Goal: Task Accomplishment & Management: Manage account settings

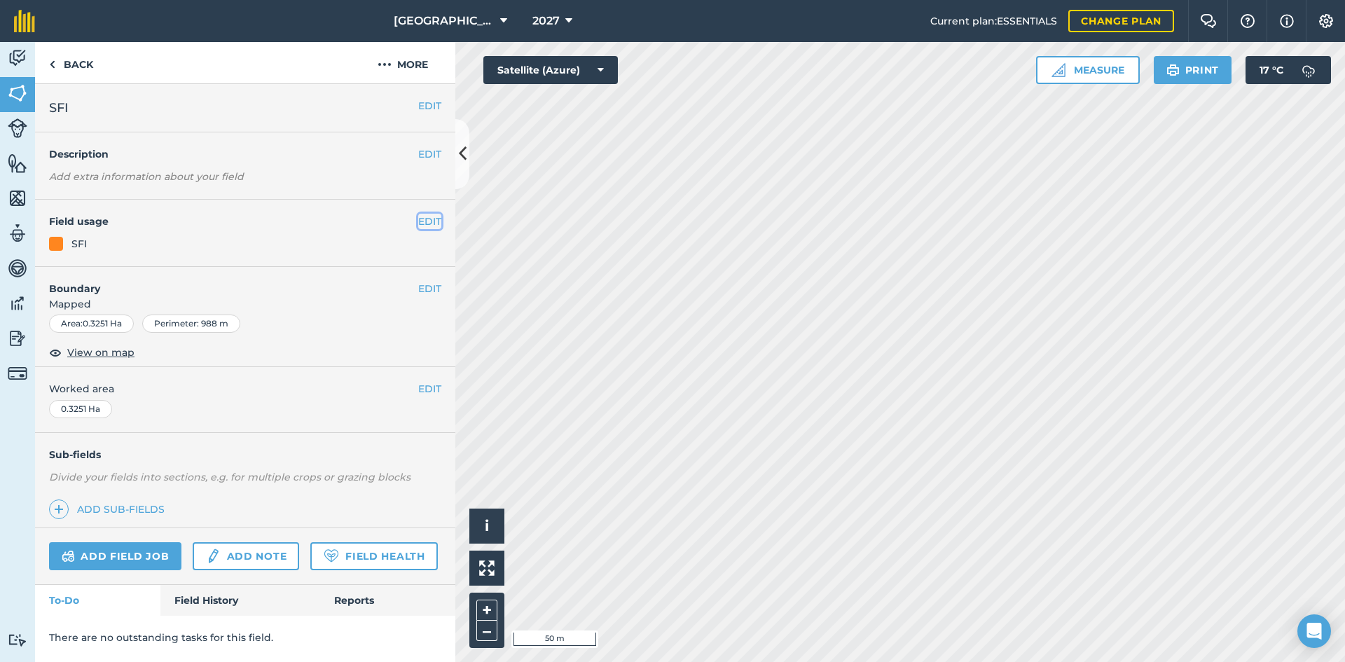
click at [422, 221] on button "EDIT" at bounding box center [429, 221] width 23 height 15
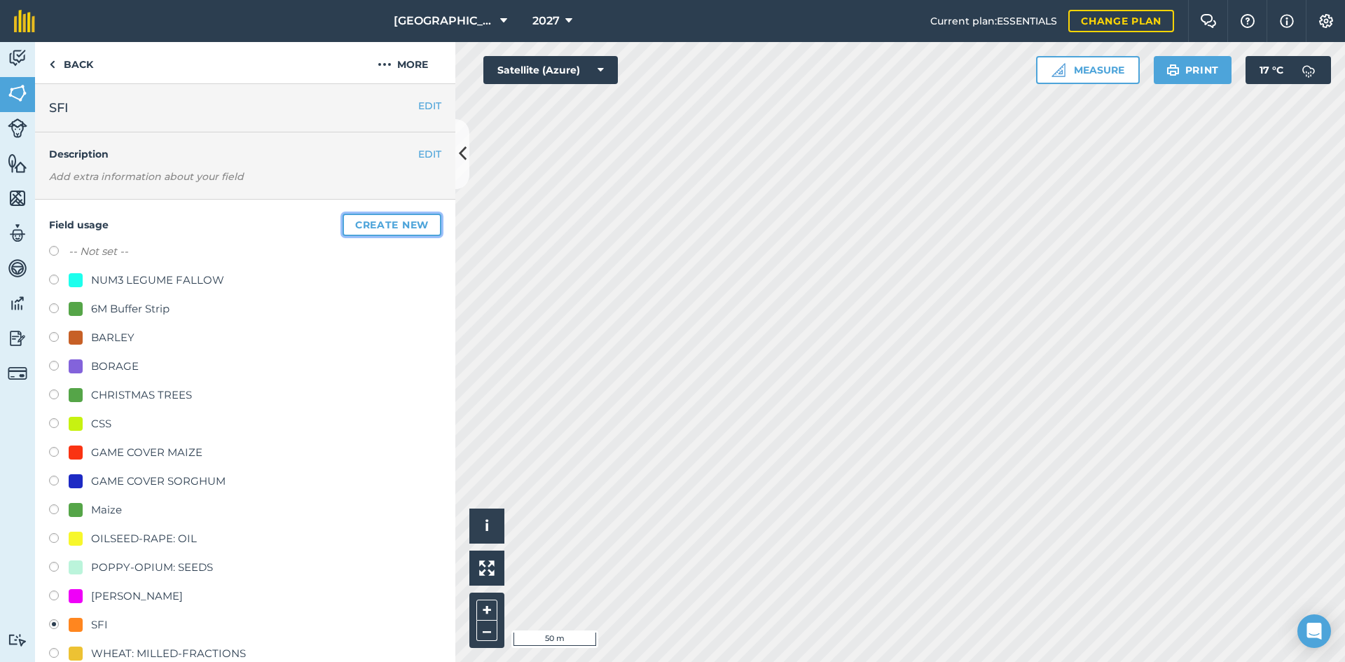
drag, startPoint x: 367, startPoint y: 266, endPoint x: 338, endPoint y: 287, distance: 35.6
drag, startPoint x: 338, startPoint y: 287, endPoint x: 167, endPoint y: 315, distance: 173.2
click at [167, 315] on div "6M Buffer Strip" at bounding box center [130, 308] width 78 height 17
radio input "true"
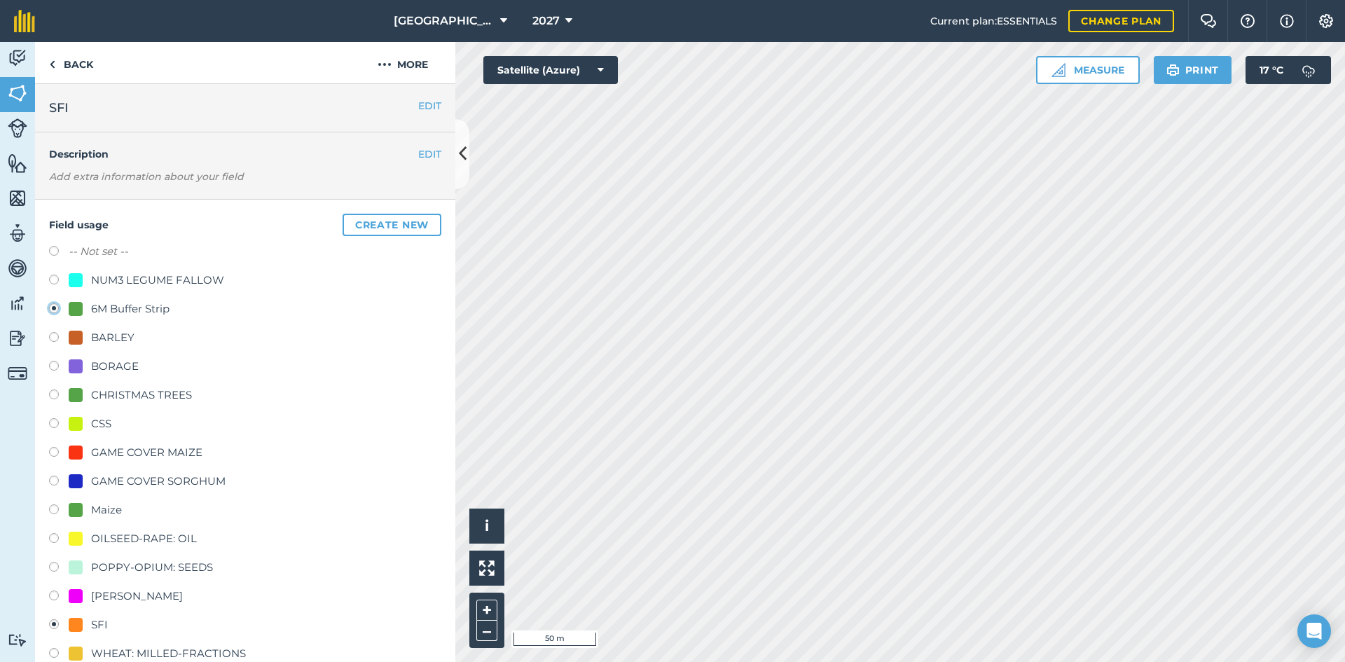
radio input "false"
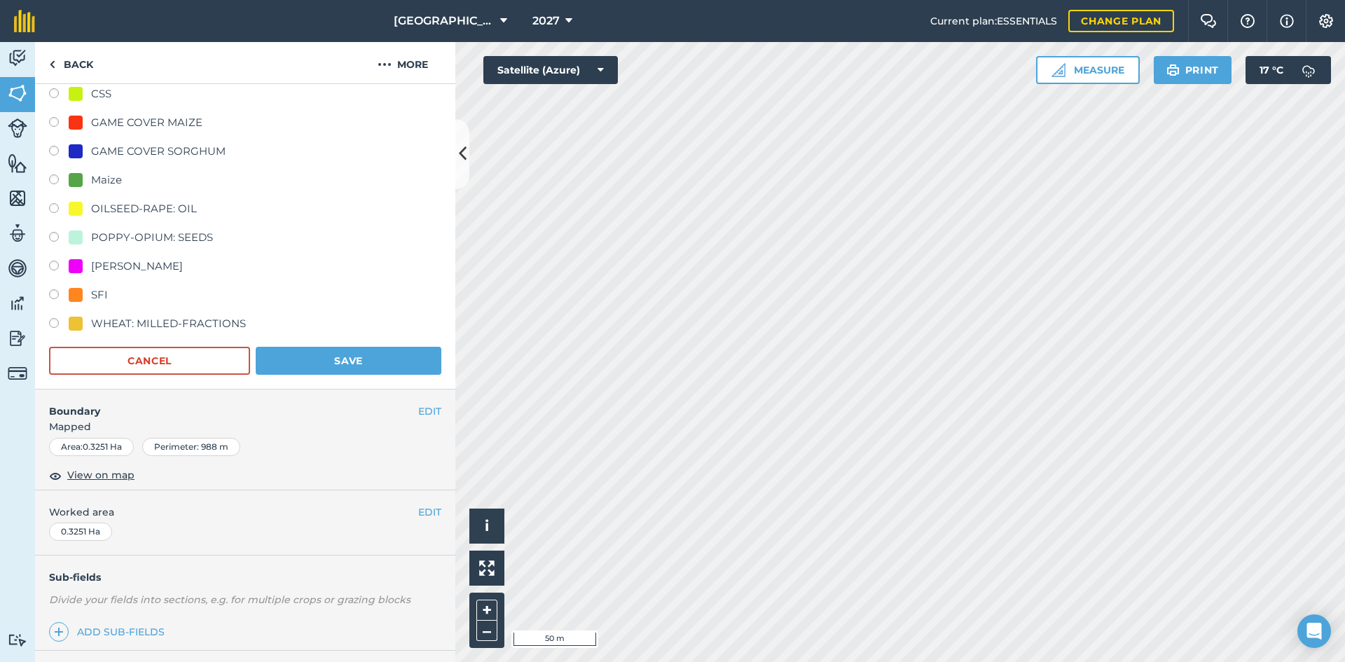
scroll to position [350, 0]
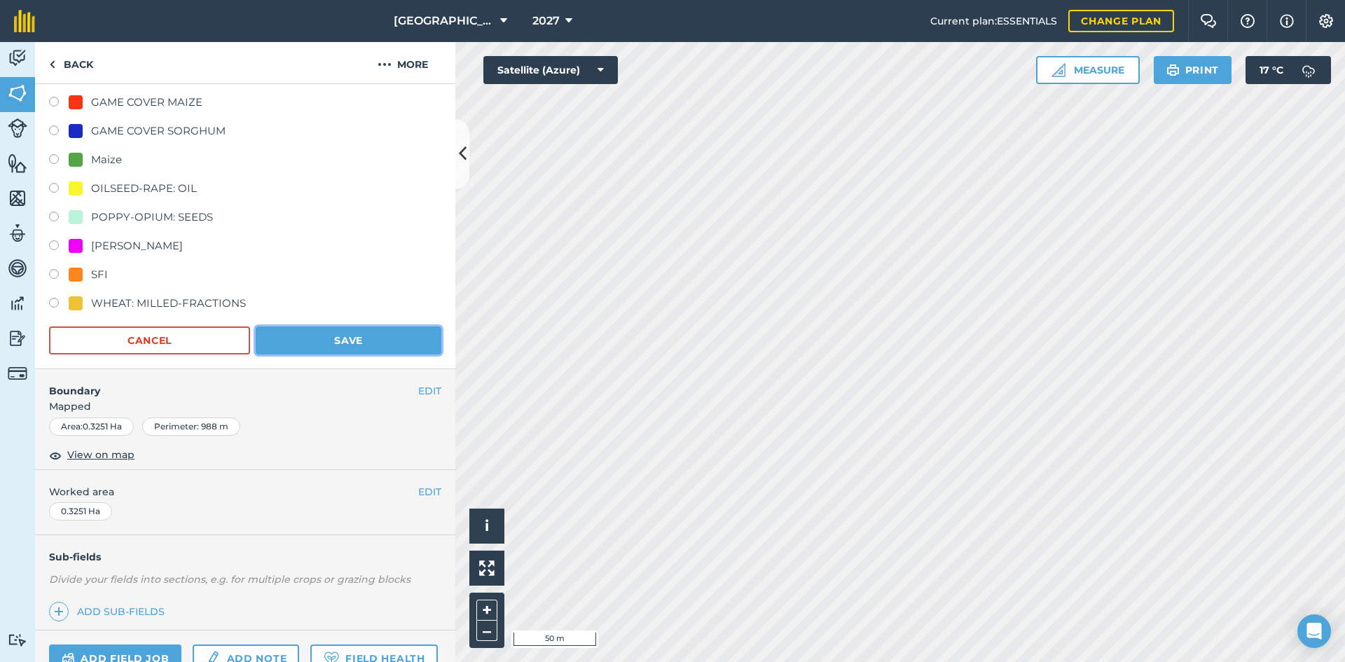
click at [360, 345] on button "Save" at bounding box center [349, 340] width 186 height 28
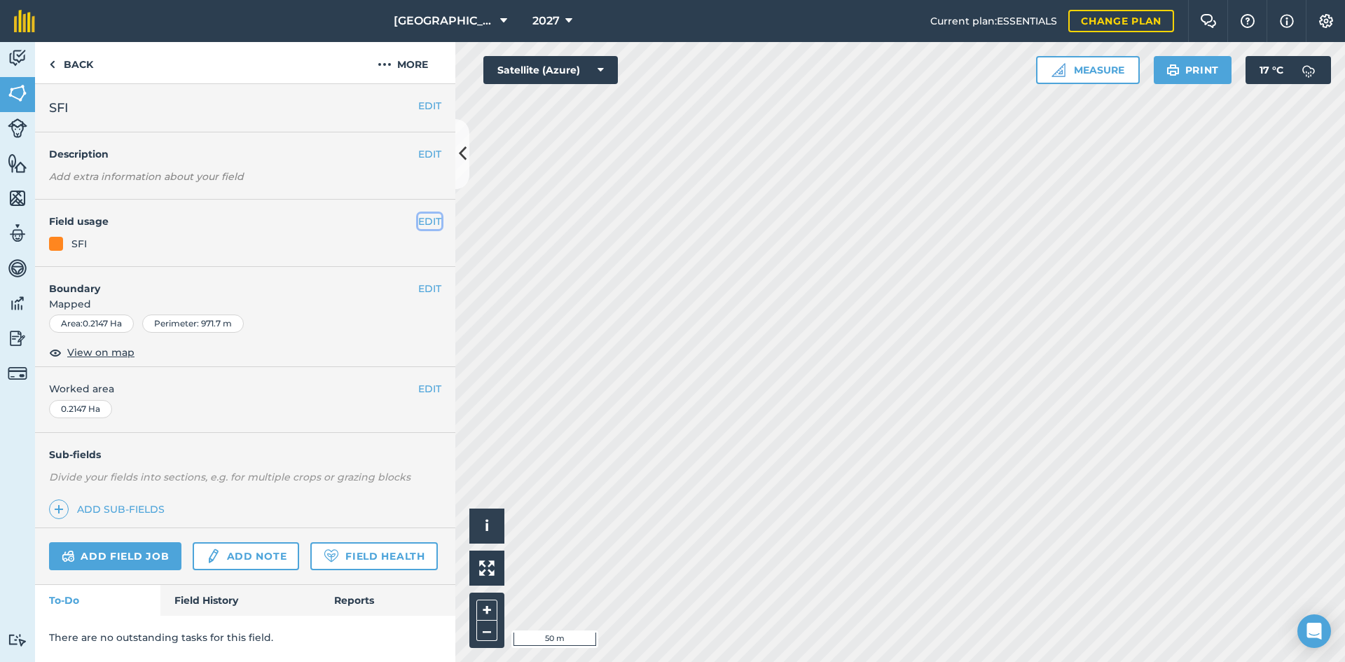
click at [424, 222] on button "EDIT" at bounding box center [429, 221] width 23 height 15
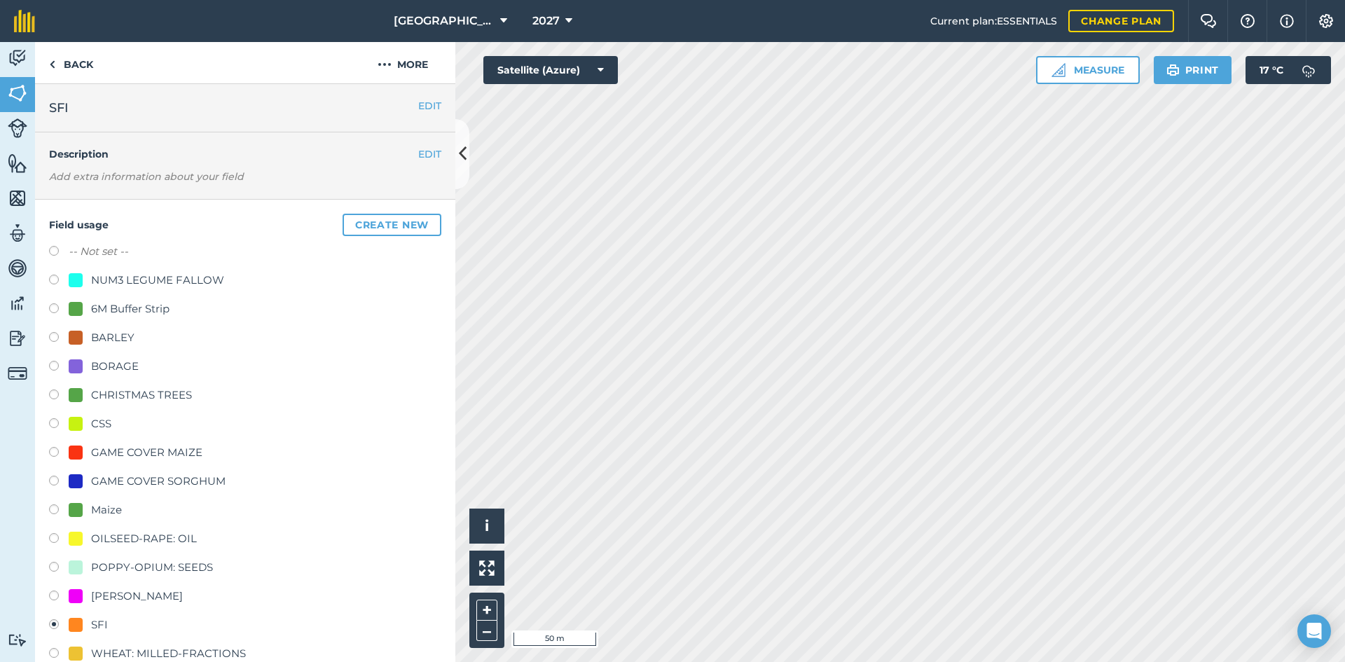
click at [113, 305] on div "6M Buffer Strip" at bounding box center [130, 308] width 78 height 17
radio input "true"
radio input "false"
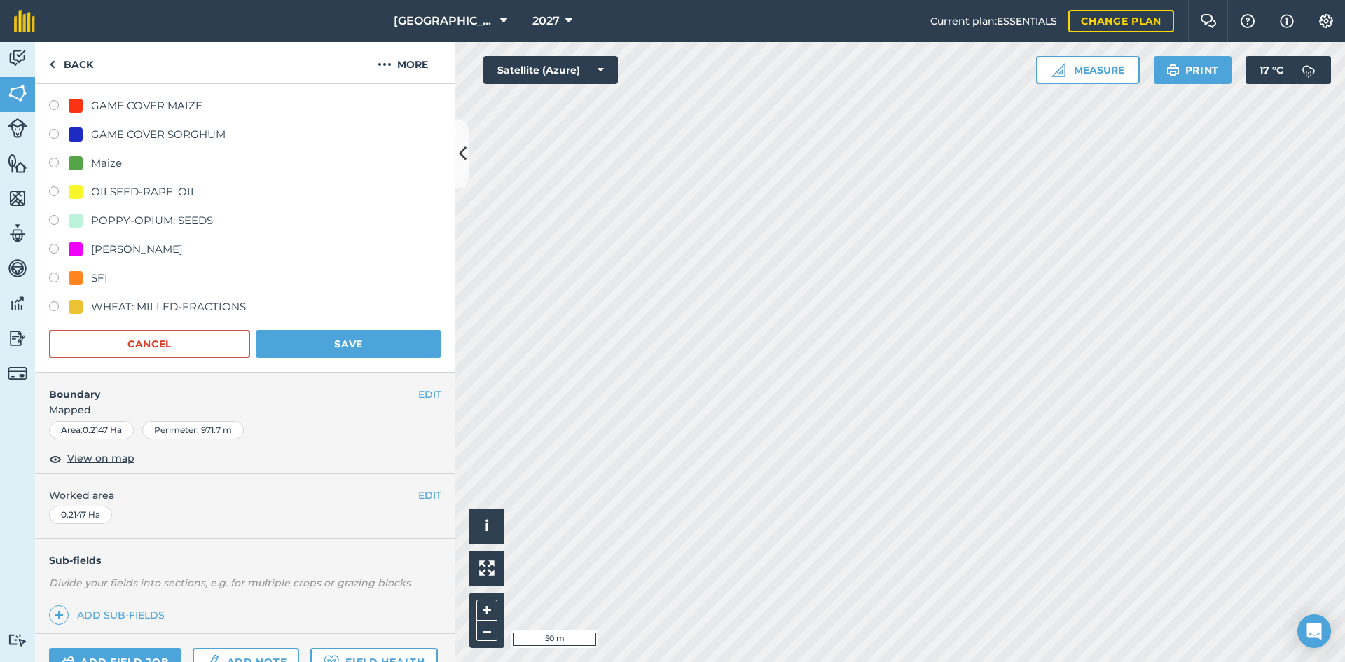
scroll to position [350, 0]
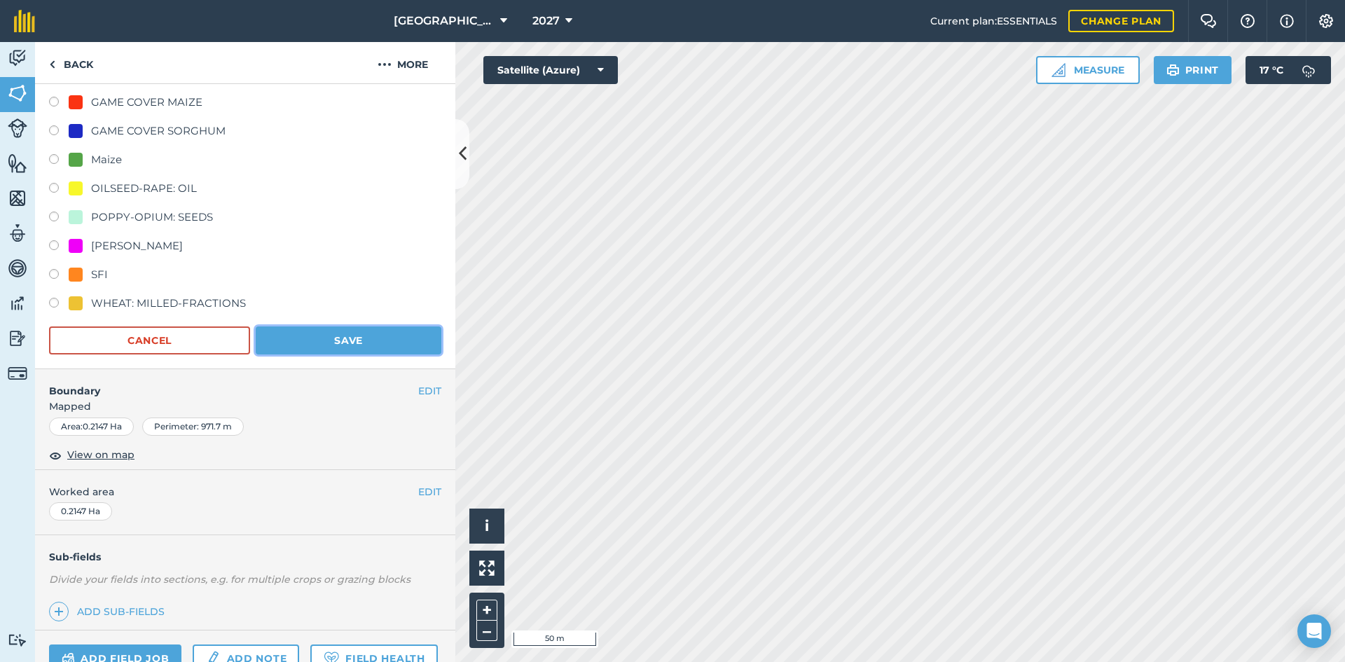
click at [358, 344] on button "Save" at bounding box center [349, 340] width 186 height 28
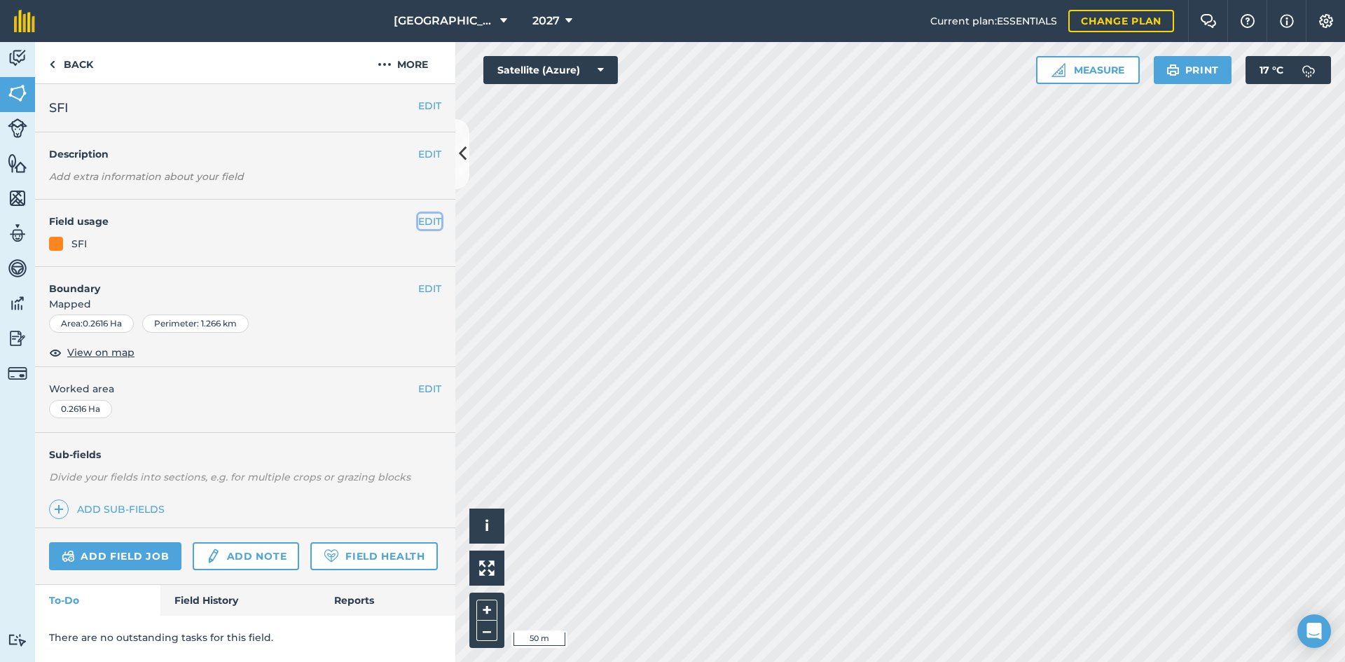
click at [431, 226] on button "EDIT" at bounding box center [429, 221] width 23 height 15
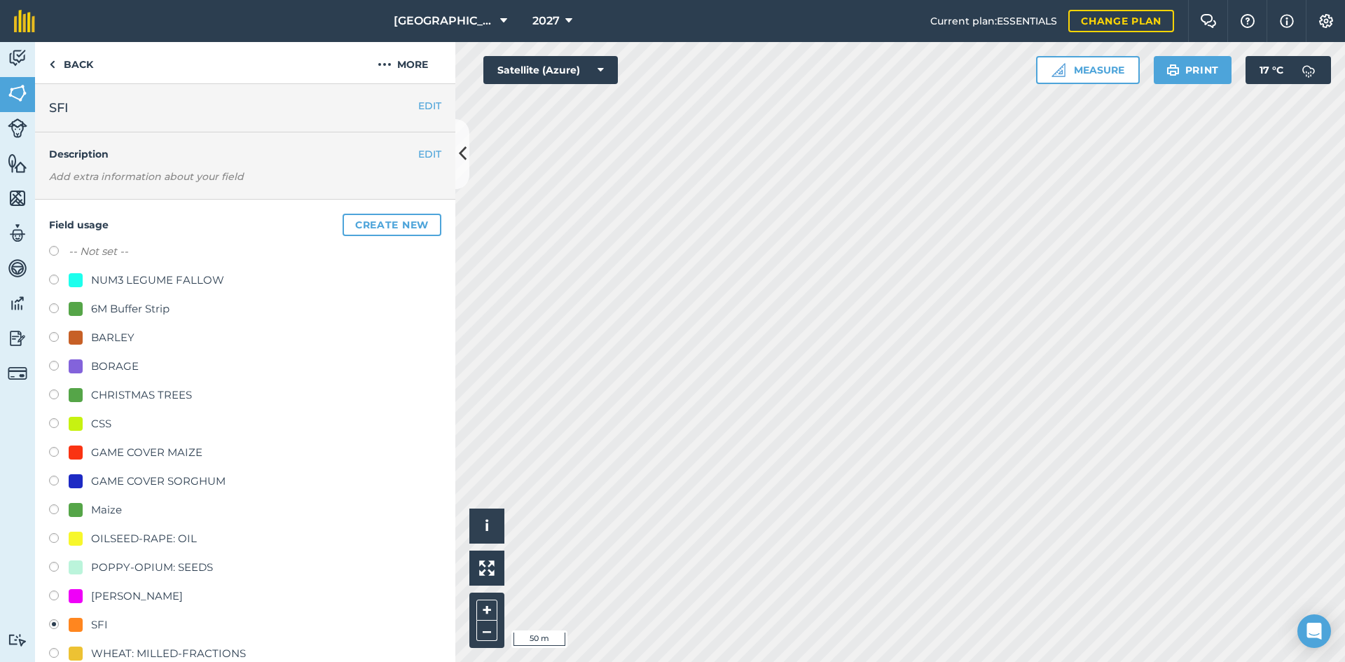
click at [148, 310] on div "6M Buffer Strip" at bounding box center [130, 308] width 78 height 17
radio input "true"
radio input "false"
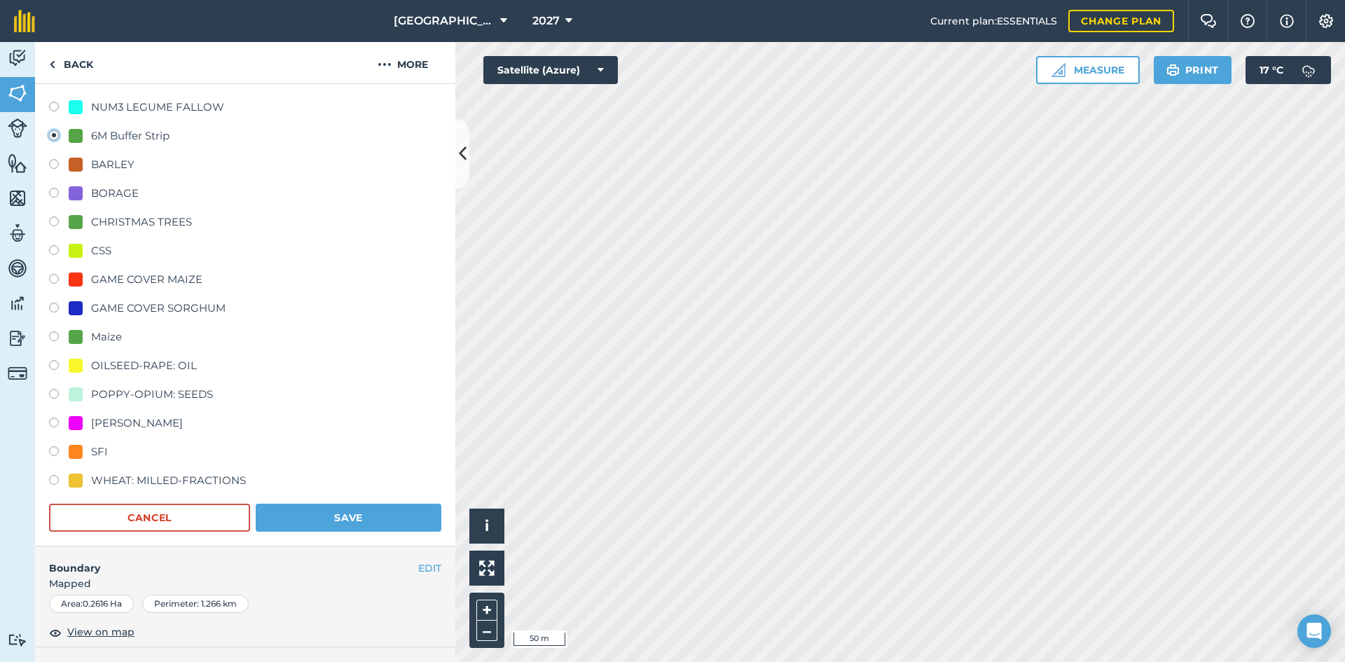
scroll to position [280, 0]
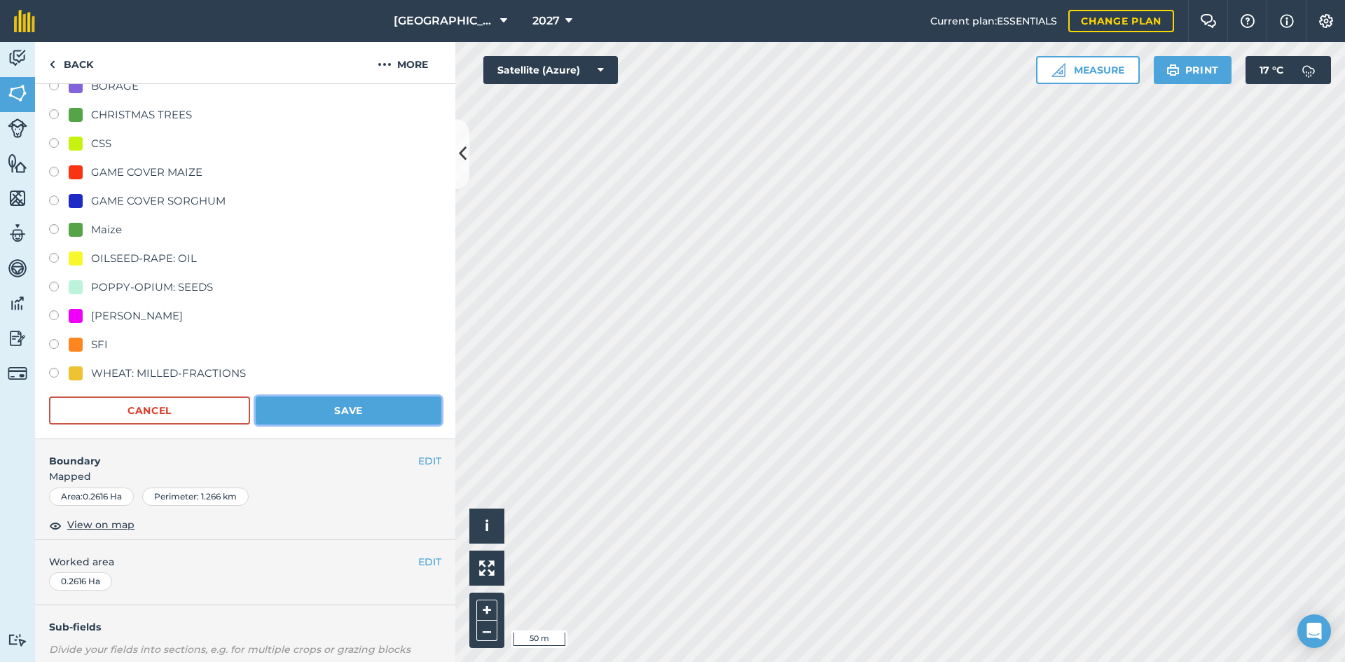
click at [378, 415] on button "Save" at bounding box center [349, 410] width 186 height 28
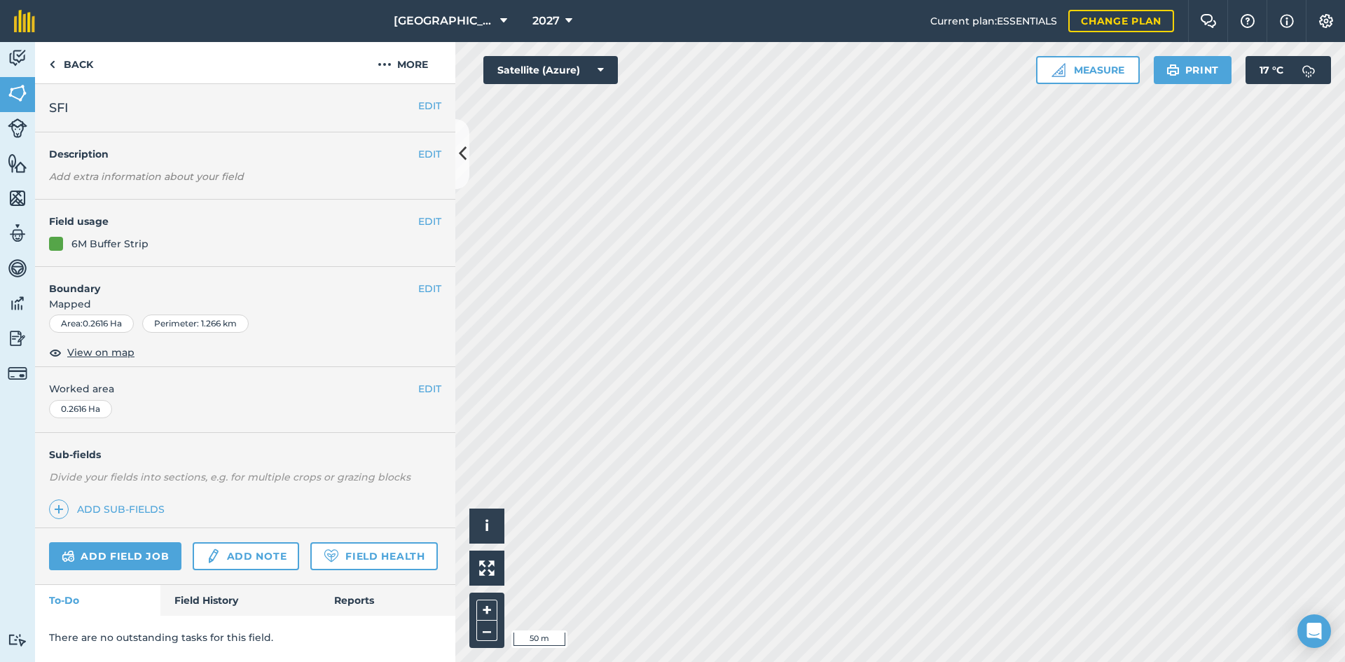
scroll to position [0, 0]
click at [438, 221] on button "EDIT" at bounding box center [429, 221] width 23 height 15
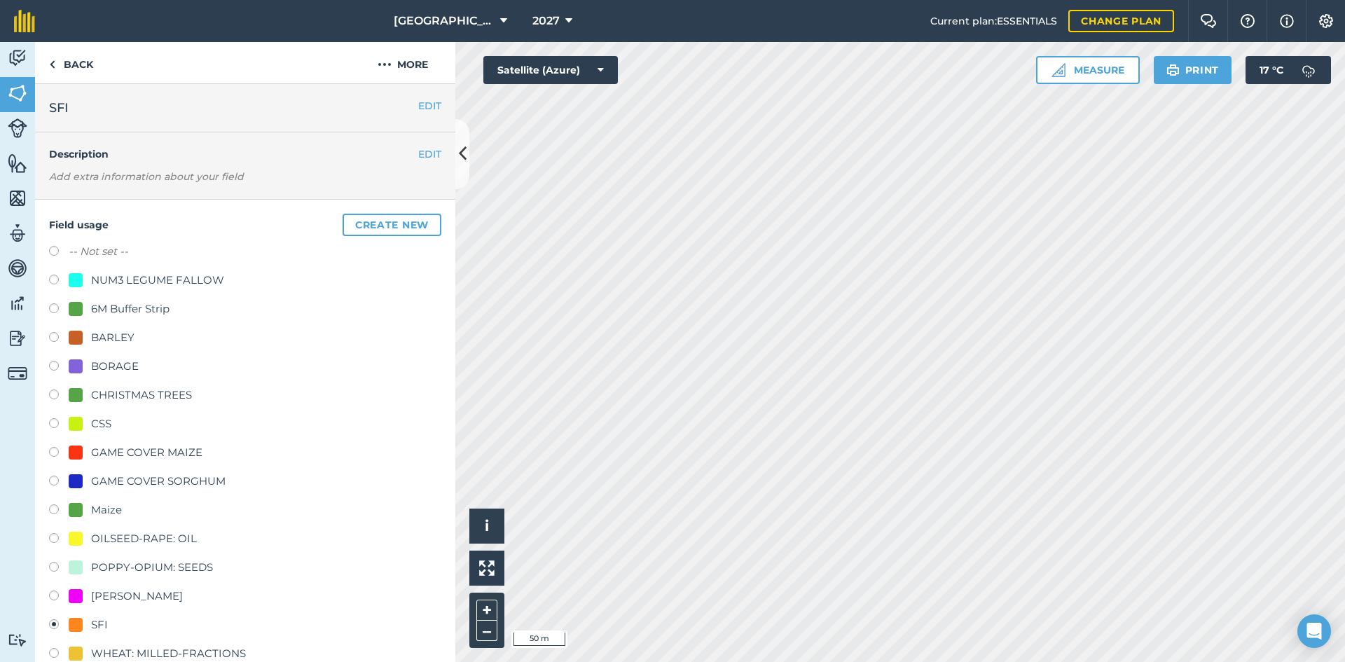
scroll to position [70, 0]
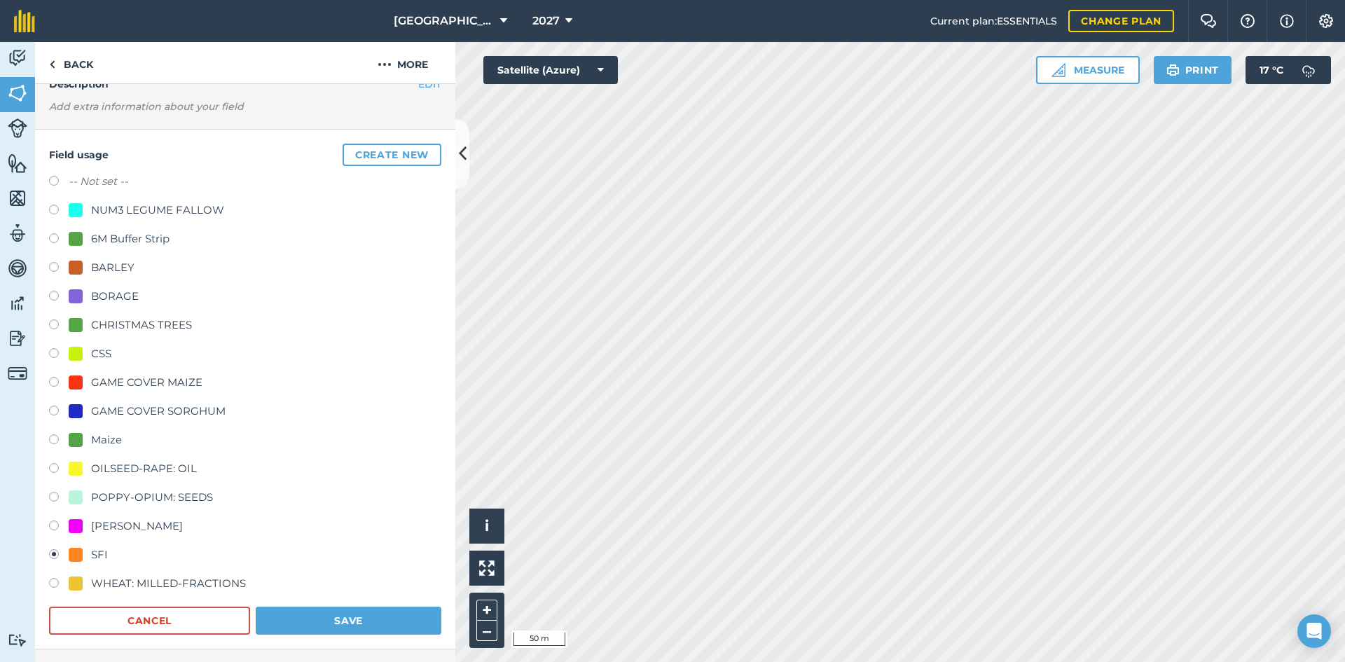
click at [77, 353] on div at bounding box center [76, 354] width 14 height 14
radio input "true"
radio input "false"
click at [359, 614] on button "Save" at bounding box center [349, 621] width 186 height 28
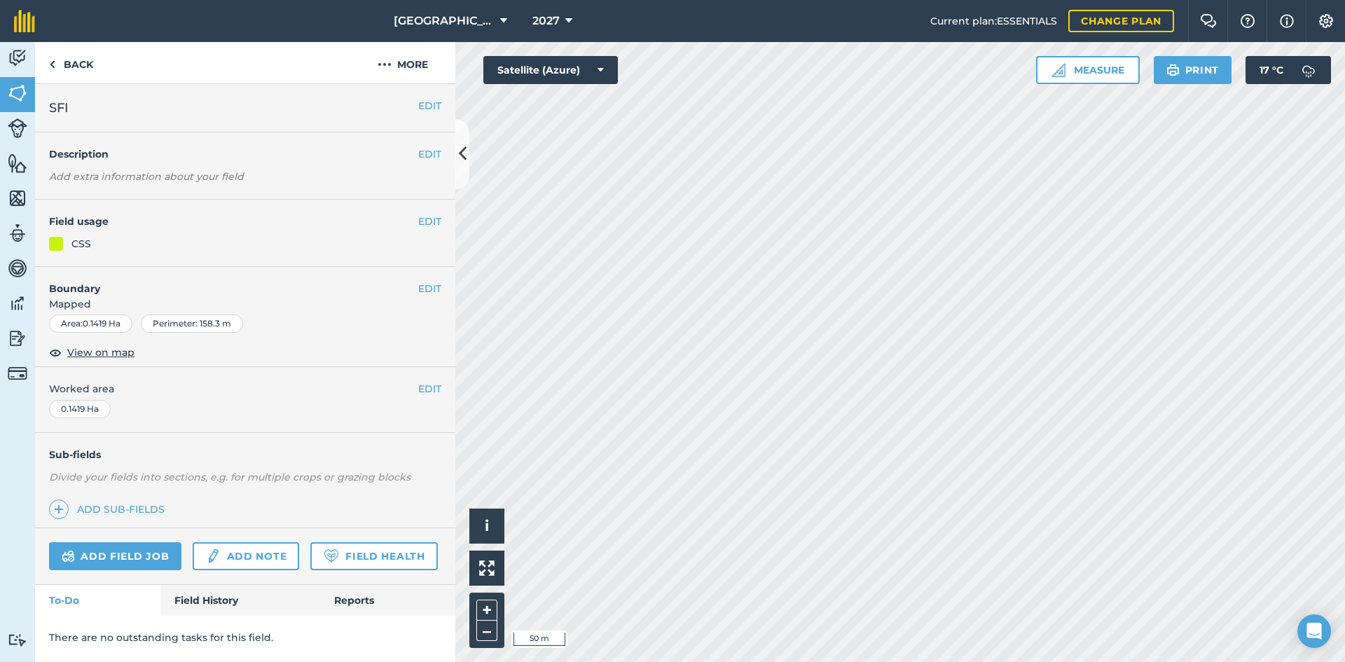
scroll to position [0, 0]
click at [427, 221] on button "EDIT" at bounding box center [429, 221] width 23 height 15
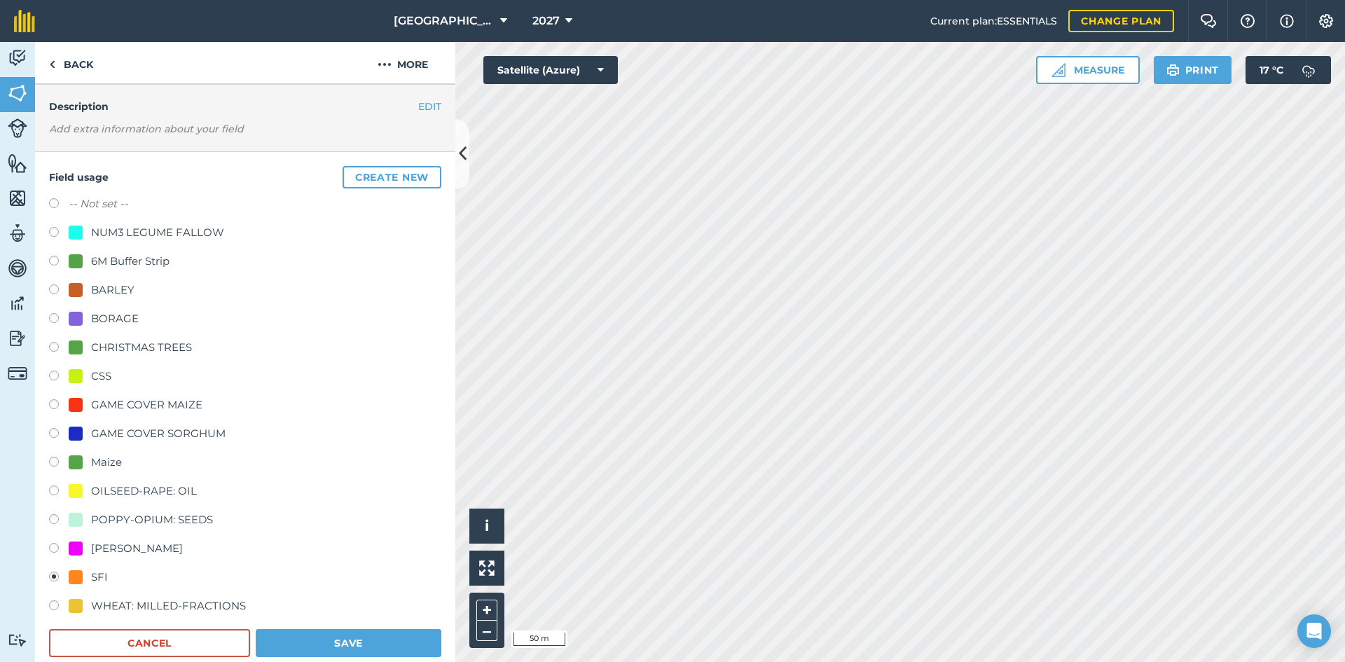
scroll to position [70, 0]
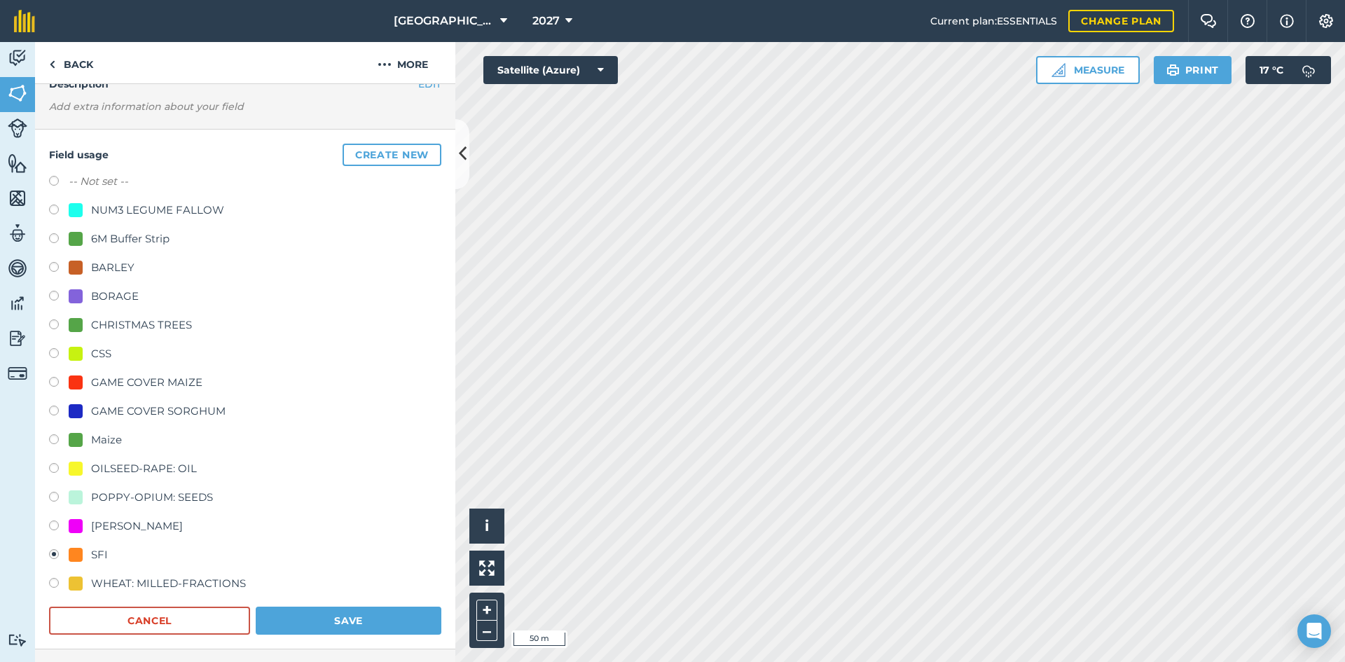
click at [97, 343] on div "-- Not set -- NUM3 LEGUME FALLOW 6M Buffer Strip BARLEY BORAGE CHRISTMAS TREES …" at bounding box center [245, 384] width 392 height 422
click at [96, 348] on div "CSS" at bounding box center [101, 353] width 20 height 17
radio input "true"
radio input "false"
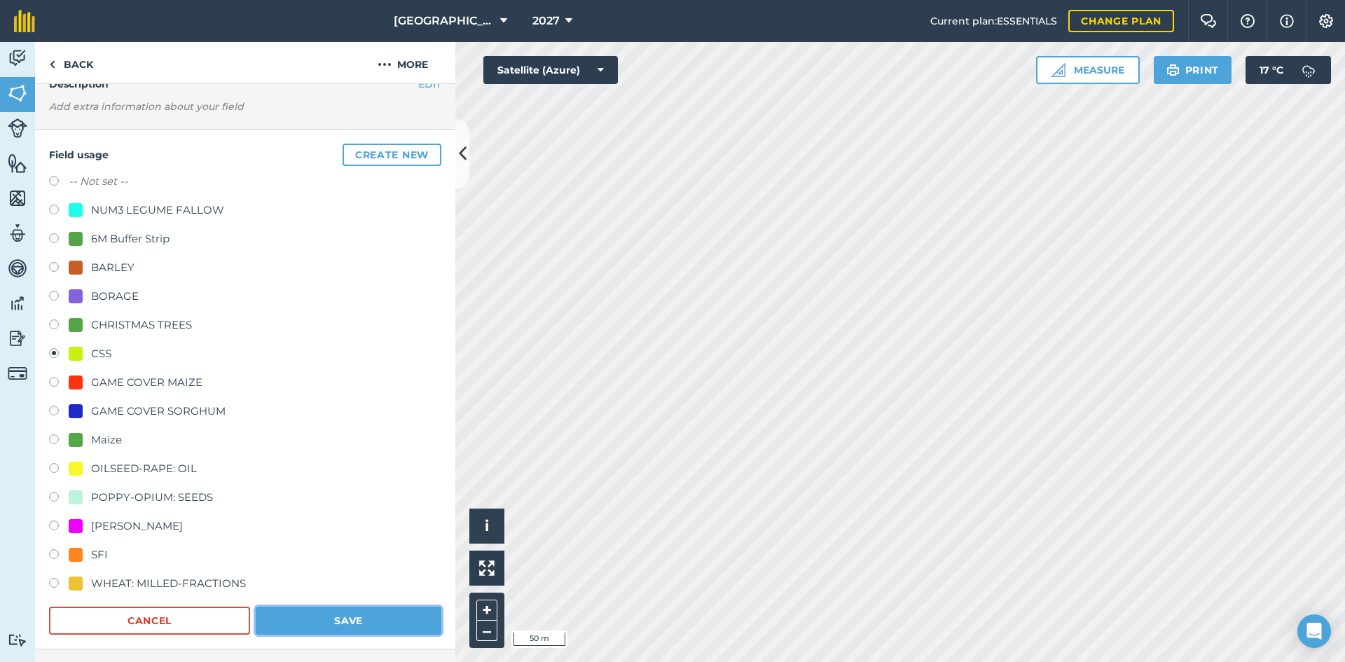
click at [341, 618] on button "Save" at bounding box center [349, 621] width 186 height 28
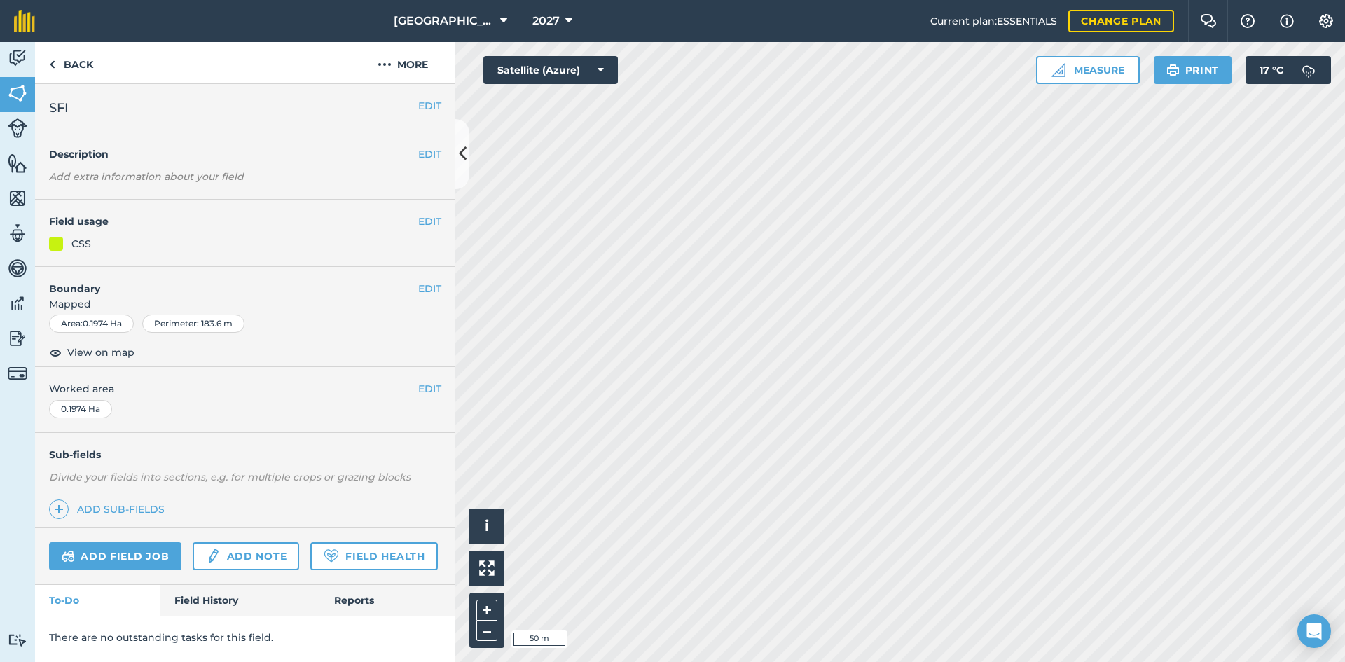
scroll to position [0, 0]
click at [419, 104] on button "EDIT" at bounding box center [429, 105] width 23 height 15
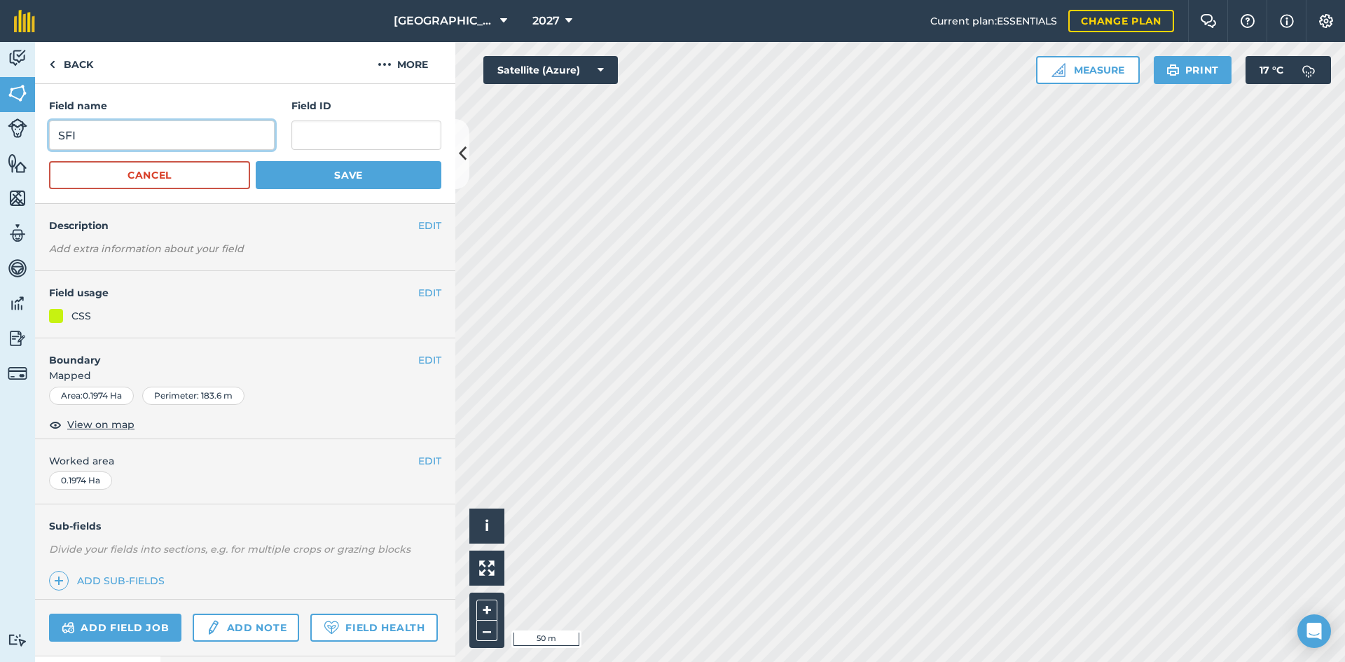
drag, startPoint x: 116, startPoint y: 138, endPoint x: 0, endPoint y: 116, distance: 118.3
click at [0, 116] on div "Activity Fields Livestock Features Maps Team Vehicles Data Reporting Billing Tu…" at bounding box center [672, 352] width 1345 height 620
type input "Winter Bird Food AB9 CCS"
click at [307, 167] on button "Save" at bounding box center [349, 175] width 186 height 28
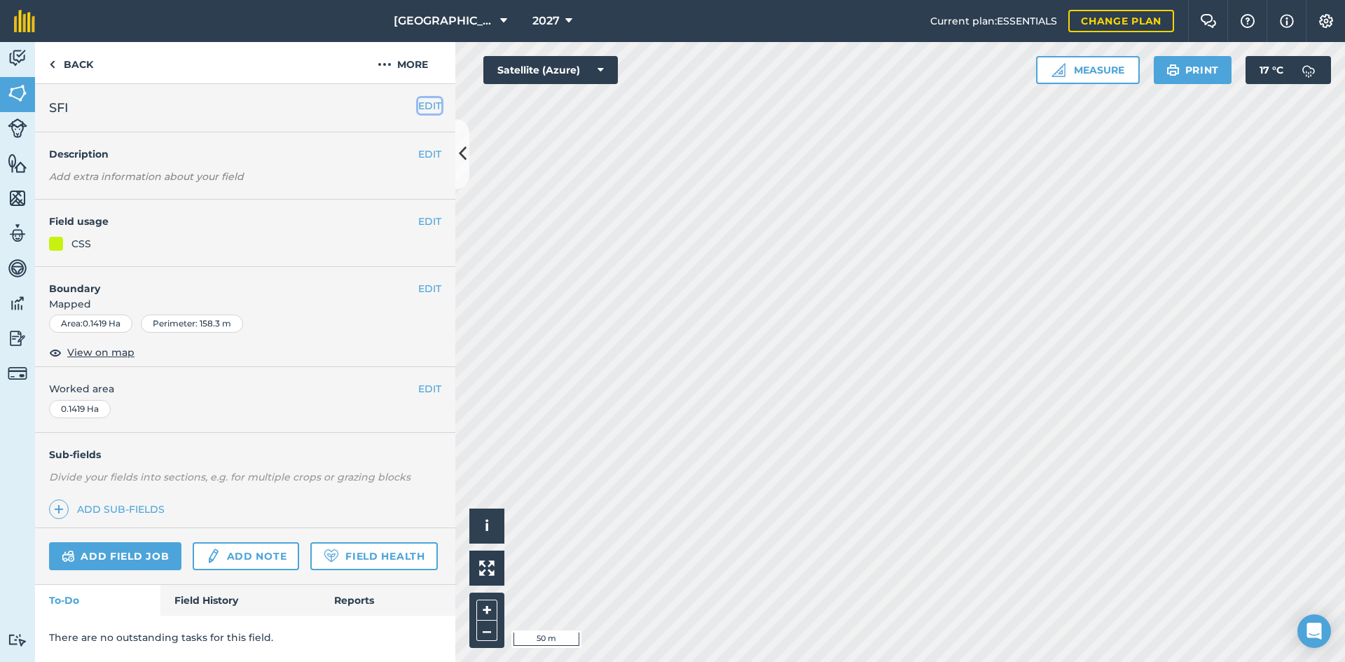
click at [427, 109] on button "EDIT" at bounding box center [429, 105] width 23 height 15
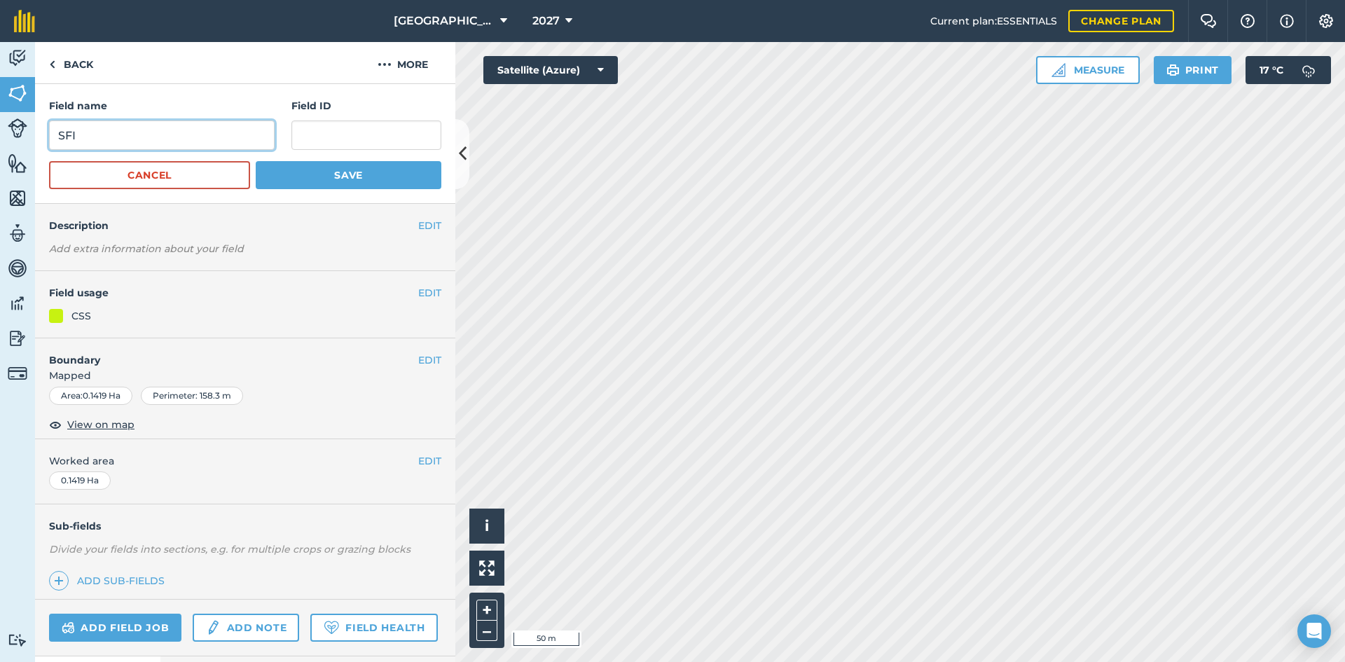
drag, startPoint x: 197, startPoint y: 141, endPoint x: 0, endPoint y: 116, distance: 198.4
click at [0, 116] on div "Activity Fields Livestock Features Maps Team Vehicles Data Reporting Billing Tu…" at bounding box center [672, 352] width 1345 height 620
type input "Winter Bird Food AB9"
click at [354, 164] on button "Save" at bounding box center [349, 175] width 186 height 28
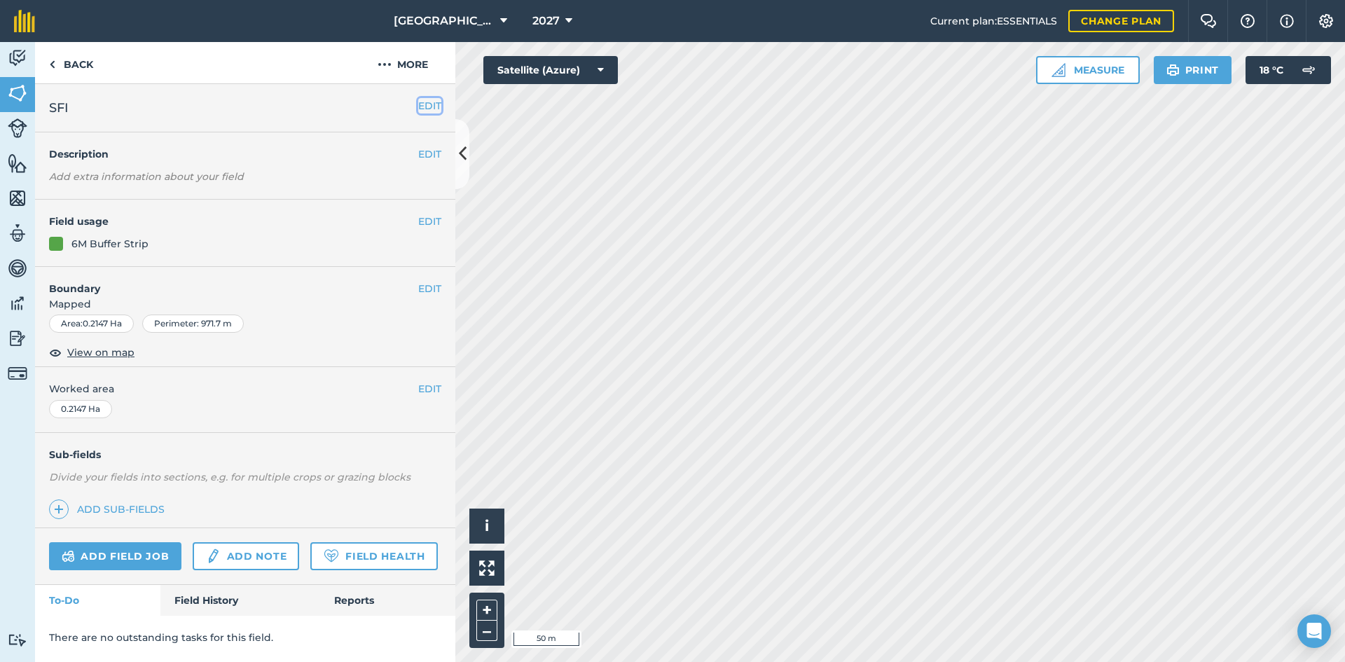
click at [421, 105] on button "EDIT" at bounding box center [429, 105] width 23 height 15
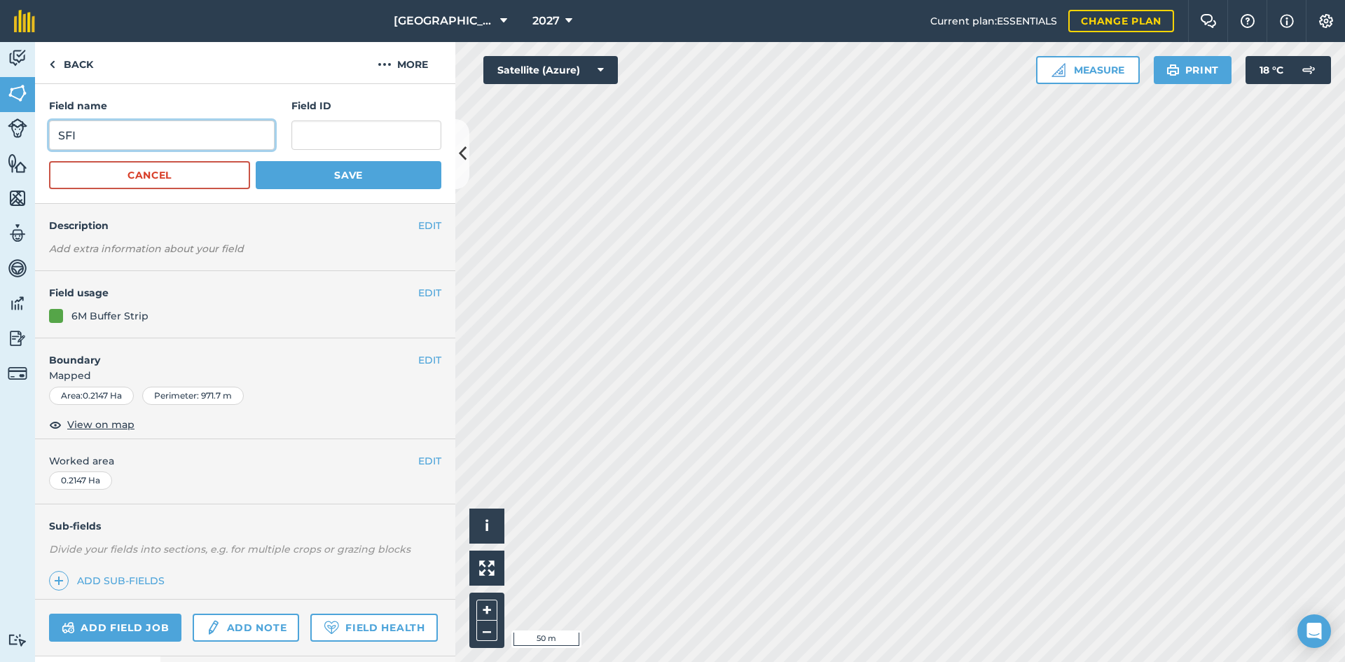
drag, startPoint x: 78, startPoint y: 137, endPoint x: 0, endPoint y: 127, distance: 79.1
click at [0, 127] on div "Activity Fields Livestock Features Maps Team Vehicles Data Reporting Billing Tu…" at bounding box center [672, 352] width 1345 height 620
type input "6m Buffer Strip CCS"
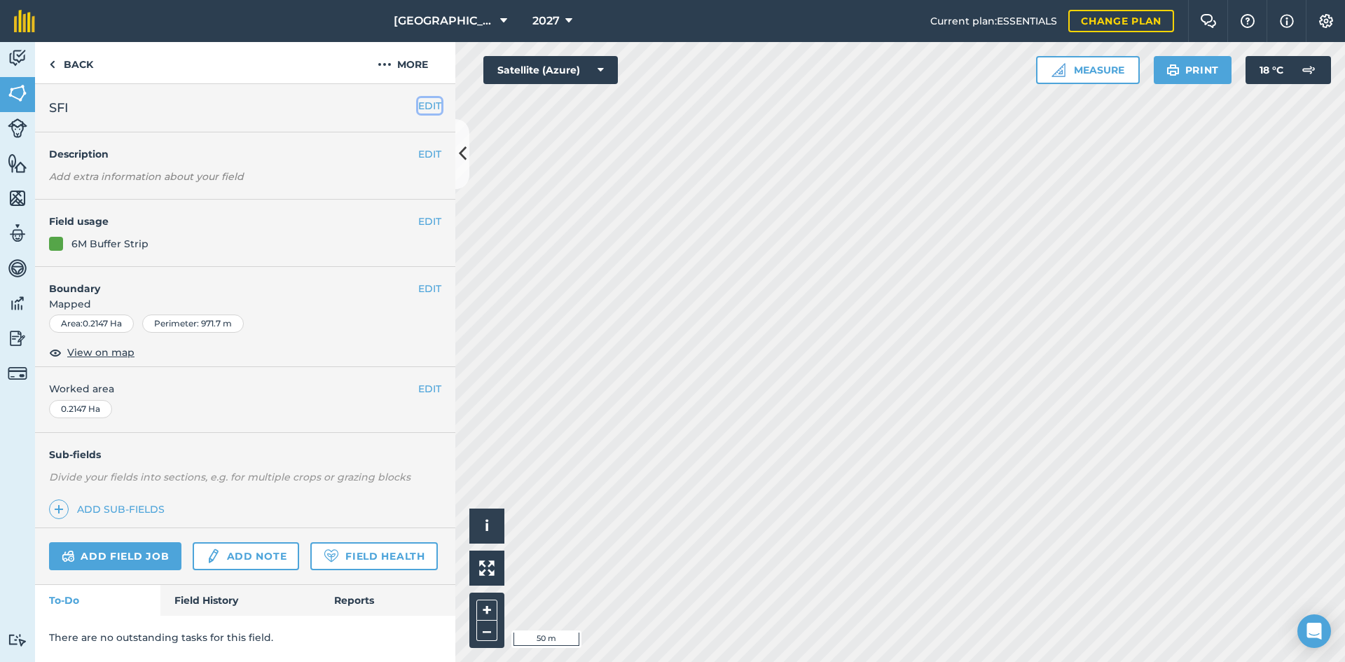
click at [435, 108] on button "EDIT" at bounding box center [429, 105] width 23 height 15
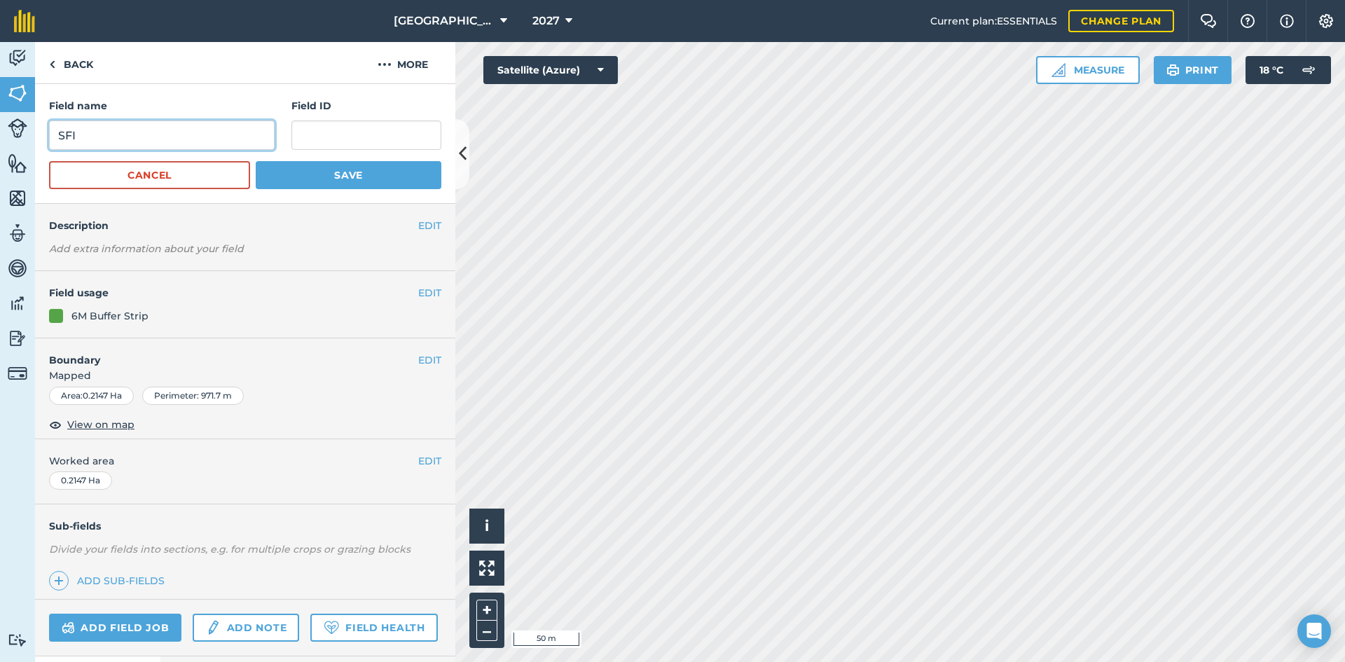
drag, startPoint x: 155, startPoint y: 133, endPoint x: 0, endPoint y: 114, distance: 156.6
click at [0, 114] on div "Activity Fields Livestock Features Maps Team Vehicles Data Reporting Billing Tu…" at bounding box center [672, 352] width 1345 height 620
type input "6m Buffer Strip CCS"
click at [415, 170] on button "Save" at bounding box center [349, 175] width 186 height 28
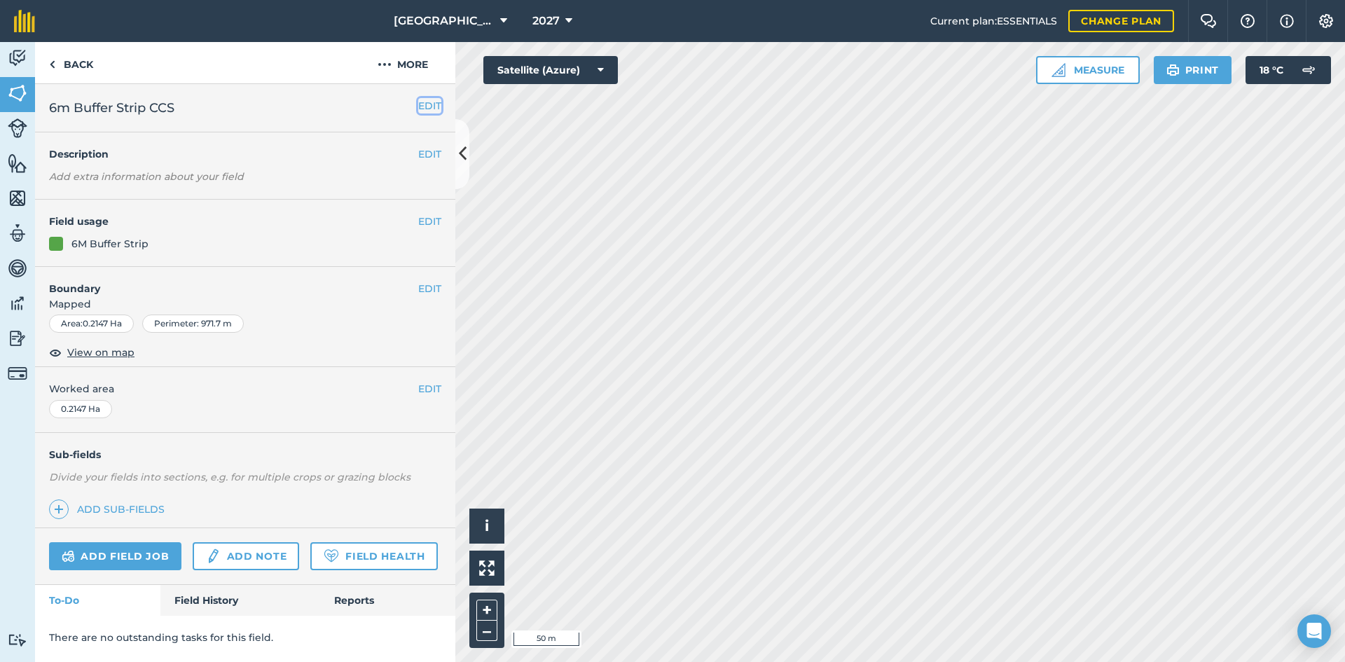
click at [428, 104] on button "EDIT" at bounding box center [429, 105] width 23 height 15
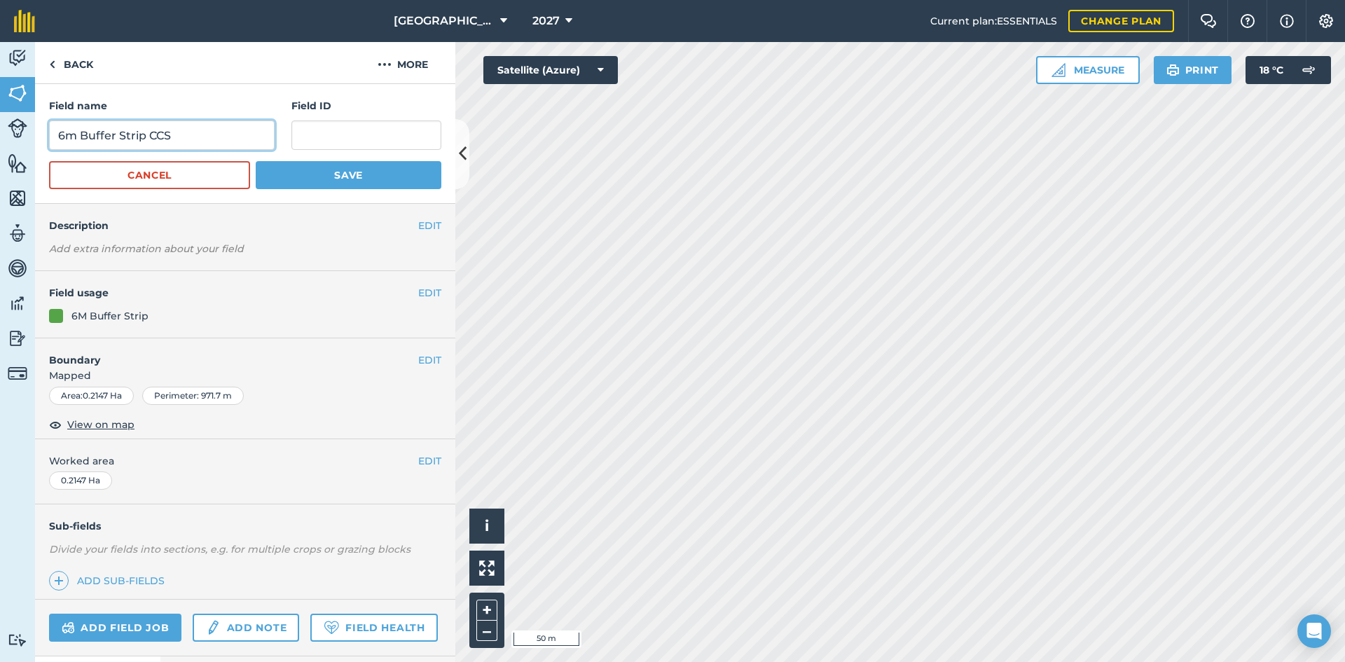
drag, startPoint x: 19, startPoint y: 144, endPoint x: 0, endPoint y: 141, distance: 19.0
click at [0, 141] on div "Activity Fields Livestock Features Maps Team Vehicles Data Reporting Billing Tu…" at bounding box center [672, 352] width 1345 height 620
click at [81, 69] on link "Back" at bounding box center [71, 62] width 72 height 41
click at [340, 177] on button "Save" at bounding box center [349, 175] width 186 height 28
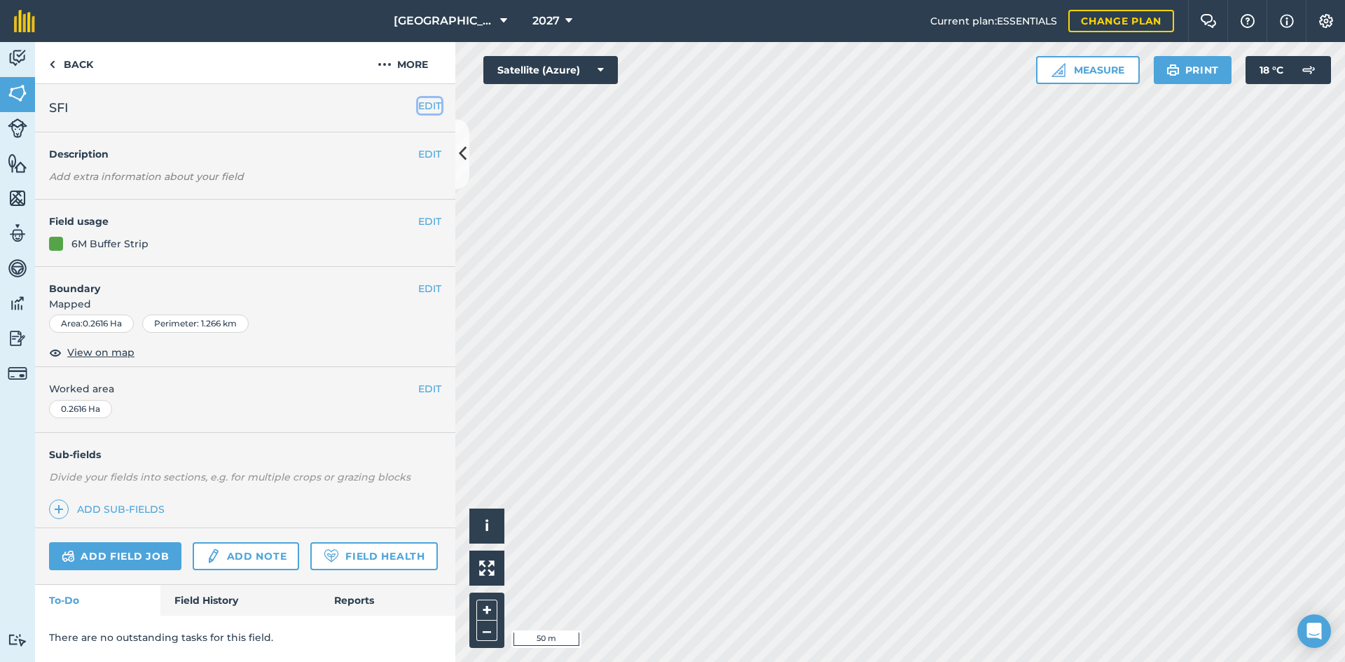
click at [425, 111] on button "EDIT" at bounding box center [429, 105] width 23 height 15
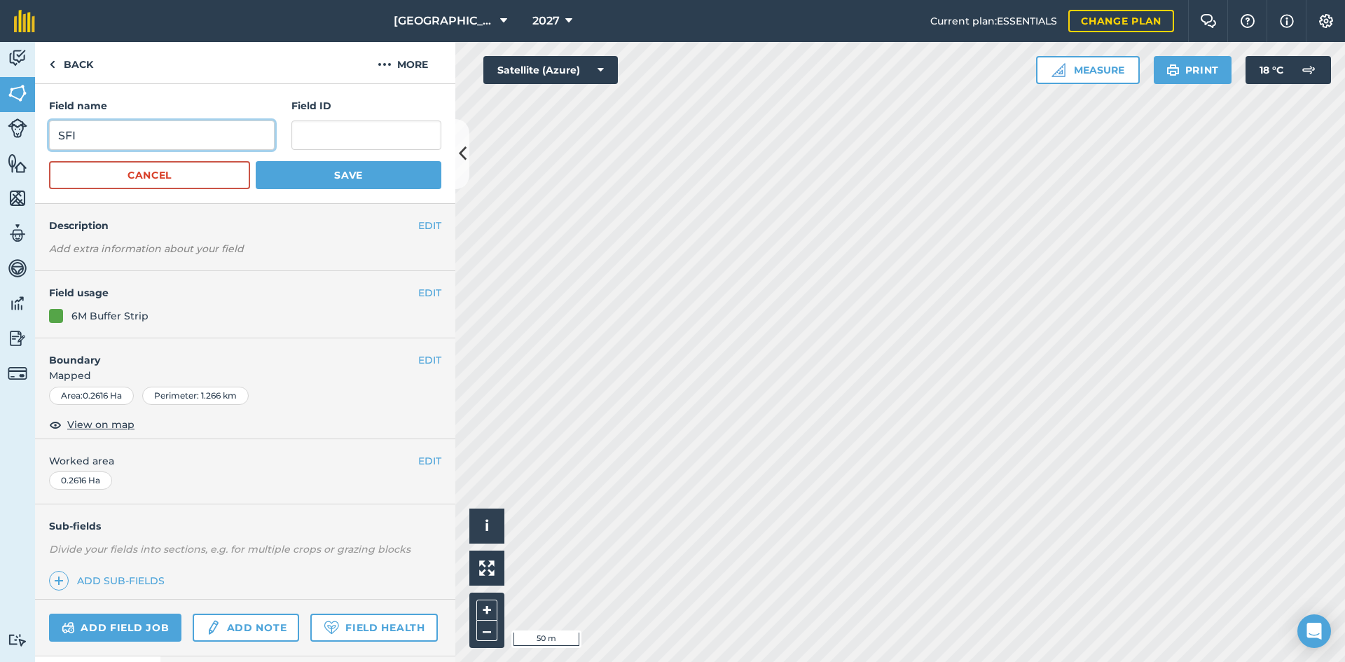
drag, startPoint x: 235, startPoint y: 141, endPoint x: 5, endPoint y: 136, distance: 230.5
click at [0, 137] on div "Activity Fields Livestock Features Maps Team Vehicles Data Reporting Billing Tu…" at bounding box center [672, 352] width 1345 height 620
paste input "6m Buffer Strip CCS"
type input "6m Buffer Strip CCS"
click at [256, 161] on button "Save" at bounding box center [349, 175] width 186 height 28
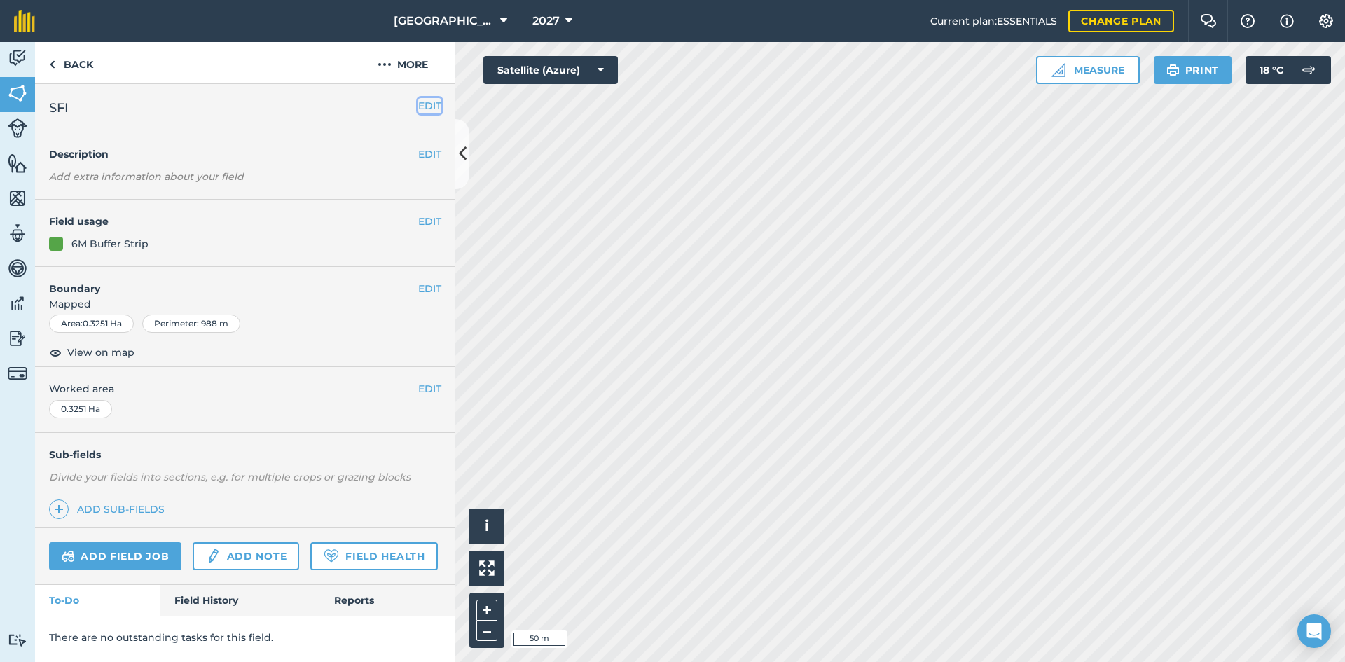
click at [428, 111] on button "EDIT" at bounding box center [429, 105] width 23 height 15
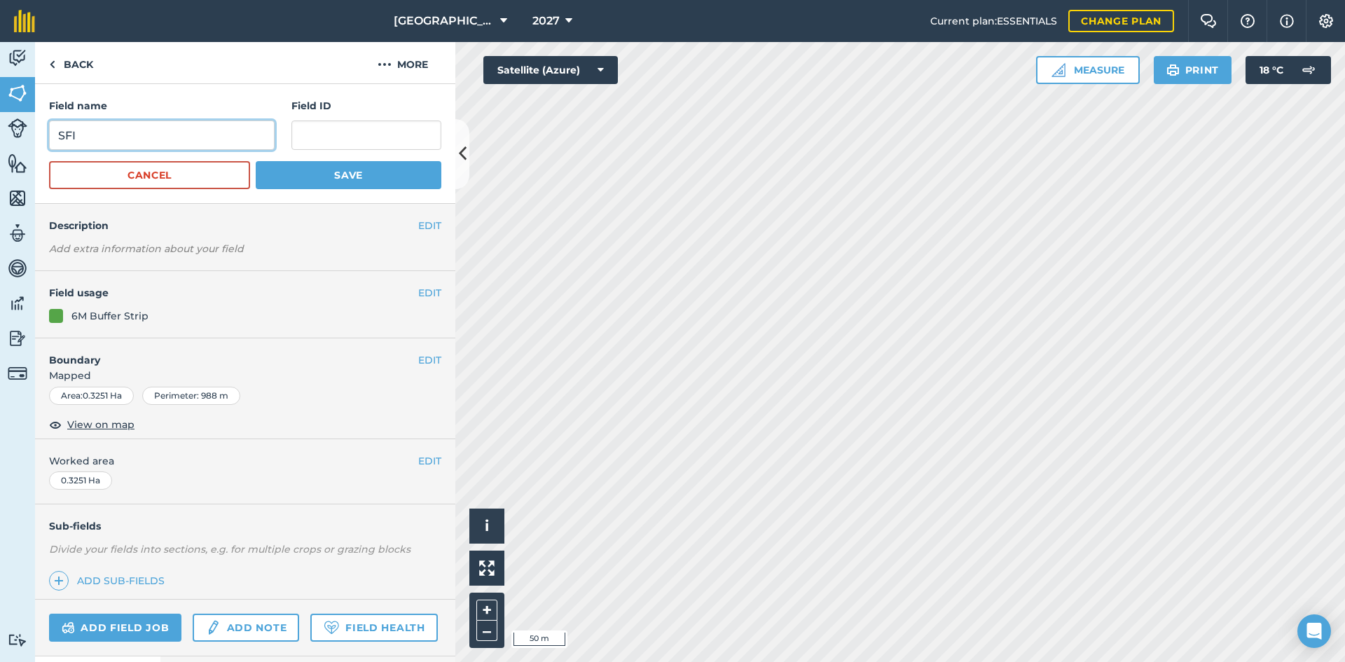
drag, startPoint x: 155, startPoint y: 143, endPoint x: 0, endPoint y: 130, distance: 156.1
click at [0, 130] on div "Activity Fields Livestock Features Maps Team Vehicles Data Reporting Billing Tu…" at bounding box center [672, 352] width 1345 height 620
paste input "6m Buffer Strip CCS"
type input "6m Buffer Strip CCS"
click at [279, 177] on button "Save" at bounding box center [349, 175] width 186 height 28
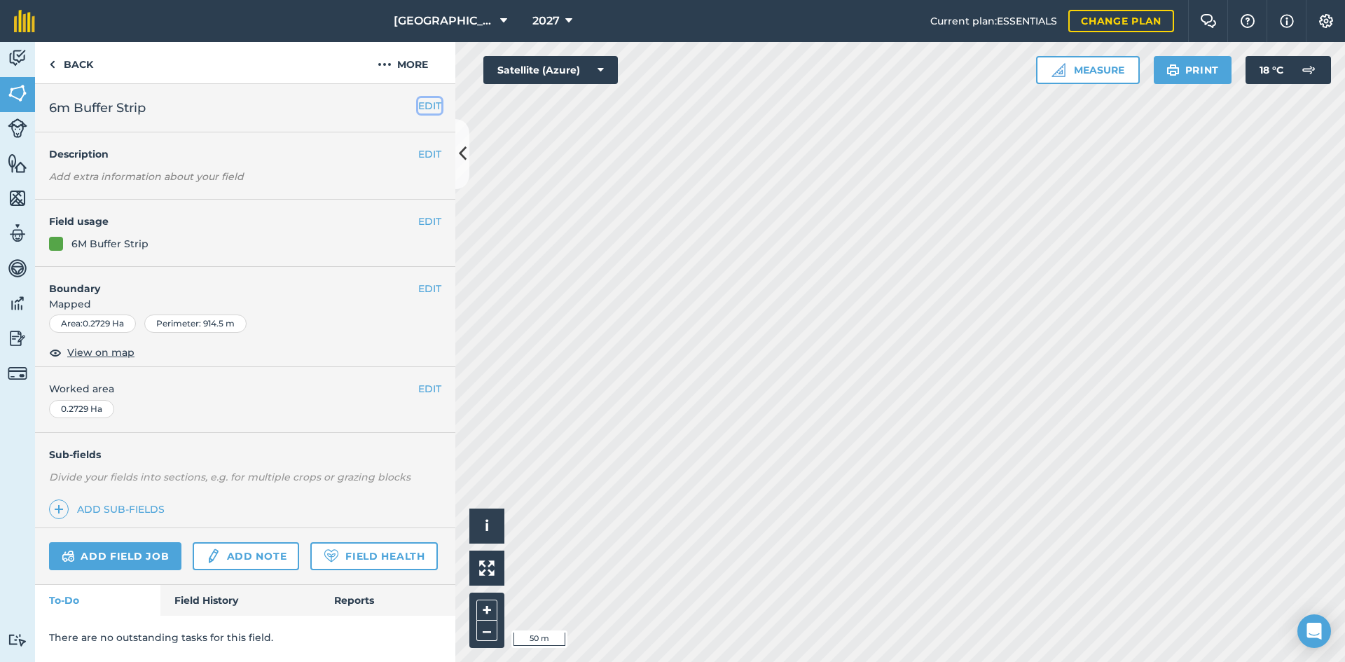
click at [427, 104] on button "EDIT" at bounding box center [429, 105] width 23 height 15
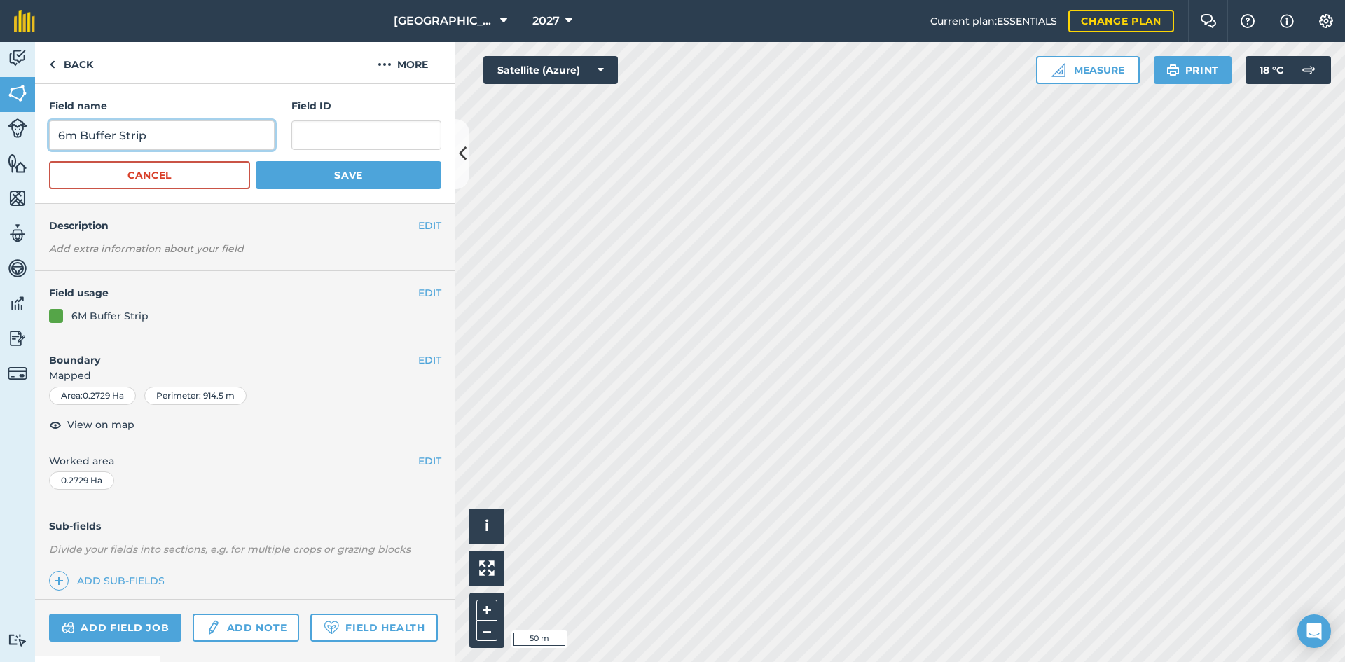
click at [197, 134] on input "6m Buffer Strip" at bounding box center [162, 134] width 226 height 29
type input "6m Buffer Strip CCS"
click at [303, 171] on button "Save" at bounding box center [349, 175] width 186 height 28
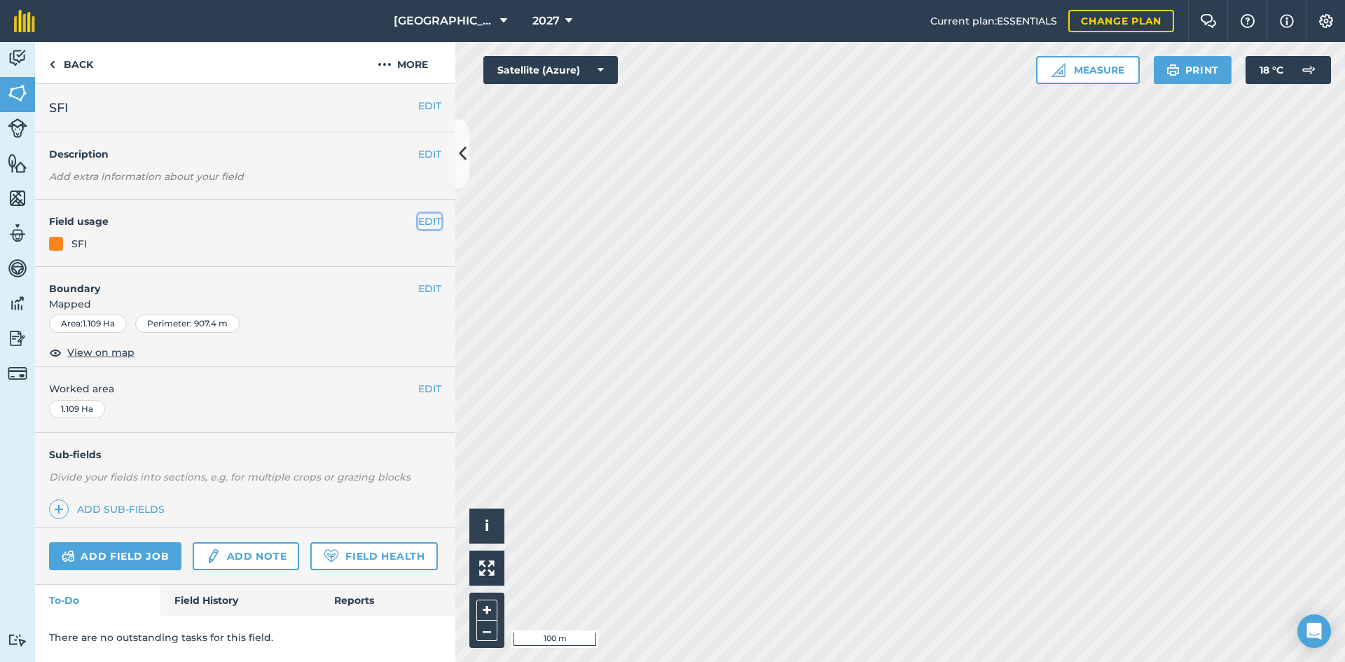
click at [427, 222] on button "EDIT" at bounding box center [429, 221] width 23 height 15
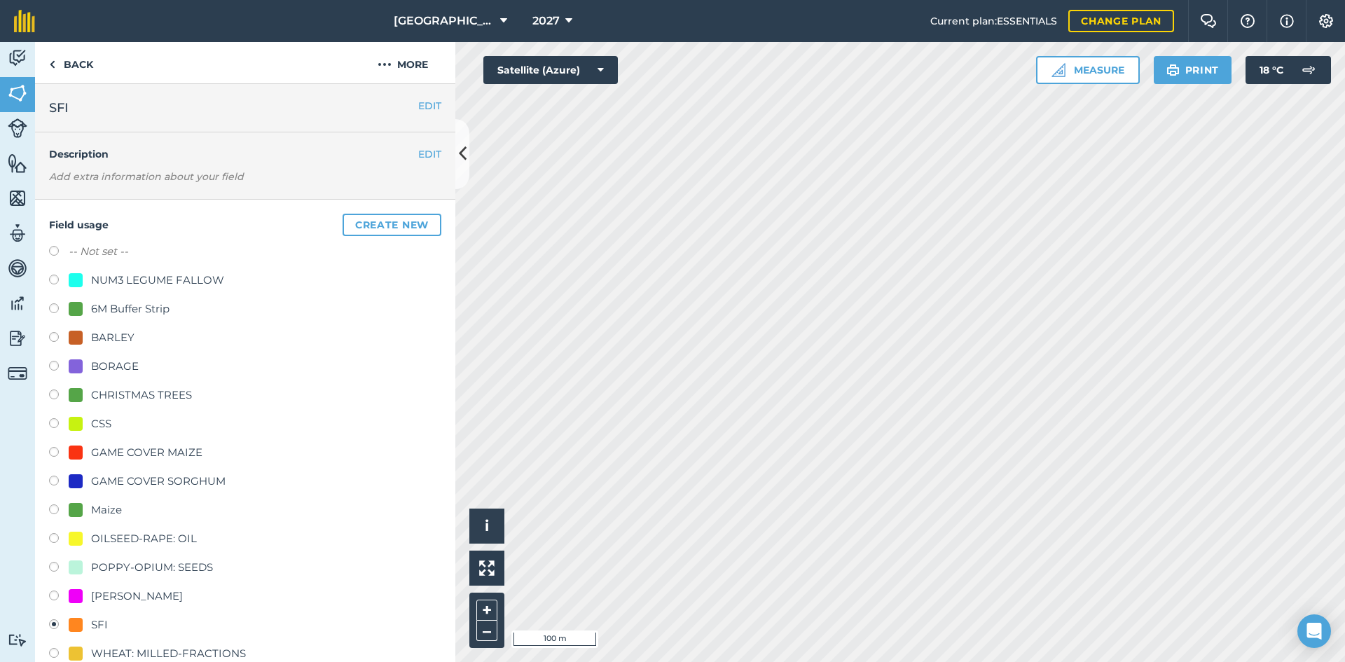
click at [106, 417] on div "CSS" at bounding box center [101, 423] width 20 height 17
radio input "true"
radio input "false"
click at [428, 105] on button "EDIT" at bounding box center [429, 105] width 23 height 15
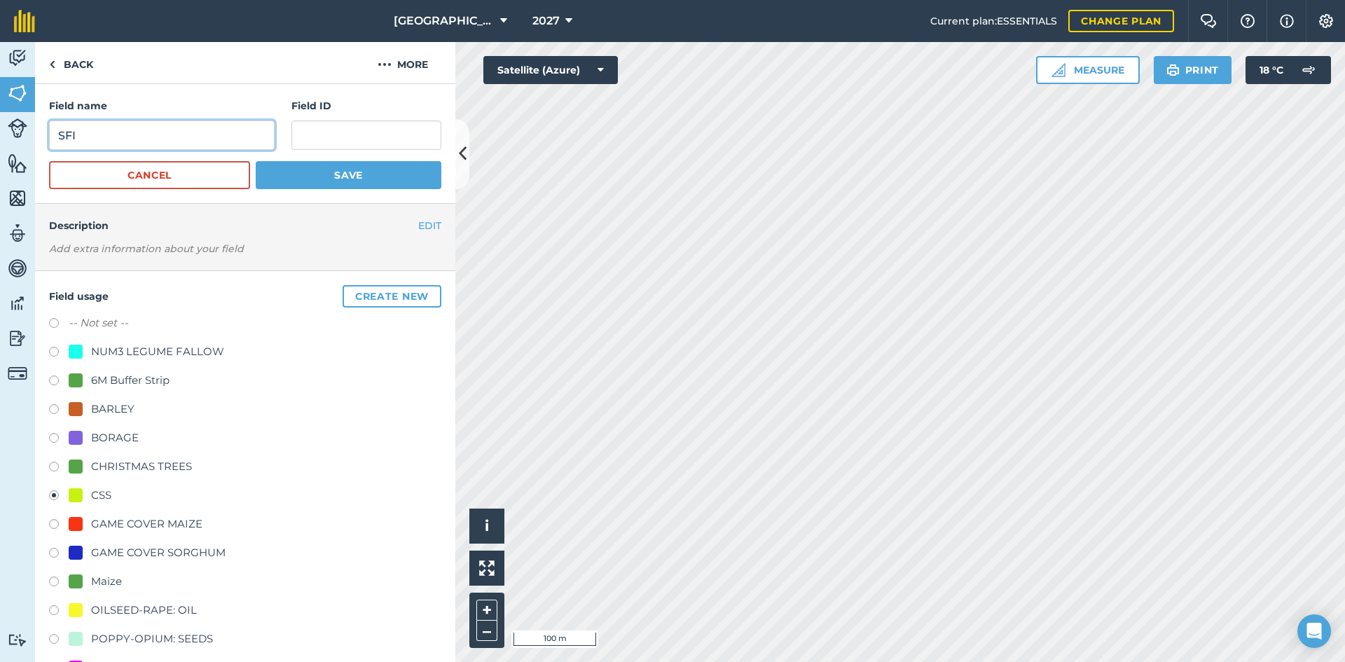
drag, startPoint x: 235, startPoint y: 137, endPoint x: 10, endPoint y: 138, distance: 225.5
click at [10, 138] on div "Activity Fields Livestock Features Maps Team Vehicles Data Reporting Billing Tu…" at bounding box center [672, 352] width 1345 height 620
type input "12m Winter Bird Food AB9"
click at [286, 170] on button "Save" at bounding box center [349, 175] width 186 height 28
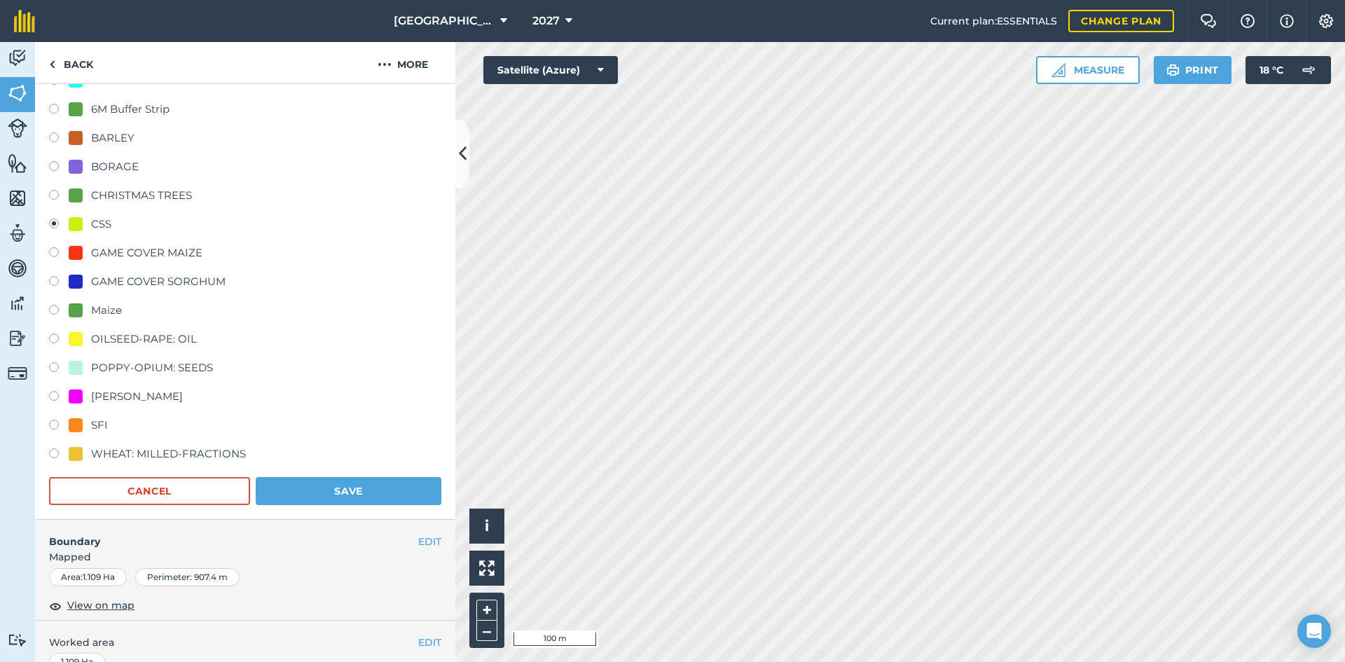
scroll to position [210, 0]
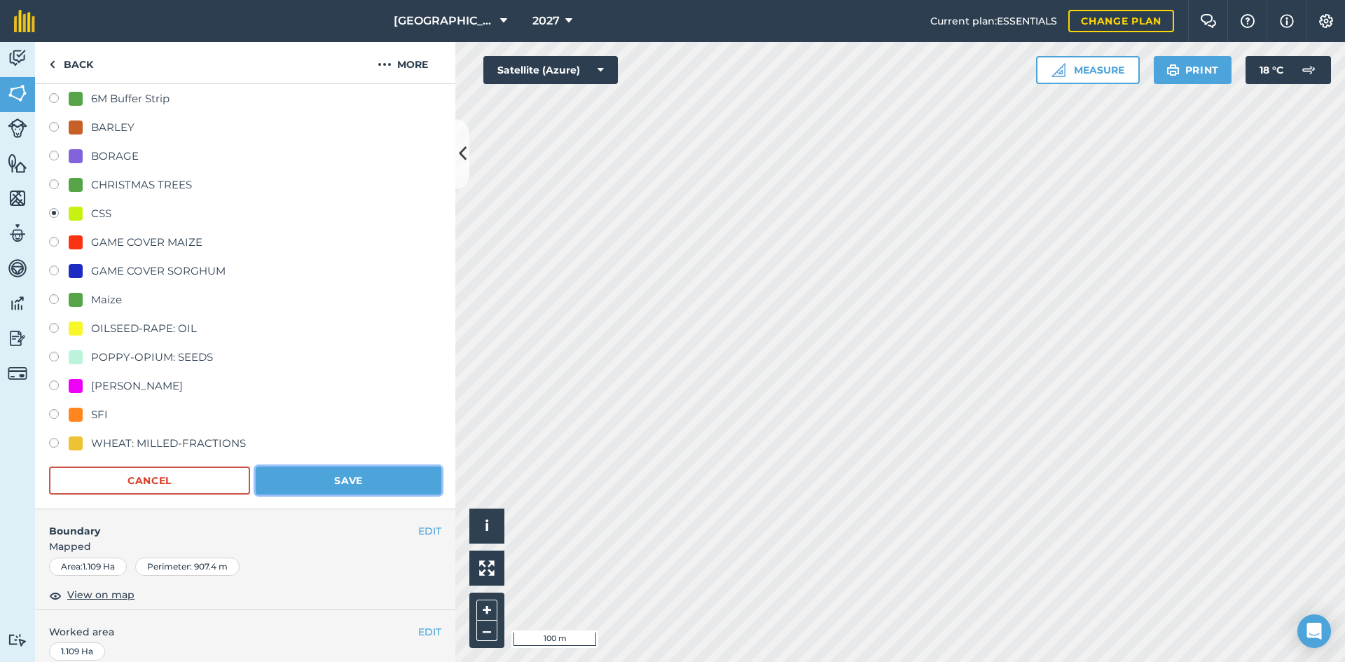
click at [354, 477] on button "Save" at bounding box center [349, 480] width 186 height 28
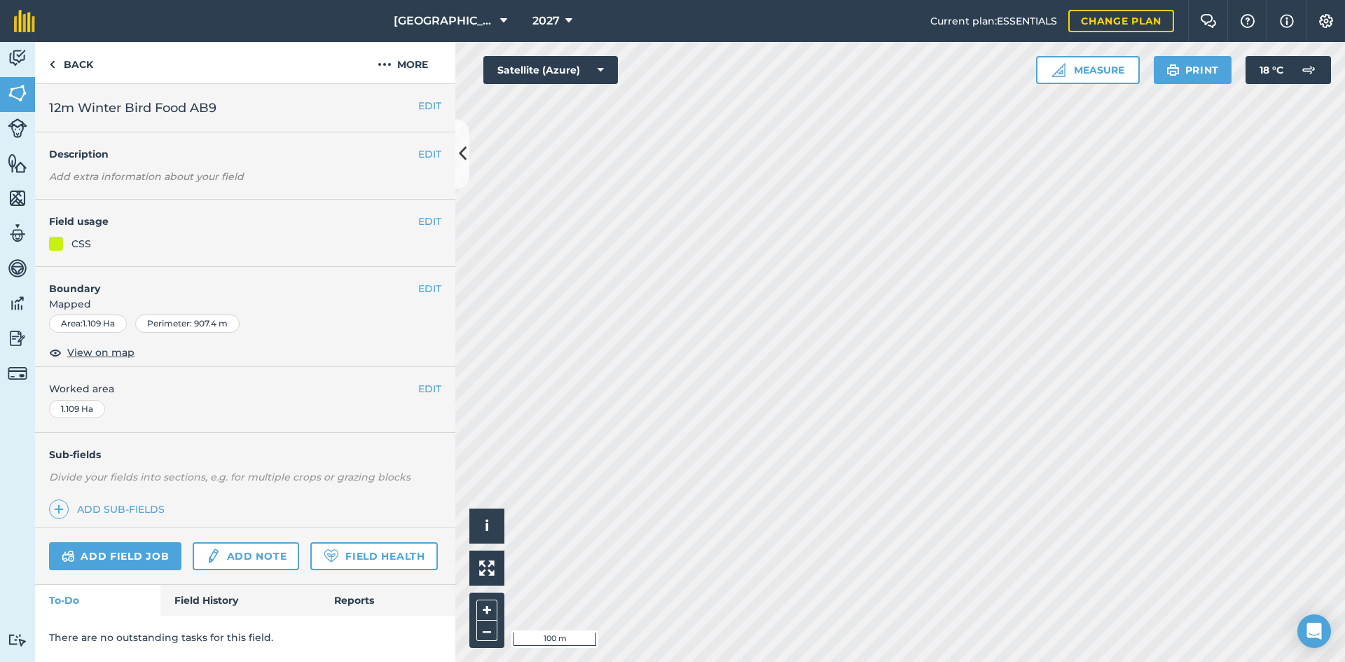
scroll to position [0, 0]
click at [427, 295] on button "EDIT" at bounding box center [429, 288] width 23 height 15
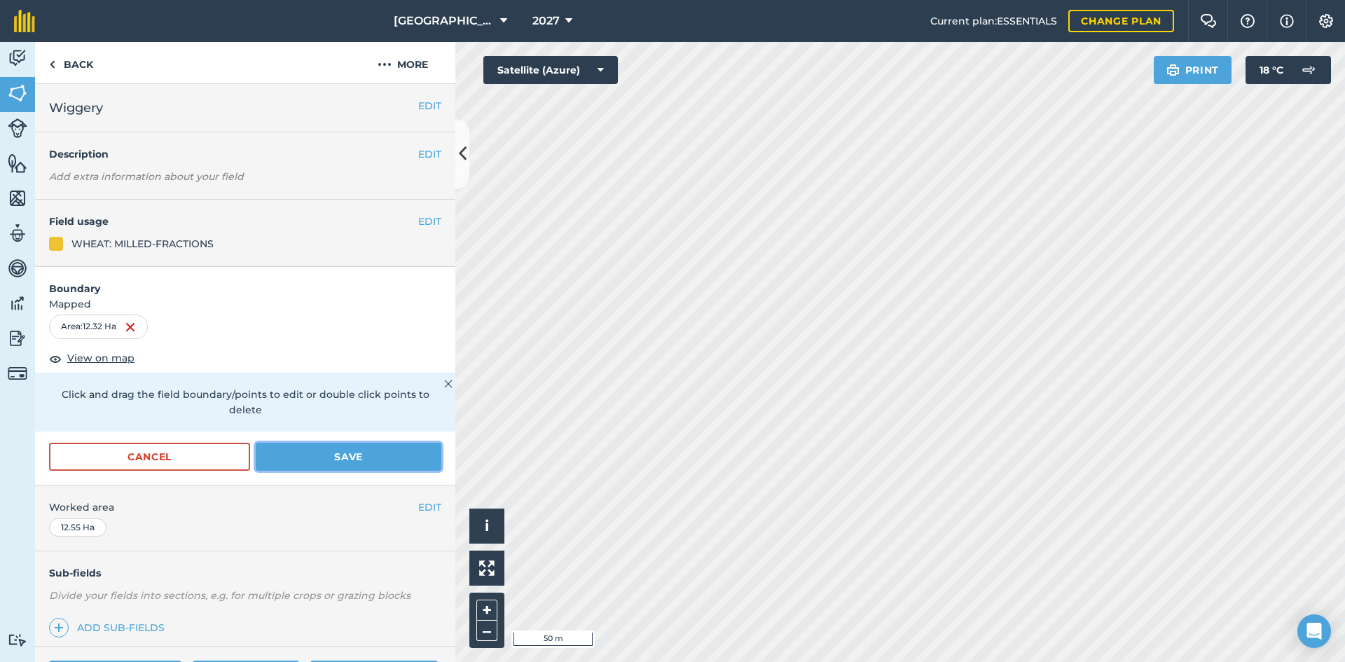
click at [345, 460] on button "Save" at bounding box center [349, 457] width 186 height 28
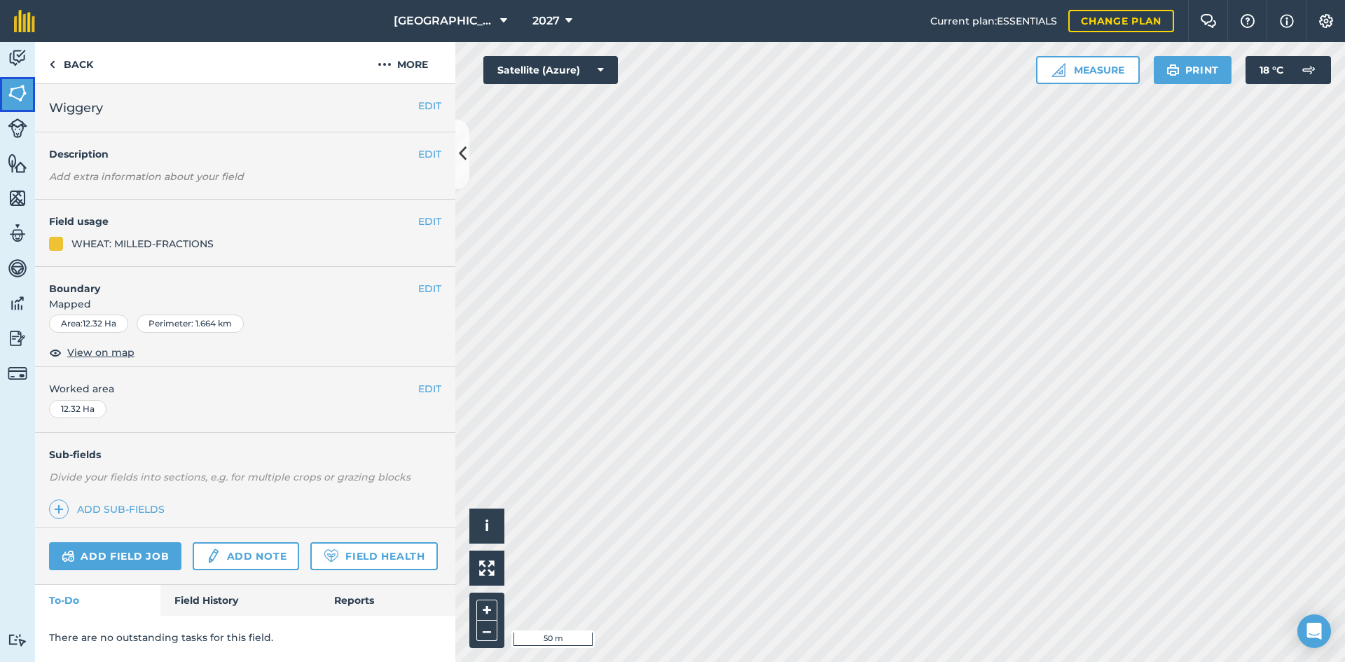
click at [16, 99] on img at bounding box center [18, 93] width 20 height 21
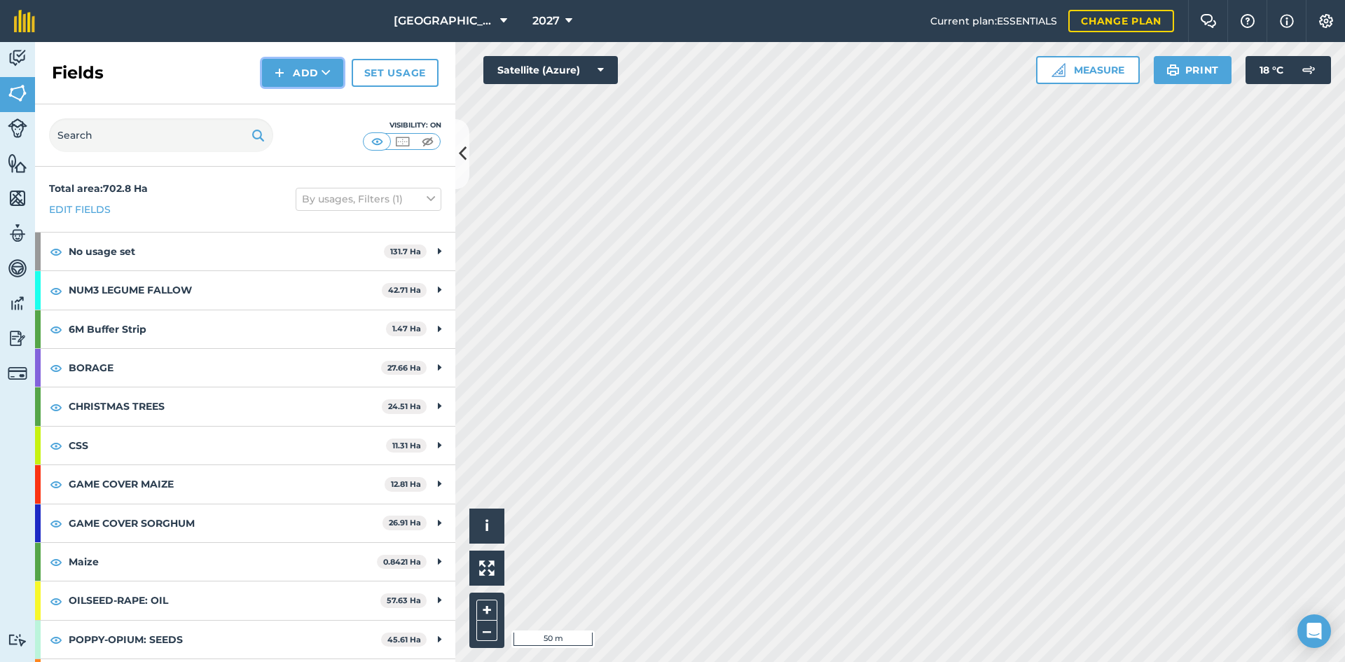
click at [291, 67] on button "Add" at bounding box center [302, 73] width 81 height 28
click at [303, 113] on link "Draw" at bounding box center [302, 104] width 77 height 31
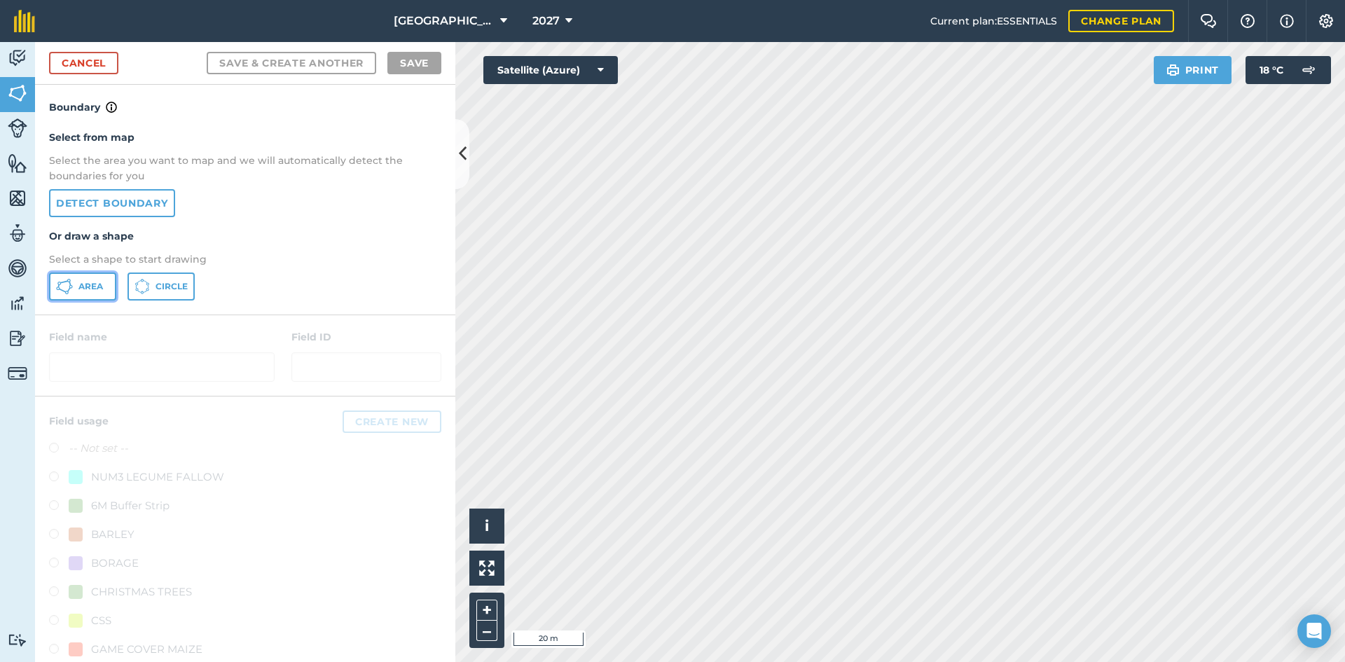
click at [103, 286] on span "Area" at bounding box center [90, 286] width 25 height 11
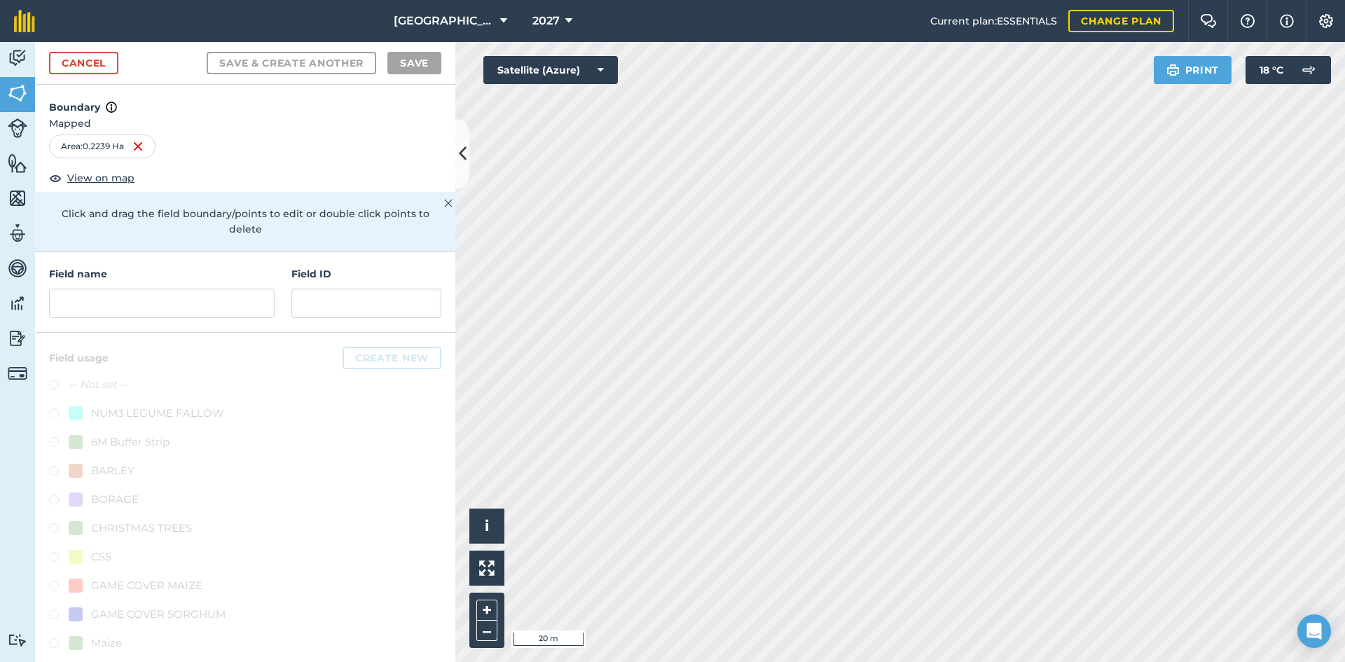
click at [136, 288] on div "Field name" at bounding box center [162, 292] width 226 height 52
drag, startPoint x: 139, startPoint y: 294, endPoint x: 211, endPoint y: 319, distance: 75.5
click at [140, 294] on input "text" at bounding box center [162, 303] width 226 height 29
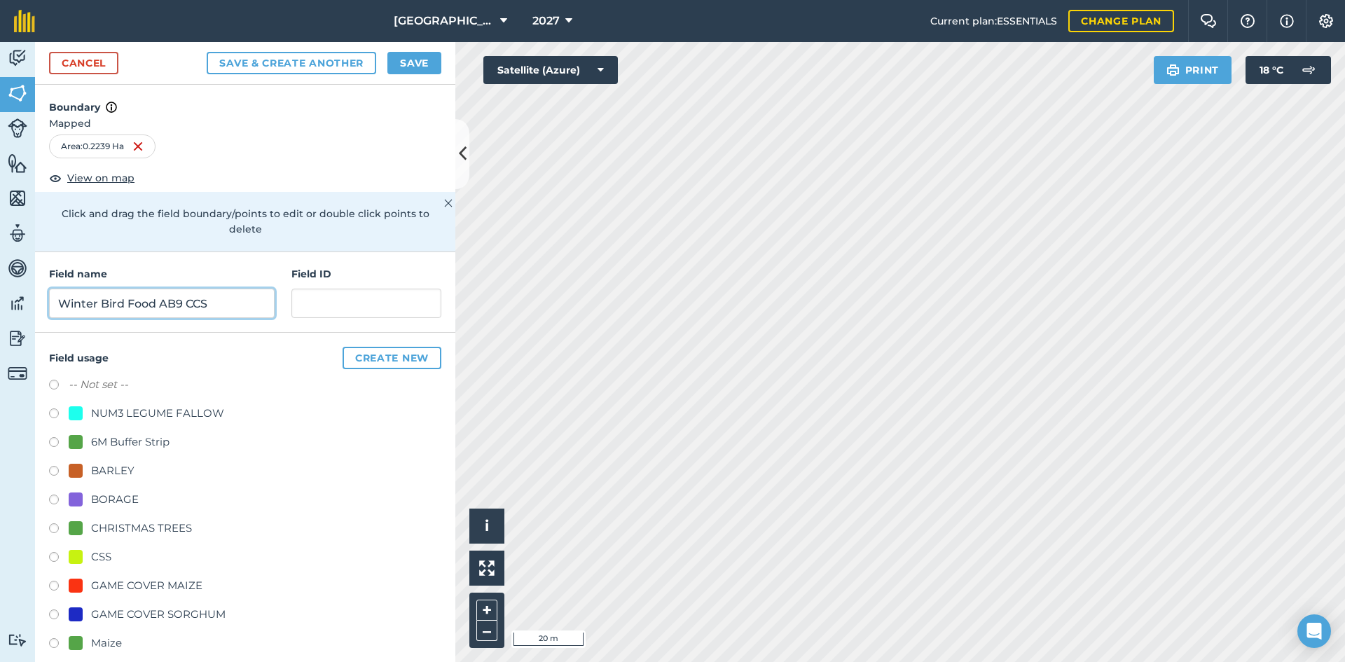
type input "Winter Bird Food AB9 CCS"
click at [419, 62] on button "Save" at bounding box center [414, 63] width 54 height 22
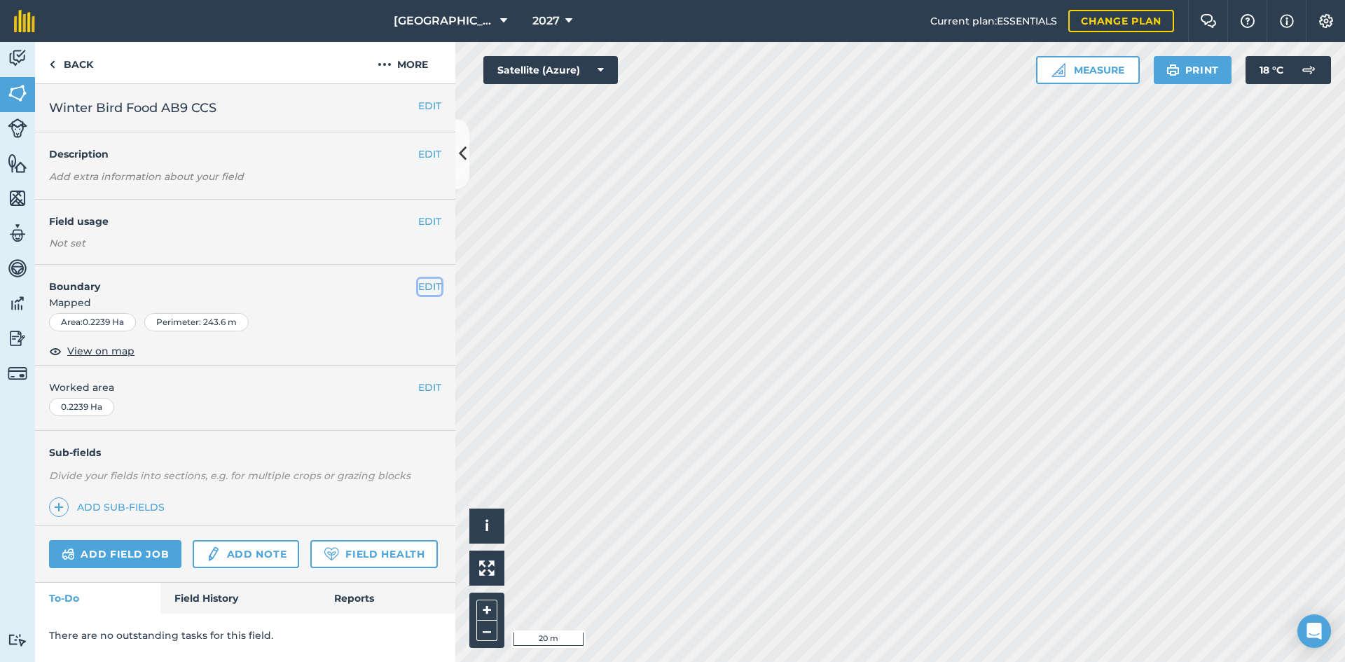
click at [431, 284] on button "EDIT" at bounding box center [429, 286] width 23 height 15
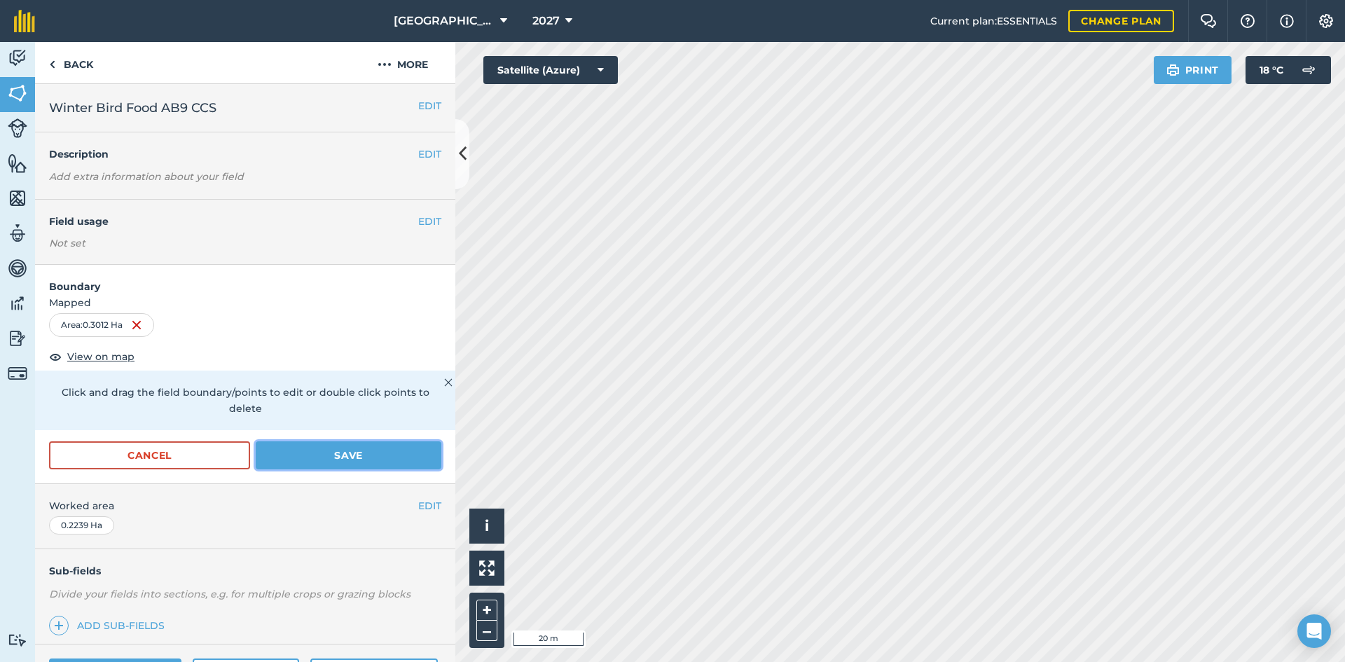
click at [328, 462] on button "Save" at bounding box center [349, 455] width 186 height 28
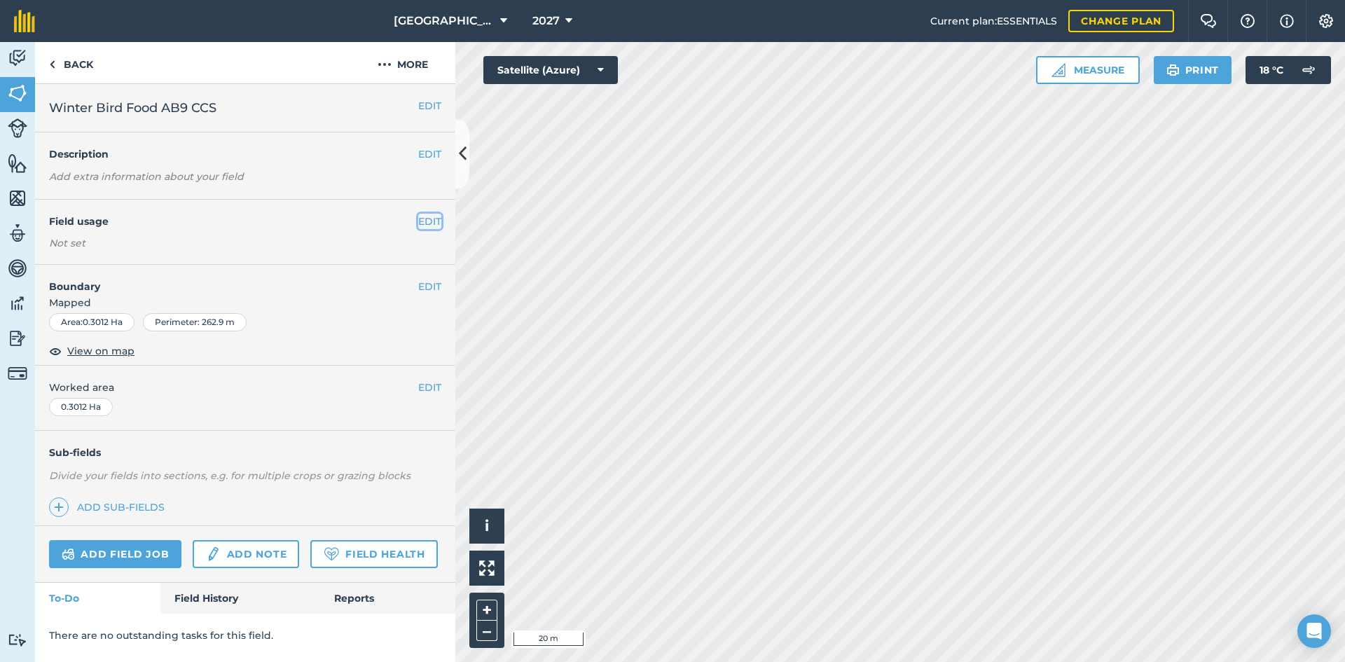
click at [434, 222] on button "EDIT" at bounding box center [429, 221] width 23 height 15
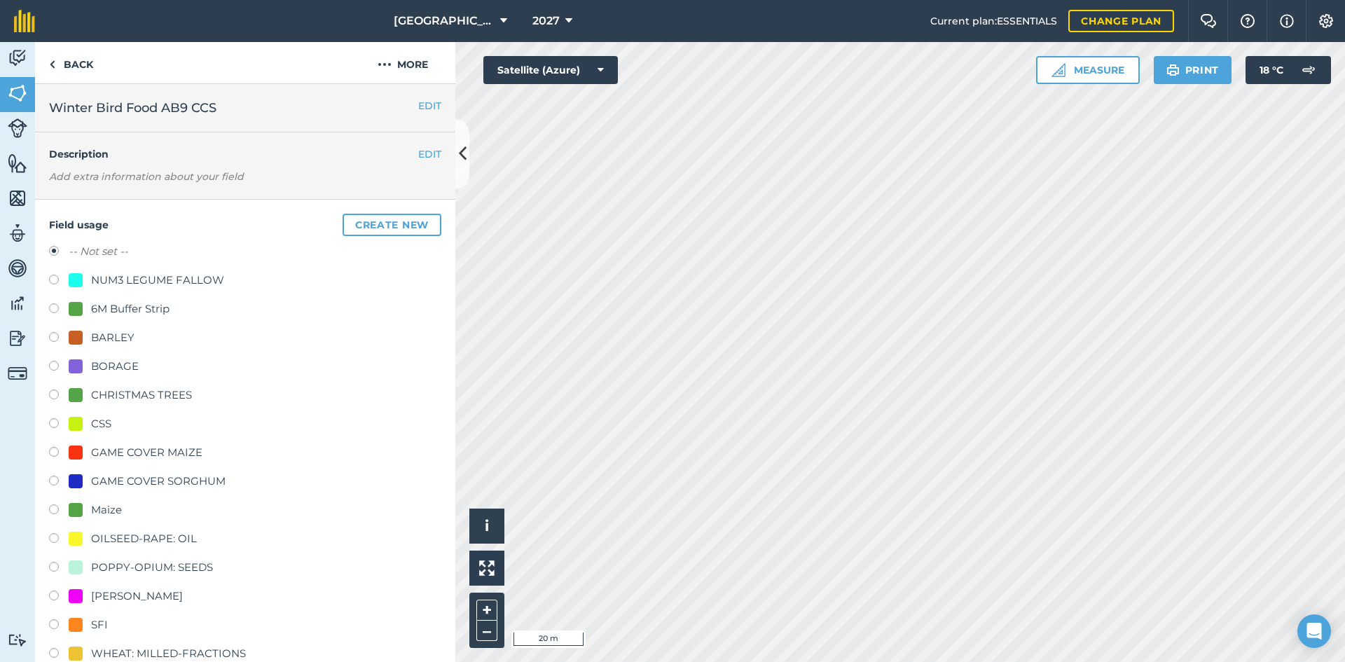
click at [99, 424] on div "CSS" at bounding box center [101, 423] width 20 height 17
radio input "true"
radio input "false"
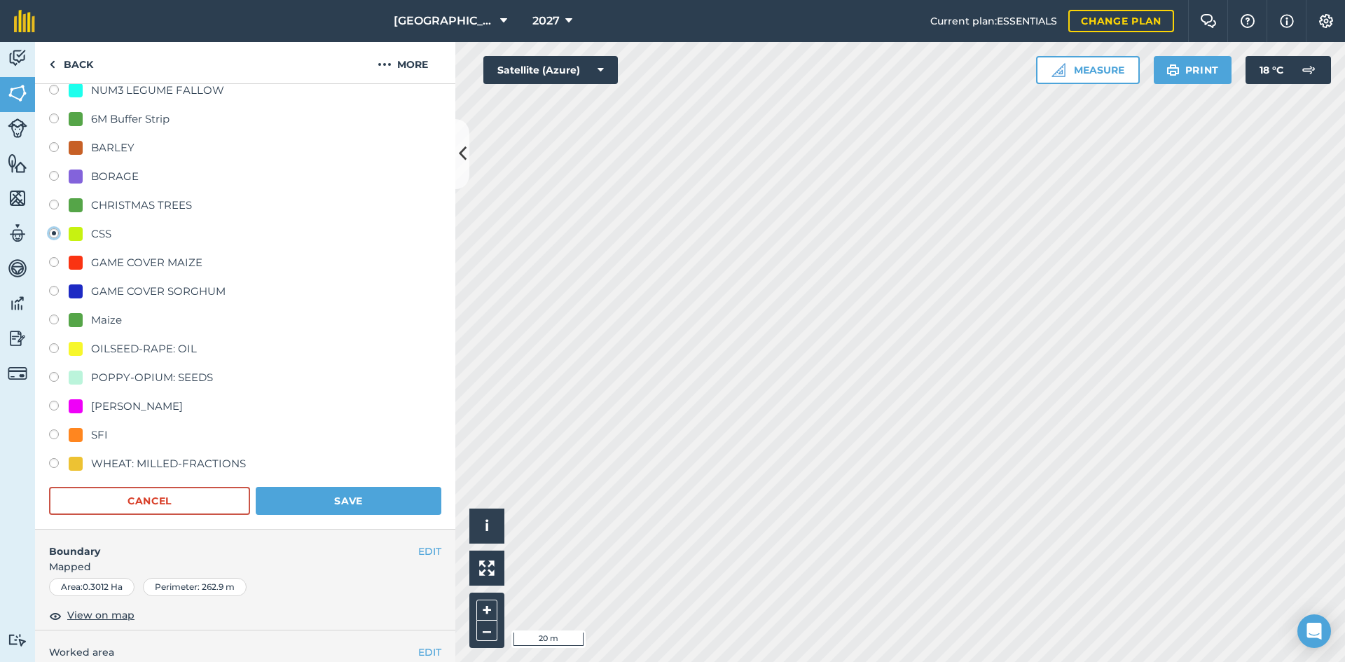
scroll to position [210, 0]
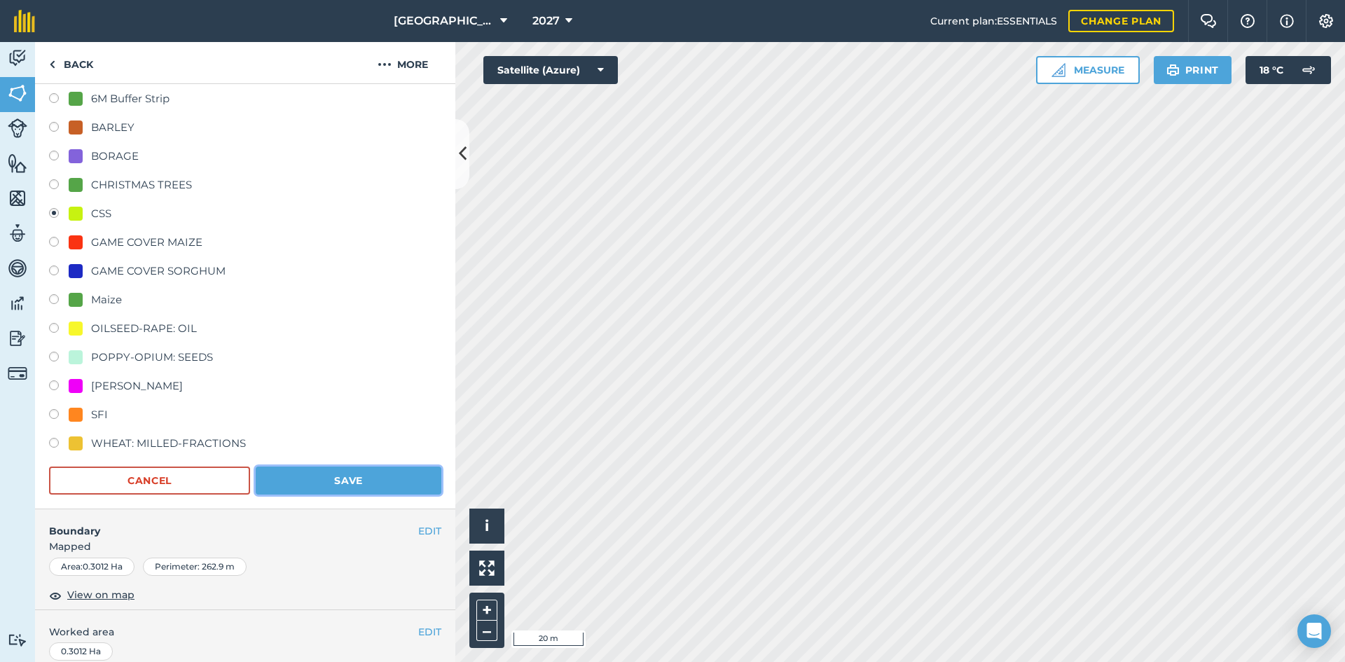
click at [381, 475] on button "Save" at bounding box center [349, 480] width 186 height 28
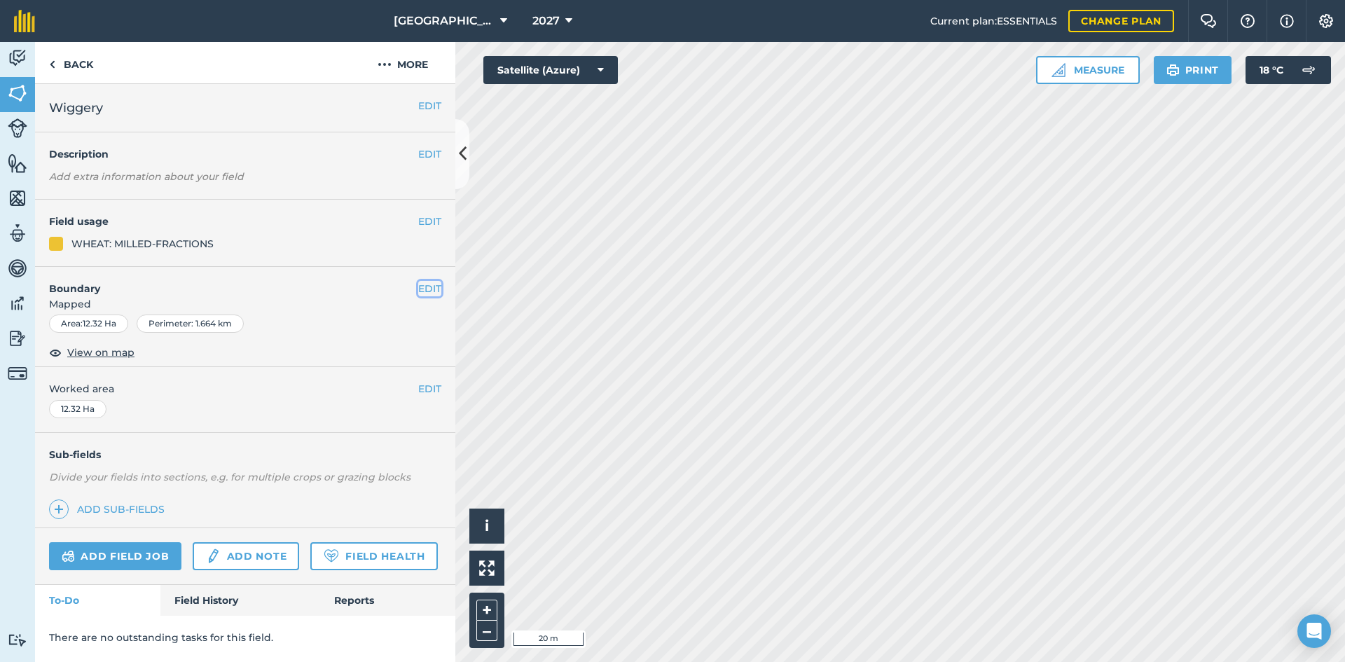
click at [431, 291] on button "EDIT" at bounding box center [429, 288] width 23 height 15
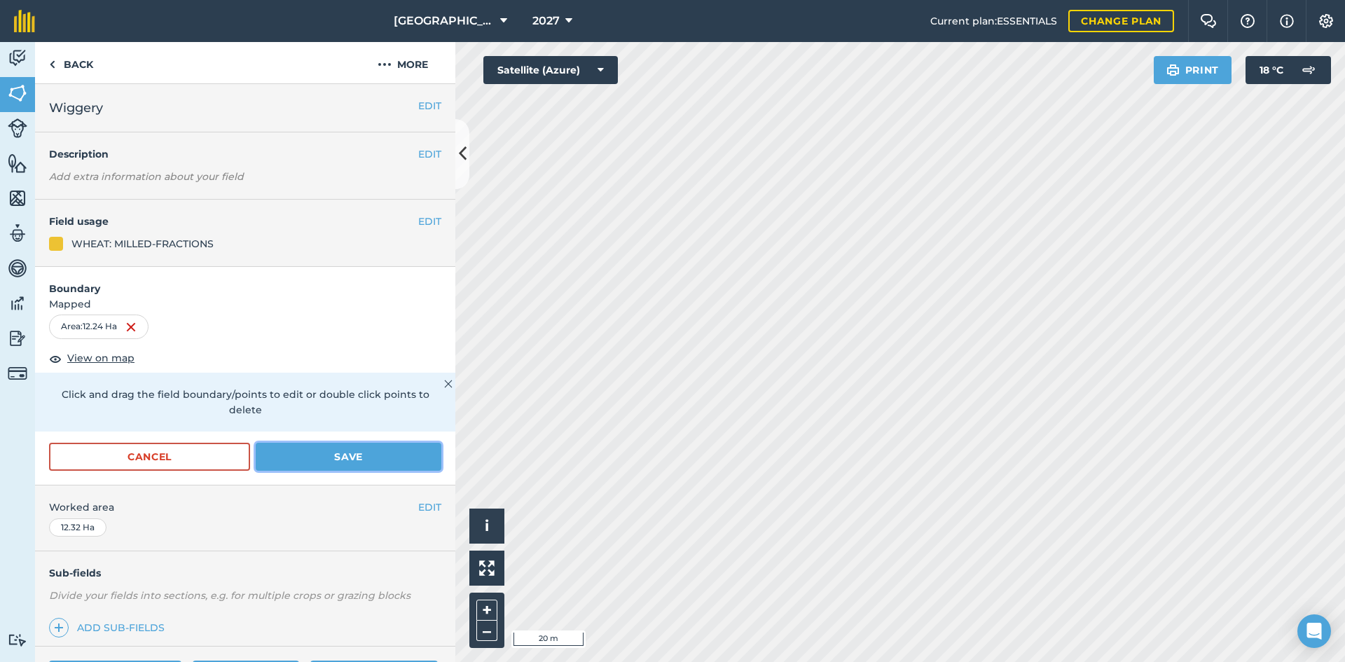
click at [384, 455] on button "Save" at bounding box center [349, 457] width 186 height 28
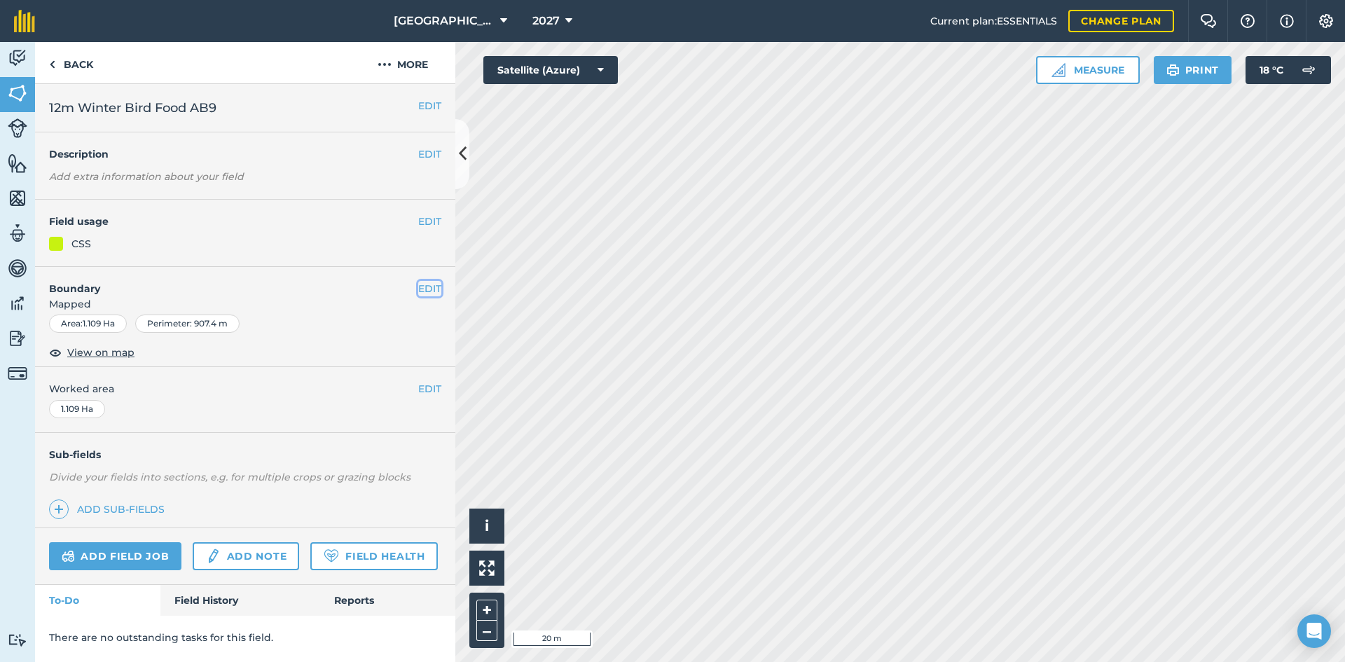
click at [424, 293] on button "EDIT" at bounding box center [429, 288] width 23 height 15
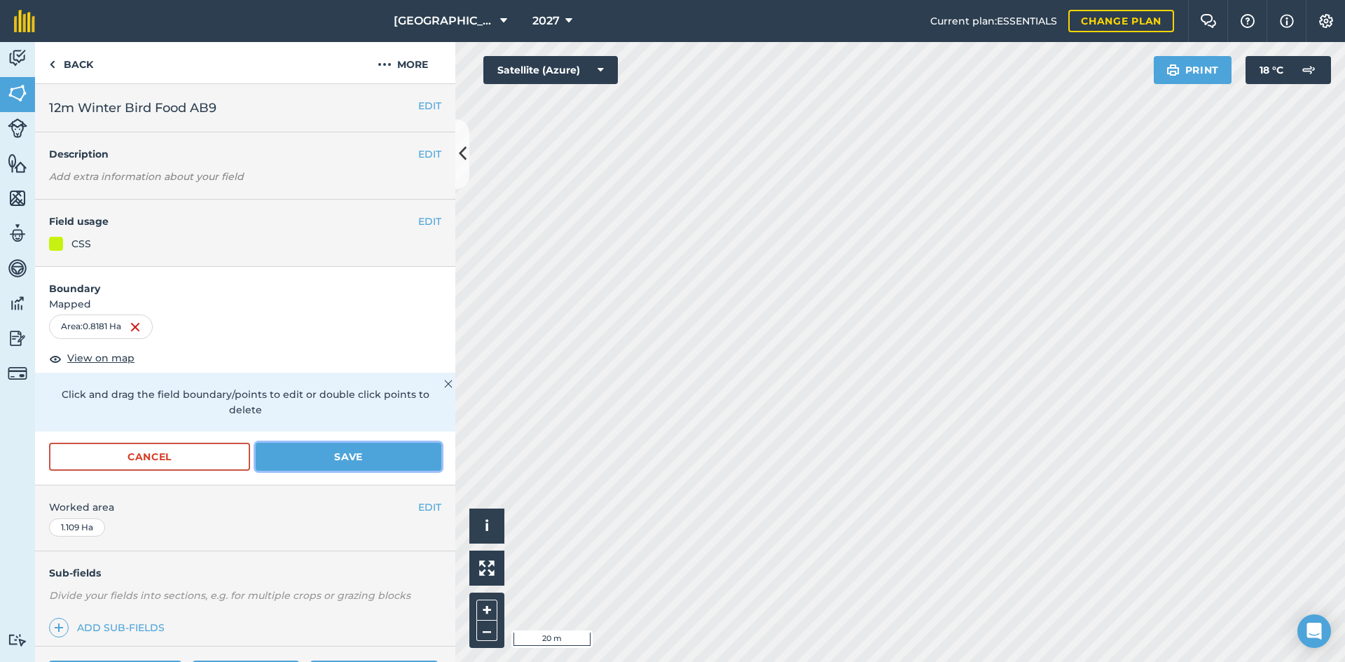
click at [322, 454] on button "Save" at bounding box center [349, 457] width 186 height 28
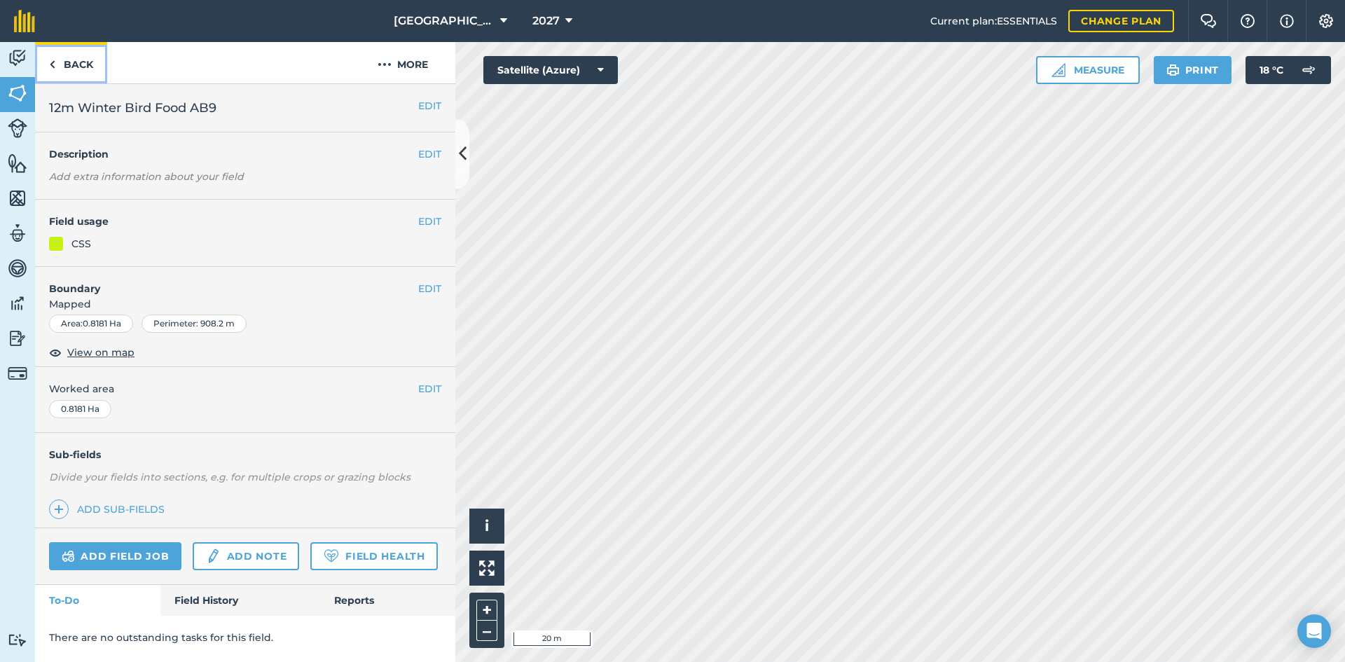
click at [54, 69] on img at bounding box center [52, 64] width 6 height 17
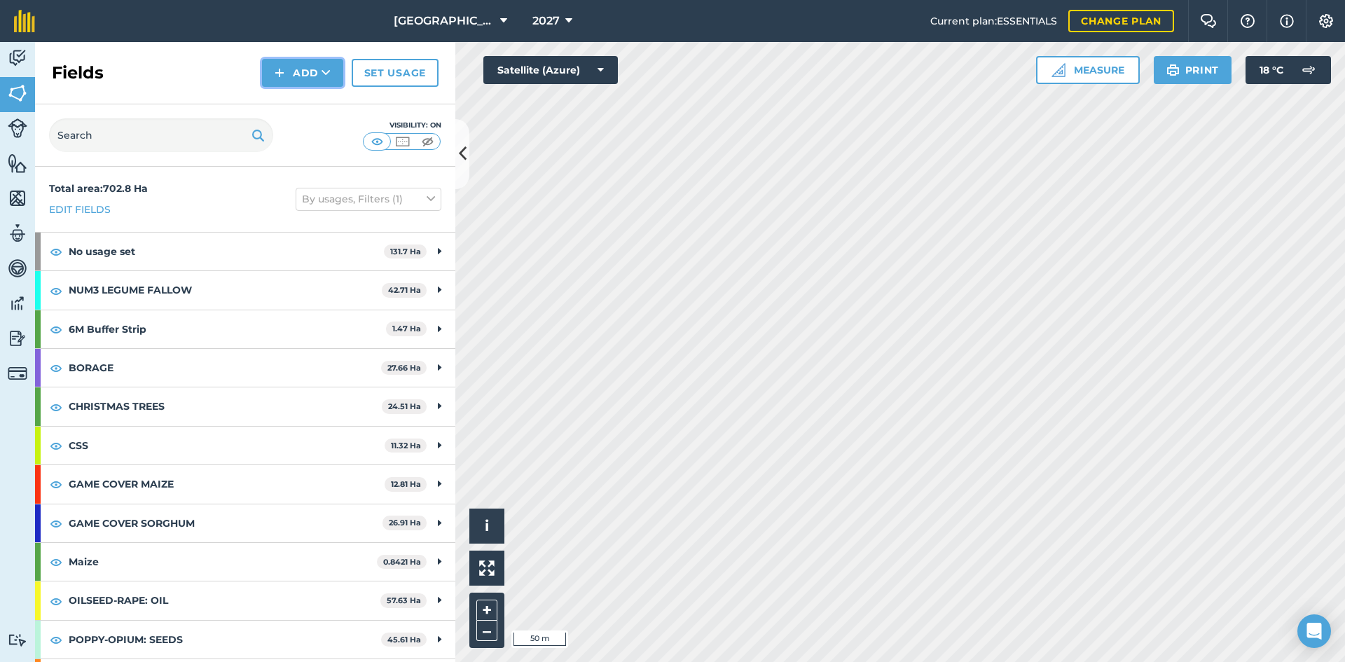
click at [331, 71] on button "Add" at bounding box center [302, 73] width 81 height 28
click at [307, 103] on link "Draw" at bounding box center [302, 104] width 77 height 31
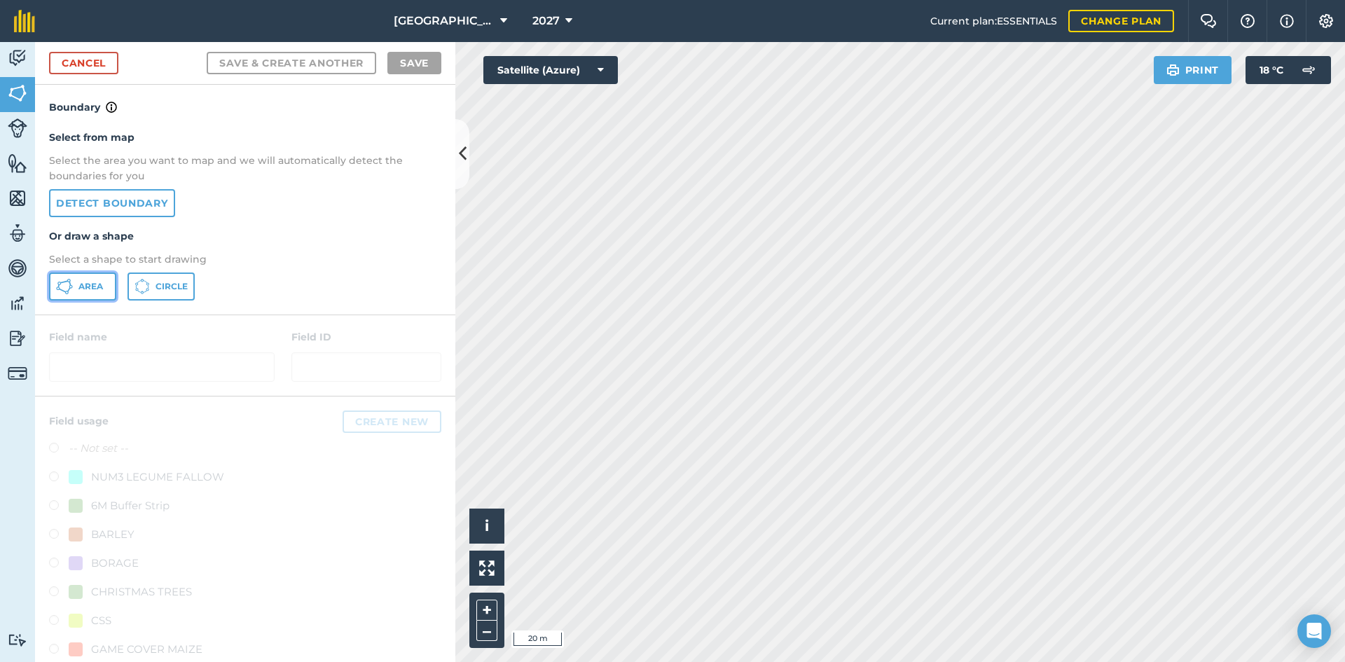
drag, startPoint x: 79, startPoint y: 289, endPoint x: 267, endPoint y: 279, distance: 187.9
click at [81, 289] on span "Area" at bounding box center [90, 286] width 25 height 11
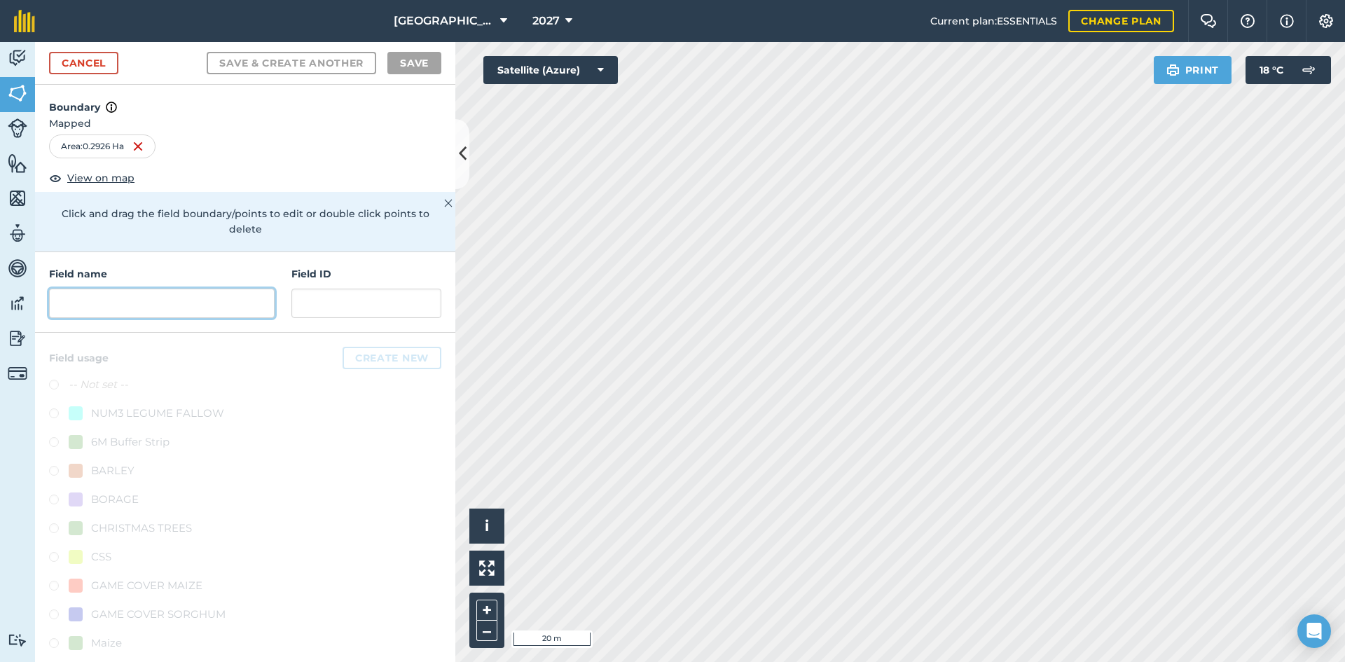
click at [163, 297] on input "text" at bounding box center [162, 303] width 226 height 29
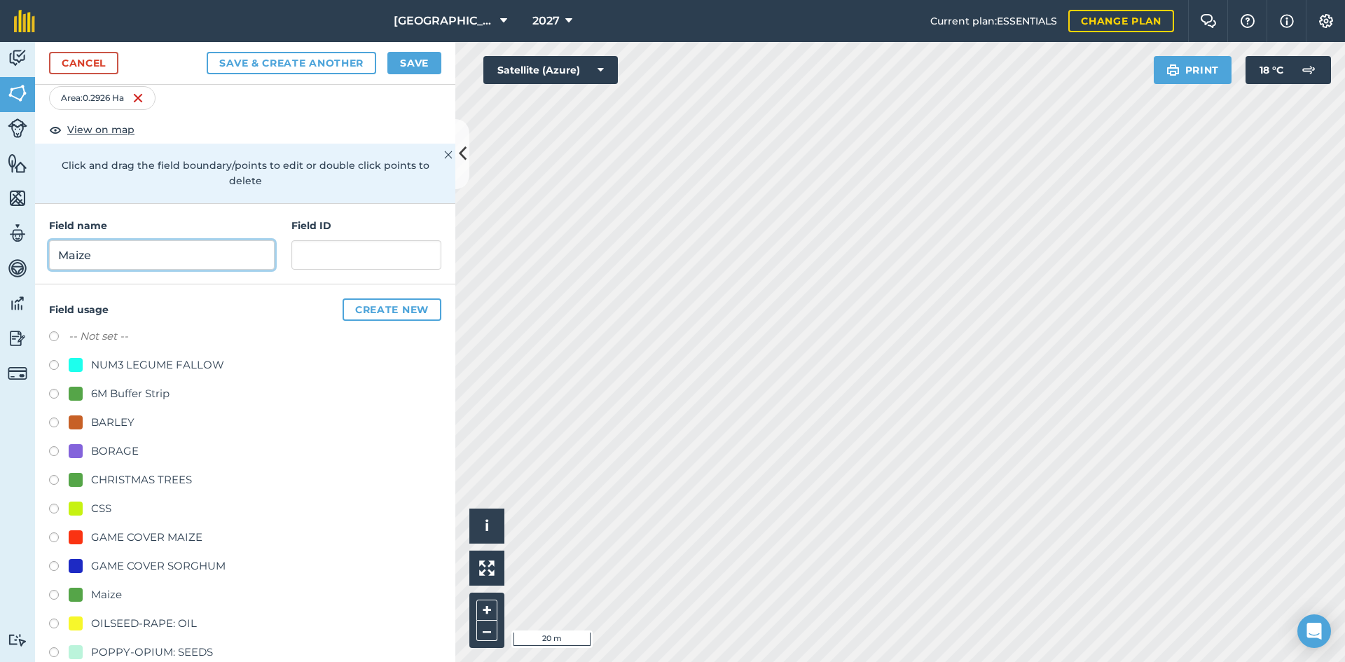
scroll to position [70, 0]
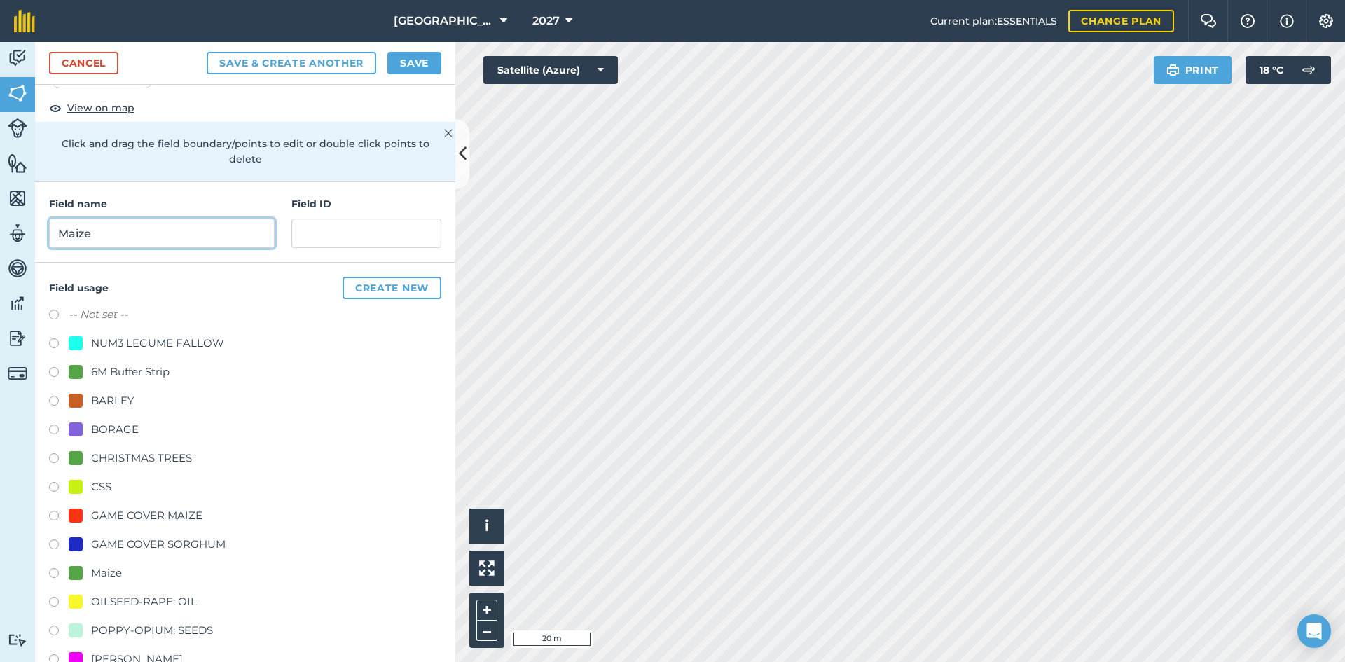
type input "Maize"
click at [81, 576] on div at bounding box center [76, 573] width 14 height 14
radio input "true"
click at [424, 60] on button "Save" at bounding box center [414, 63] width 54 height 22
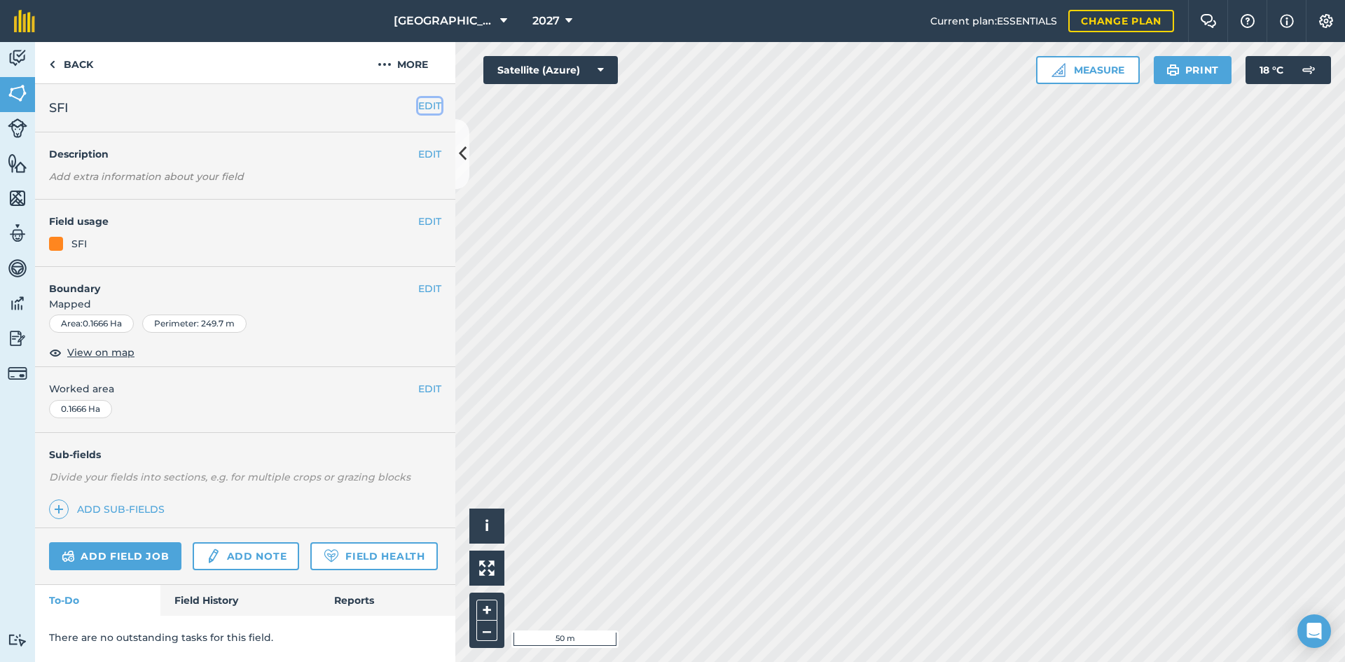
click at [429, 112] on button "EDIT" at bounding box center [429, 105] width 23 height 15
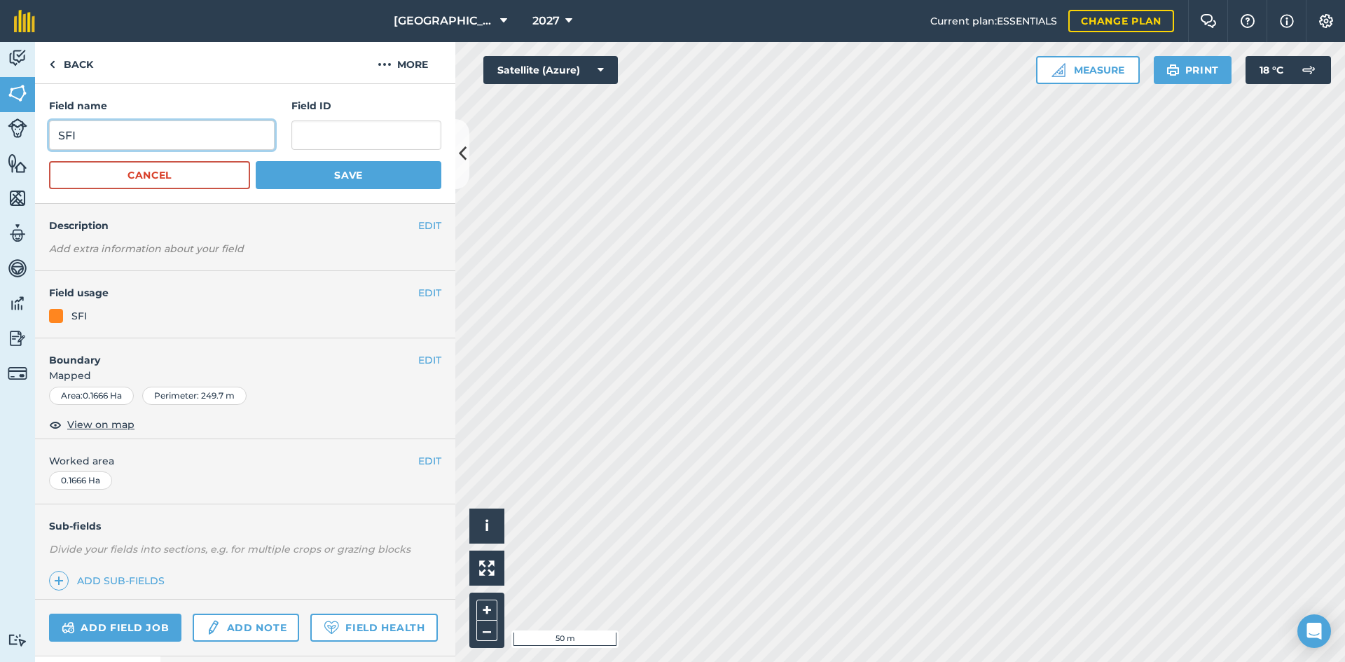
drag, startPoint x: 170, startPoint y: 138, endPoint x: 13, endPoint y: 144, distance: 157.0
click at [0, 137] on div "Activity Fields Livestock Features Maps Team Vehicles Data Reporting Billing Tu…" at bounding box center [672, 352] width 1345 height 620
type input "Winter Bird Food AB9"
click at [366, 183] on button "Save" at bounding box center [349, 175] width 186 height 28
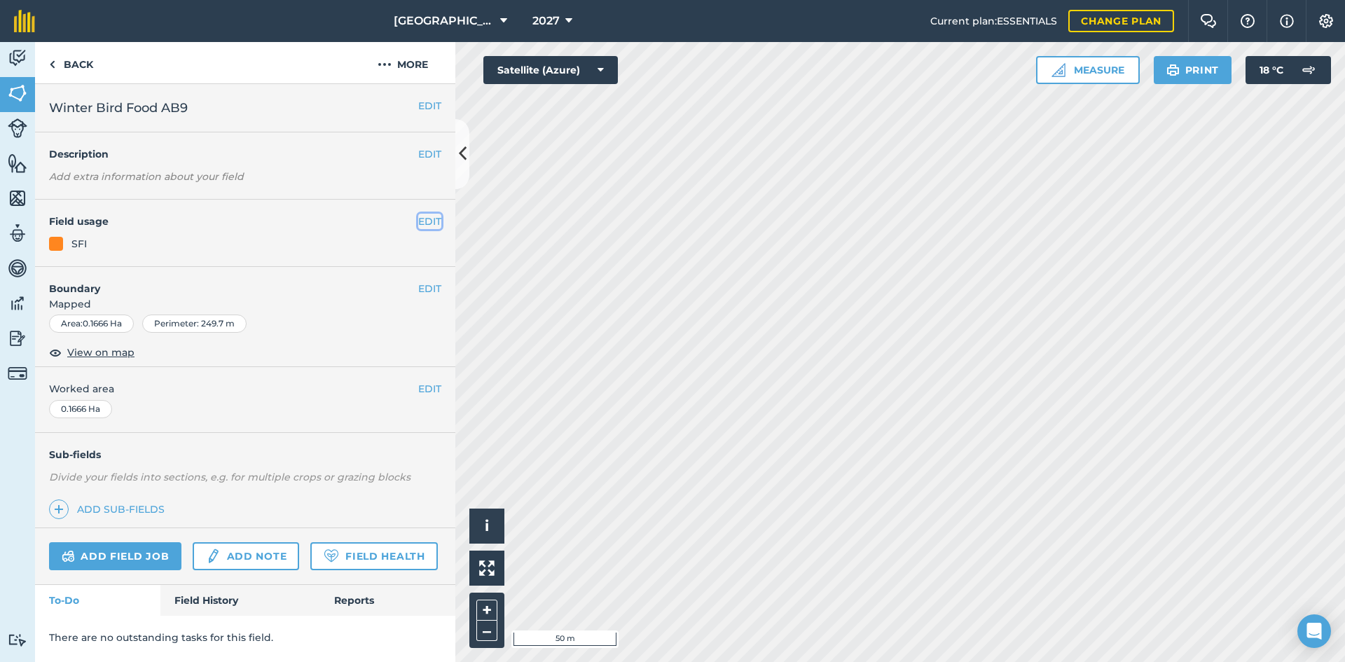
click at [429, 223] on button "EDIT" at bounding box center [429, 221] width 23 height 15
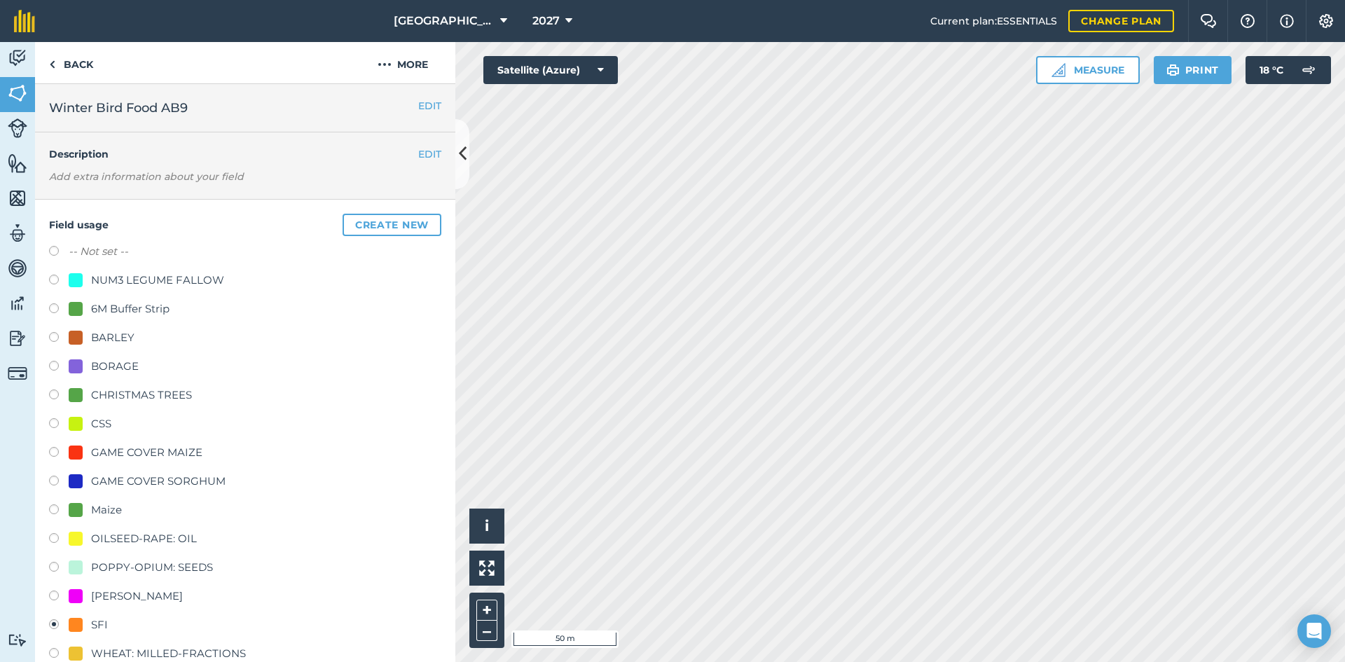
click at [92, 425] on div "CSS" at bounding box center [101, 423] width 20 height 17
radio input "true"
radio input "false"
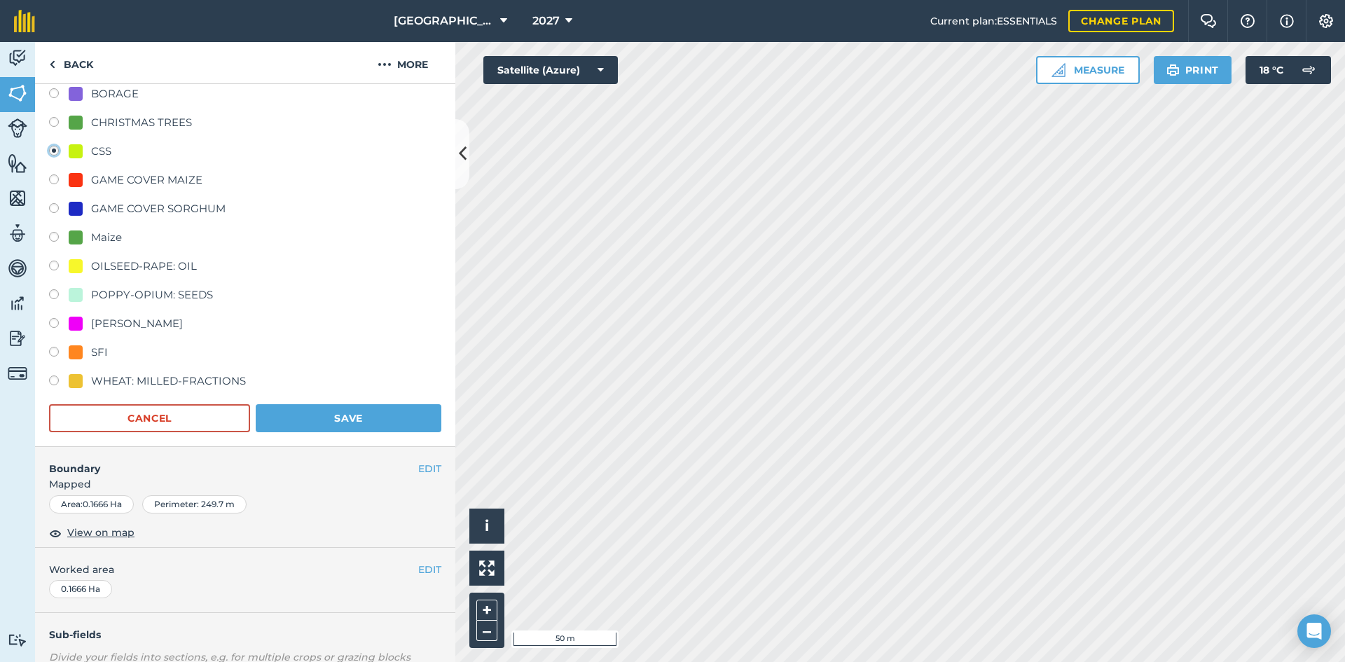
scroll to position [280, 0]
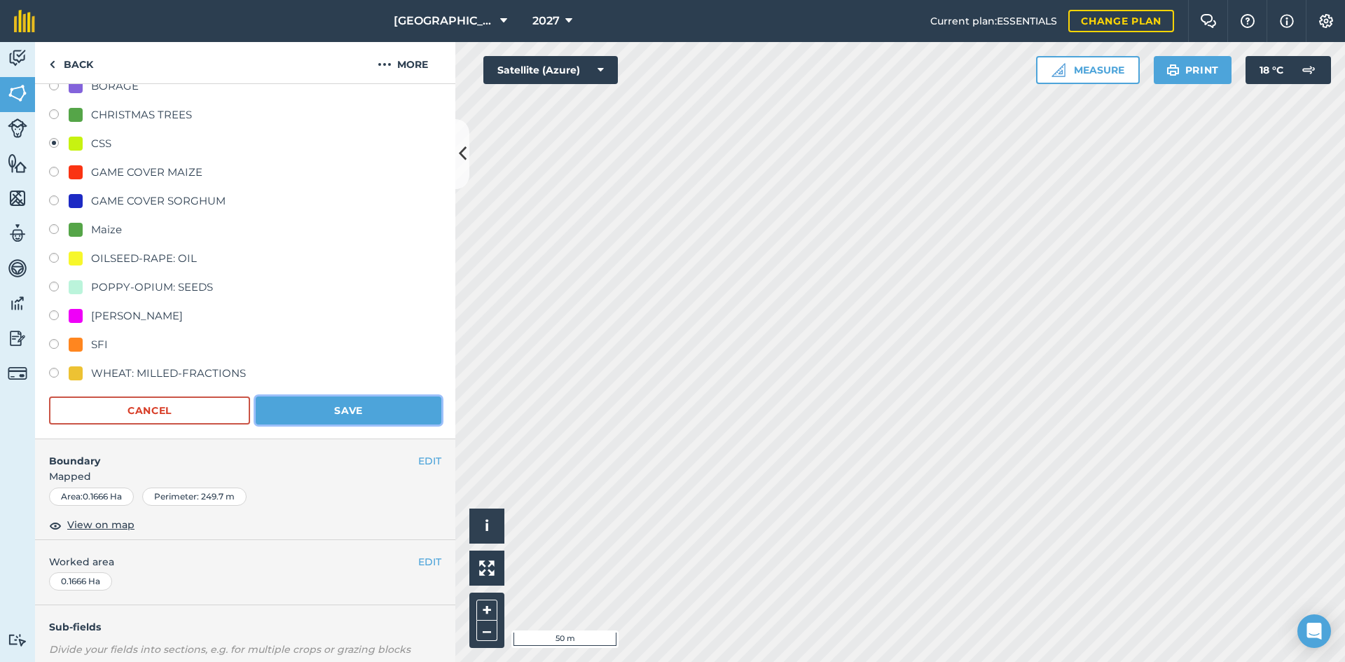
click at [348, 414] on button "Save" at bounding box center [349, 410] width 186 height 28
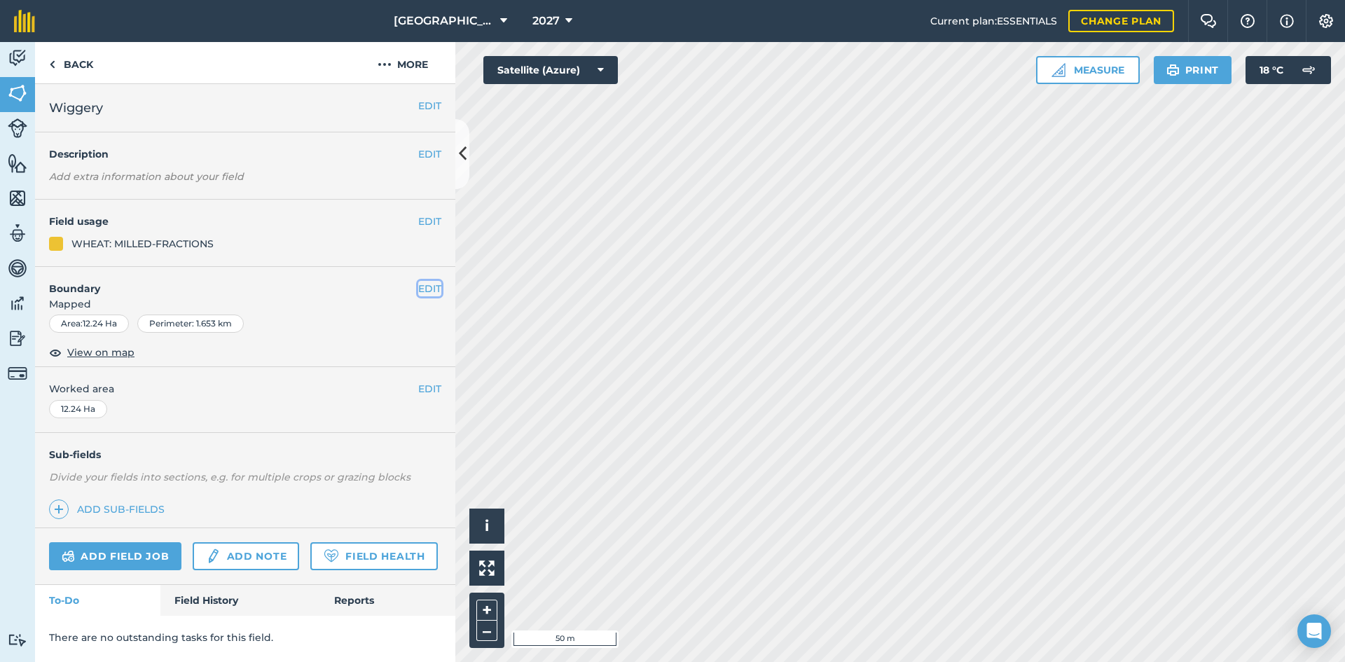
click at [429, 291] on button "EDIT" at bounding box center [429, 288] width 23 height 15
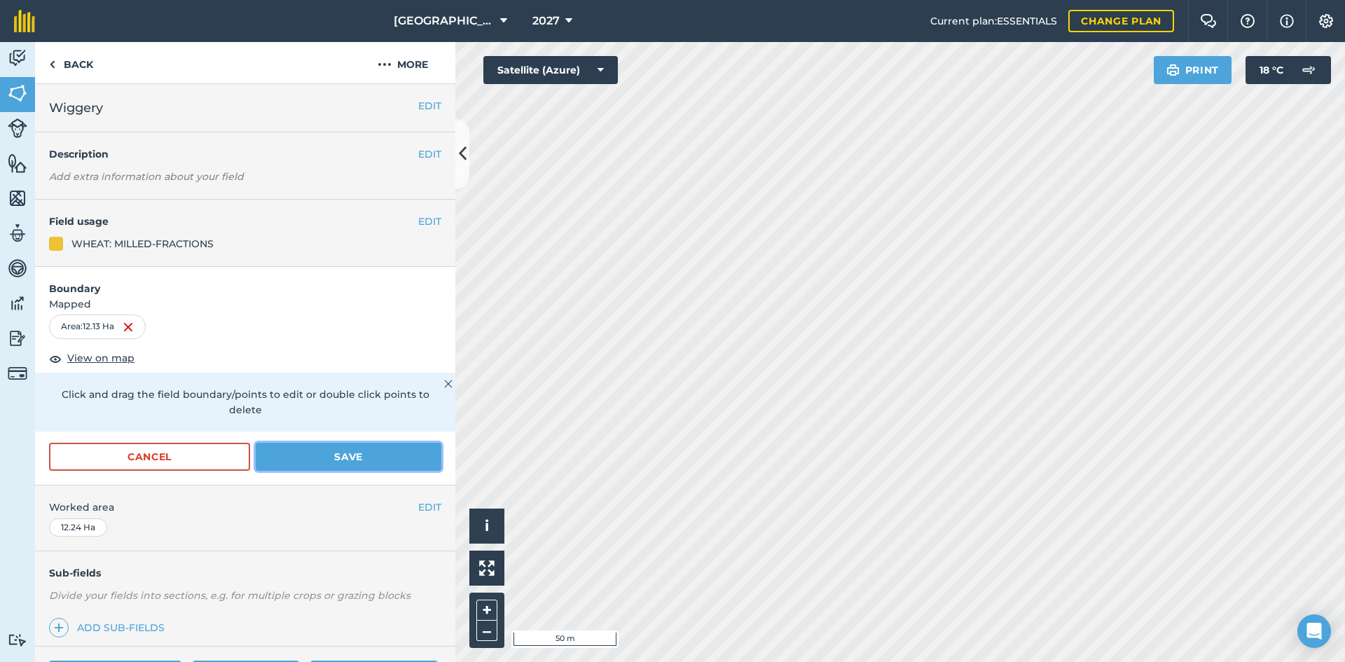
click at [373, 458] on button "Save" at bounding box center [349, 457] width 186 height 28
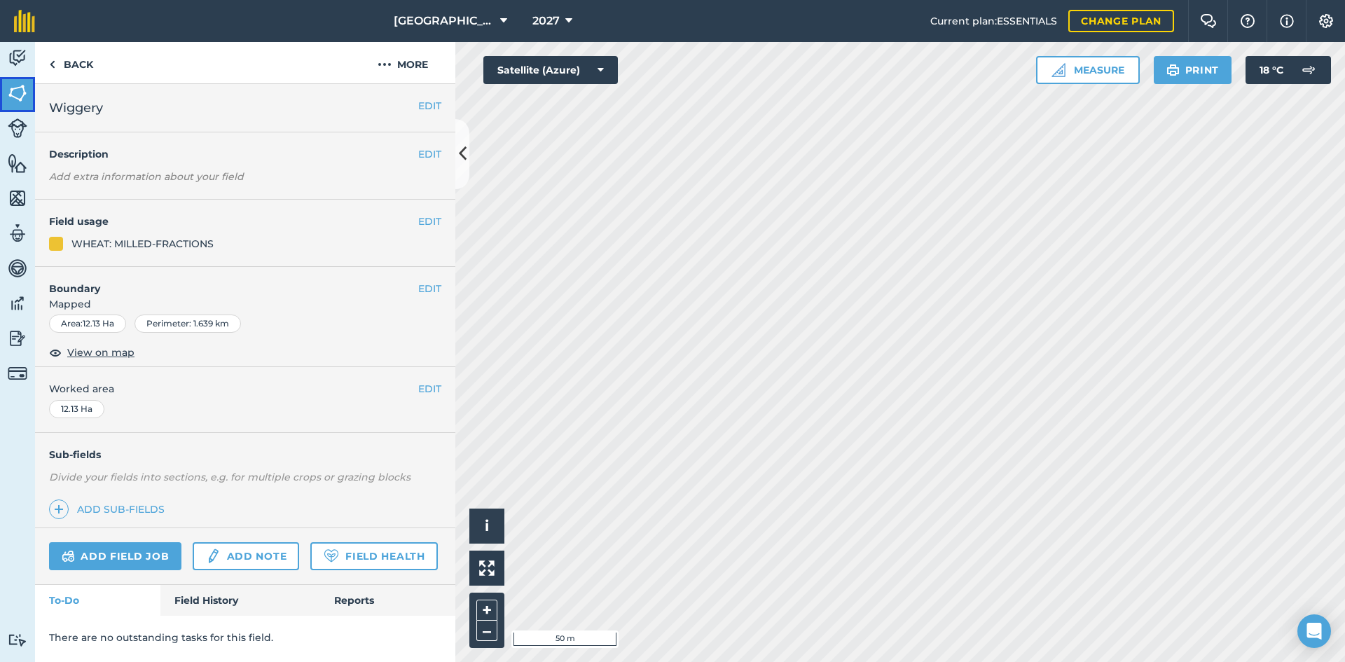
click at [13, 95] on img at bounding box center [18, 93] width 20 height 21
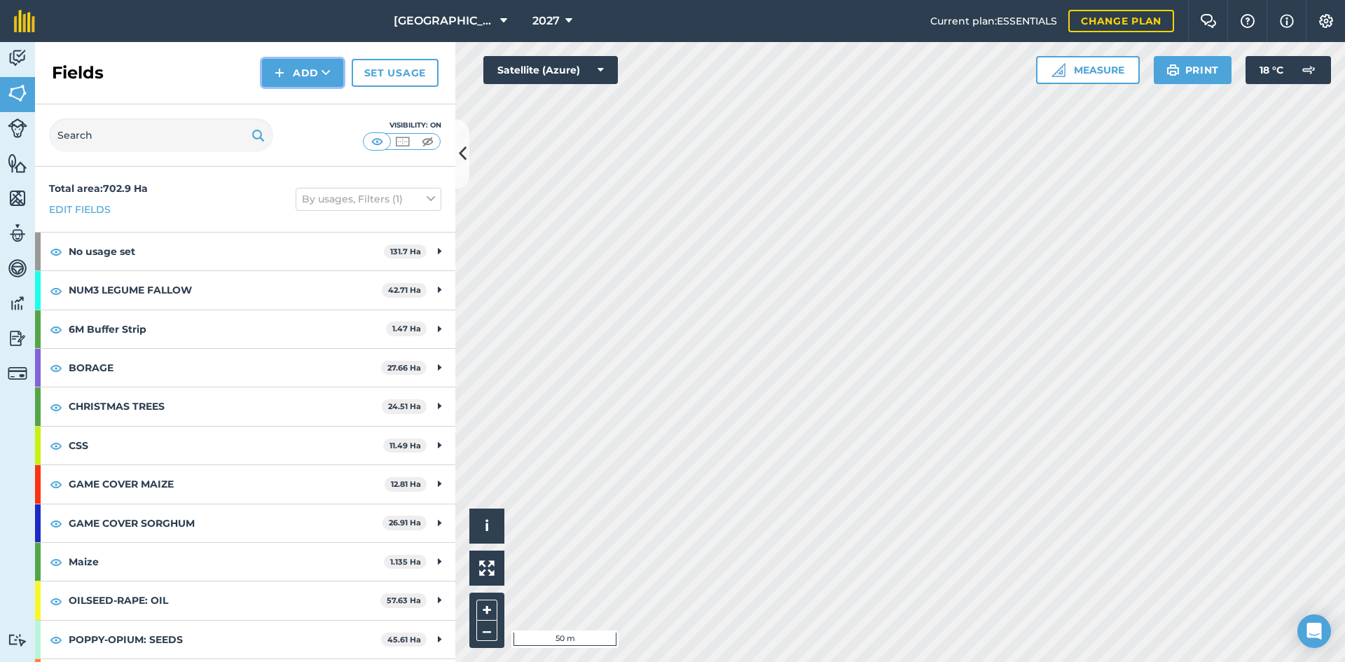
click at [322, 73] on icon at bounding box center [325, 73] width 9 height 14
click at [332, 109] on link "Draw" at bounding box center [302, 104] width 77 height 31
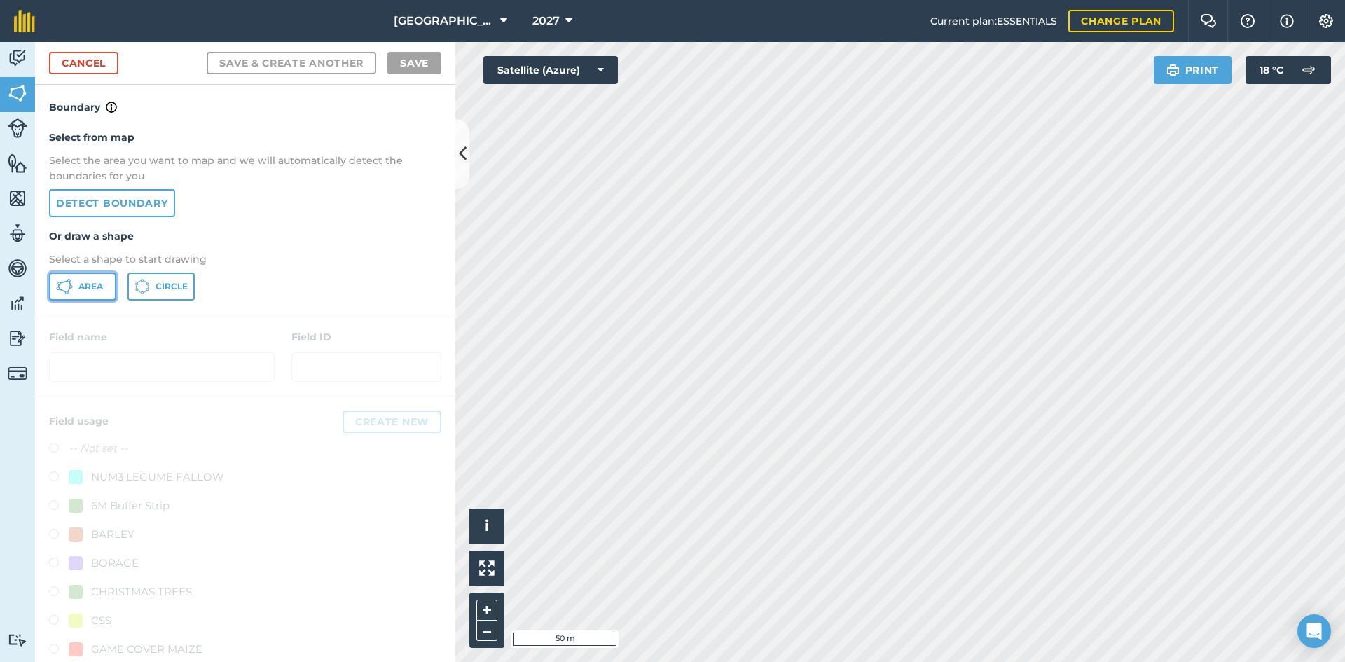
click at [99, 286] on span "Area" at bounding box center [90, 286] width 25 height 11
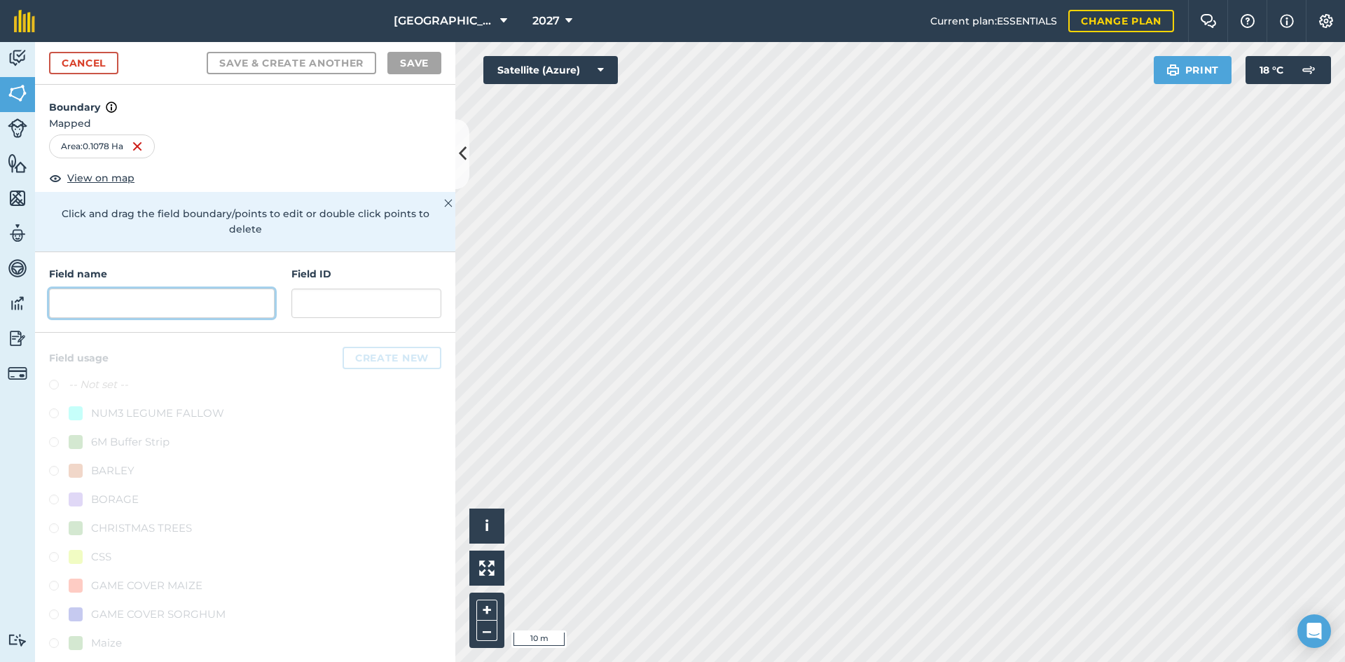
click at [138, 300] on input "text" at bounding box center [162, 303] width 226 height 29
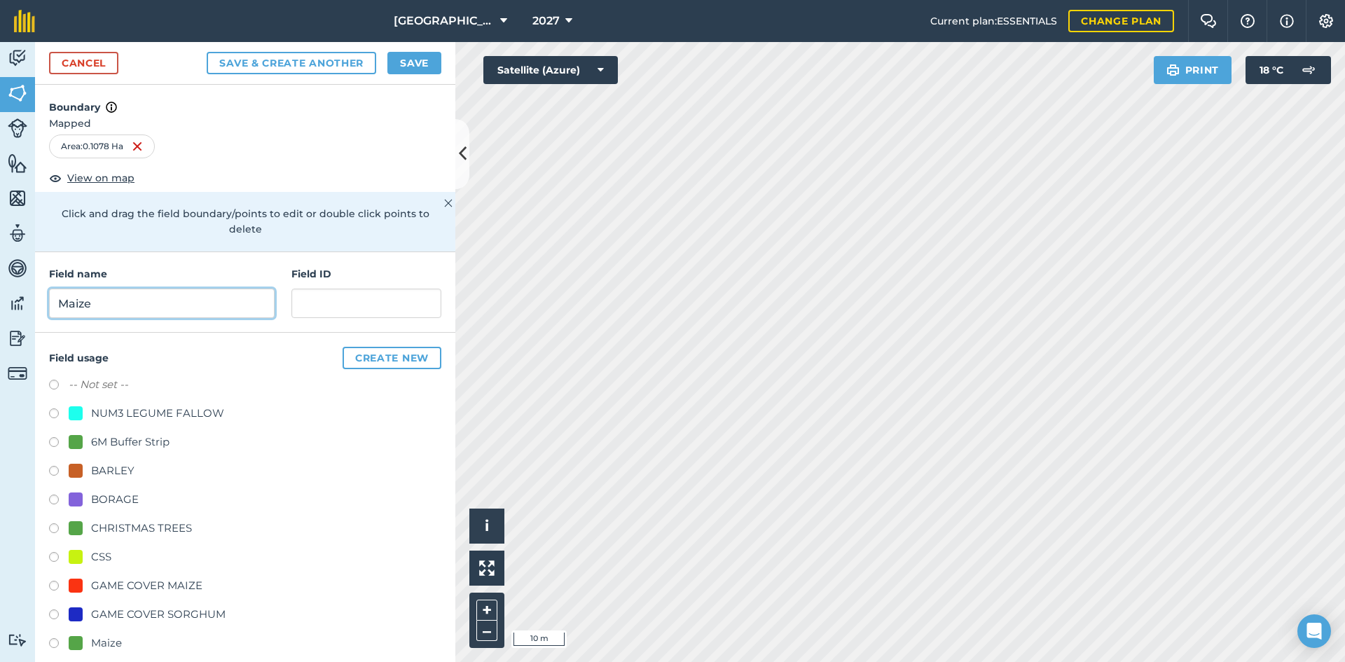
type input "Maize"
click at [98, 643] on div "Maize" at bounding box center [106, 643] width 31 height 17
radio input "true"
click at [413, 67] on button "Save" at bounding box center [414, 63] width 54 height 22
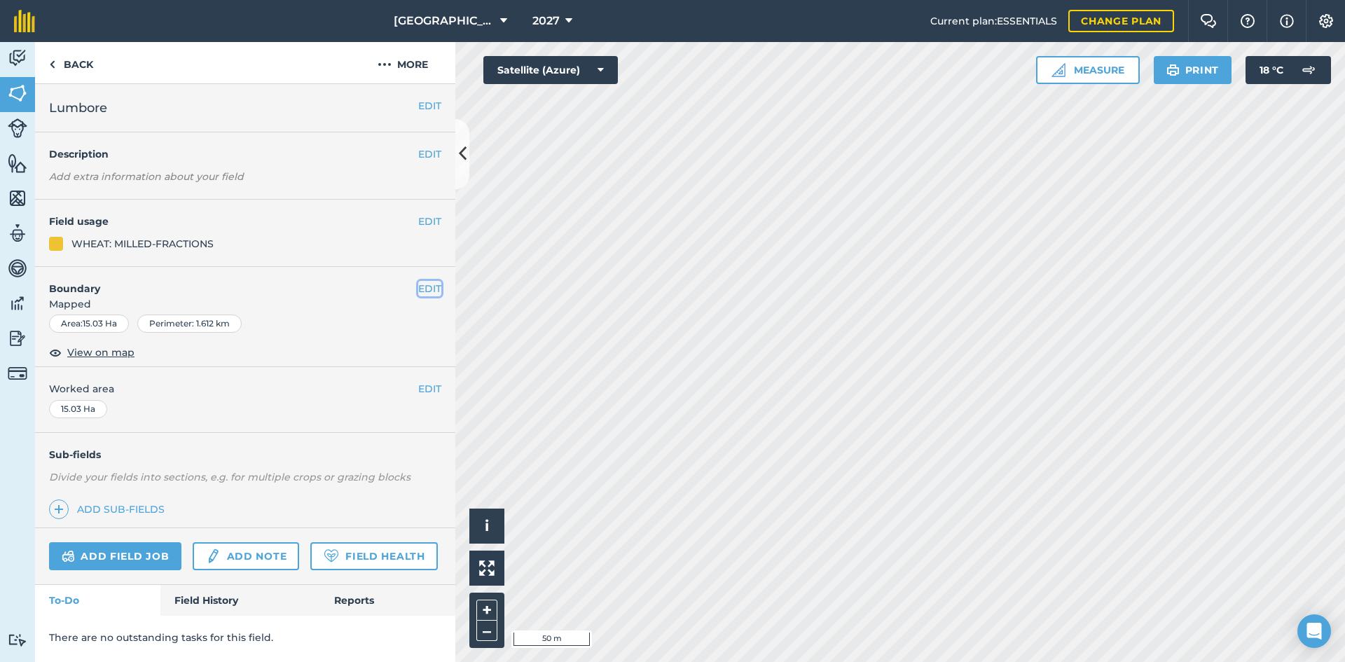
click at [424, 291] on button "EDIT" at bounding box center [429, 288] width 23 height 15
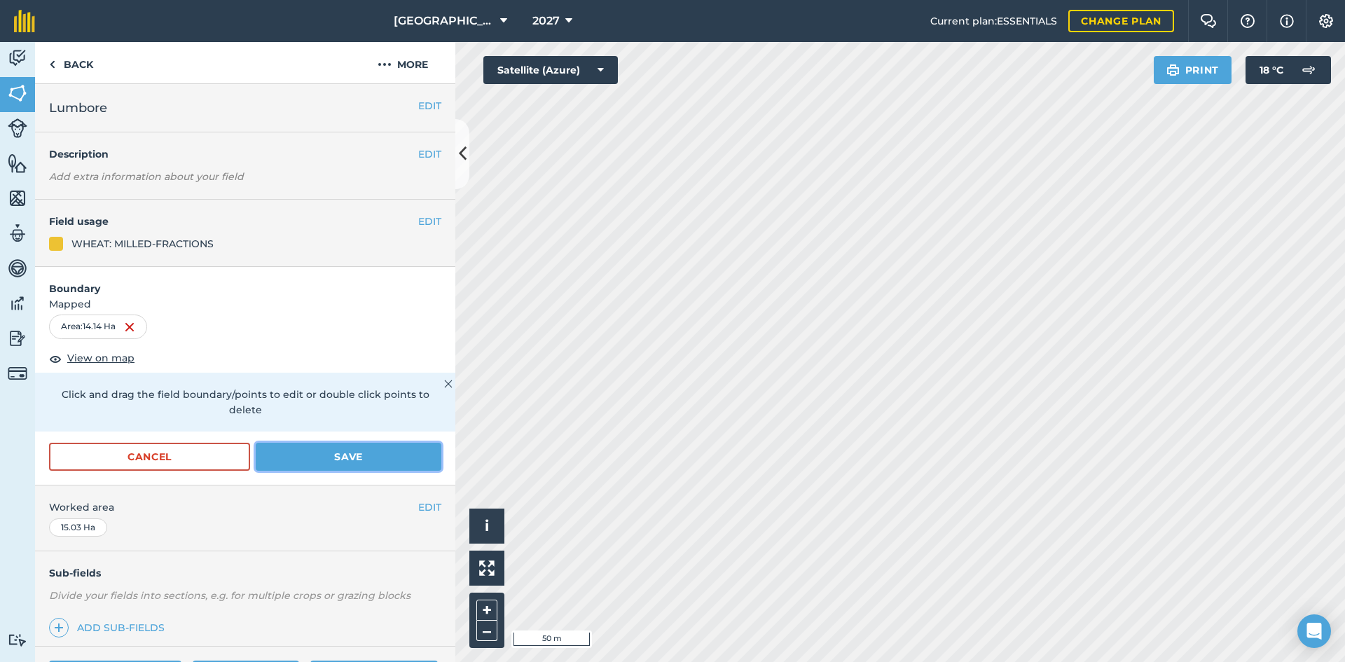
click at [324, 466] on button "Save" at bounding box center [349, 457] width 186 height 28
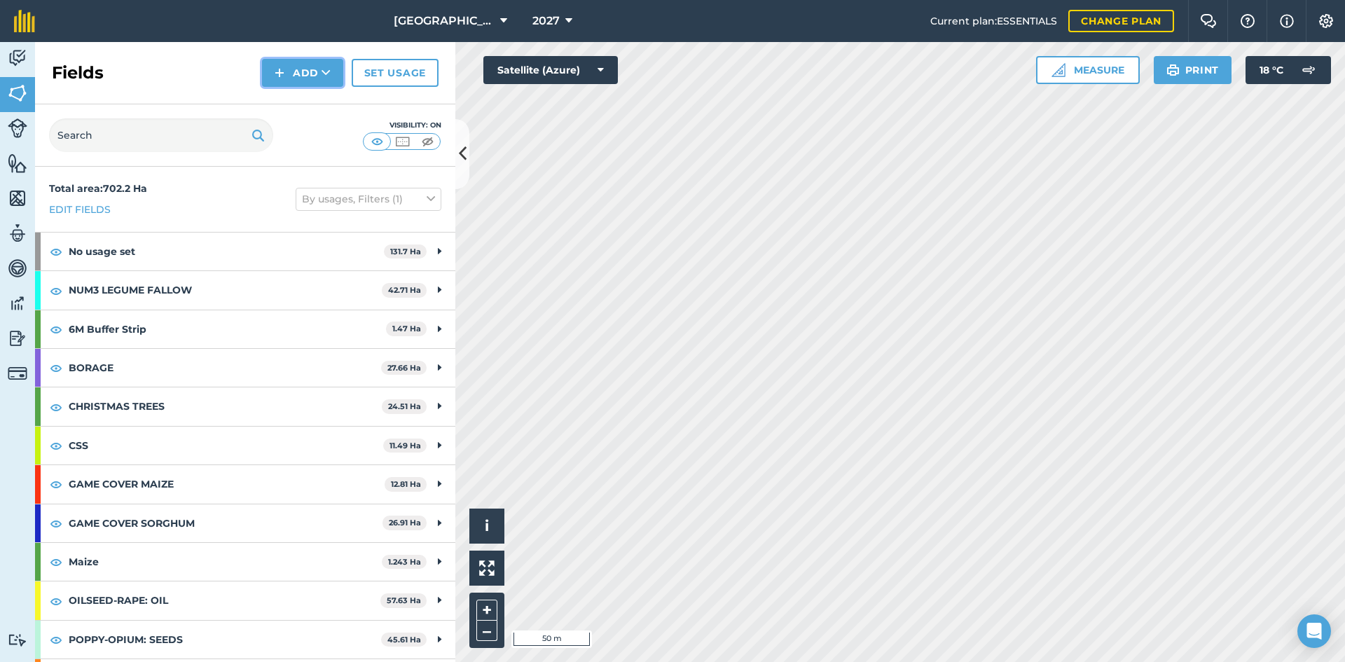
click at [317, 60] on button "Add" at bounding box center [302, 73] width 81 height 28
click at [319, 99] on link "Draw" at bounding box center [302, 104] width 77 height 31
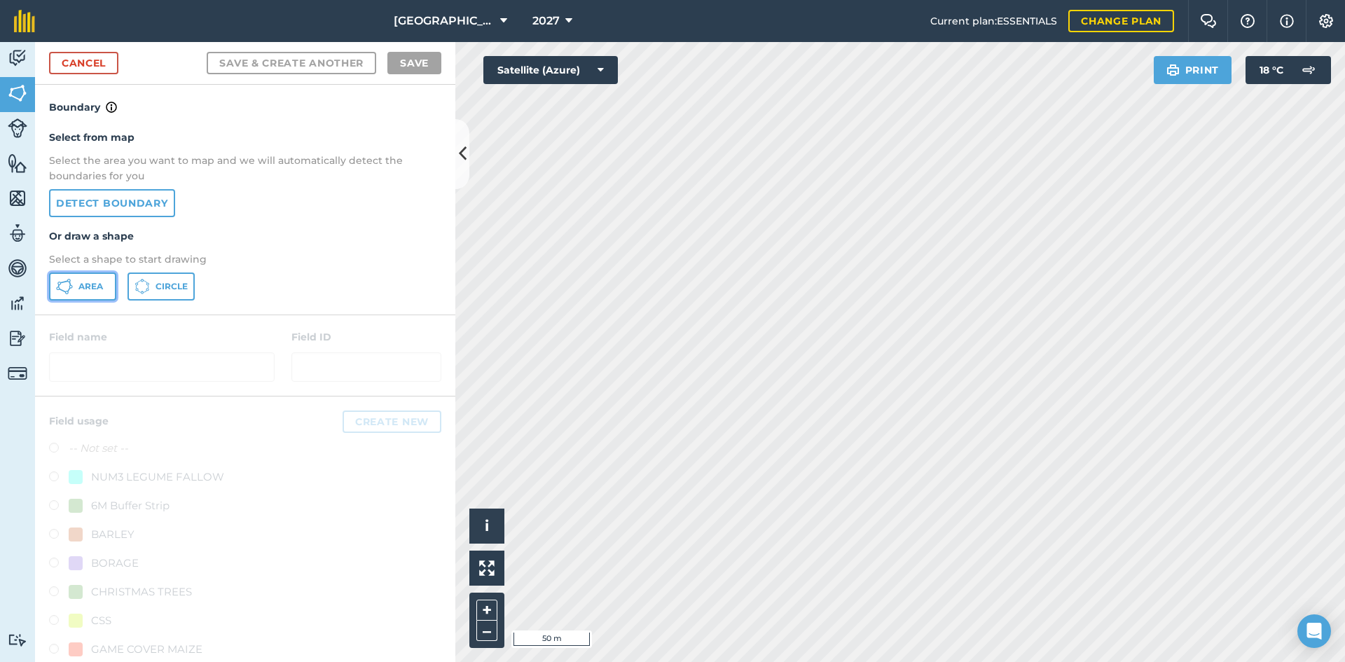
click at [101, 293] on button "Area" at bounding box center [82, 286] width 67 height 28
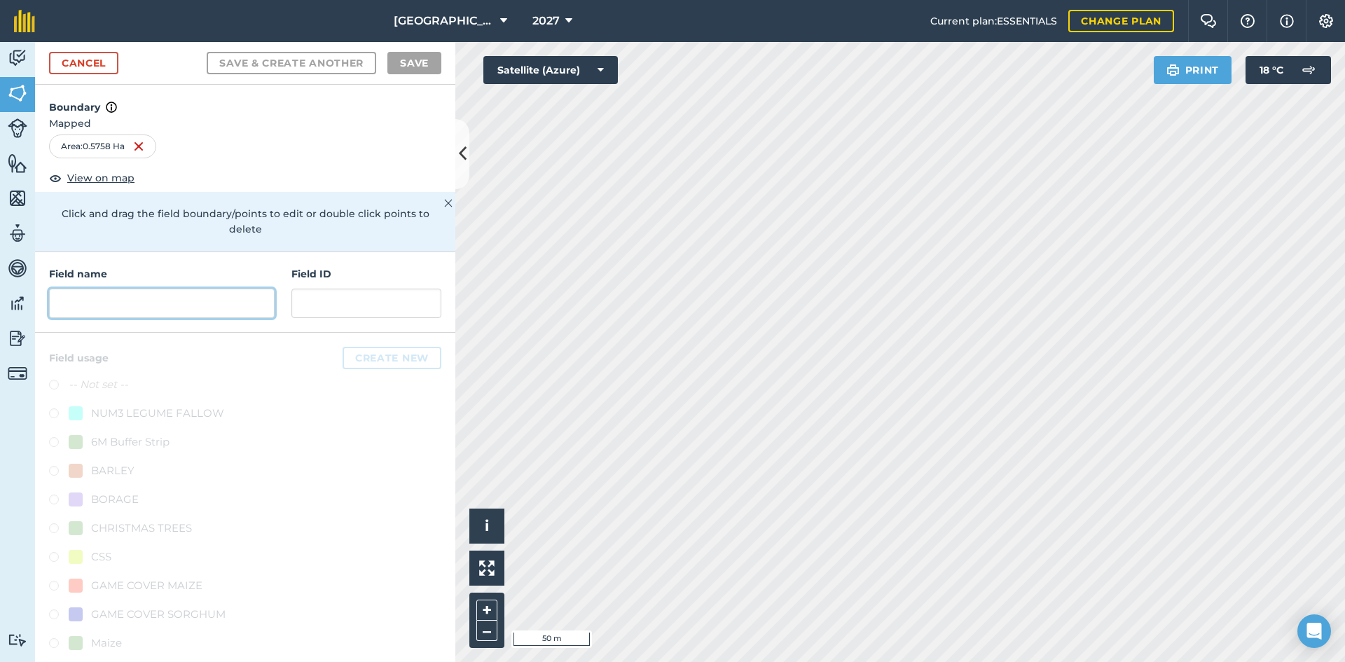
click at [187, 296] on input "text" at bounding box center [162, 303] width 226 height 29
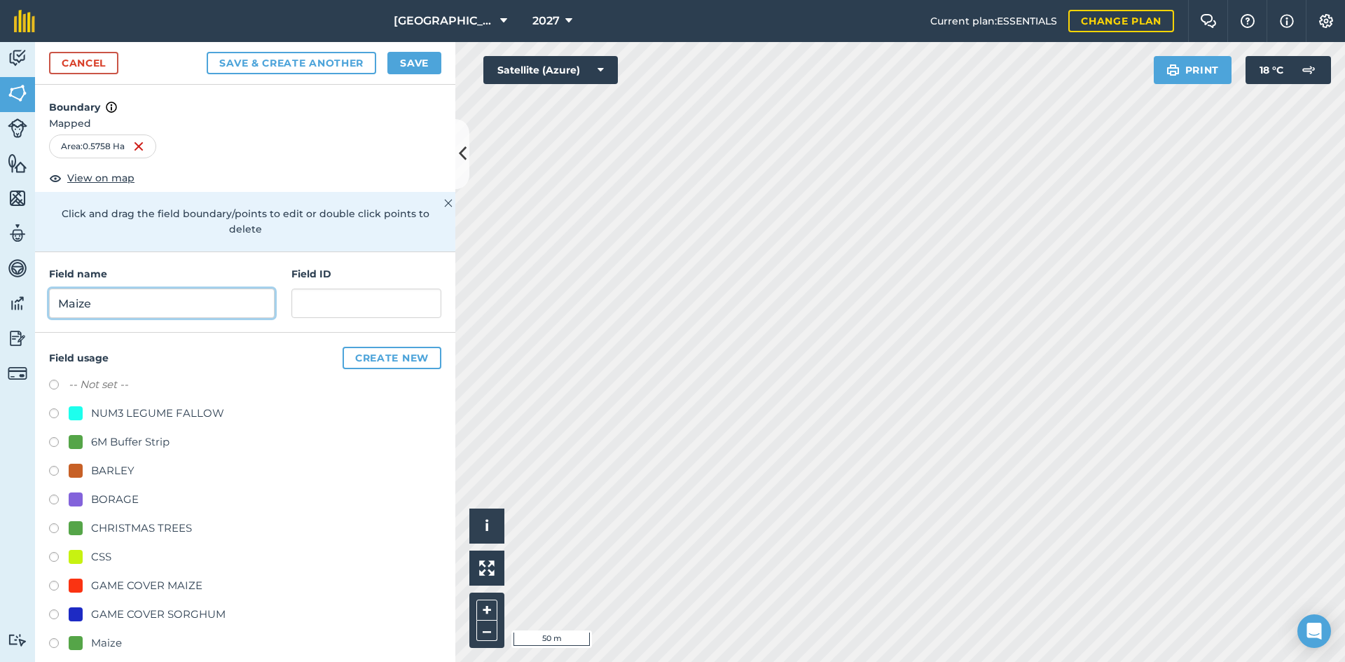
type input "Maize"
click at [107, 646] on div "Maize" at bounding box center [106, 643] width 31 height 17
radio input "true"
click at [411, 66] on button "Save" at bounding box center [414, 63] width 54 height 22
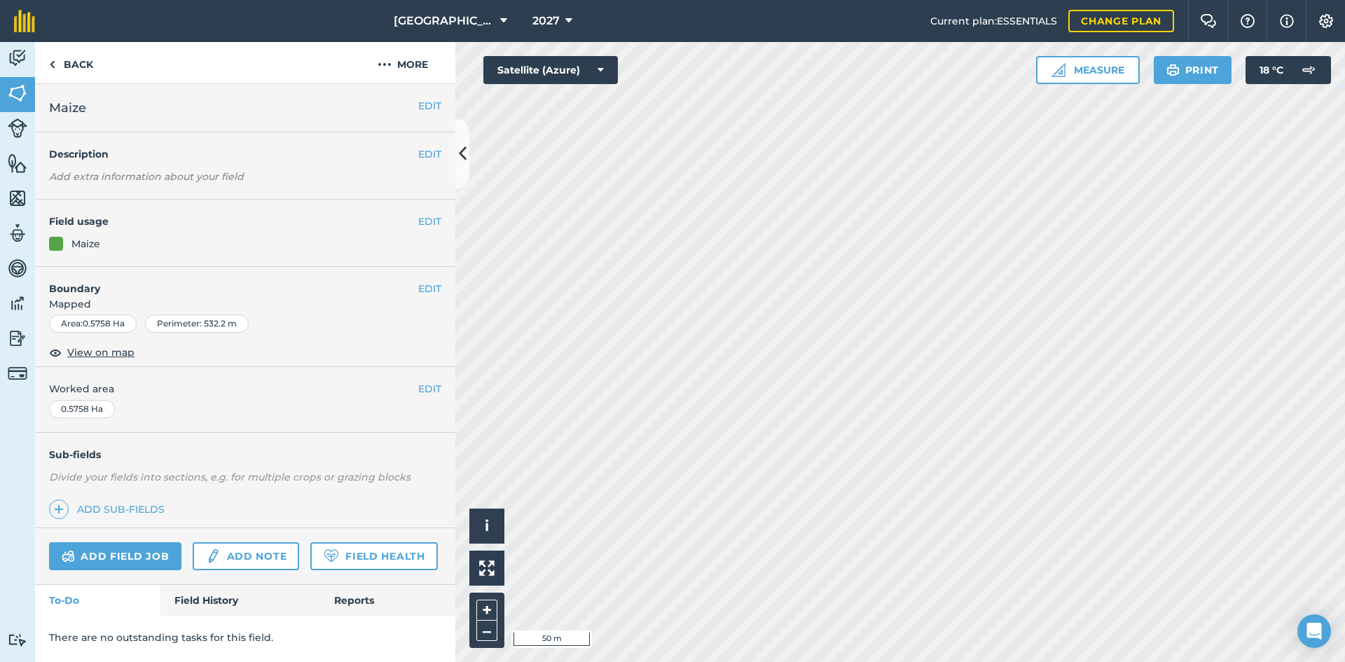
click at [432, 299] on span "Mapped" at bounding box center [245, 303] width 420 height 15
click at [435, 287] on button "EDIT" at bounding box center [429, 288] width 23 height 15
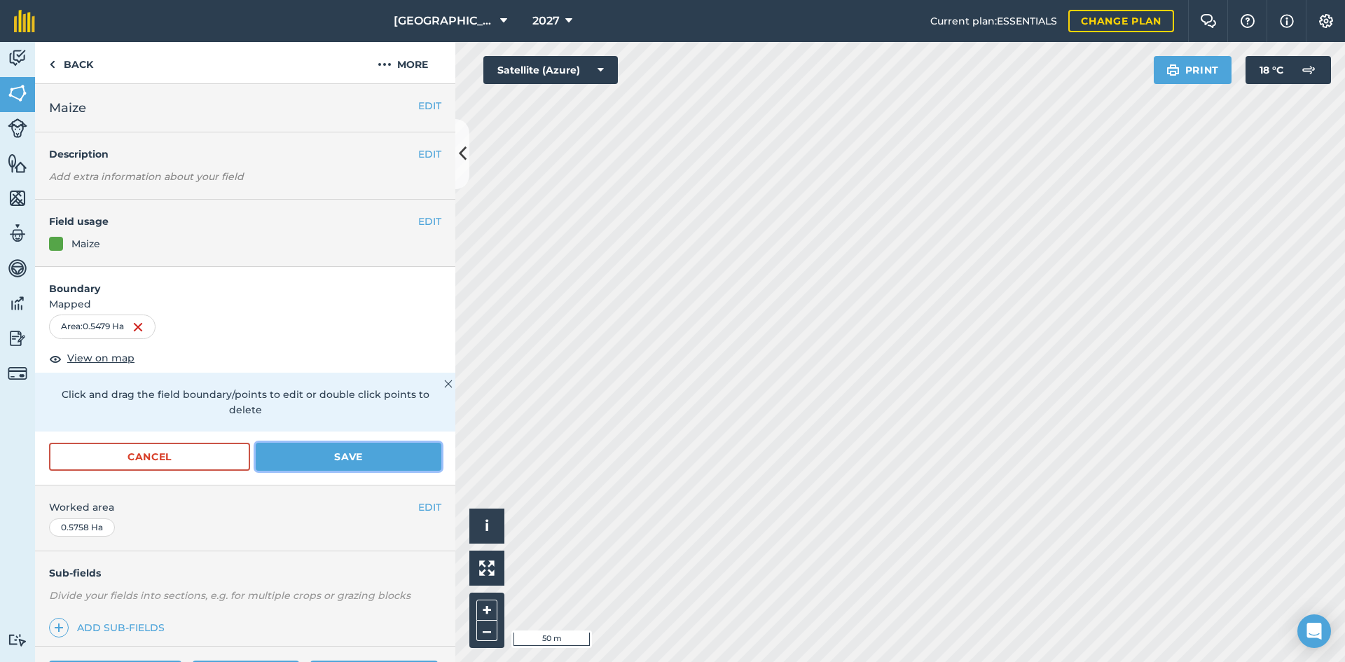
click at [343, 457] on button "Save" at bounding box center [349, 457] width 186 height 28
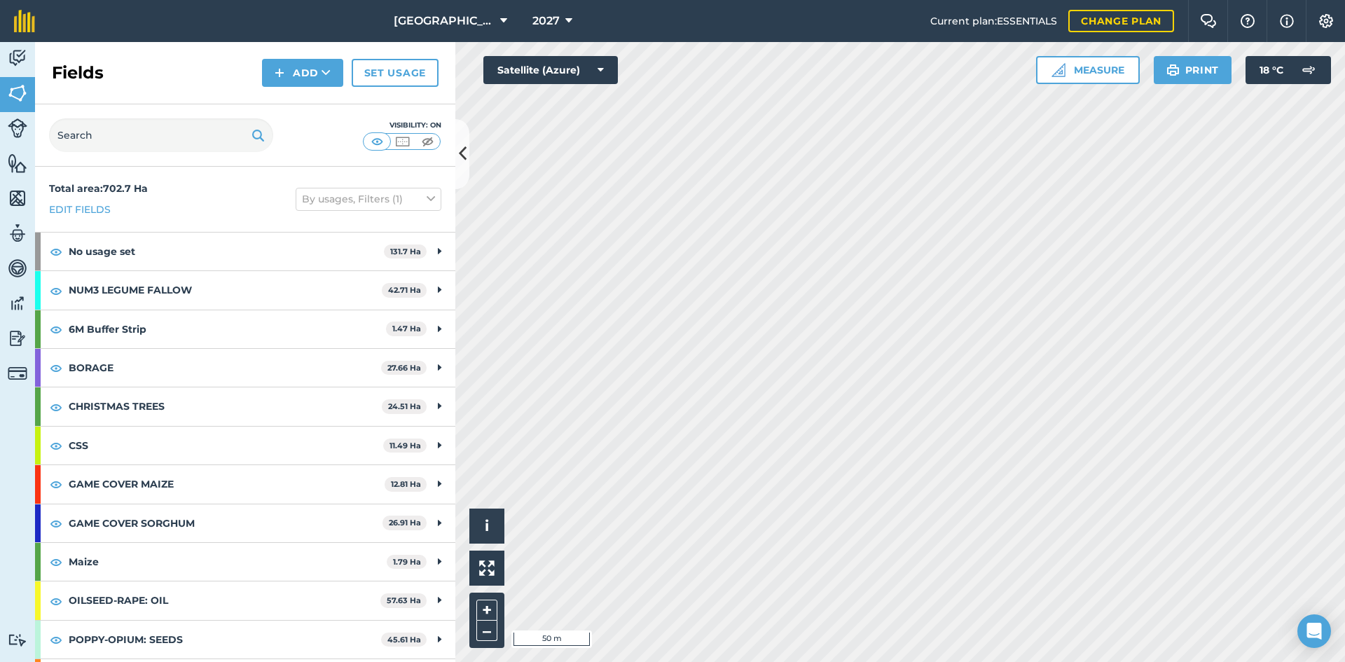
click at [324, 87] on div "Fields Add Set usage" at bounding box center [245, 73] width 420 height 62
click at [326, 80] on button "Add" at bounding box center [302, 73] width 81 height 28
click at [322, 109] on link "Draw" at bounding box center [302, 104] width 77 height 31
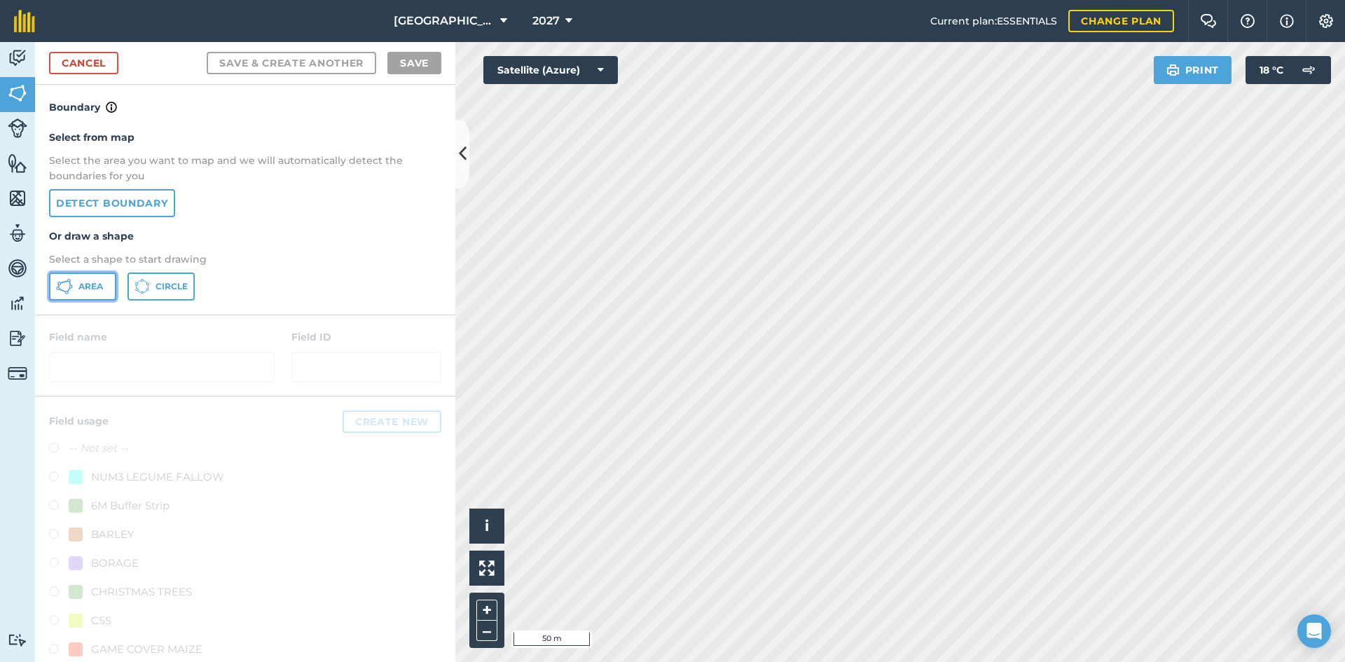
click at [78, 284] on button "Area" at bounding box center [82, 286] width 67 height 28
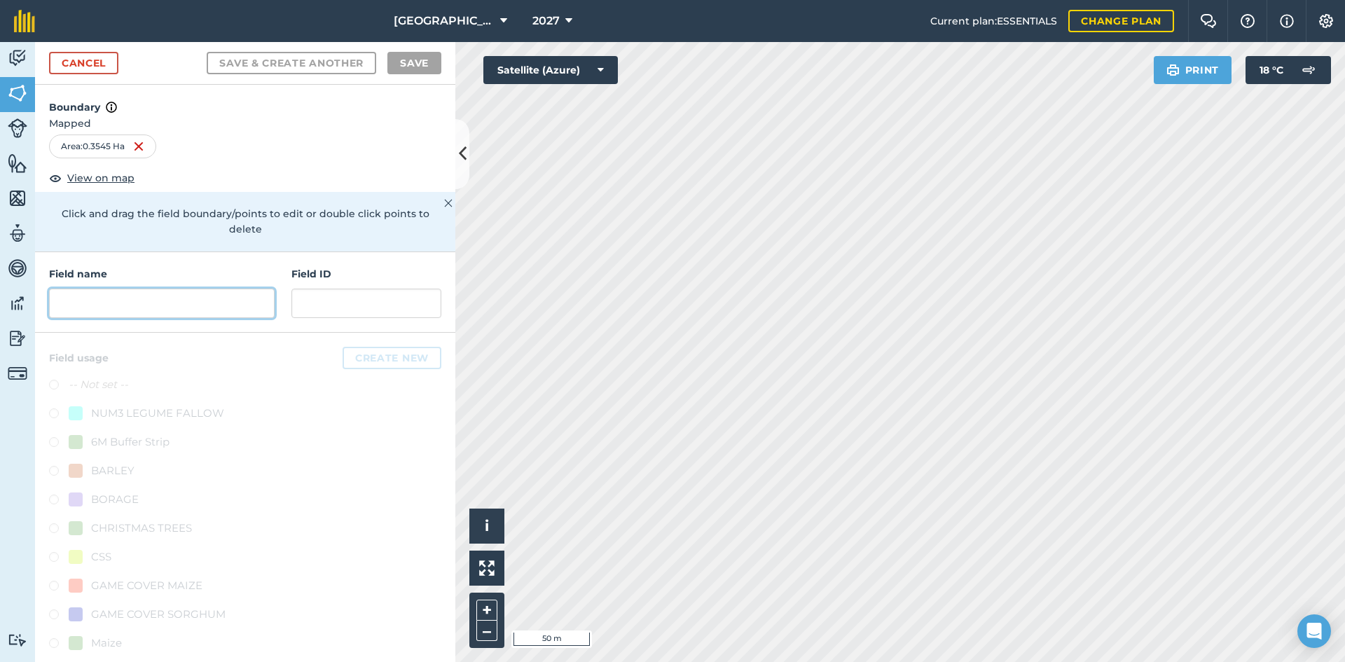
click at [125, 295] on input "text" at bounding box center [162, 303] width 226 height 29
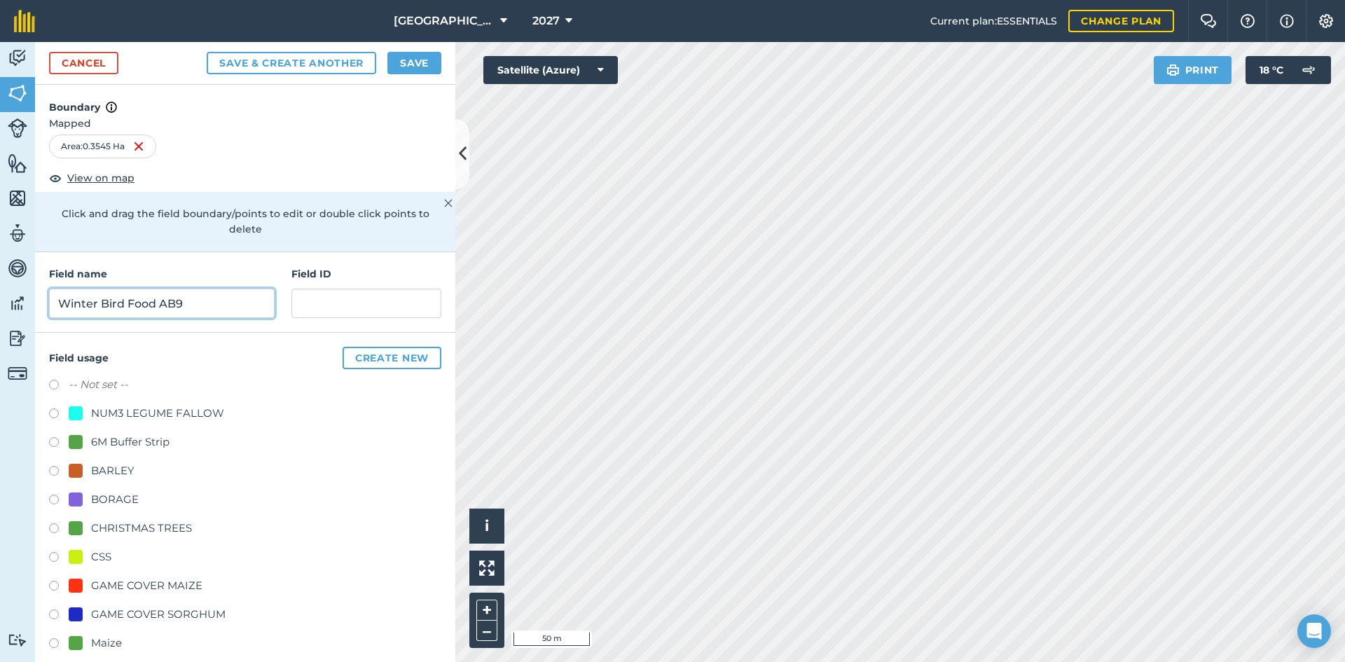
click at [60, 302] on input "Winter Bird Food AB9" at bounding box center [162, 303] width 226 height 29
type input "18m Winter Bird Food AB9"
click at [97, 561] on div "CSS" at bounding box center [101, 556] width 20 height 17
radio input "true"
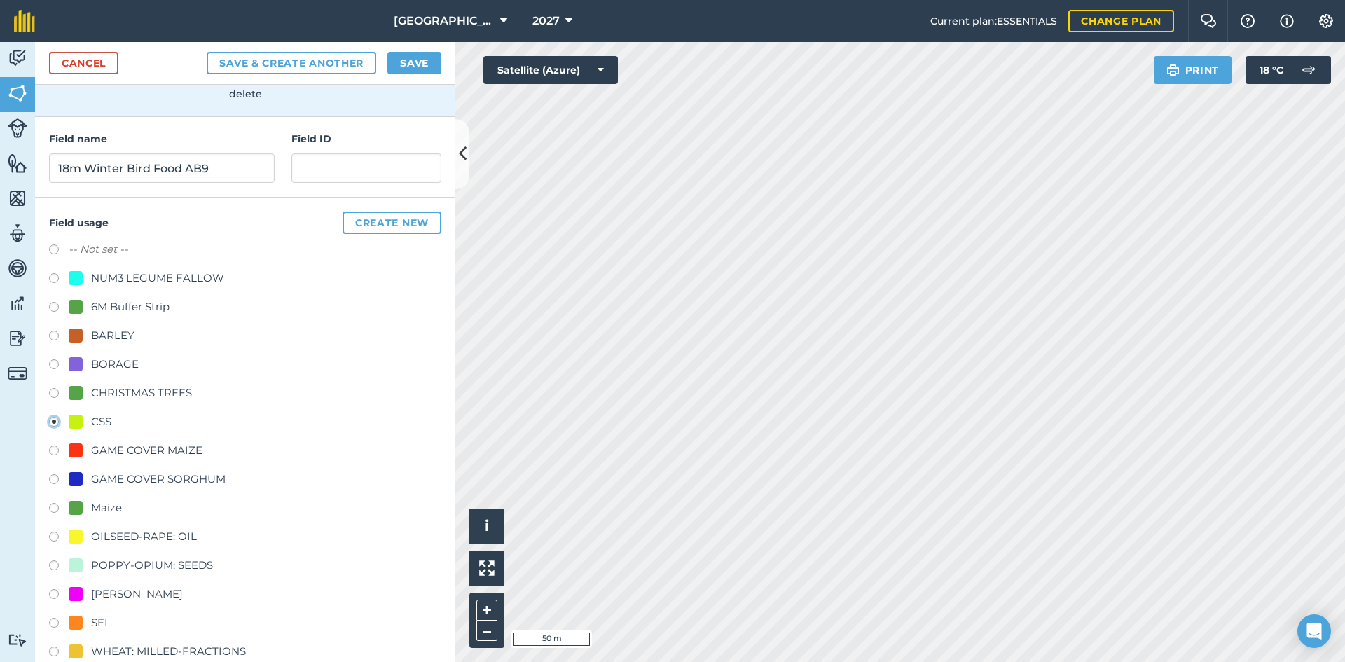
scroll to position [160, 0]
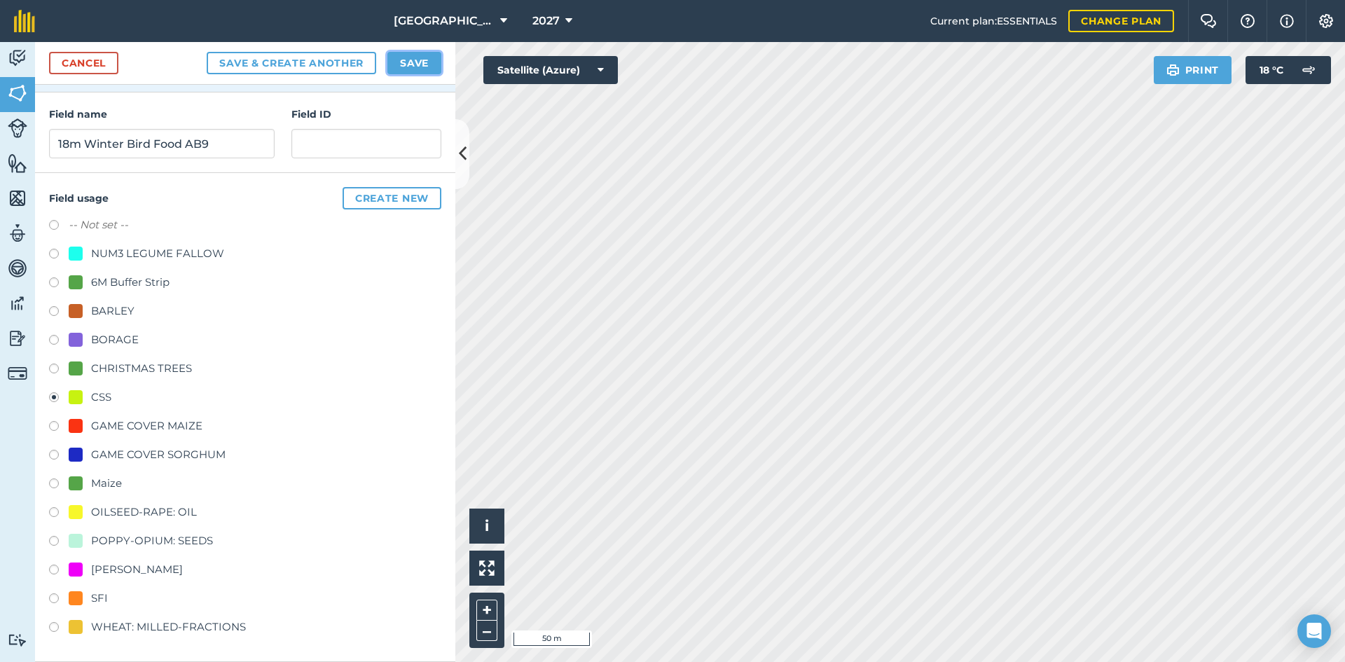
click at [423, 66] on button "Save" at bounding box center [414, 63] width 54 height 22
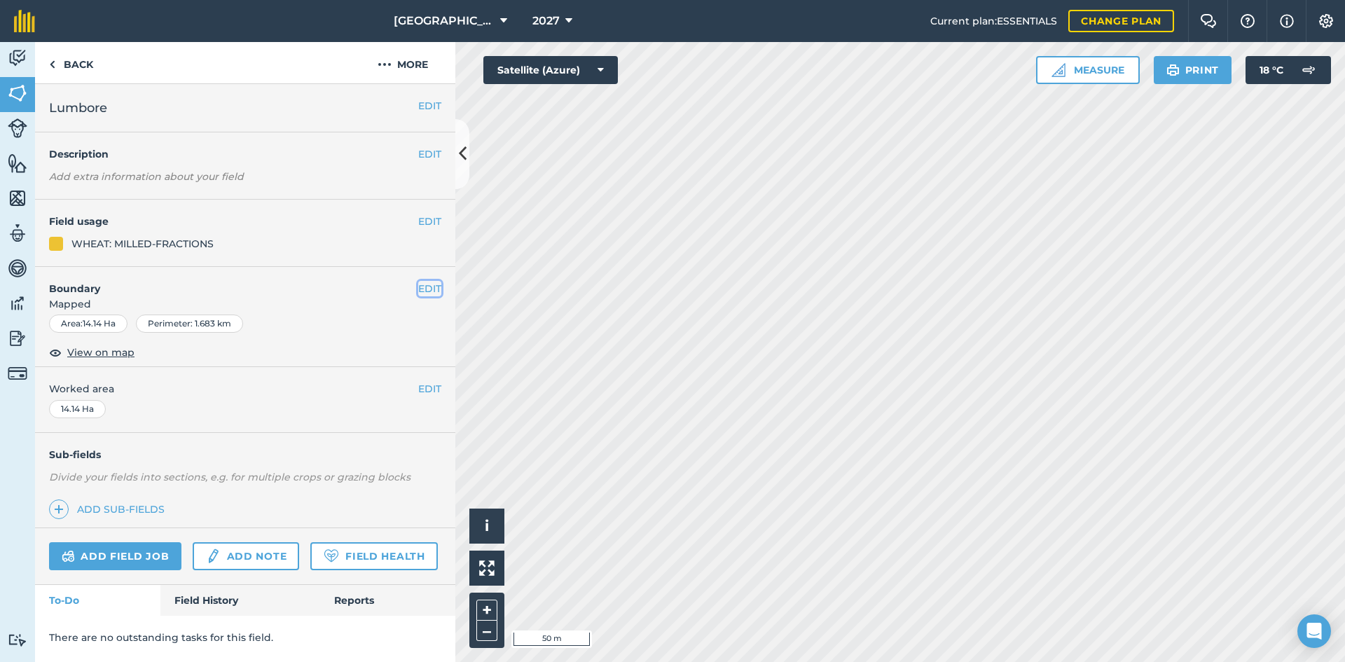
click at [431, 291] on button "EDIT" at bounding box center [429, 288] width 23 height 15
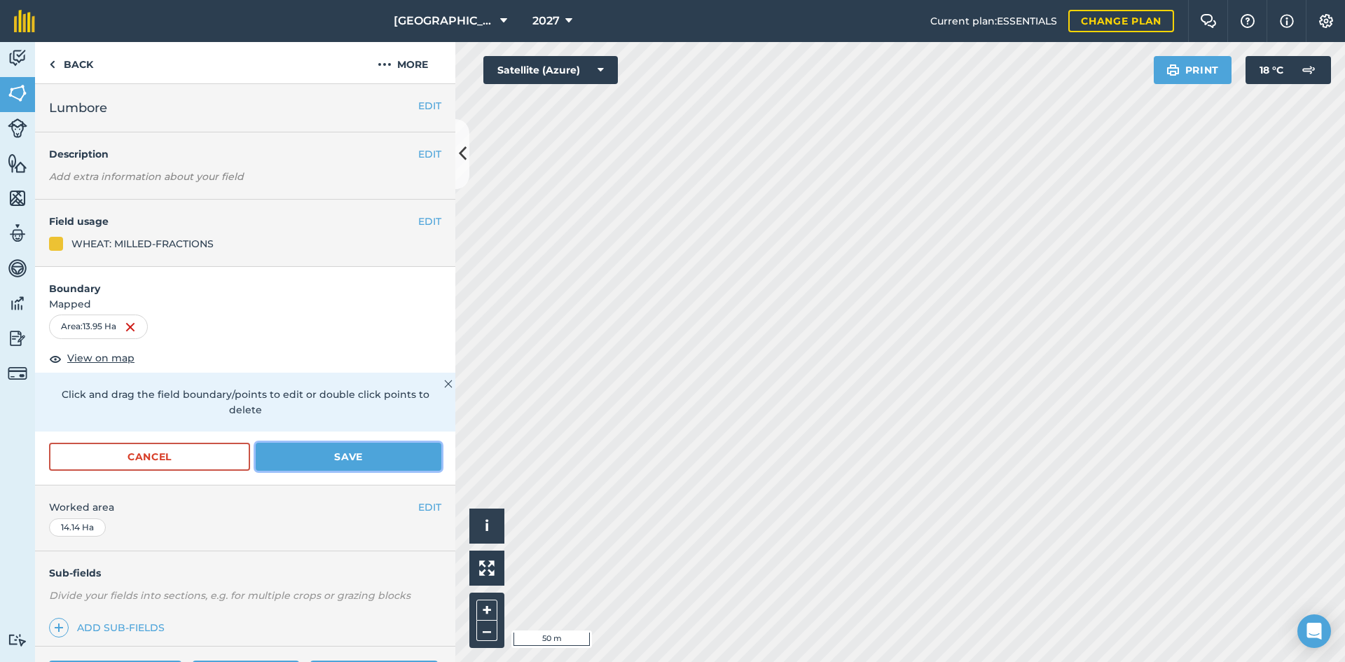
click at [375, 453] on button "Save" at bounding box center [349, 457] width 186 height 28
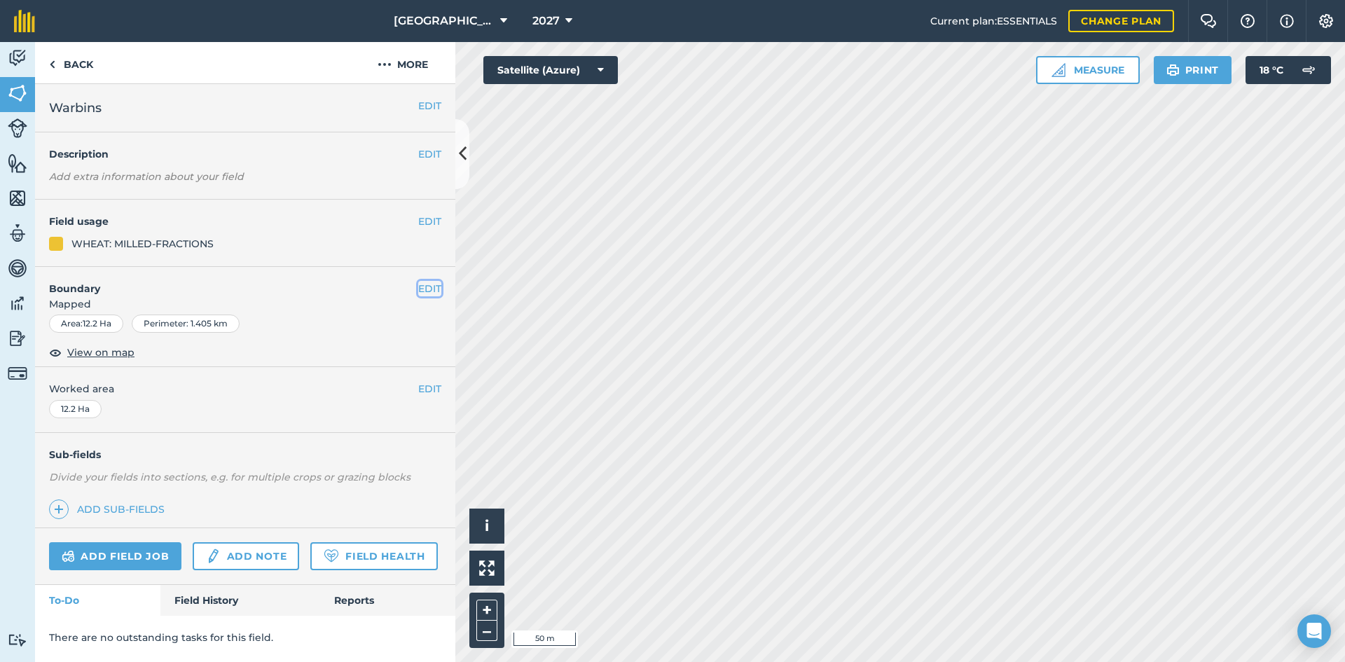
click at [424, 290] on button "EDIT" at bounding box center [429, 288] width 23 height 15
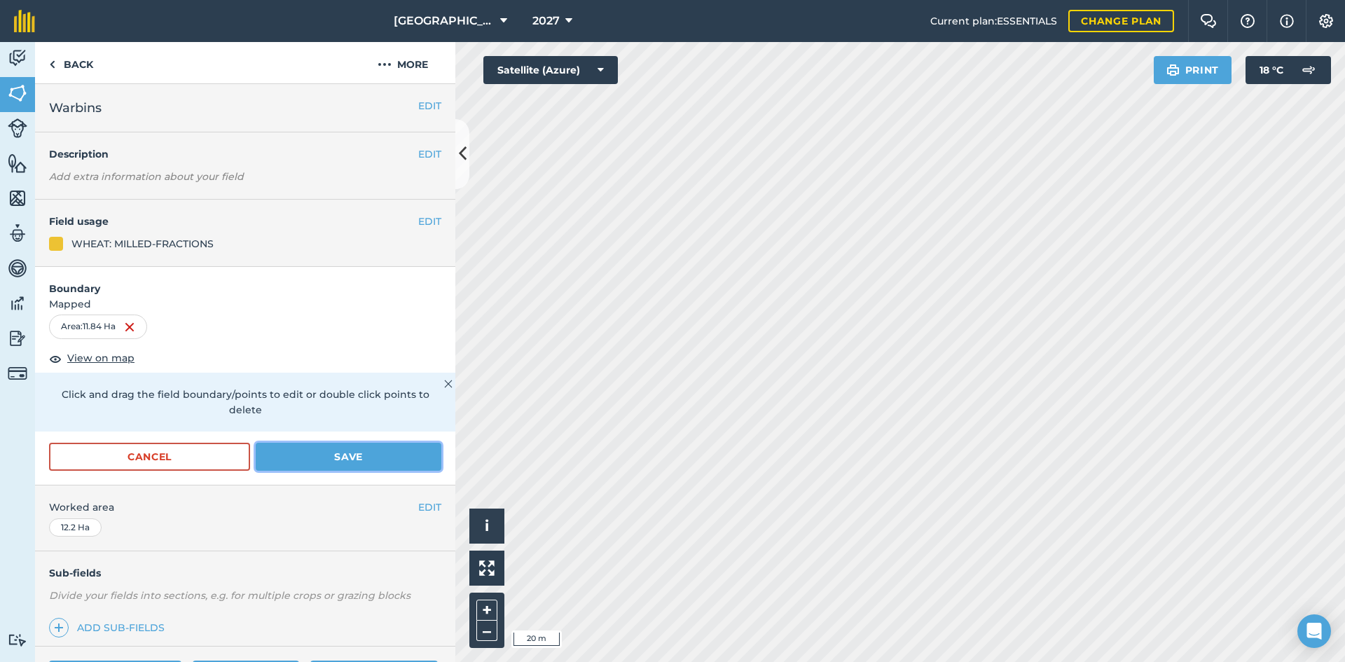
click at [349, 455] on button "Save" at bounding box center [349, 457] width 186 height 28
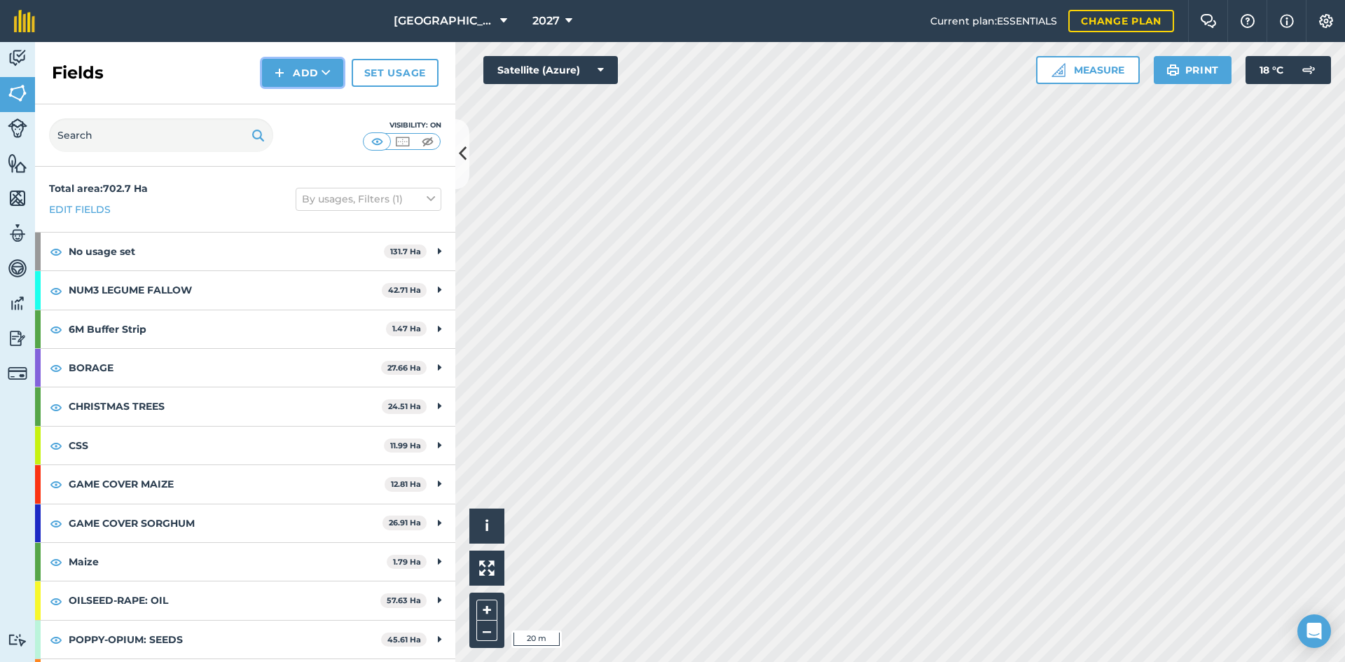
click at [320, 71] on button "Add" at bounding box center [302, 73] width 81 height 28
click at [324, 112] on link "Draw" at bounding box center [302, 104] width 77 height 31
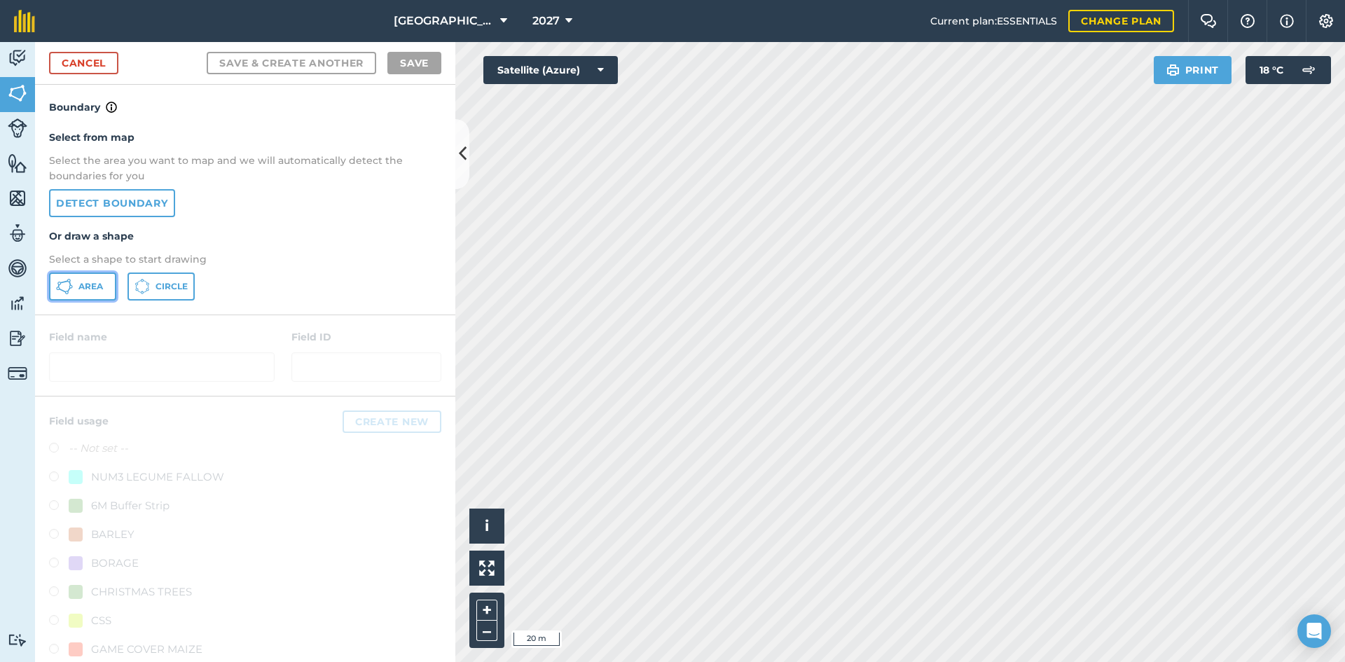
click at [90, 283] on span "Area" at bounding box center [90, 286] width 25 height 11
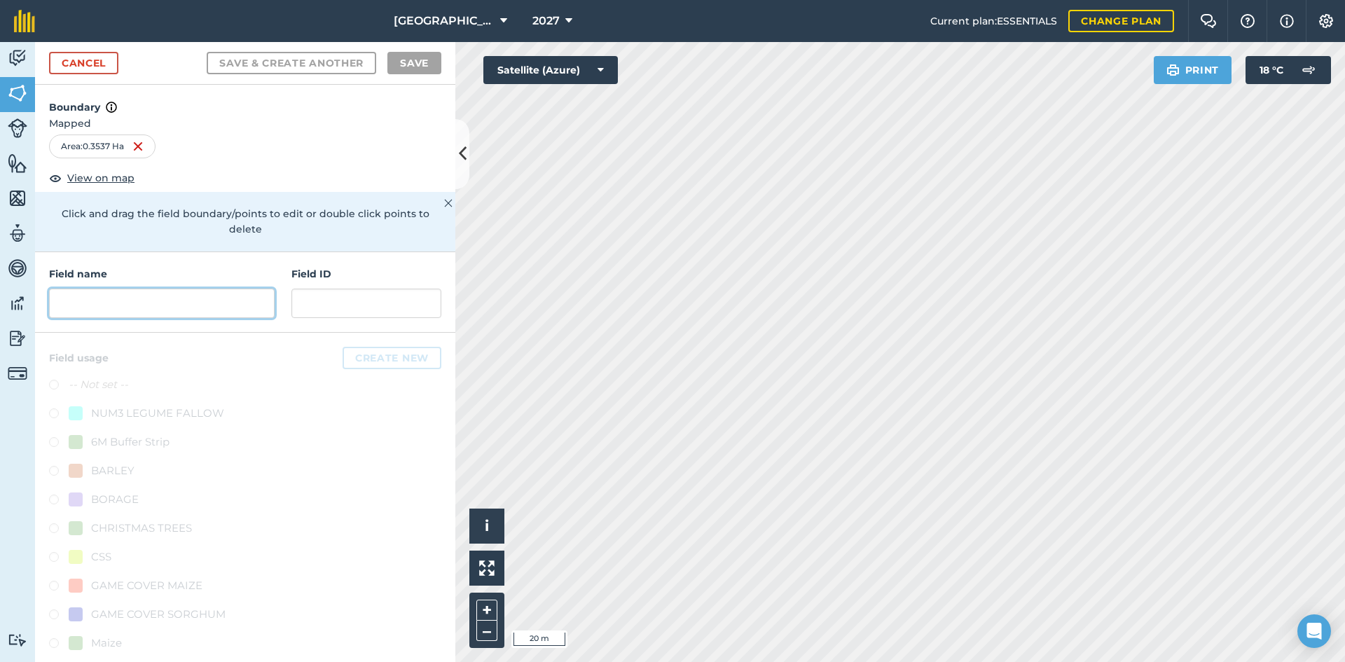
click at [225, 307] on input "text" at bounding box center [162, 303] width 226 height 29
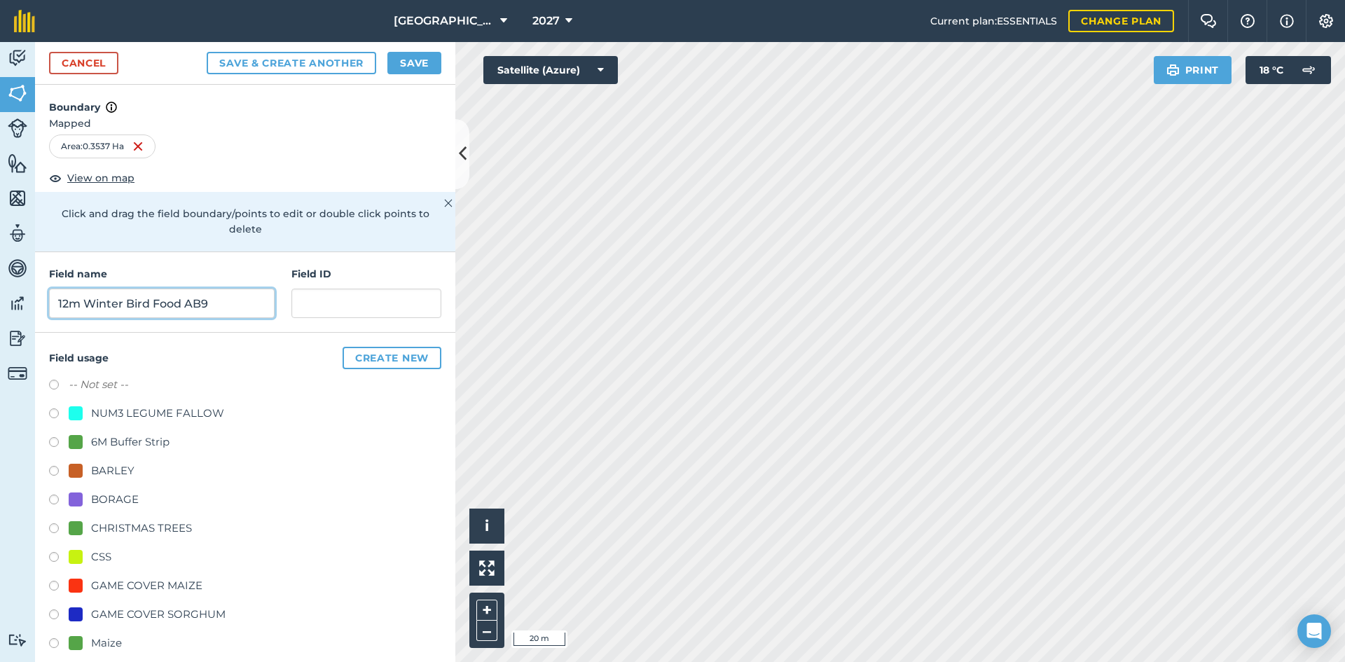
type input "12m Winter Bird Food AB9"
click at [404, 54] on button "Save" at bounding box center [414, 63] width 54 height 22
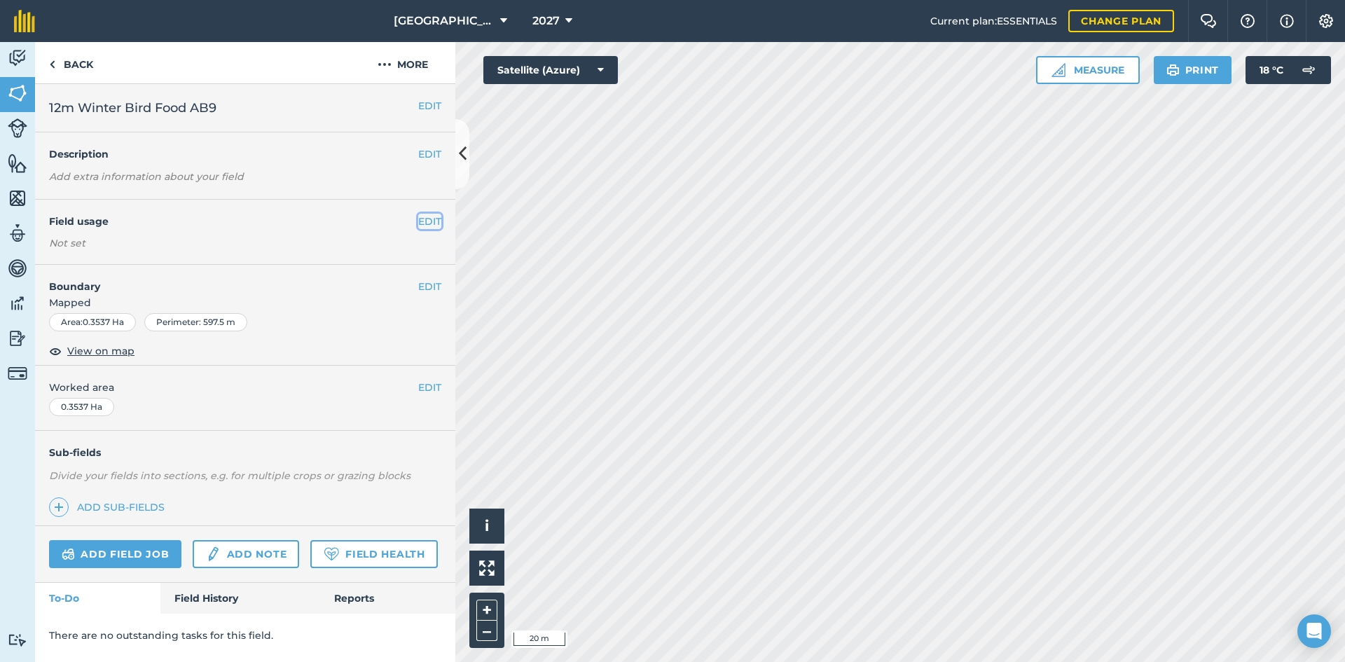
click at [433, 223] on button "EDIT" at bounding box center [429, 221] width 23 height 15
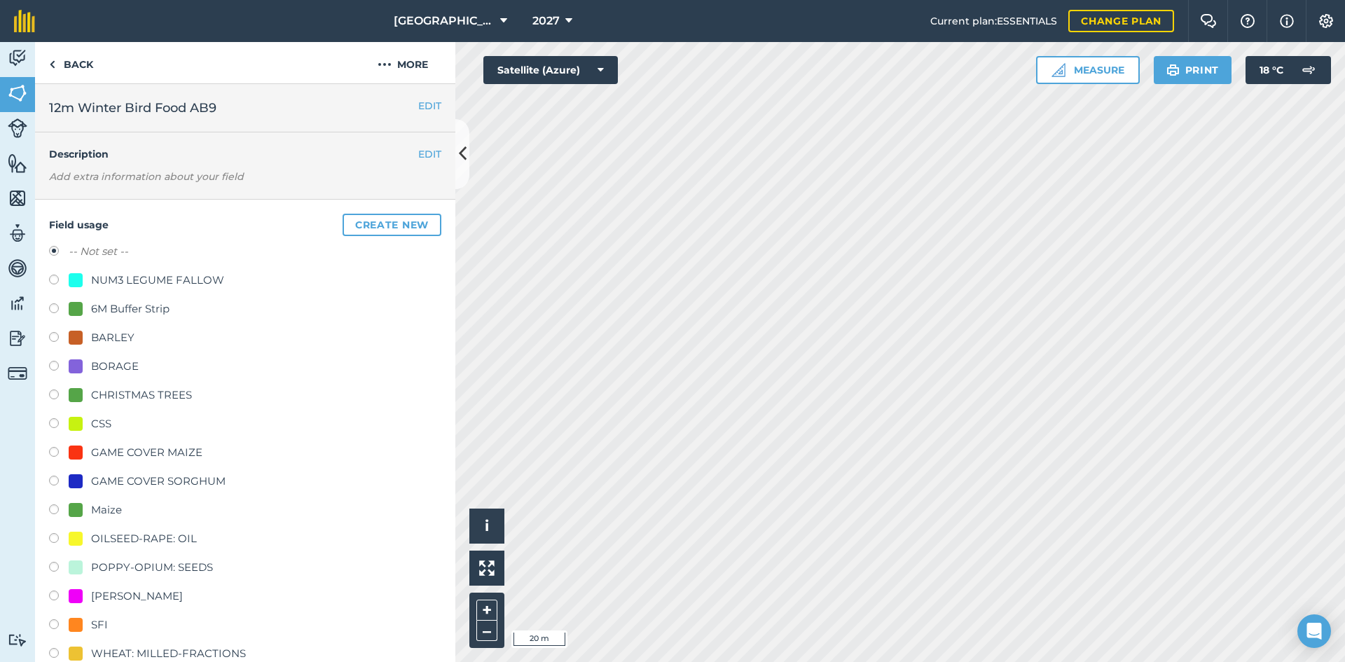
click at [102, 423] on div "CSS" at bounding box center [101, 423] width 20 height 17
radio input "true"
radio input "false"
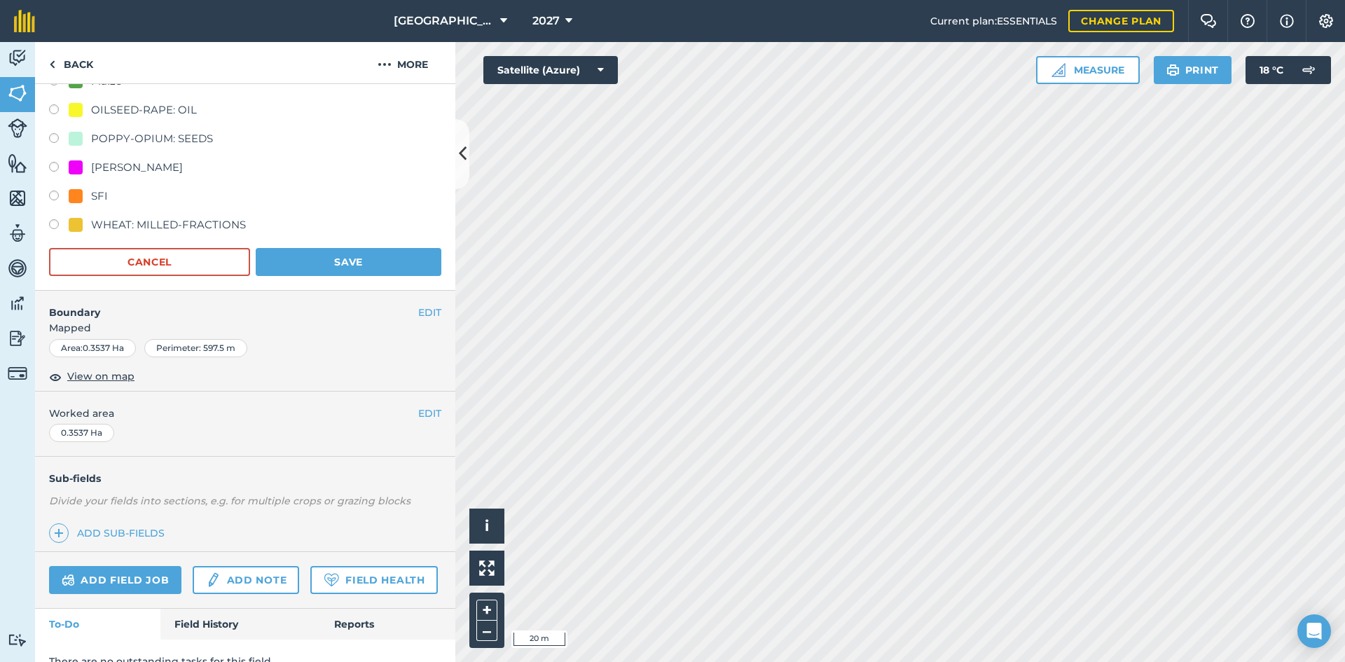
scroll to position [489, 0]
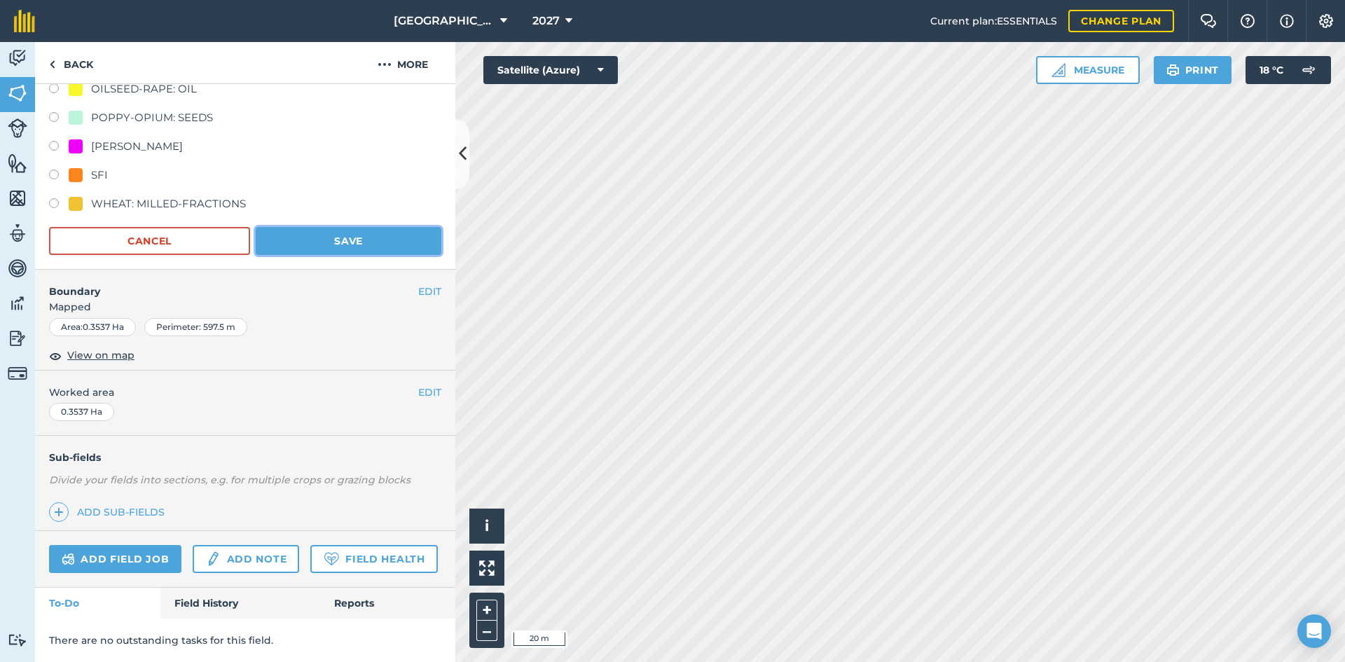
click at [375, 227] on button "Save" at bounding box center [349, 241] width 186 height 28
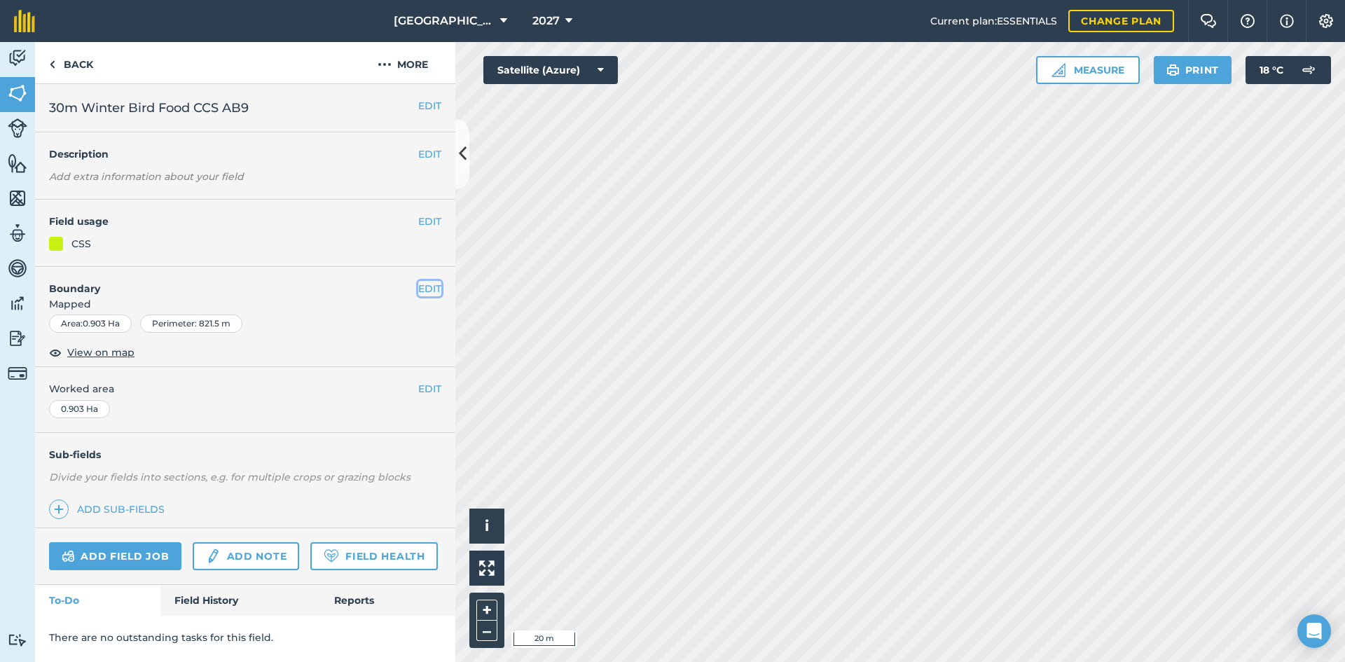
click at [425, 291] on button "EDIT" at bounding box center [429, 288] width 23 height 15
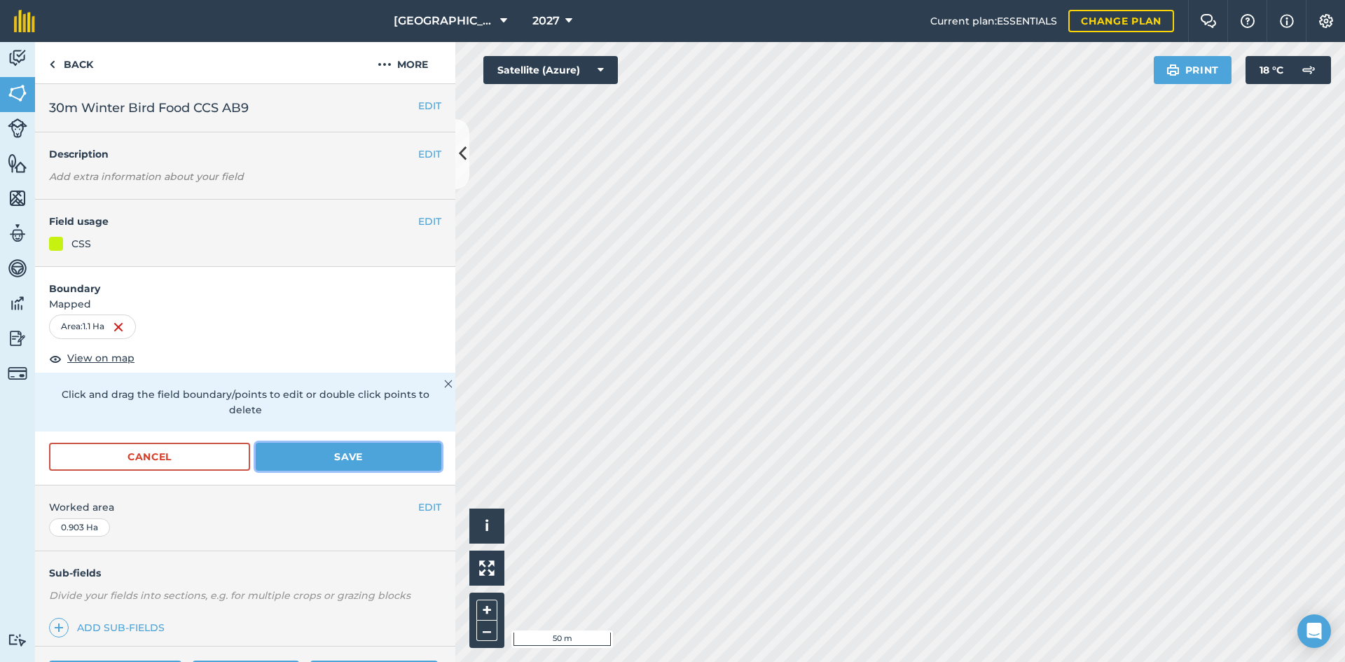
click at [303, 457] on button "Save" at bounding box center [349, 457] width 186 height 28
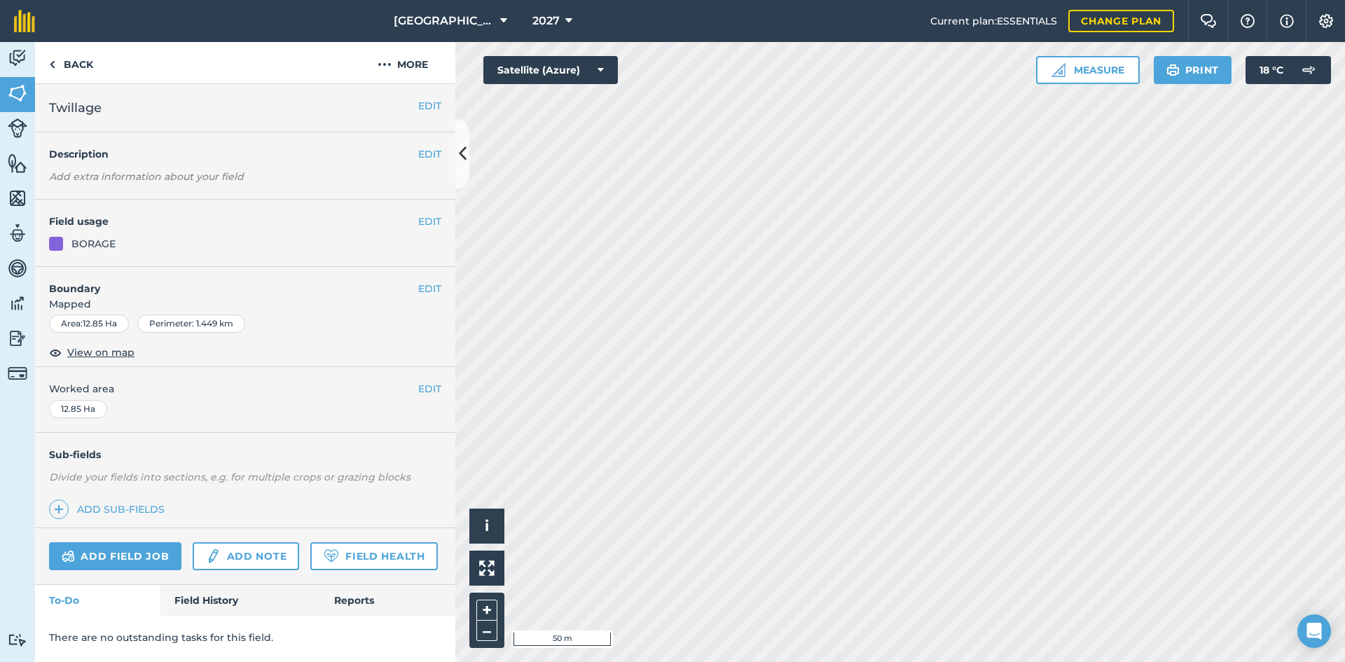
click at [417, 284] on h4 "Boundary" at bounding box center [226, 281] width 383 height 29
click at [429, 286] on button "EDIT" at bounding box center [429, 288] width 23 height 15
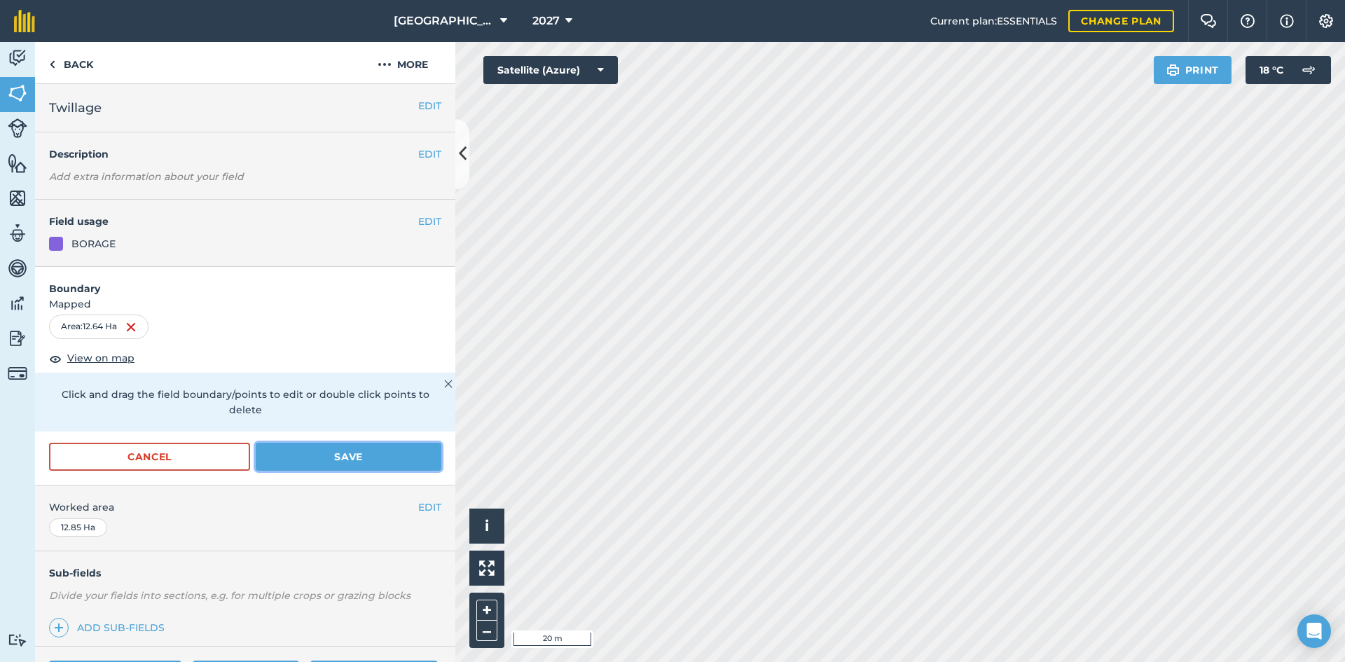
click at [379, 453] on button "Save" at bounding box center [349, 457] width 186 height 28
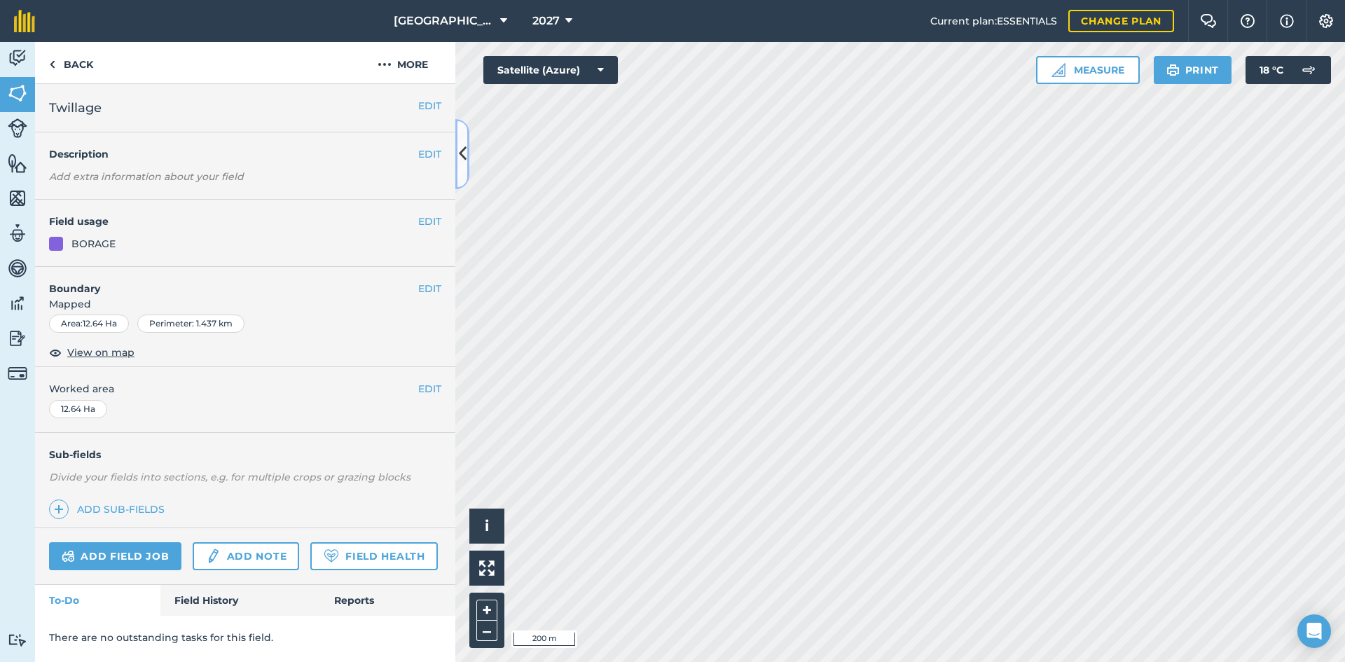
click at [462, 160] on icon at bounding box center [463, 153] width 8 height 25
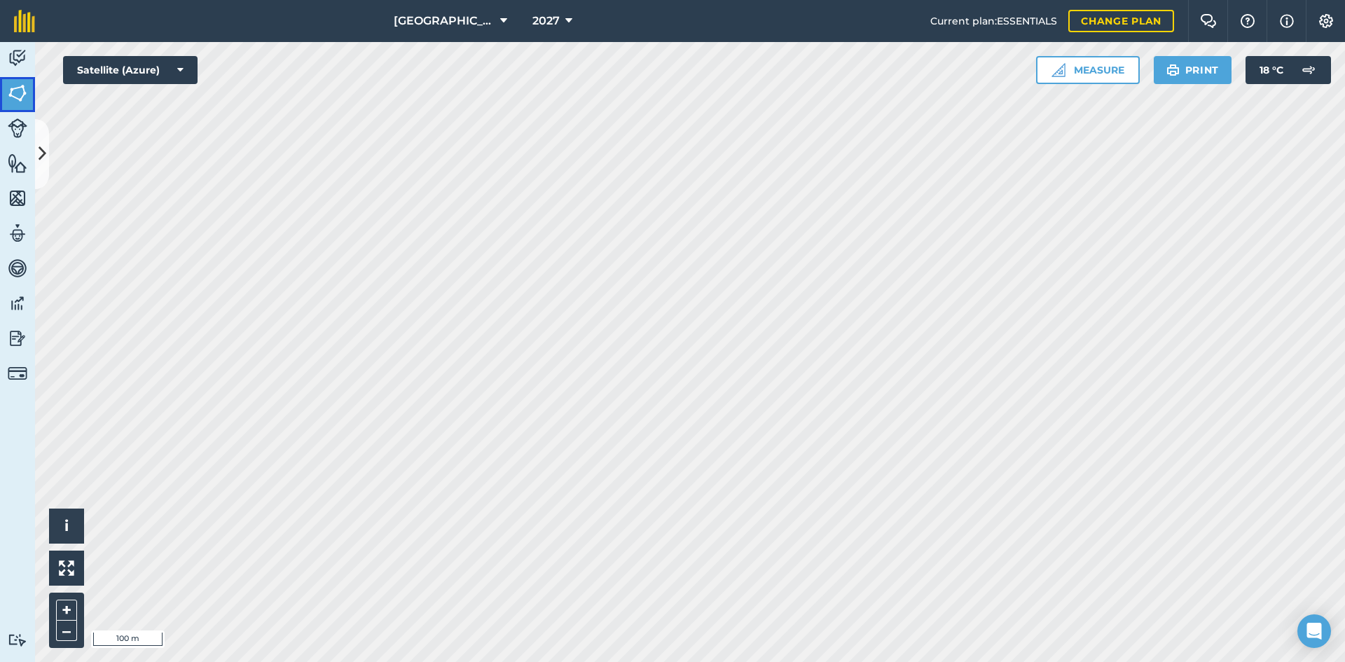
click at [20, 97] on img at bounding box center [18, 93] width 20 height 21
click at [46, 140] on button at bounding box center [42, 154] width 14 height 70
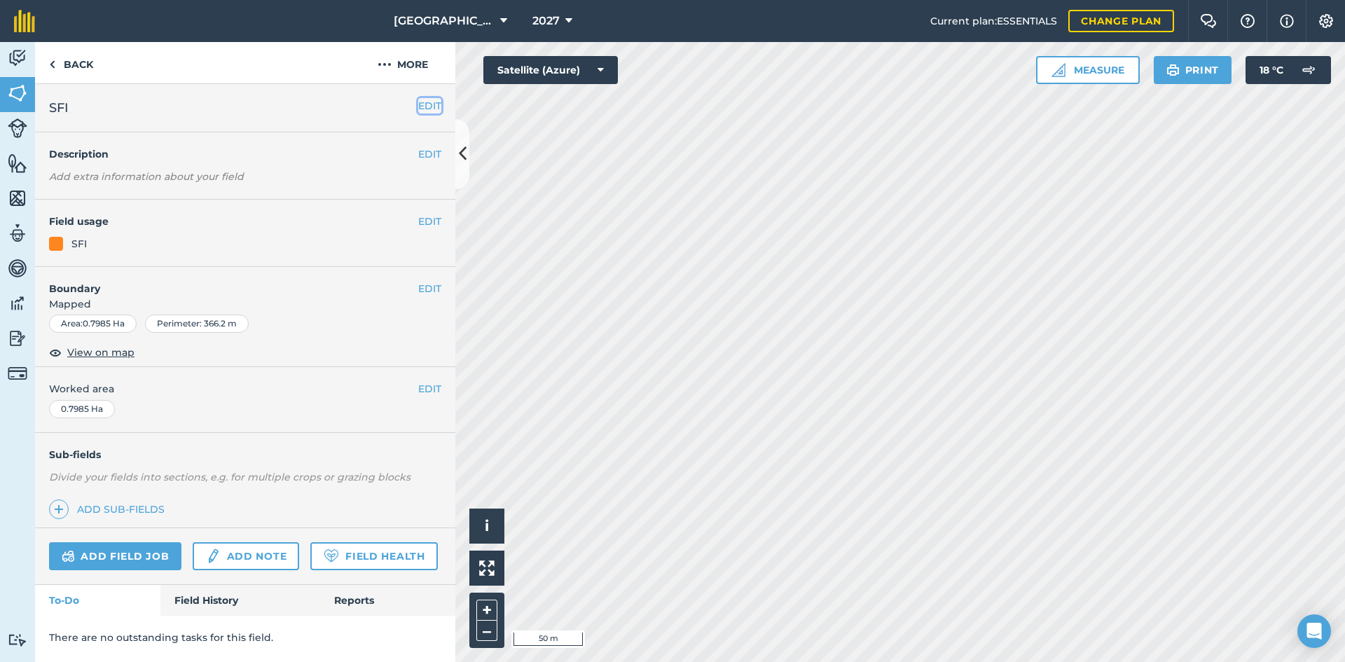
click at [429, 107] on button "EDIT" at bounding box center [429, 105] width 23 height 15
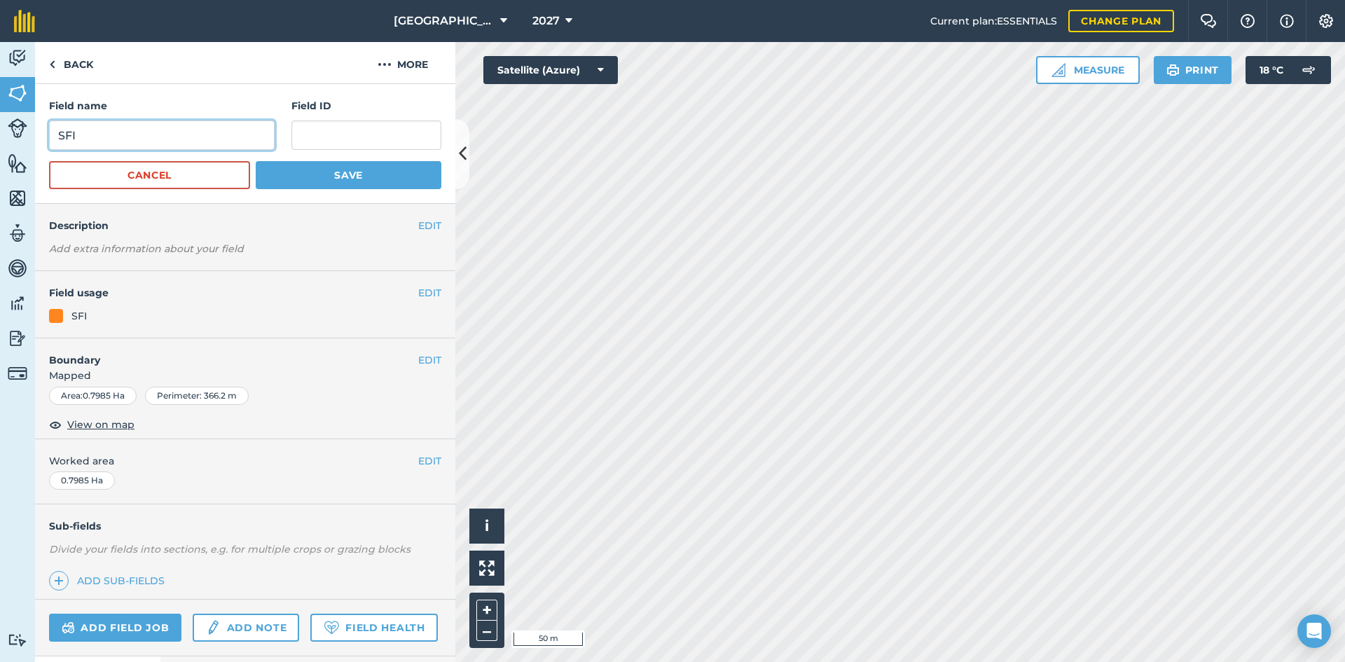
drag, startPoint x: 126, startPoint y: 136, endPoint x: 0, endPoint y: 85, distance: 135.8
click at [0, 85] on div "Activity Fields Livestock Features Maps Team Vehicles Data Reporting Billing Tu…" at bounding box center [672, 352] width 1345 height 620
drag, startPoint x: 151, startPoint y: 134, endPoint x: 52, endPoint y: 137, distance: 98.8
click at [52, 137] on input "Flower Rich Mix AB8" at bounding box center [162, 134] width 226 height 29
type input "Flower Rich Mix AB8"
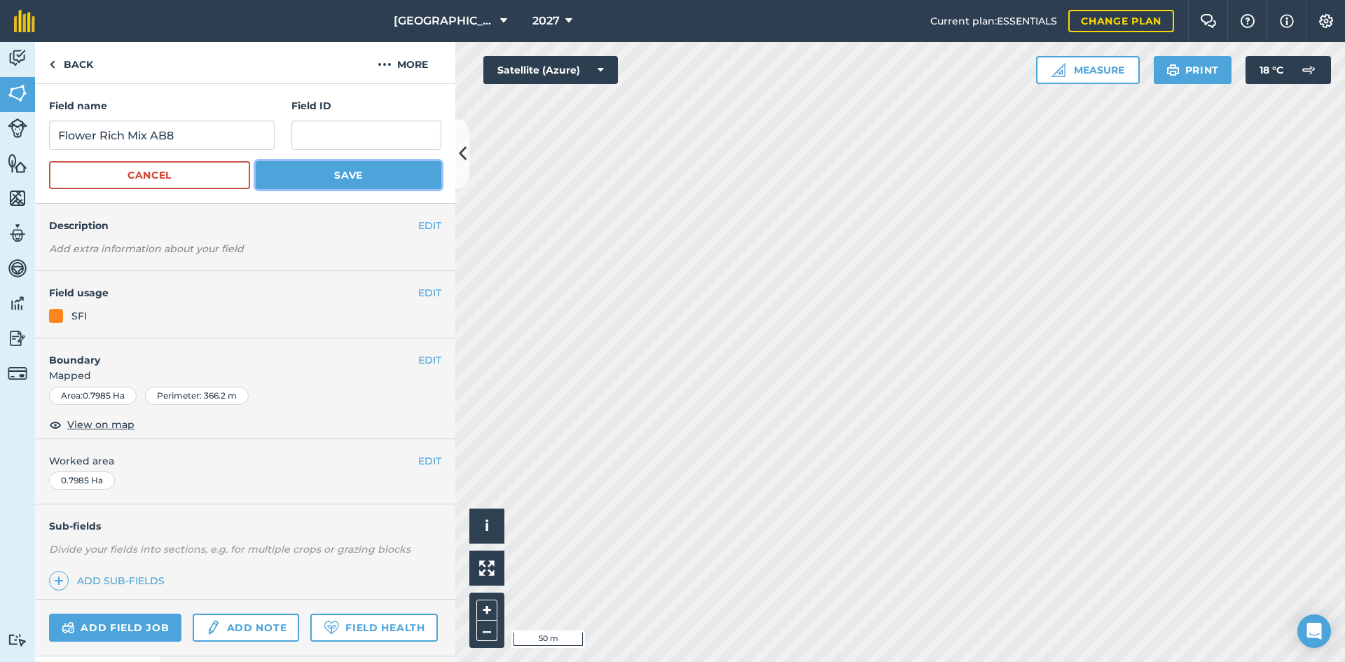
click at [304, 179] on button "Save" at bounding box center [349, 175] width 186 height 28
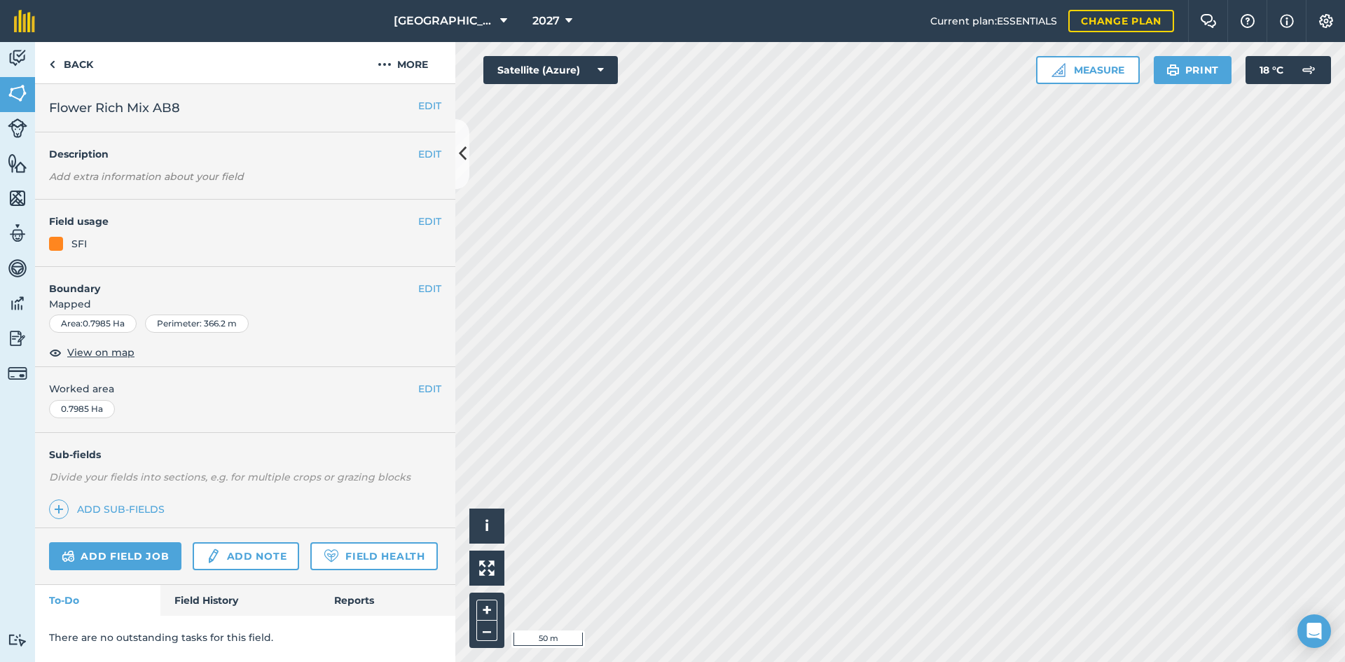
click at [422, 235] on div "EDIT Field usage SFI" at bounding box center [245, 233] width 420 height 67
click at [425, 226] on button "EDIT" at bounding box center [429, 221] width 23 height 15
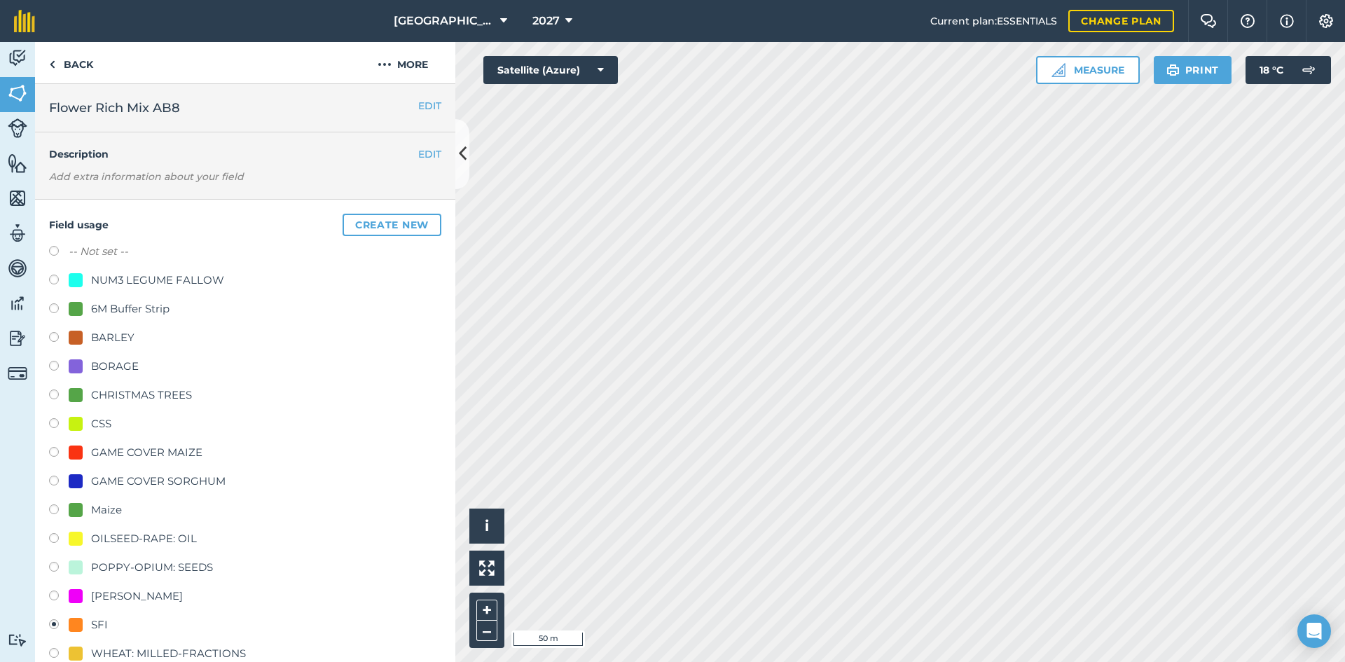
click at [104, 416] on div "CSS" at bounding box center [101, 423] width 20 height 17
radio input "true"
radio input "false"
click at [418, 108] on button "EDIT" at bounding box center [429, 105] width 23 height 15
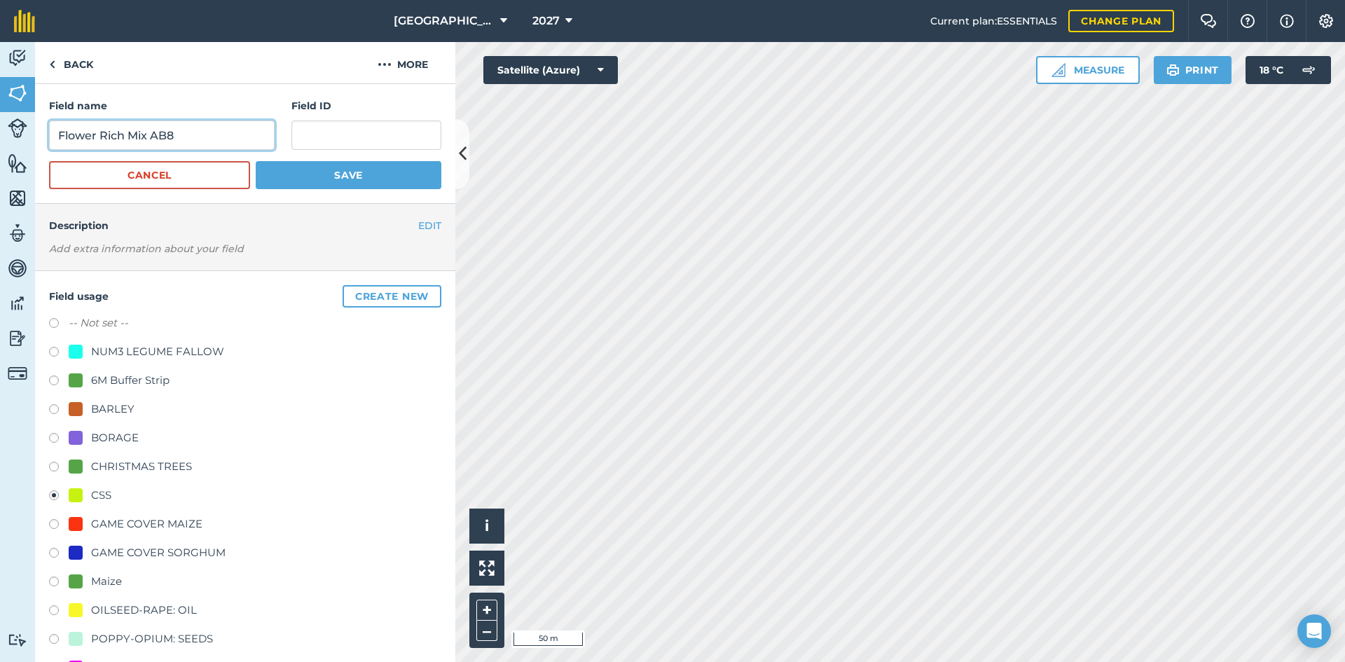
drag, startPoint x: 208, startPoint y: 141, endPoint x: 233, endPoint y: 124, distance: 30.3
click at [209, 139] on input "Flower Rich Mix AB8" at bounding box center [162, 134] width 226 height 29
drag, startPoint x: 237, startPoint y: 134, endPoint x: 6, endPoint y: 134, distance: 230.4
click at [5, 133] on div "Activity Fields Livestock Features Maps Team Vehicles Data Reporting Billing Tu…" at bounding box center [672, 352] width 1345 height 620
type input "Flower Rich Mix AB8 CCS"
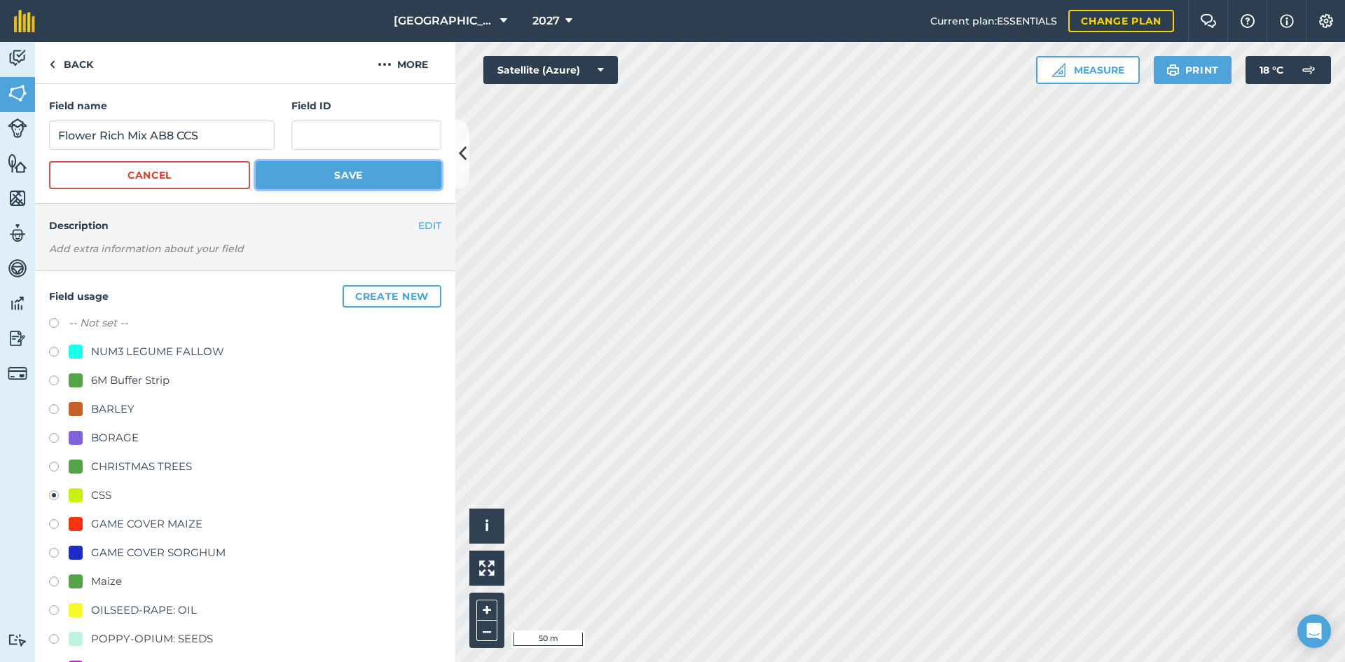
click at [338, 174] on button "Save" at bounding box center [349, 175] width 186 height 28
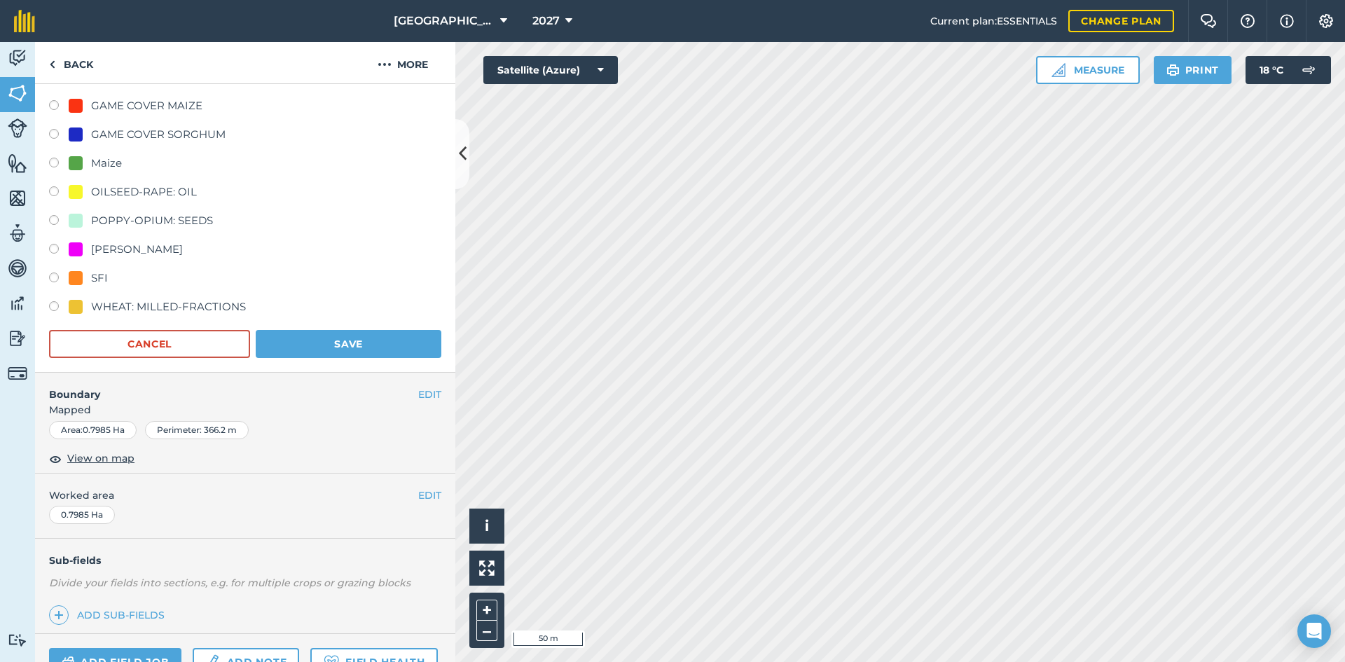
scroll to position [350, 0]
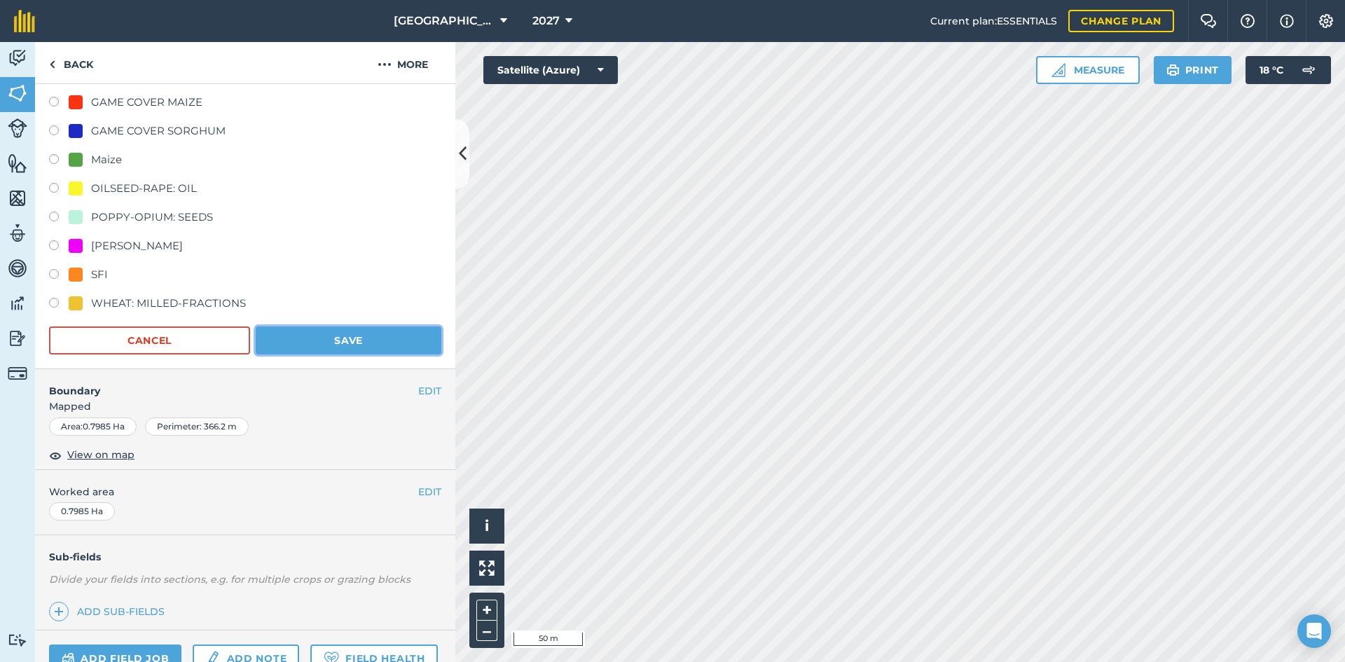
click at [396, 343] on button "Save" at bounding box center [349, 340] width 186 height 28
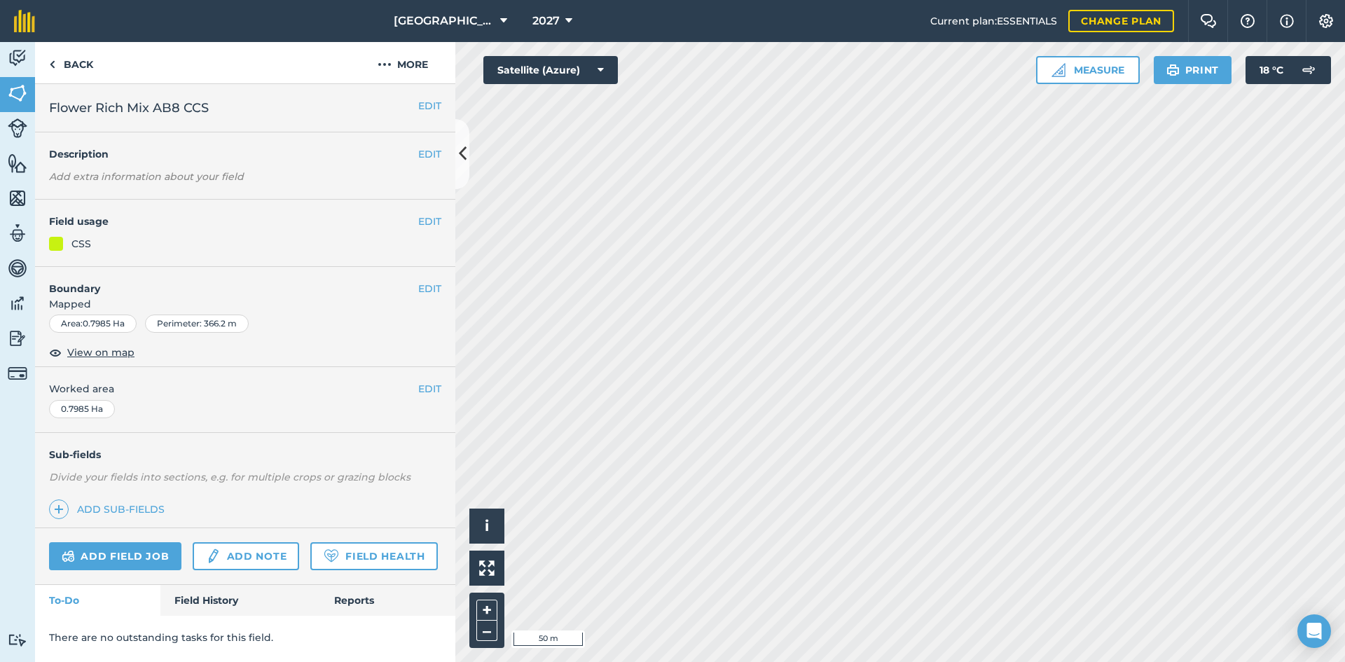
scroll to position [0, 0]
click at [437, 107] on button "EDIT" at bounding box center [429, 105] width 23 height 15
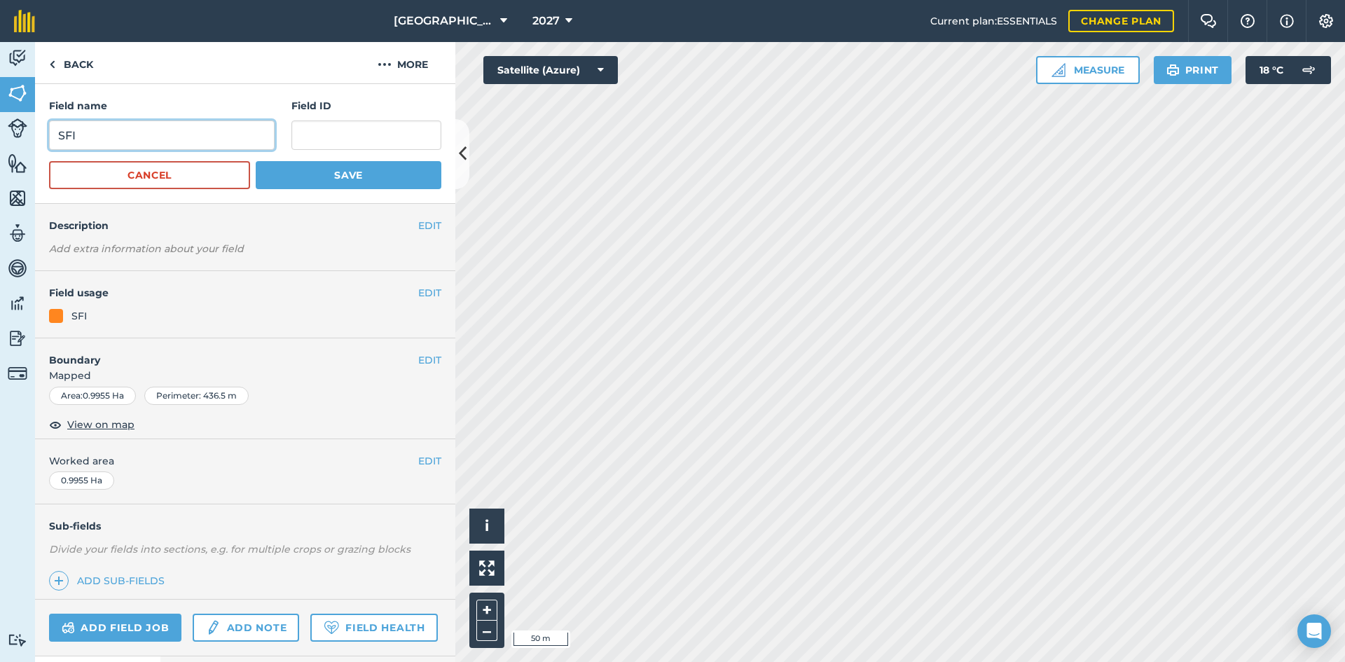
click at [164, 128] on input "SFI" at bounding box center [162, 134] width 226 height 29
paste input "Flower Rich Mix AB8 CCS"
type input "Flower Rich Mix AB8 CCS"
click at [419, 296] on button "EDIT" at bounding box center [429, 292] width 23 height 15
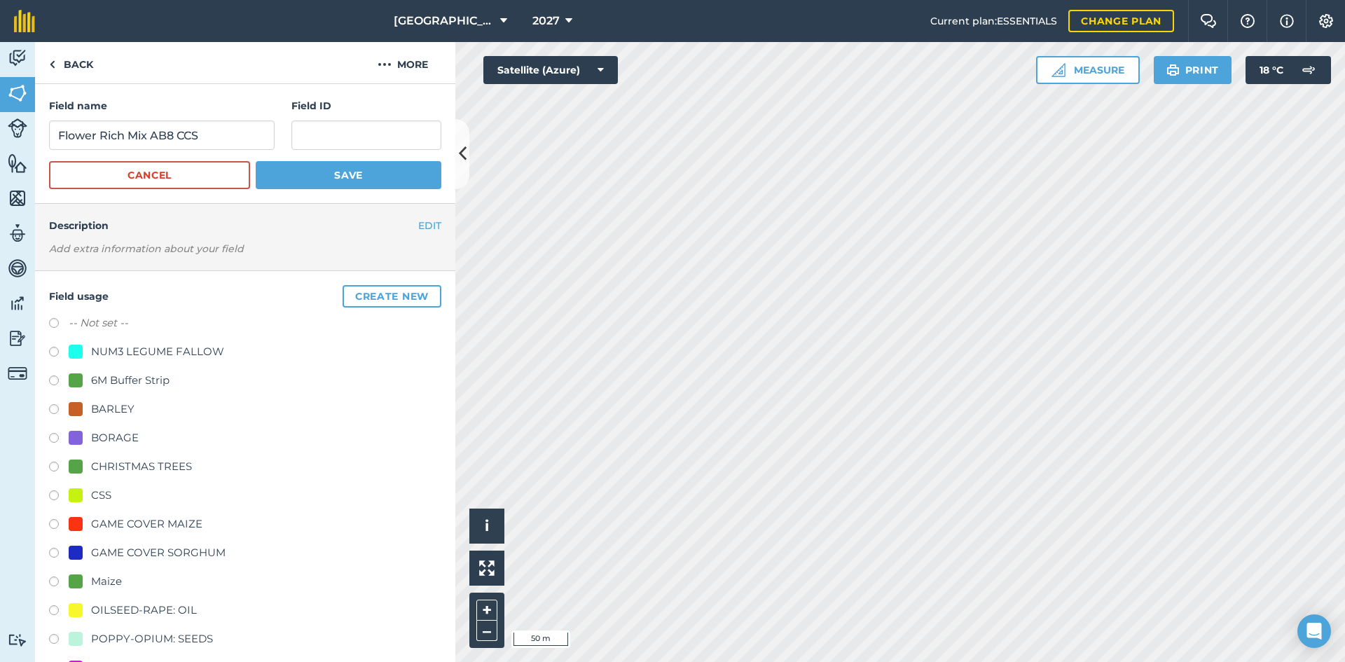
click at [101, 492] on div "CSS" at bounding box center [101, 495] width 20 height 17
radio input "true"
radio input "false"
click at [366, 181] on button "Save" at bounding box center [349, 175] width 186 height 28
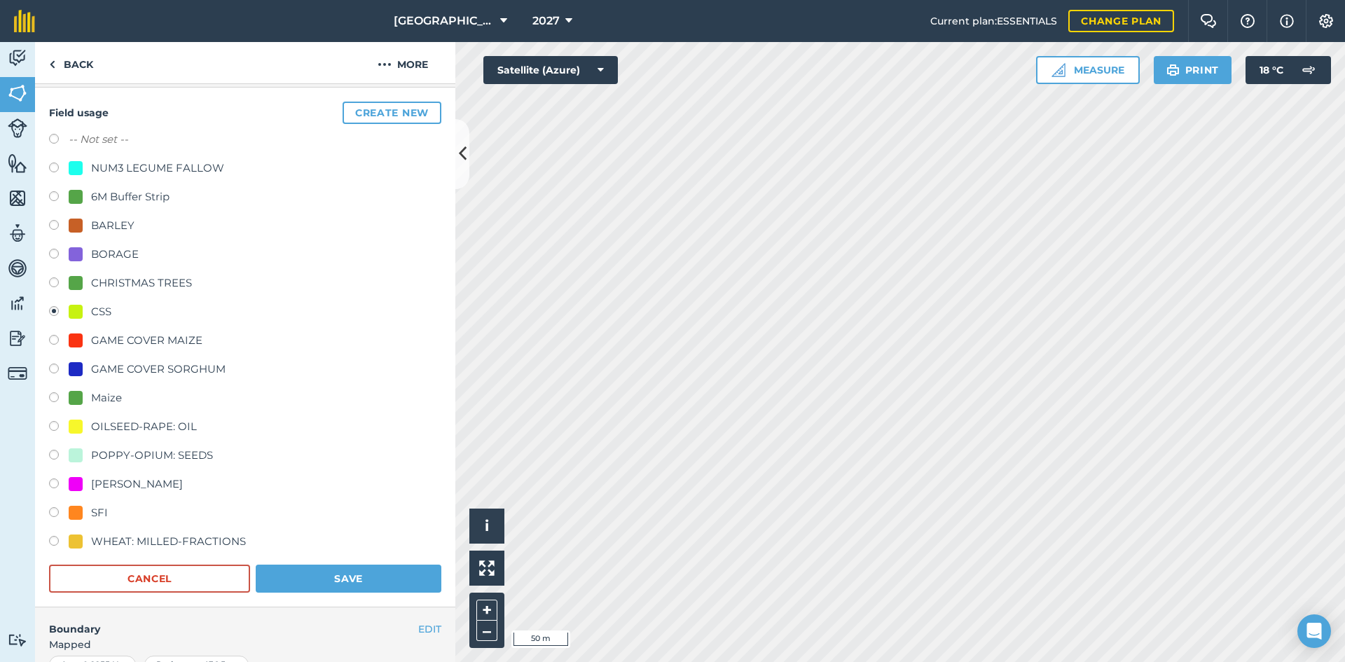
scroll to position [350, 0]
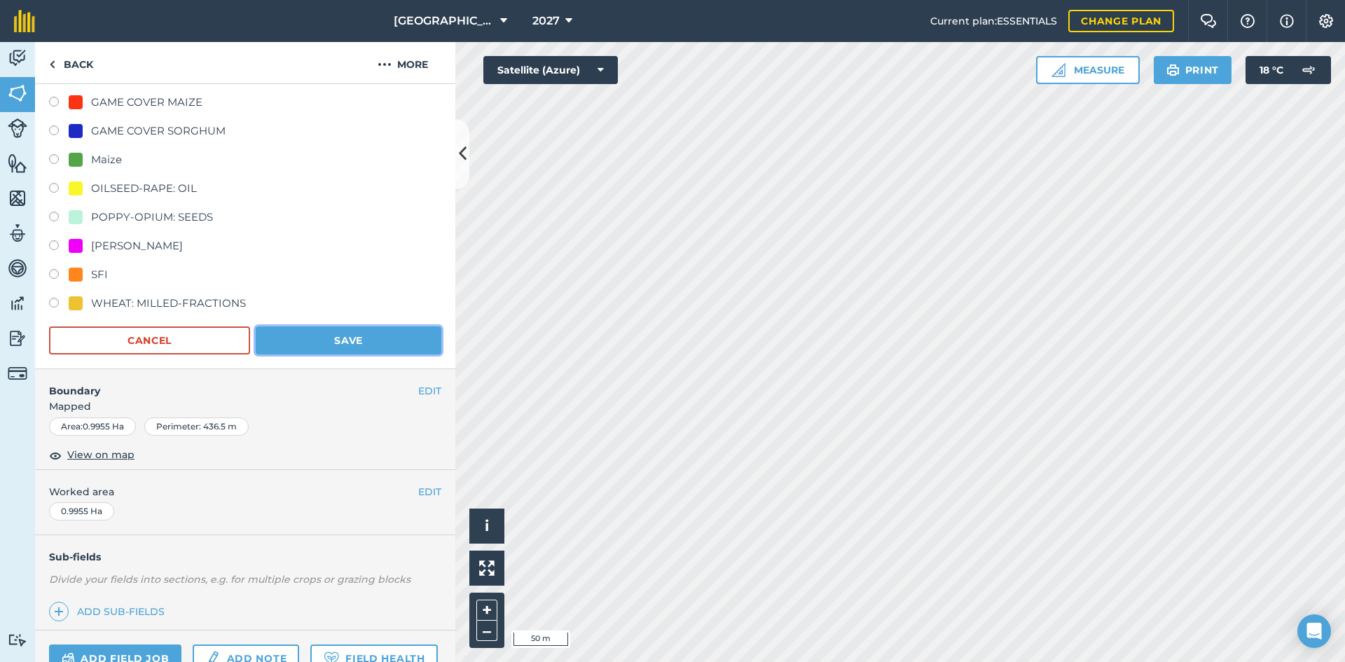
click at [355, 347] on button "Save" at bounding box center [349, 340] width 186 height 28
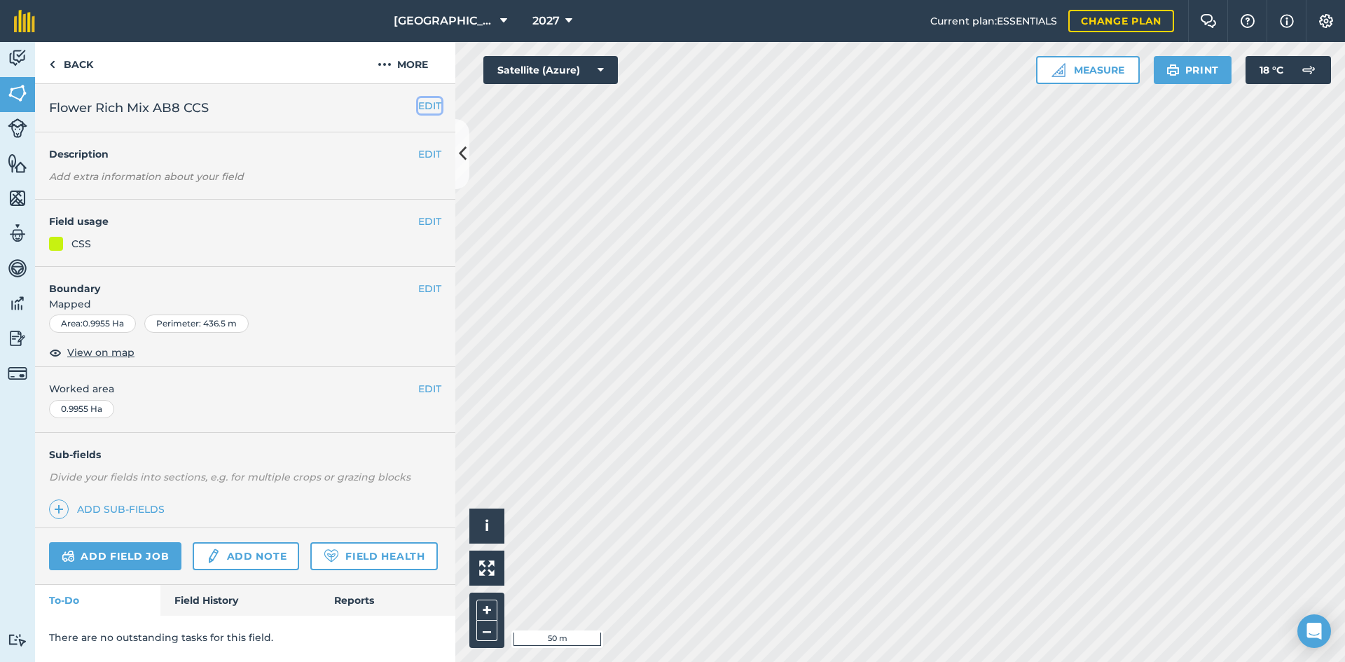
click at [420, 102] on button "EDIT" at bounding box center [429, 105] width 23 height 15
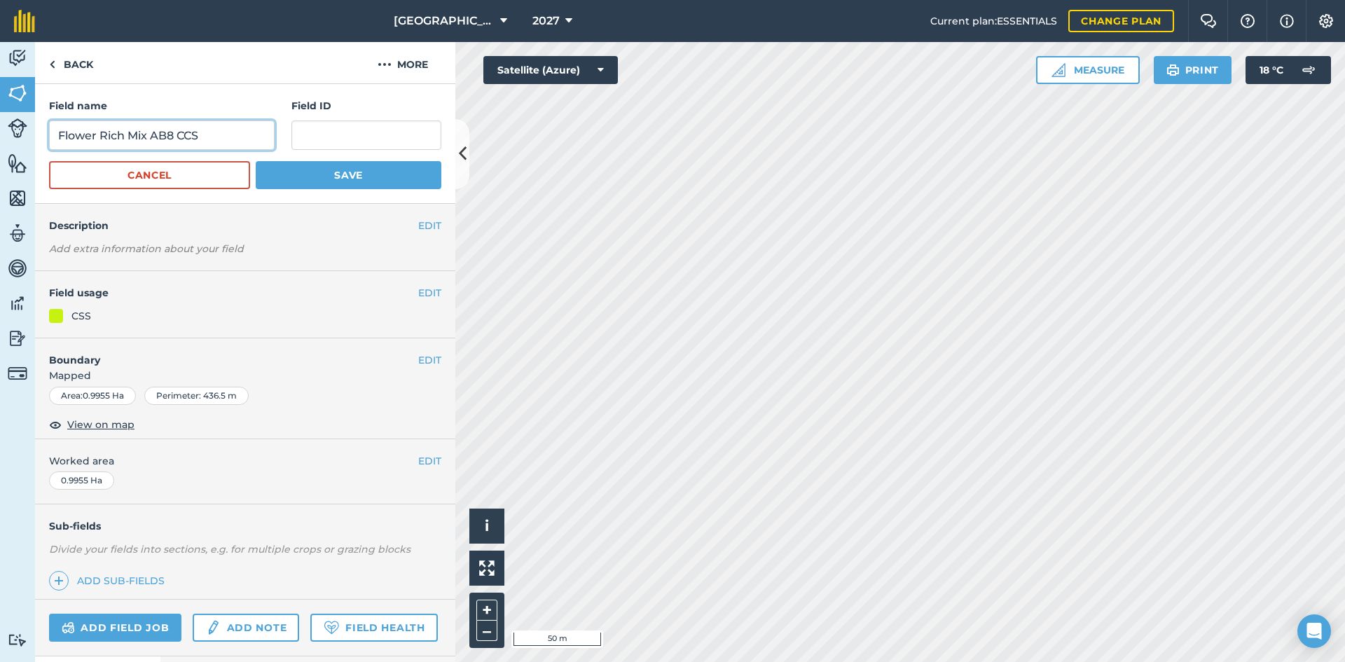
click at [58, 134] on input "Flower Rich Mix AB8 CCS" at bounding box center [162, 134] width 226 height 29
type input "6m Flower Rich Mix AB8 CCS"
click at [365, 177] on button "Save" at bounding box center [349, 175] width 186 height 28
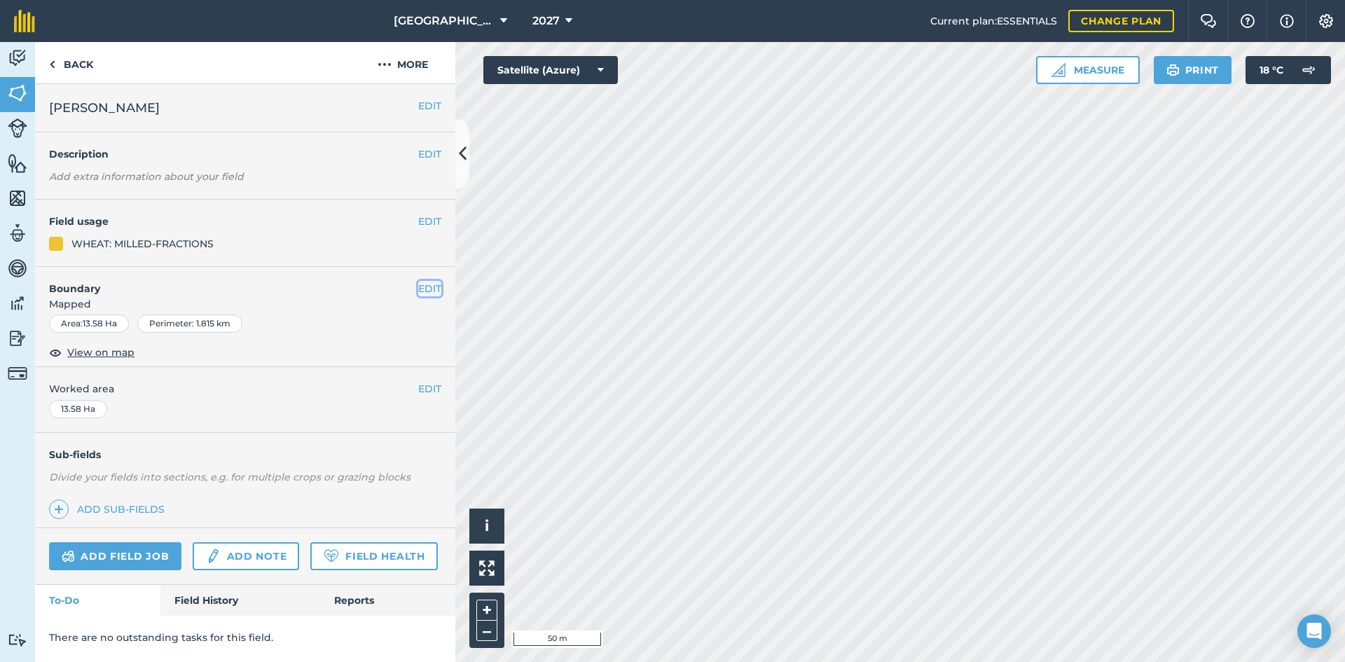
click at [422, 284] on button "EDIT" at bounding box center [429, 288] width 23 height 15
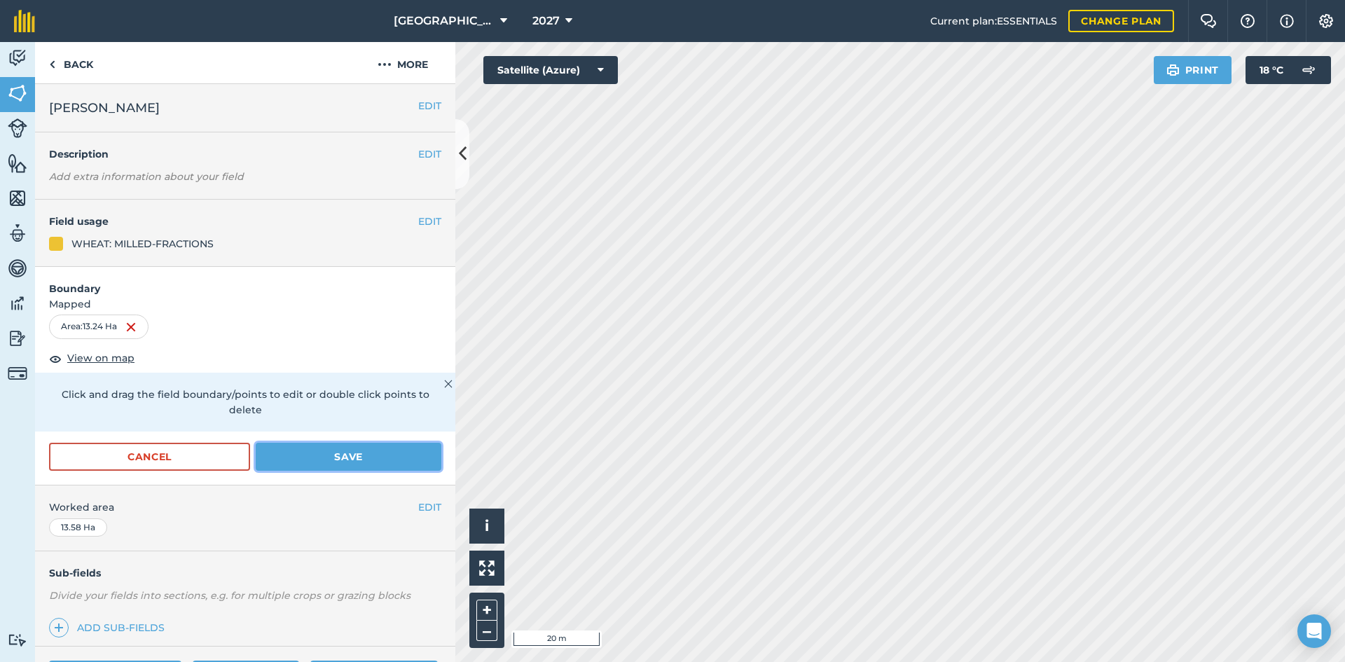
click at [307, 447] on button "Save" at bounding box center [349, 457] width 186 height 28
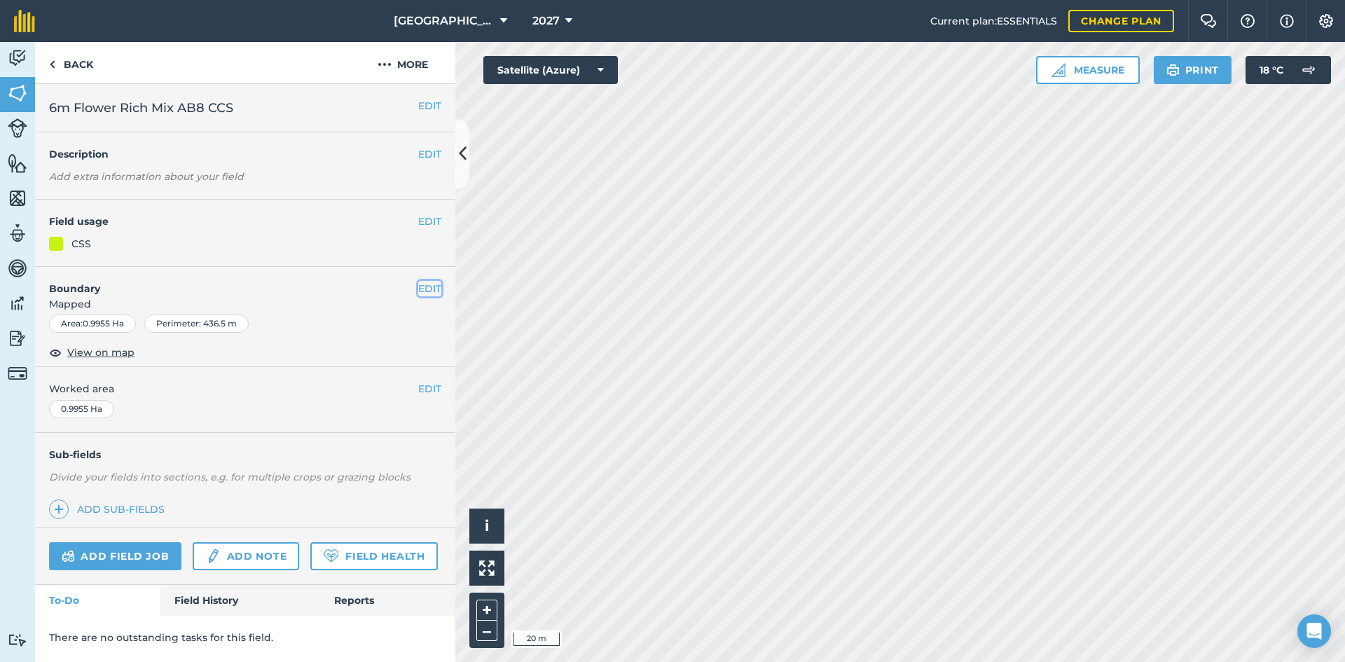
click at [420, 289] on button "EDIT" at bounding box center [429, 288] width 23 height 15
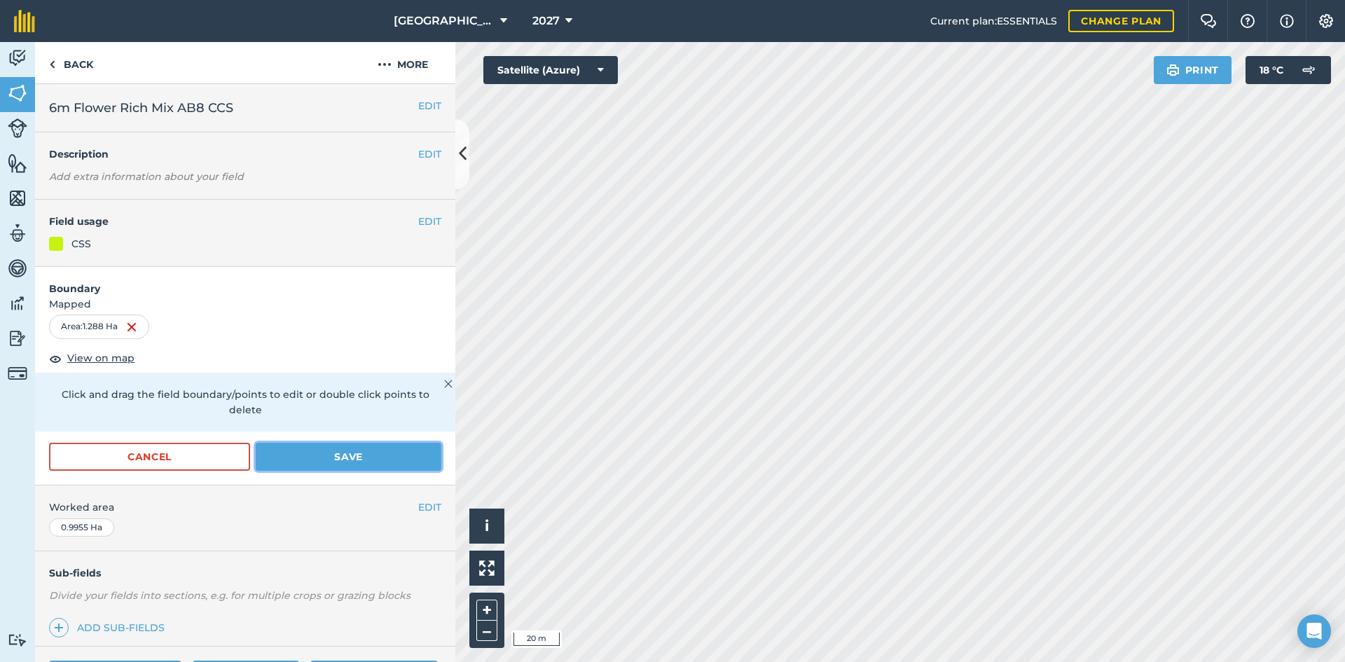
click at [302, 453] on button "Save" at bounding box center [349, 457] width 186 height 28
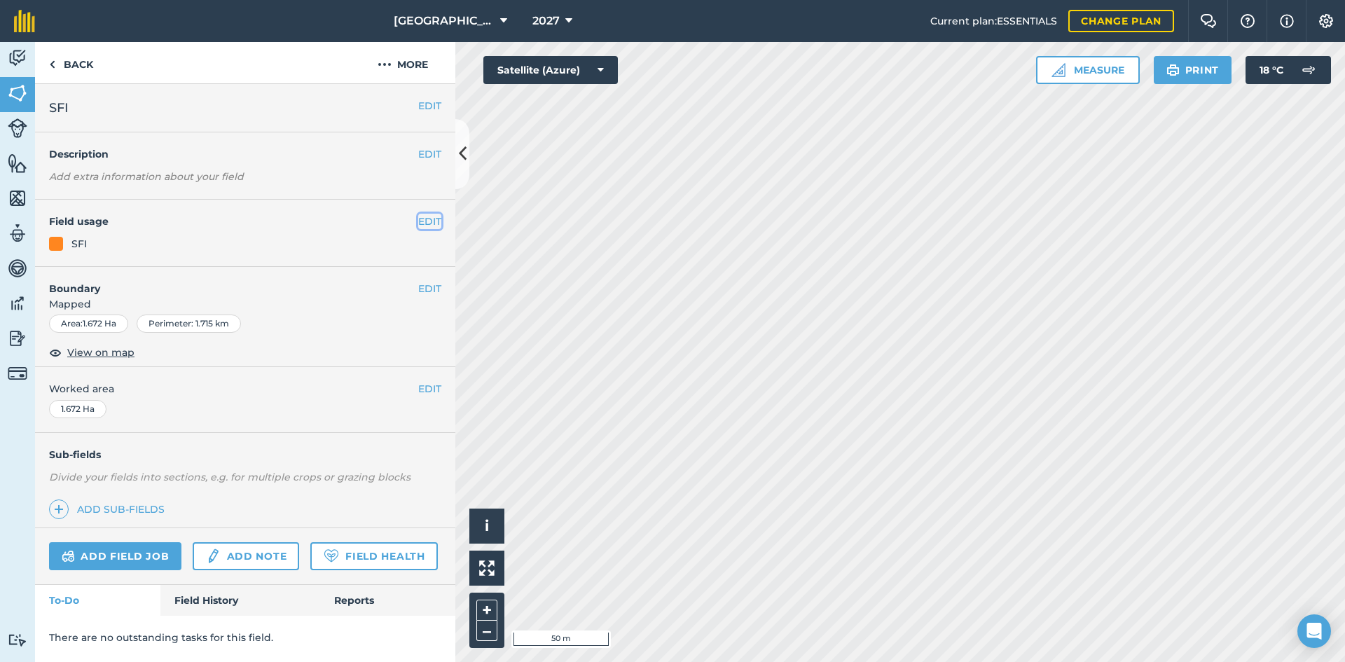
click at [436, 217] on button "EDIT" at bounding box center [429, 221] width 23 height 15
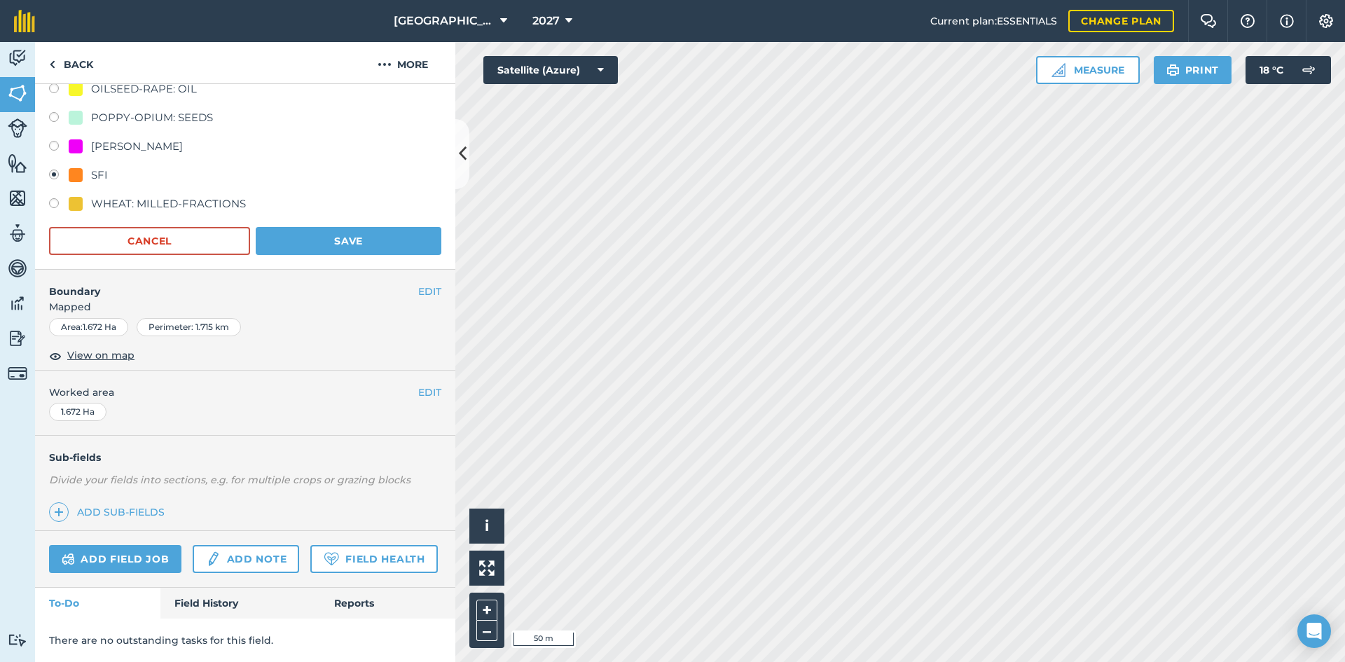
scroll to position [489, 0]
drag, startPoint x: 420, startPoint y: 251, endPoint x: 445, endPoint y: 245, distance: 25.3
click at [421, 284] on button "EDIT" at bounding box center [429, 291] width 23 height 15
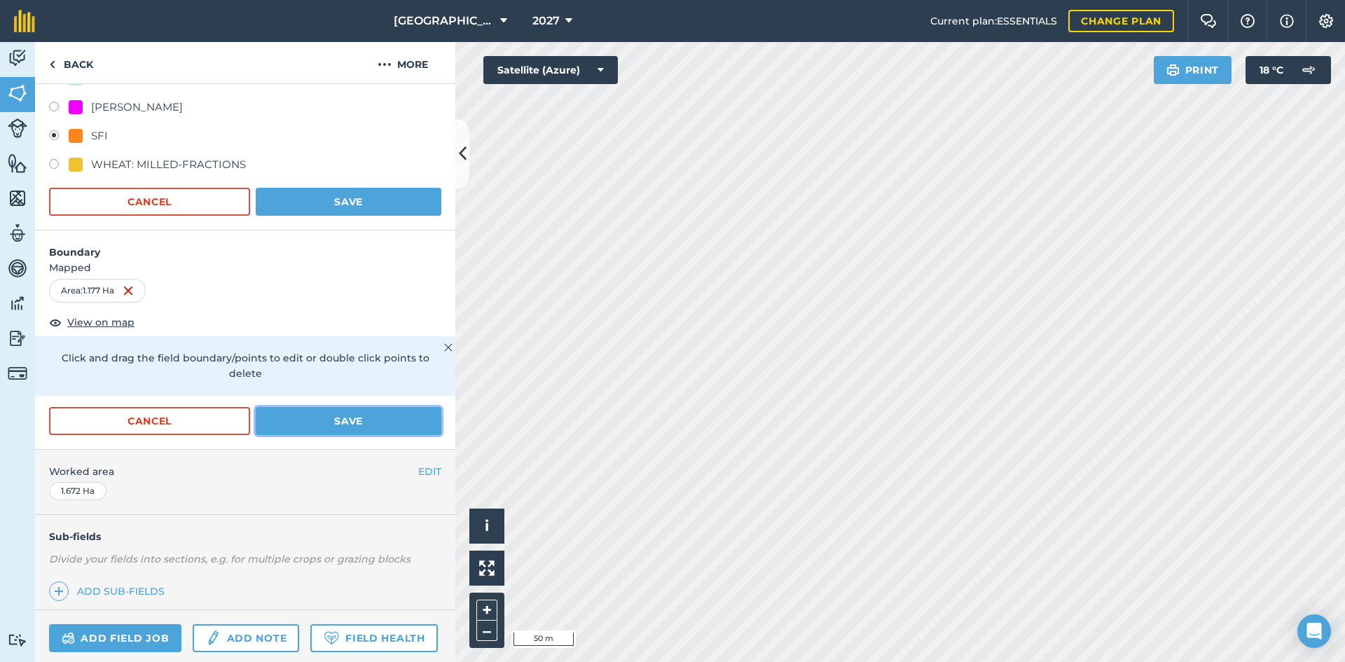
click at [365, 424] on button "Save" at bounding box center [349, 421] width 186 height 28
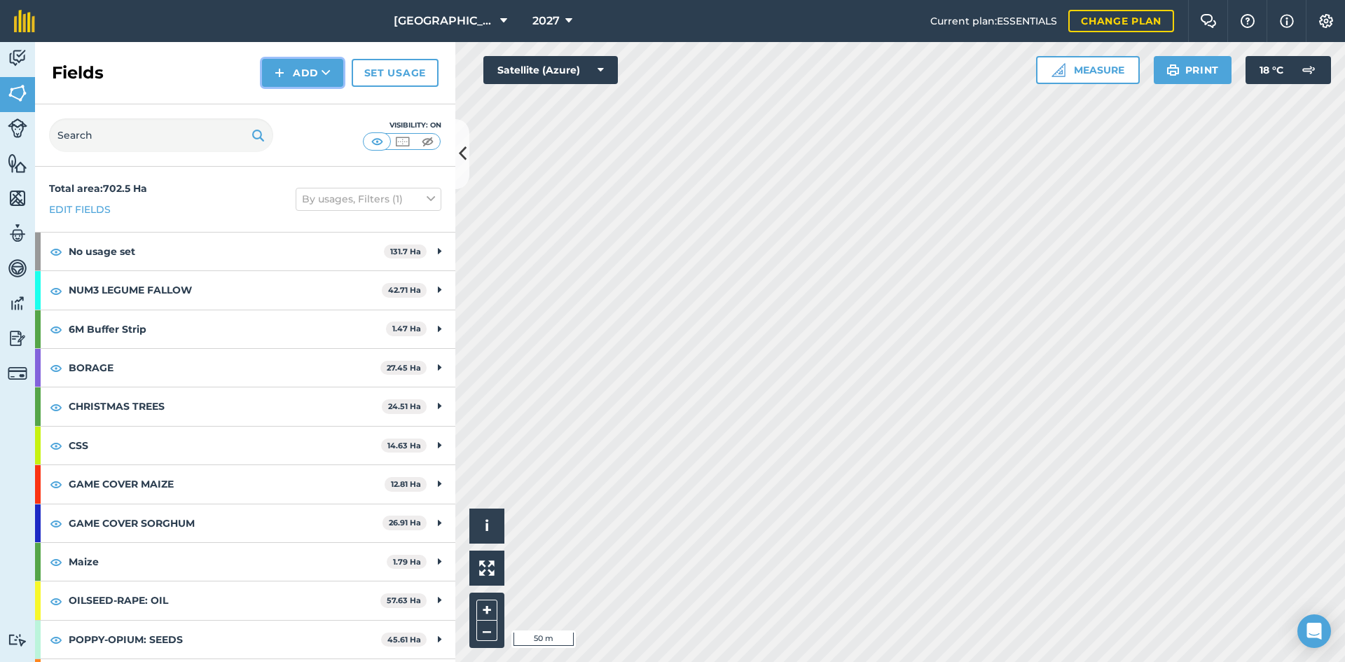
click at [332, 73] on button "Add" at bounding box center [302, 73] width 81 height 28
click at [321, 95] on link "Draw" at bounding box center [302, 104] width 77 height 31
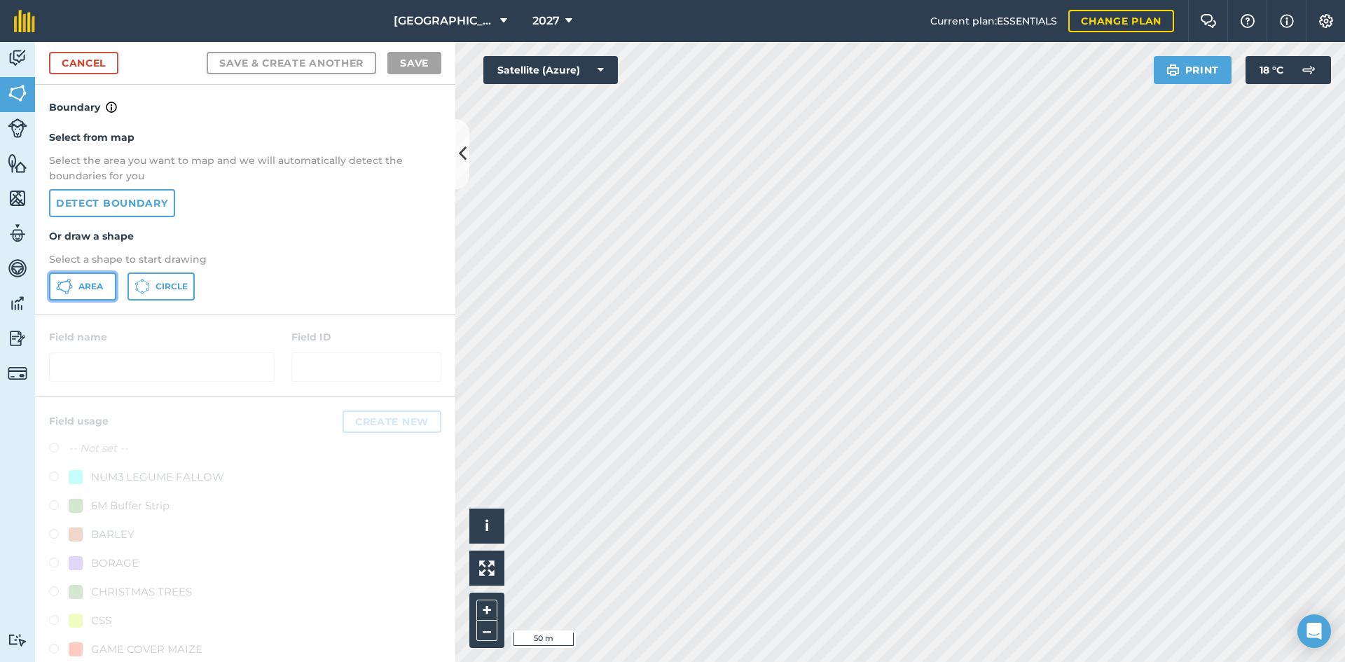
click at [88, 292] on span "Area" at bounding box center [90, 286] width 25 height 11
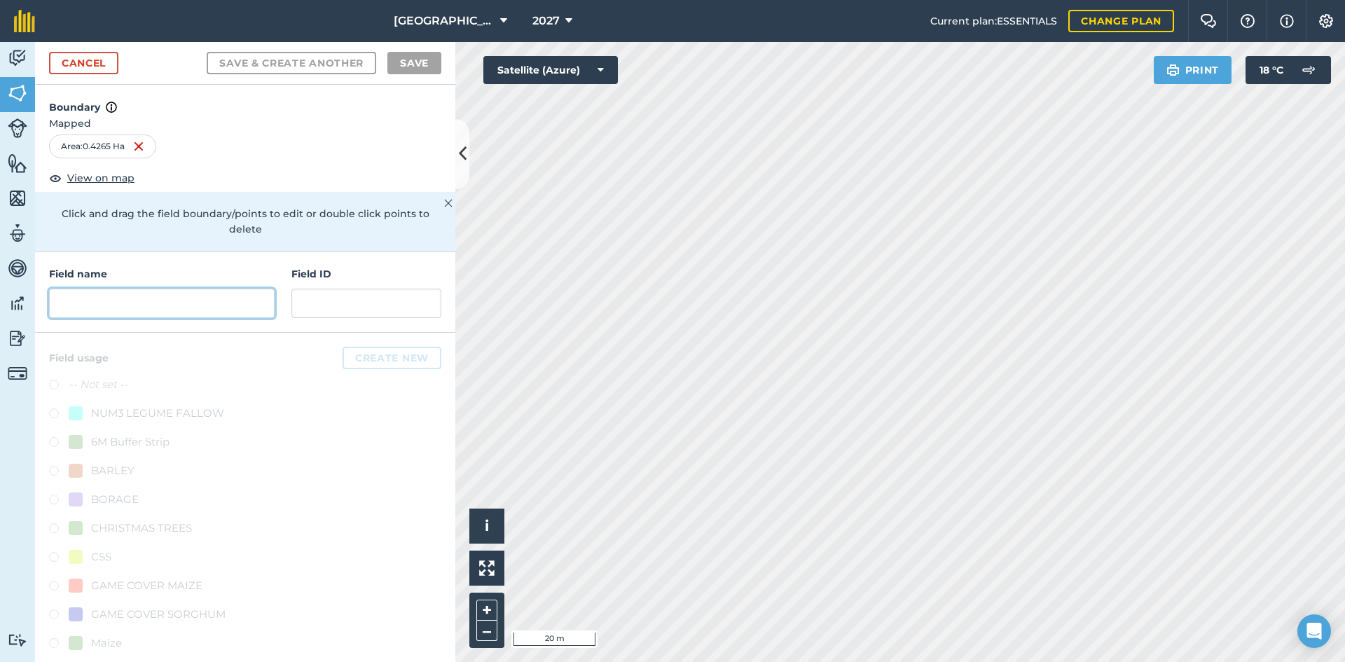
click at [120, 305] on input "text" at bounding box center [162, 303] width 226 height 29
paste input "Flower Rich Mix AB8 CCS"
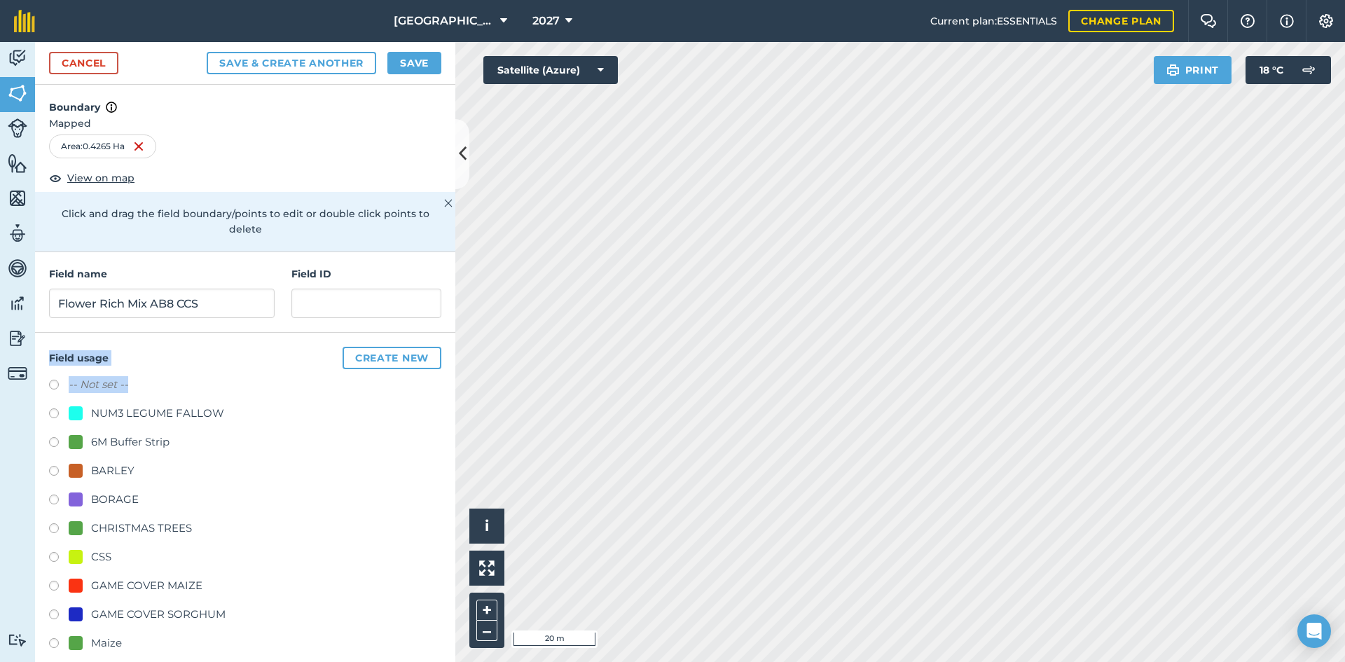
drag, startPoint x: 203, startPoint y: 377, endPoint x: 317, endPoint y: 285, distance: 145.9
click at [324, 282] on div "Boundary Mapped Area : 0.4265 Ha View on map Click and drag the field boundary/…" at bounding box center [245, 373] width 420 height 577
click at [266, 340] on div "Field usage Create new -- Not set -- NUM3 LEGUME FALLOW 6M Buffer Strip BARLEY …" at bounding box center [245, 577] width 420 height 489
click at [220, 304] on input "Flower Rich Mix AB8 CCS" at bounding box center [162, 303] width 226 height 29
click at [60, 300] on input "Flower Rich Mix AB8 CCS" at bounding box center [162, 303] width 226 height 29
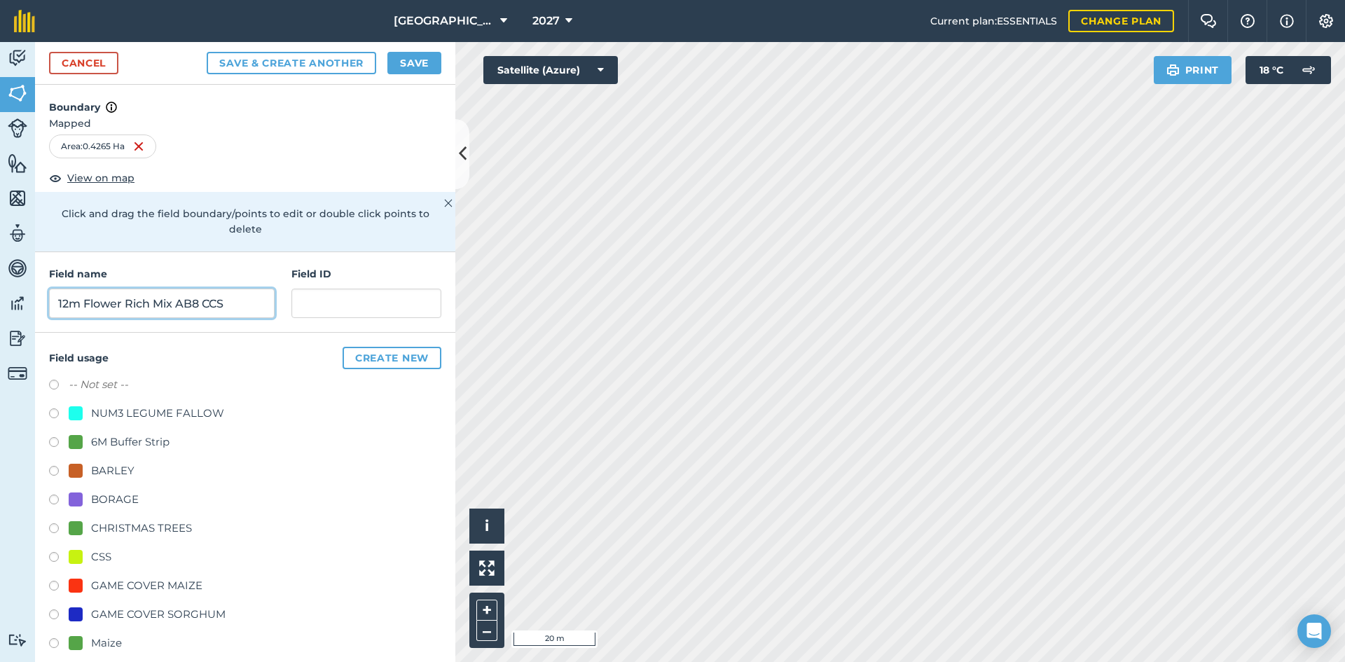
type input "12m Flower Rich Mix AB8 CCS"
click at [414, 65] on button "Save" at bounding box center [414, 63] width 54 height 22
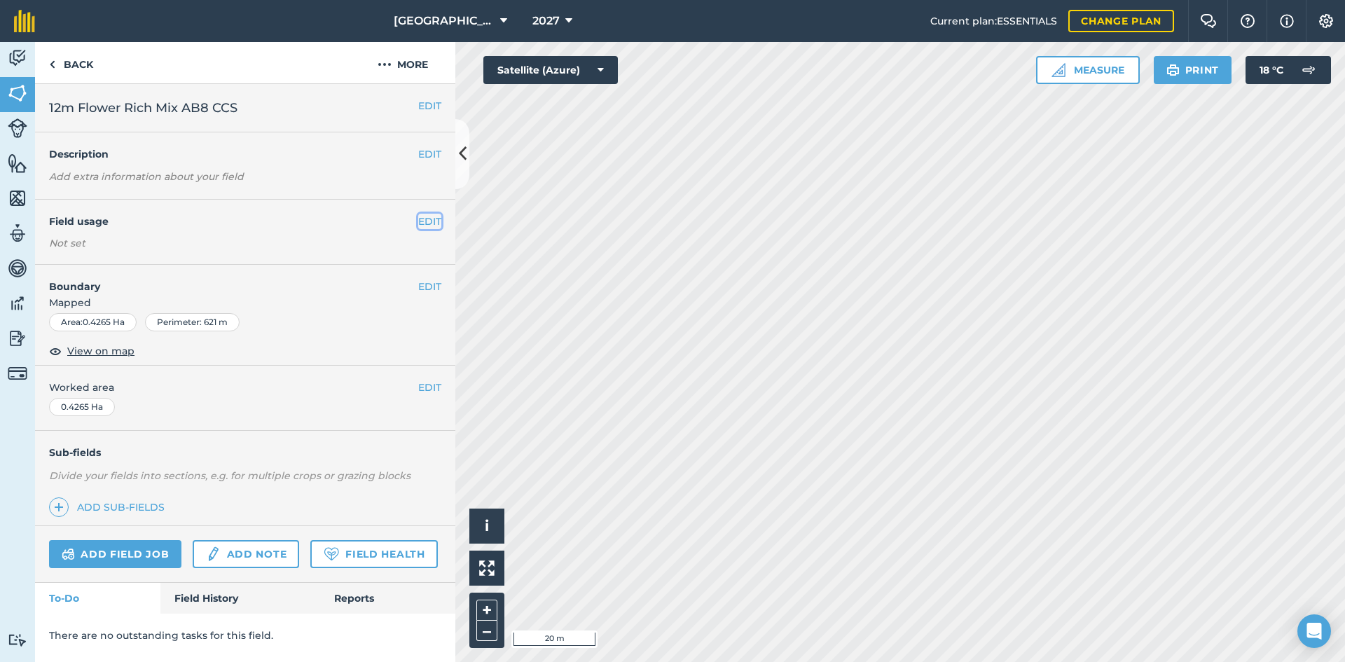
click at [436, 228] on button "EDIT" at bounding box center [429, 221] width 23 height 15
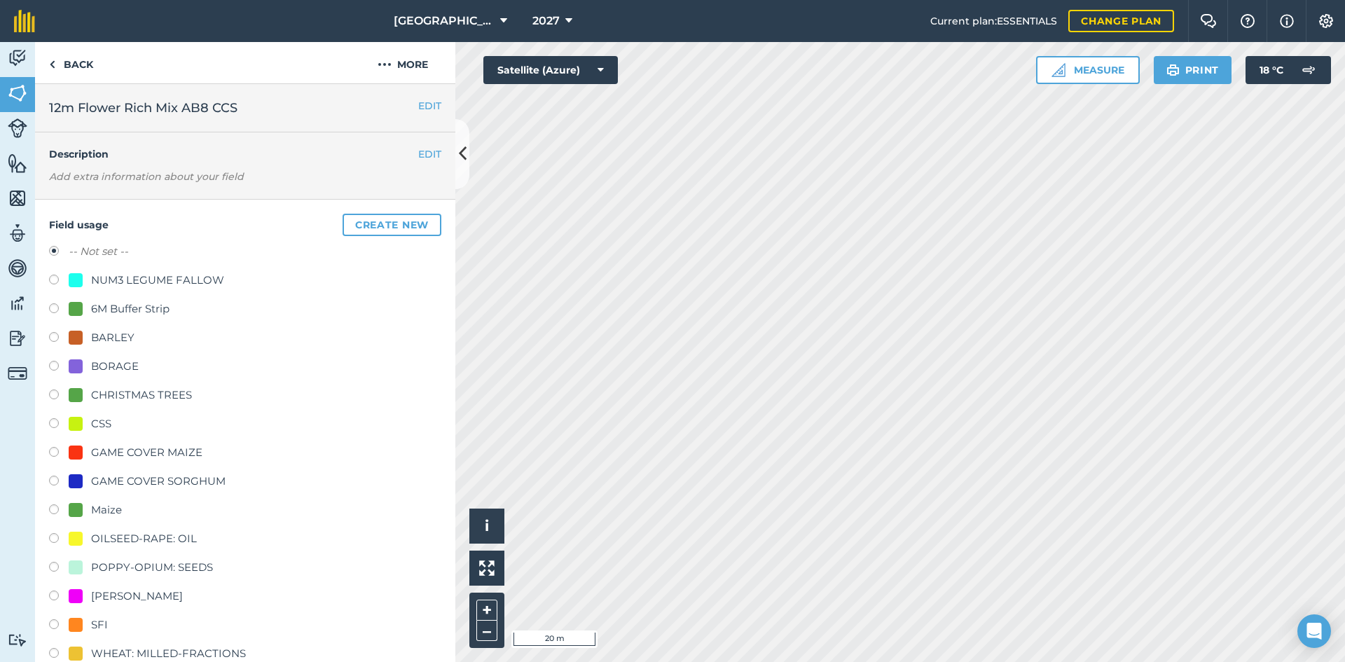
click at [107, 422] on div "CSS" at bounding box center [101, 423] width 20 height 17
radio input "true"
radio input "false"
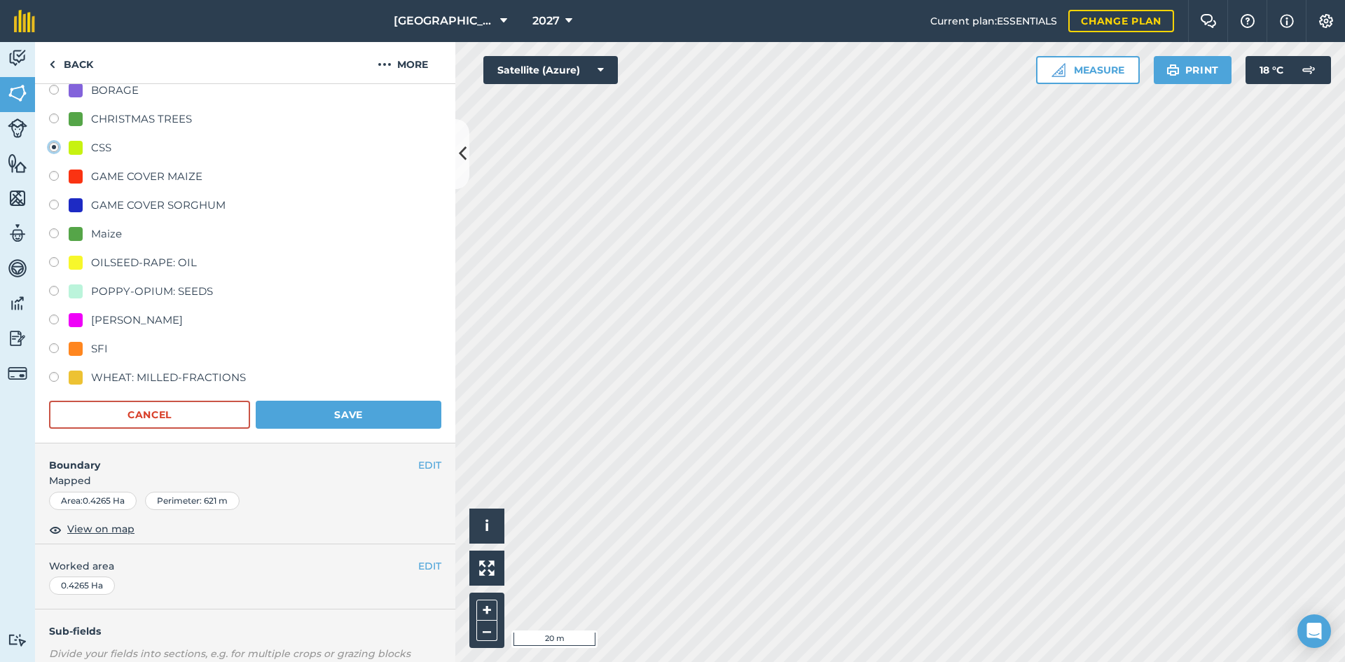
scroll to position [280, 0]
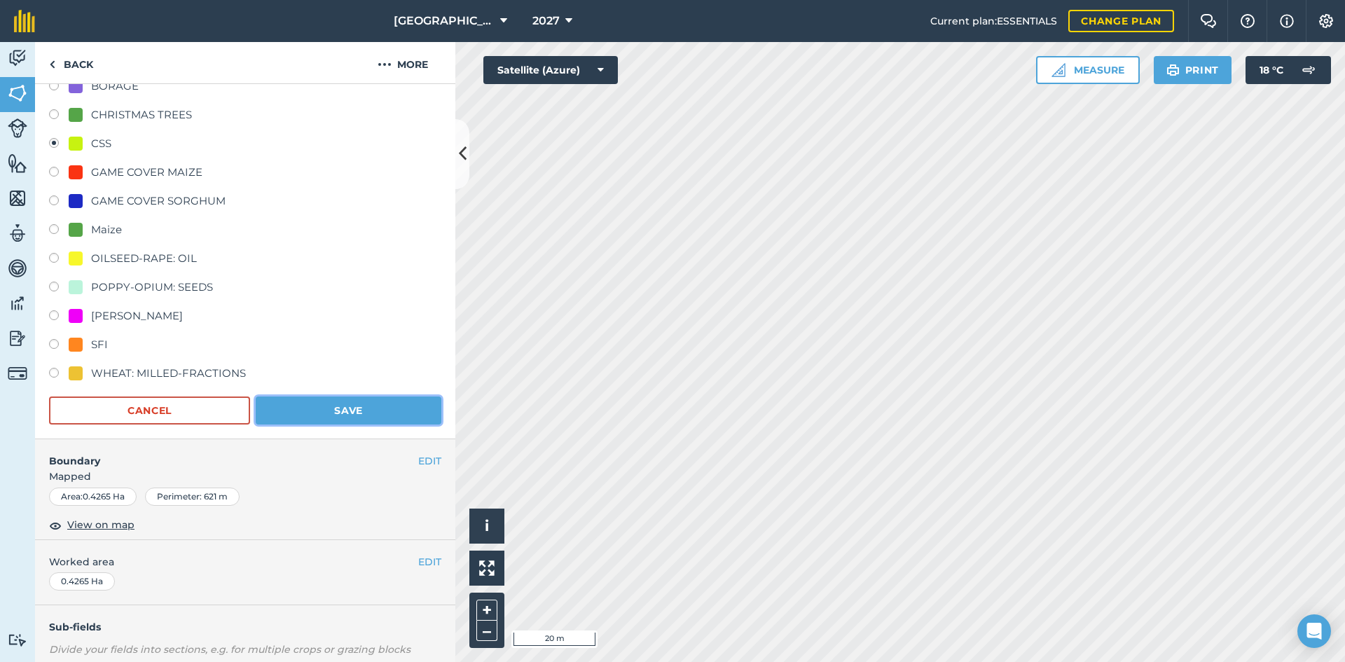
click at [367, 413] on button "Save" at bounding box center [349, 410] width 186 height 28
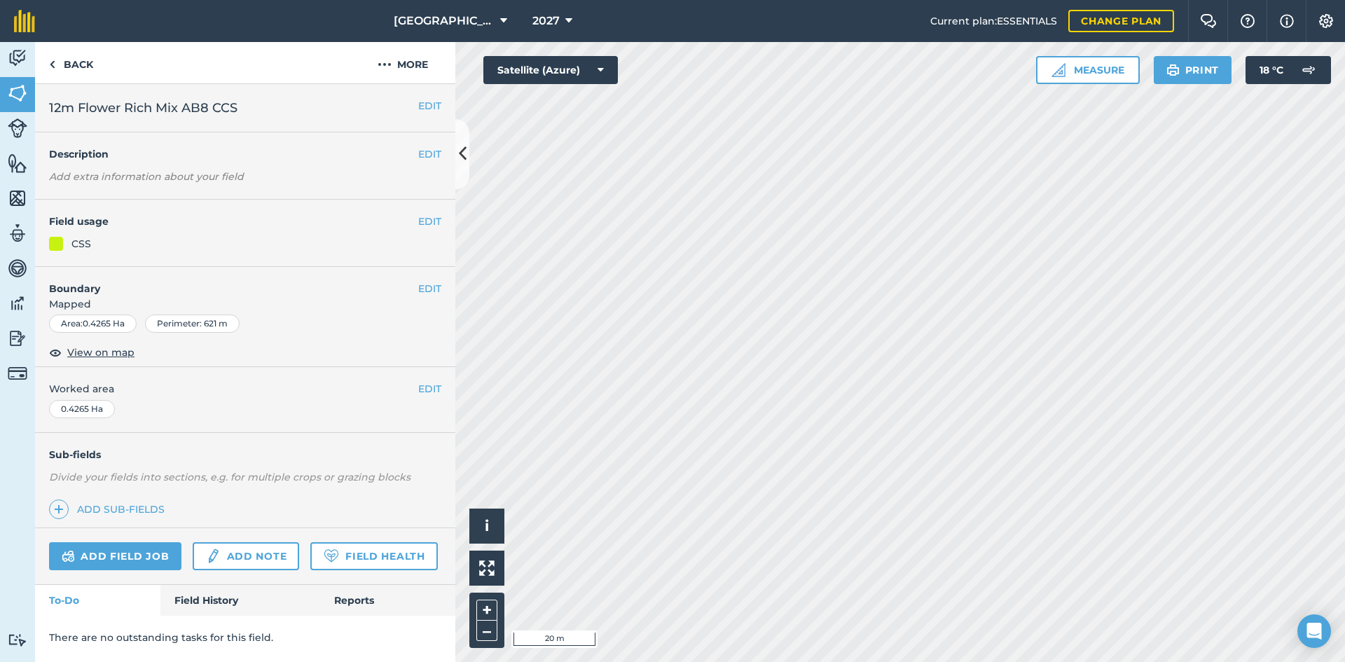
scroll to position [0, 0]
click at [423, 225] on button "EDIT" at bounding box center [429, 221] width 23 height 15
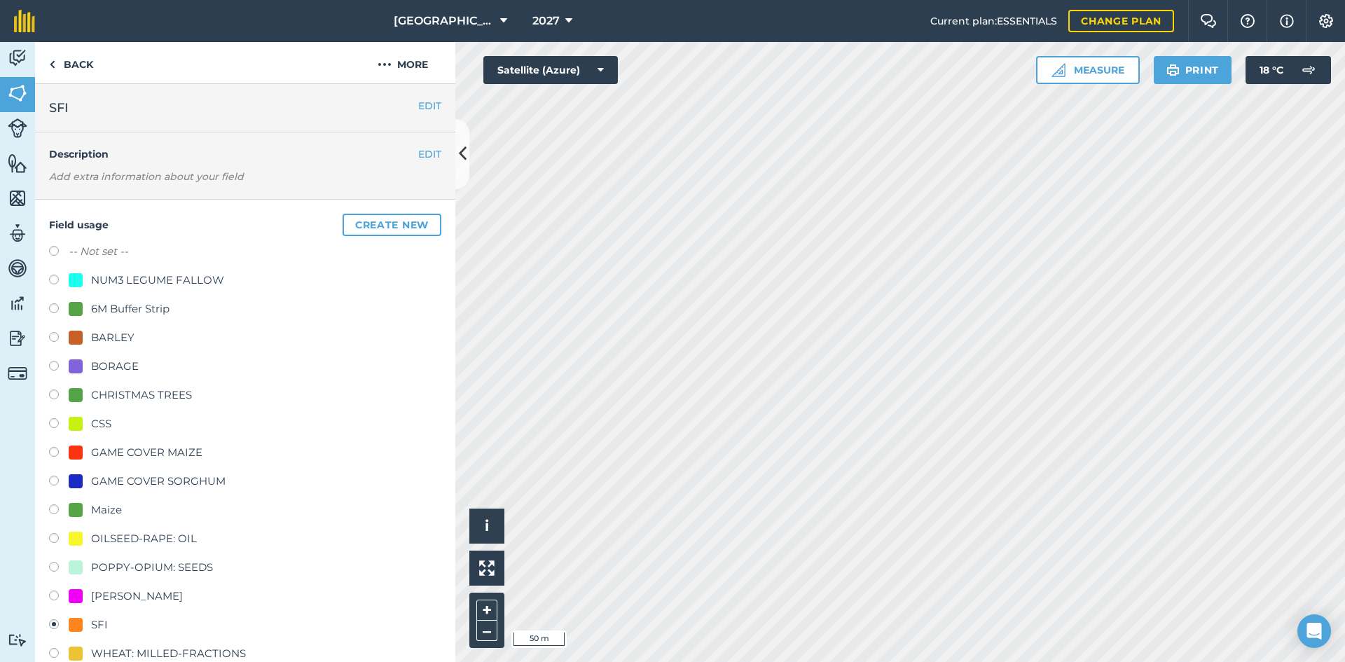
scroll to position [70, 0]
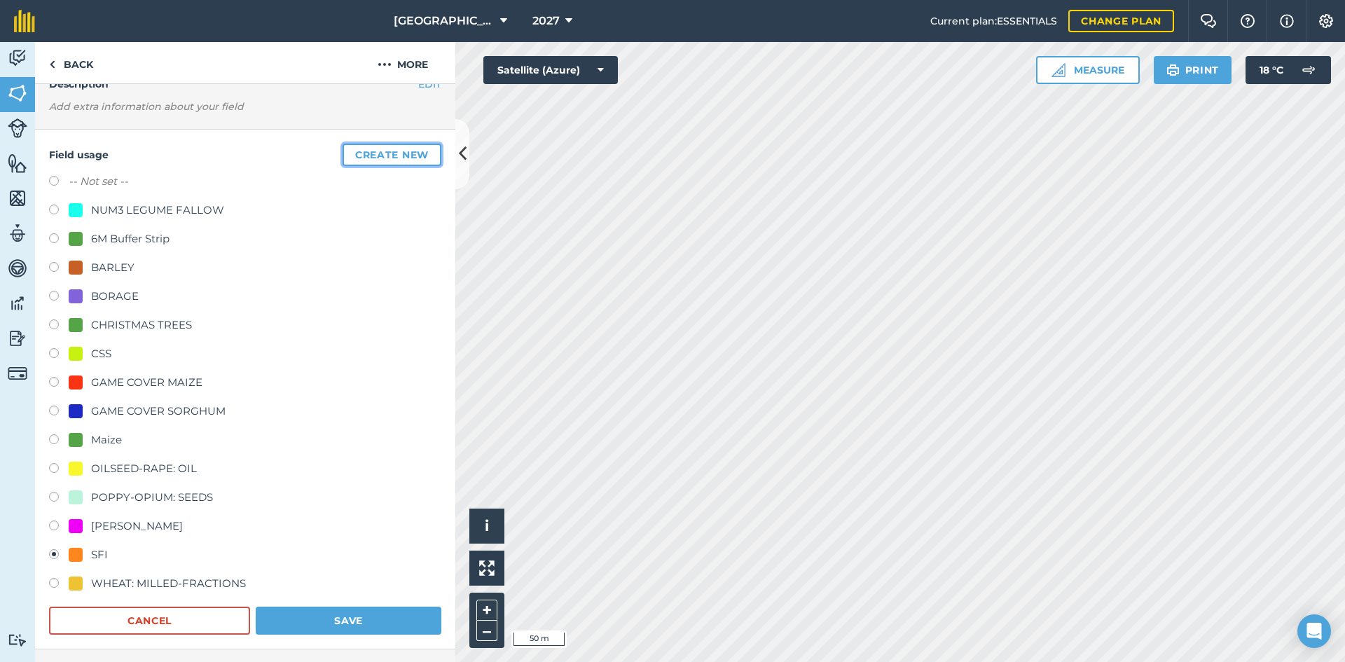
click at [370, 149] on button "Create new" at bounding box center [392, 155] width 99 height 22
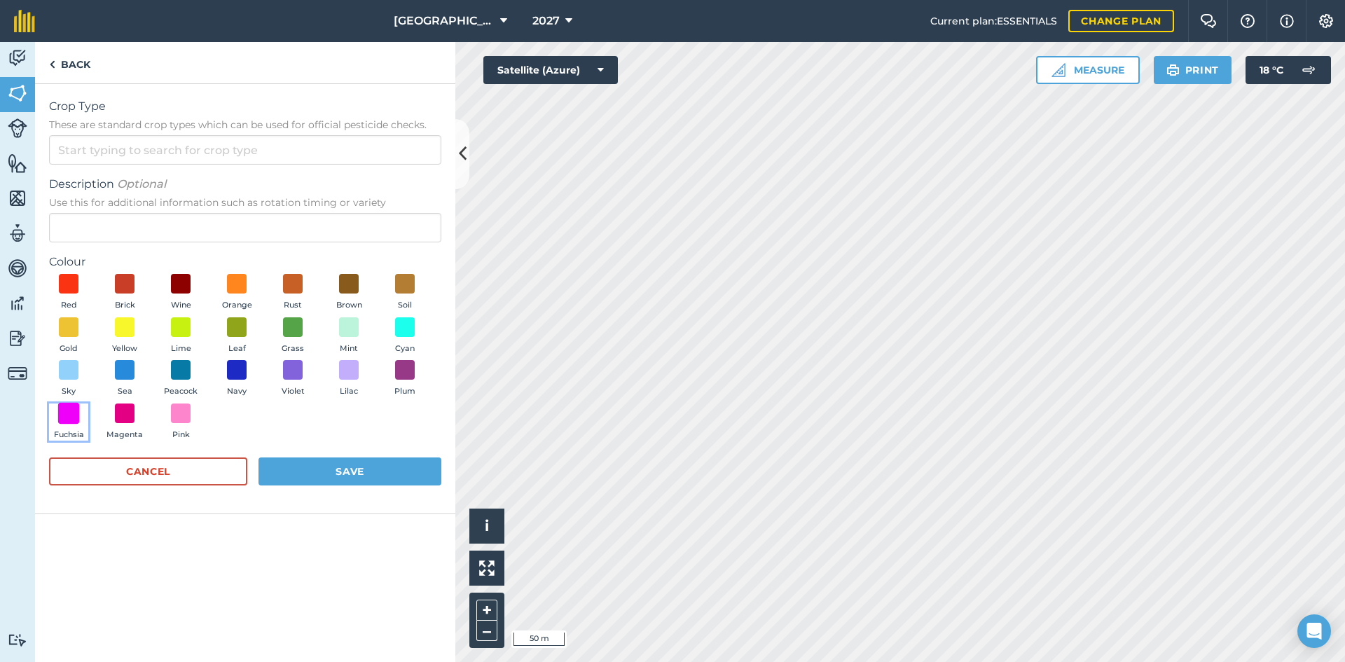
click at [62, 413] on span at bounding box center [69, 413] width 22 height 22
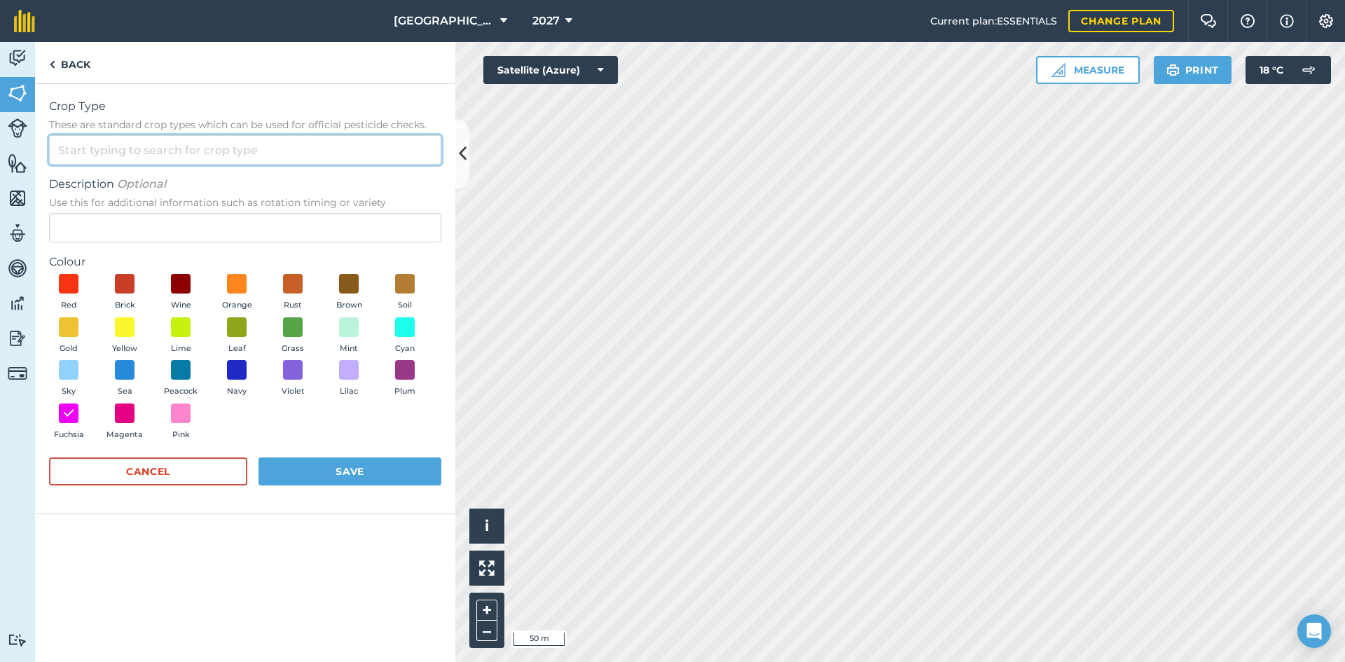
click at [144, 142] on input "Crop Type These are standard crop types which can be used for official pesticid…" at bounding box center [245, 149] width 392 height 29
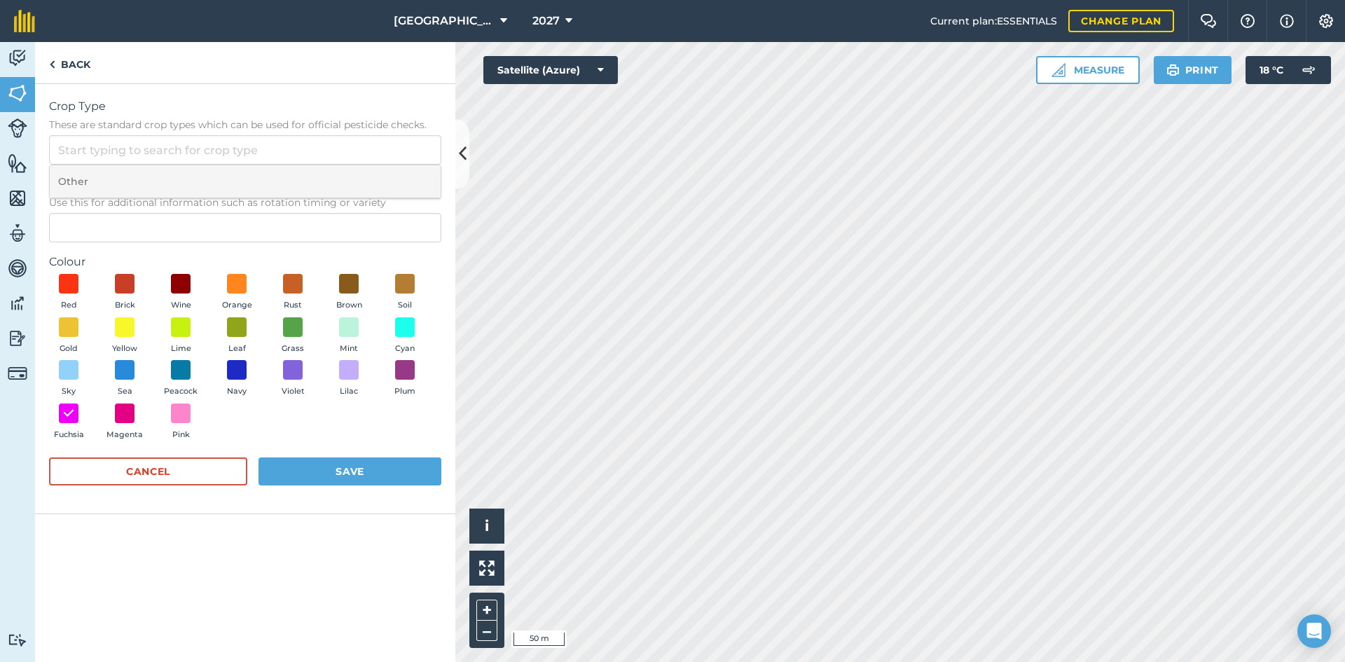
click at [119, 184] on li "Other" at bounding box center [245, 181] width 391 height 33
type input "Other"
click at [119, 199] on span "Use this for additional information such as rotation timing or variety" at bounding box center [245, 202] width 392 height 14
click at [119, 213] on input "Description Optional Use this for additional information such as rotation timin…" at bounding box center [245, 227] width 392 height 29
click at [116, 213] on input "Description Optional Use this for additional information such as rotation timin…" at bounding box center [245, 227] width 392 height 29
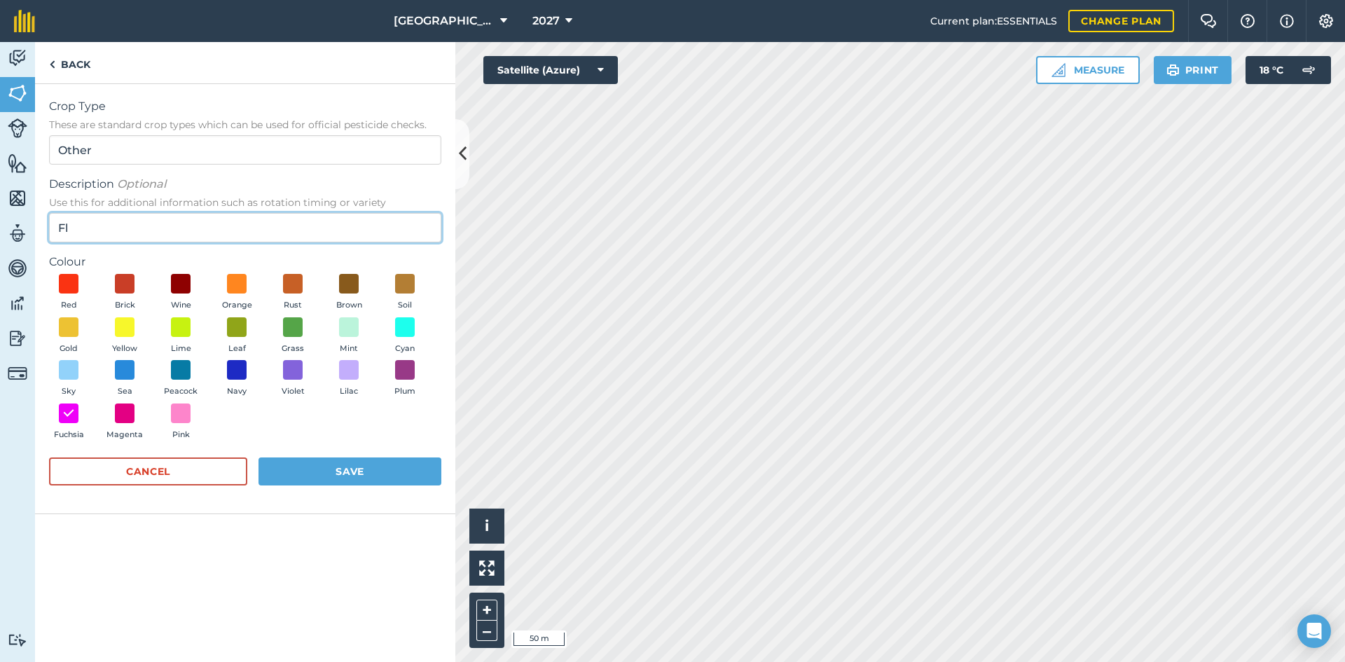
type input "F"
type input "CCS"
click at [376, 462] on button "Save" at bounding box center [349, 471] width 183 height 28
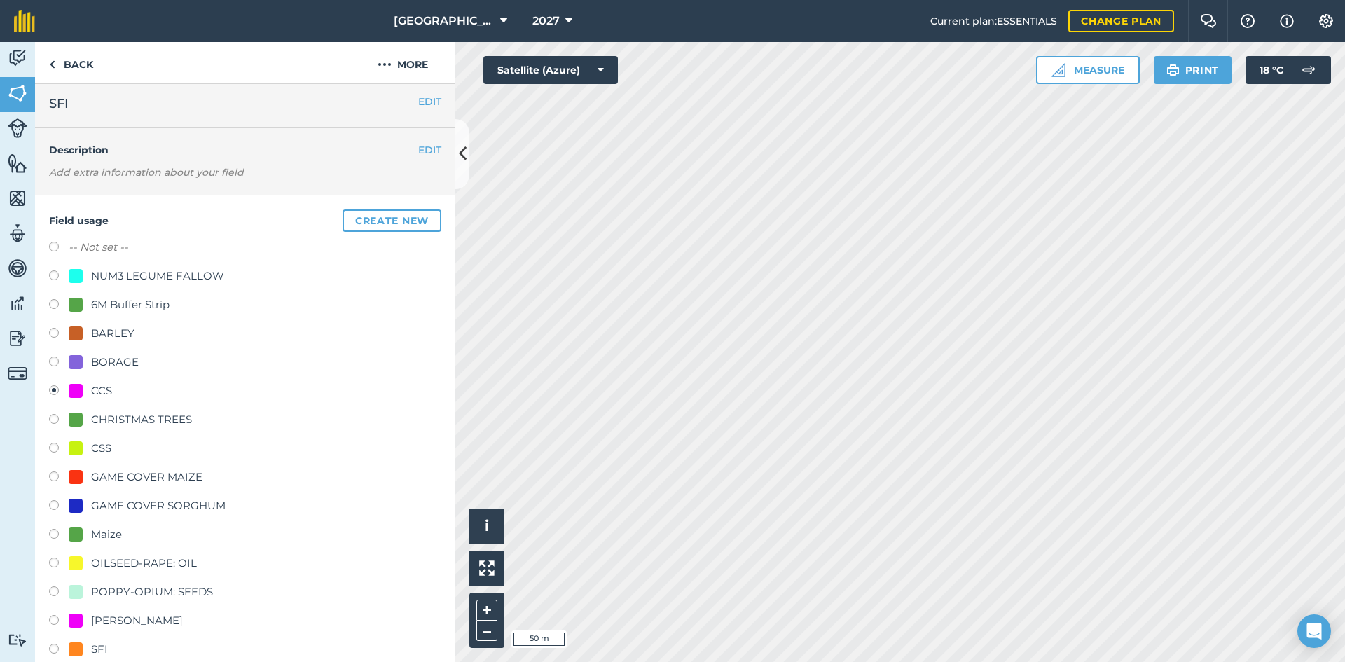
scroll to position [0, 0]
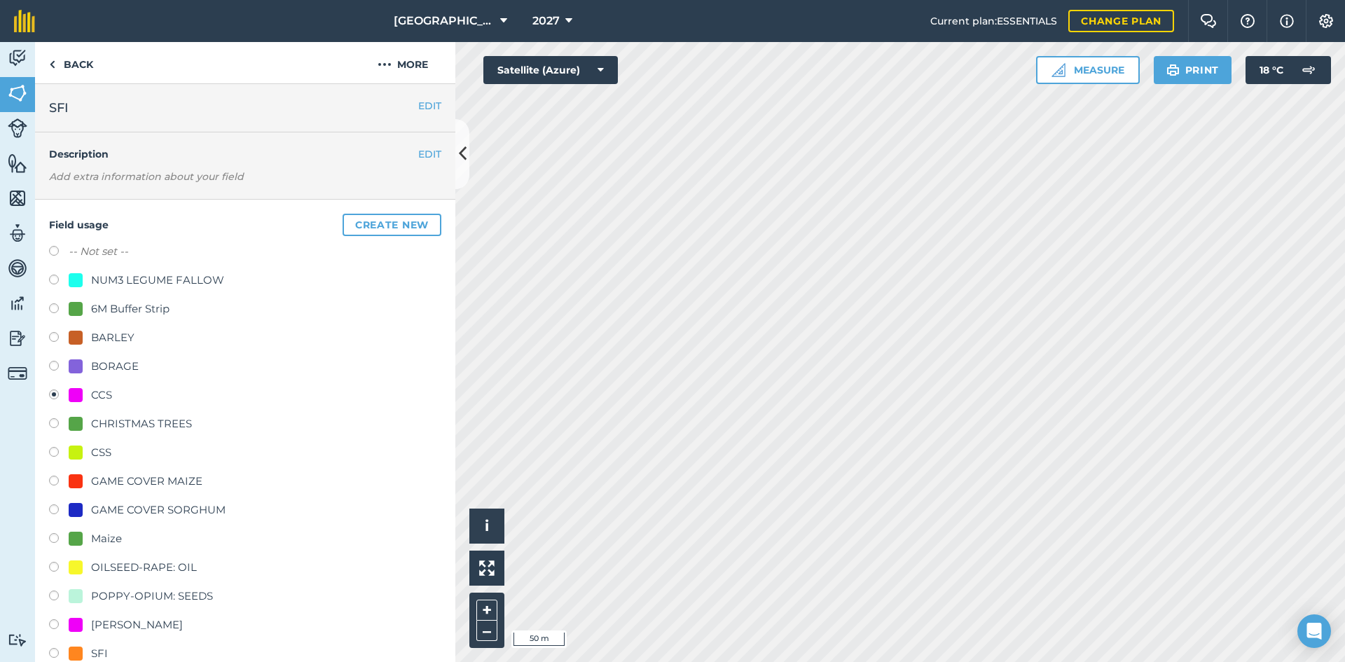
click at [101, 397] on div "CCS" at bounding box center [101, 395] width 21 height 17
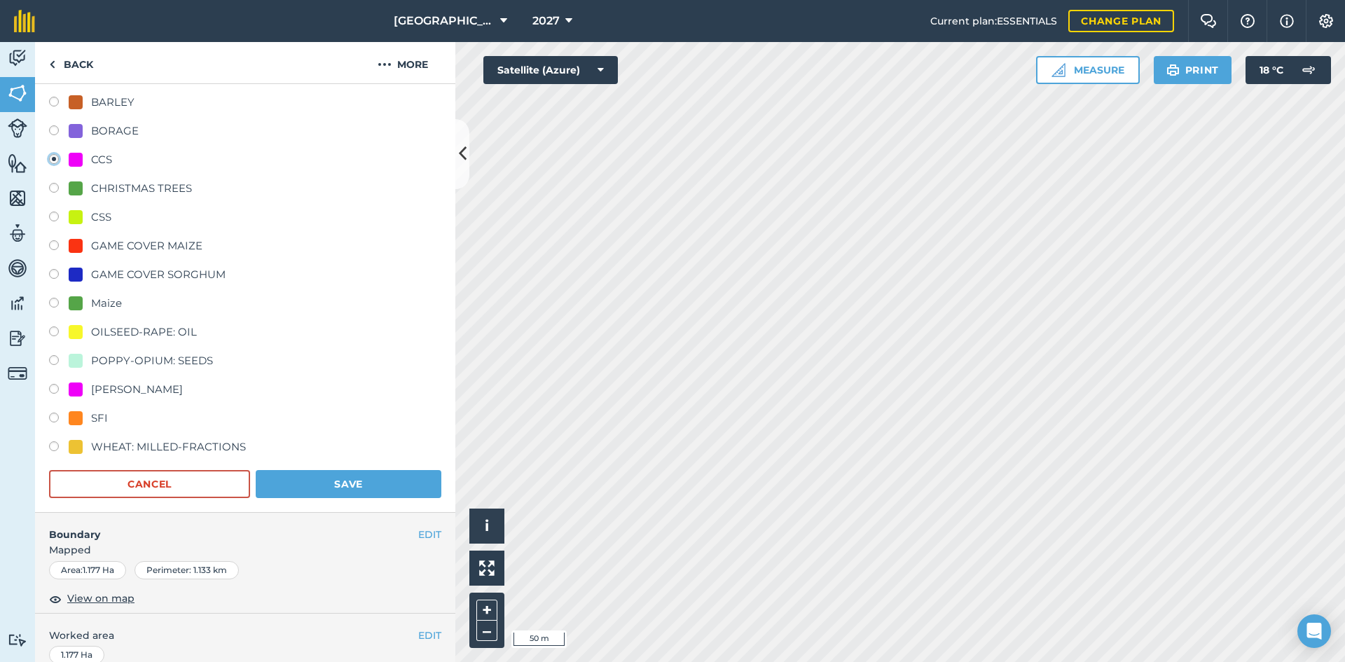
scroll to position [420, 0]
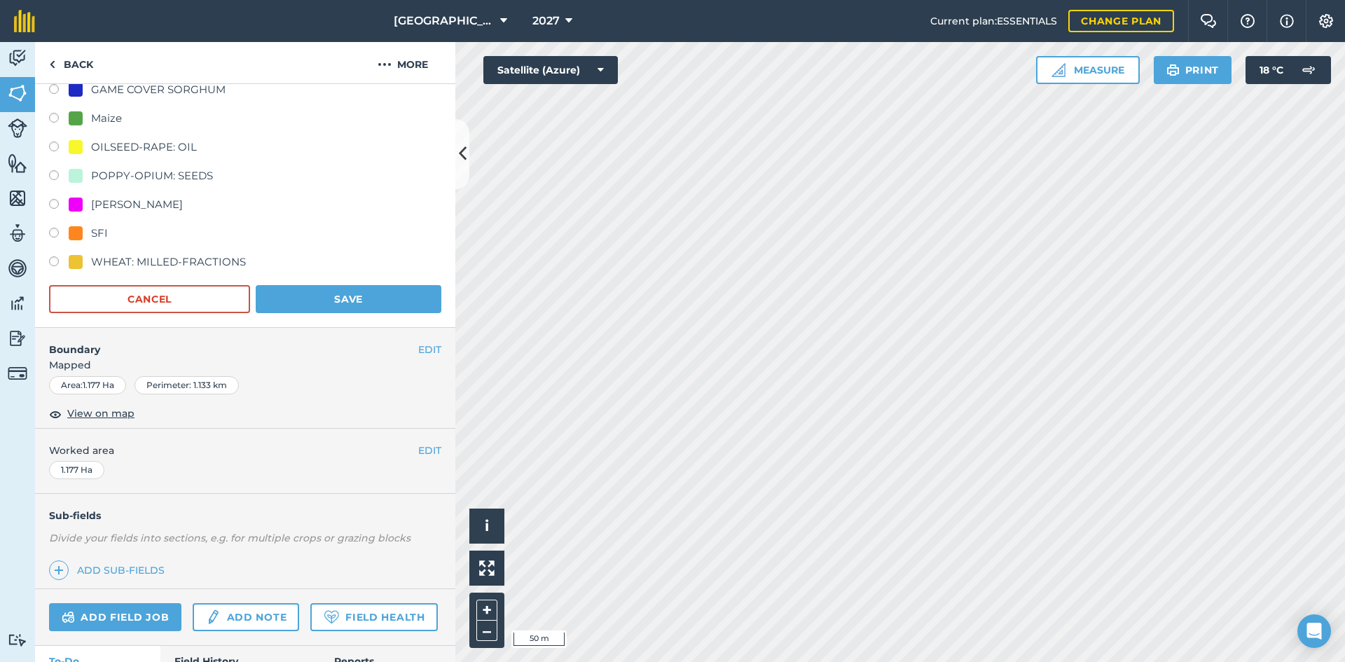
click at [346, 282] on form "-- Not set -- NUM3 LEGUME FALLOW 6M Buffer Strip BARLEY BORAGE CCS CHRISTMAS TR…" at bounding box center [245, 68] width 392 height 490
click at [345, 291] on button "Save" at bounding box center [349, 299] width 186 height 28
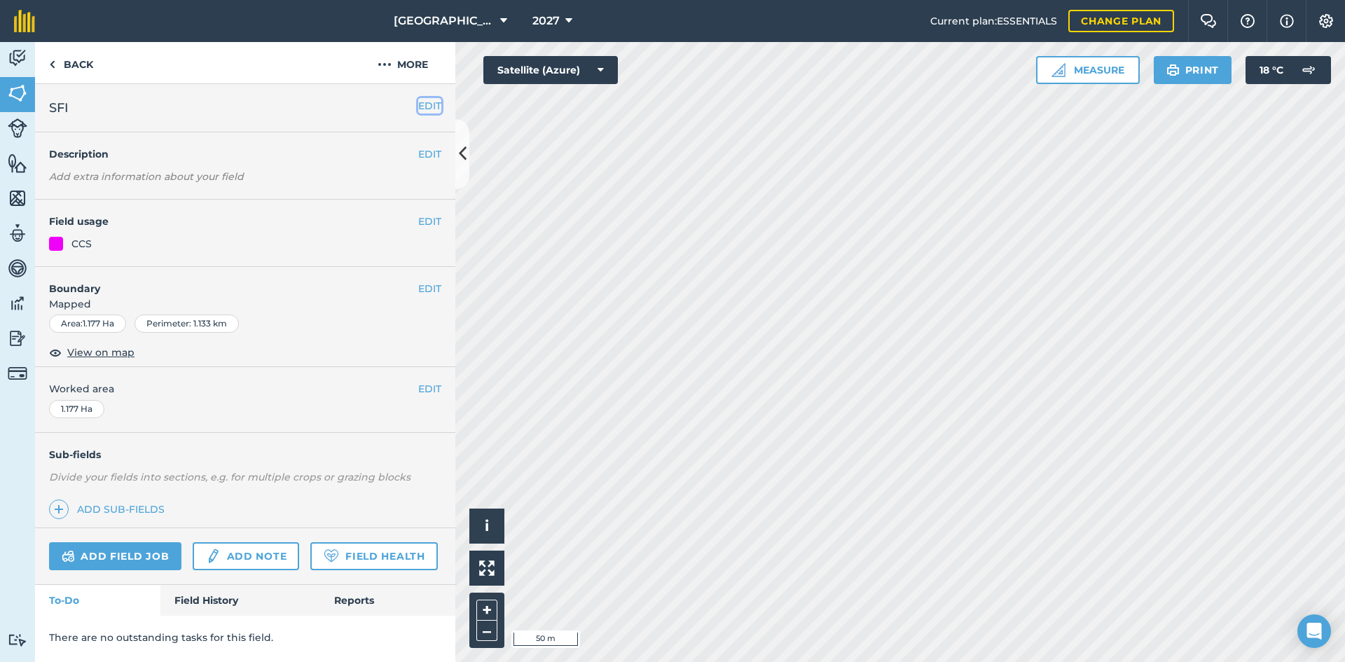
click at [424, 99] on button "EDIT" at bounding box center [429, 105] width 23 height 15
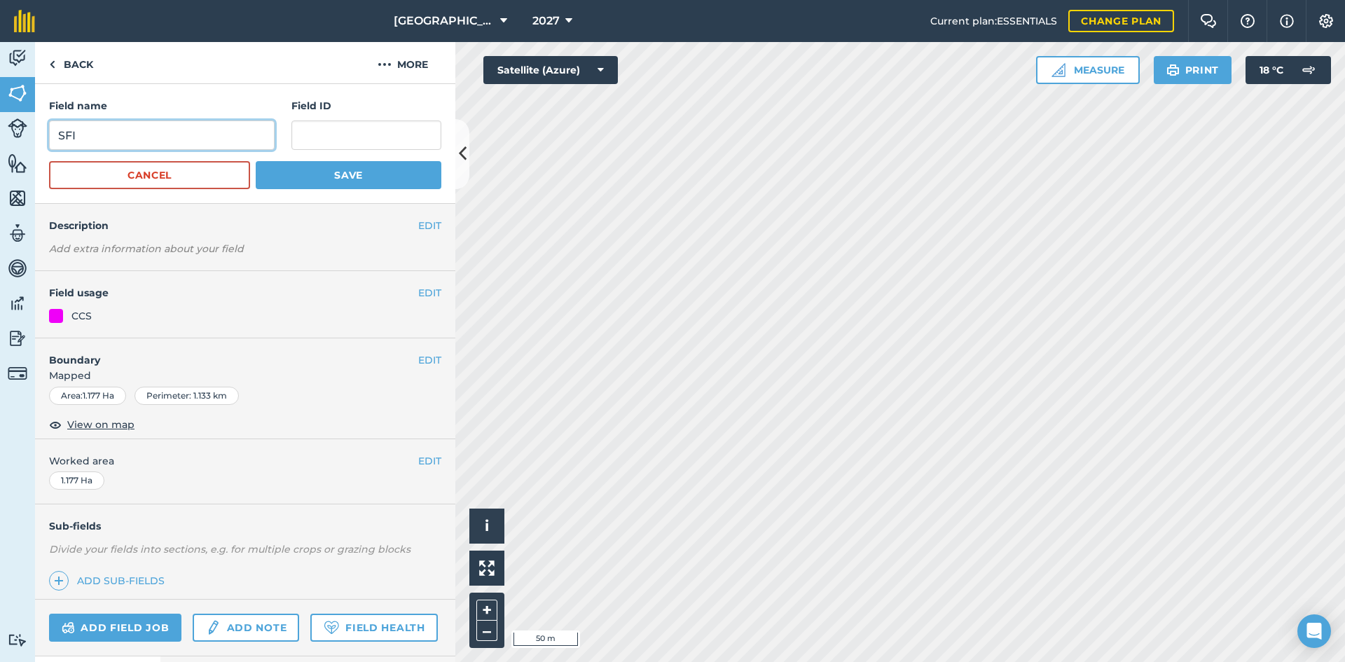
drag, startPoint x: 93, startPoint y: 137, endPoint x: 0, endPoint y: 130, distance: 93.4
click at [0, 130] on div "Activity Fields Livestock Features Maps Team Vehicles Data Reporting Billing Tu…" at bounding box center [672, 352] width 1345 height 620
type input "12m Winter Bird Food AB9"
click at [368, 179] on button "Save" at bounding box center [349, 175] width 186 height 28
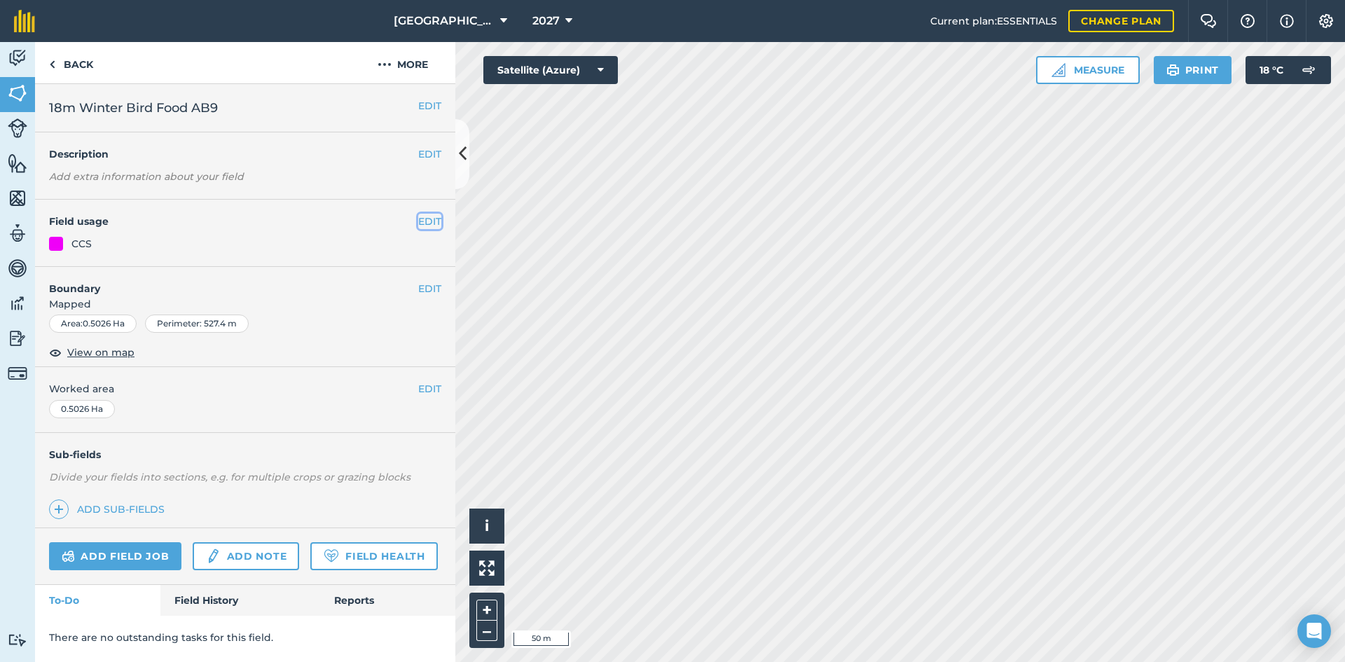
click at [432, 225] on button "EDIT" at bounding box center [429, 221] width 23 height 15
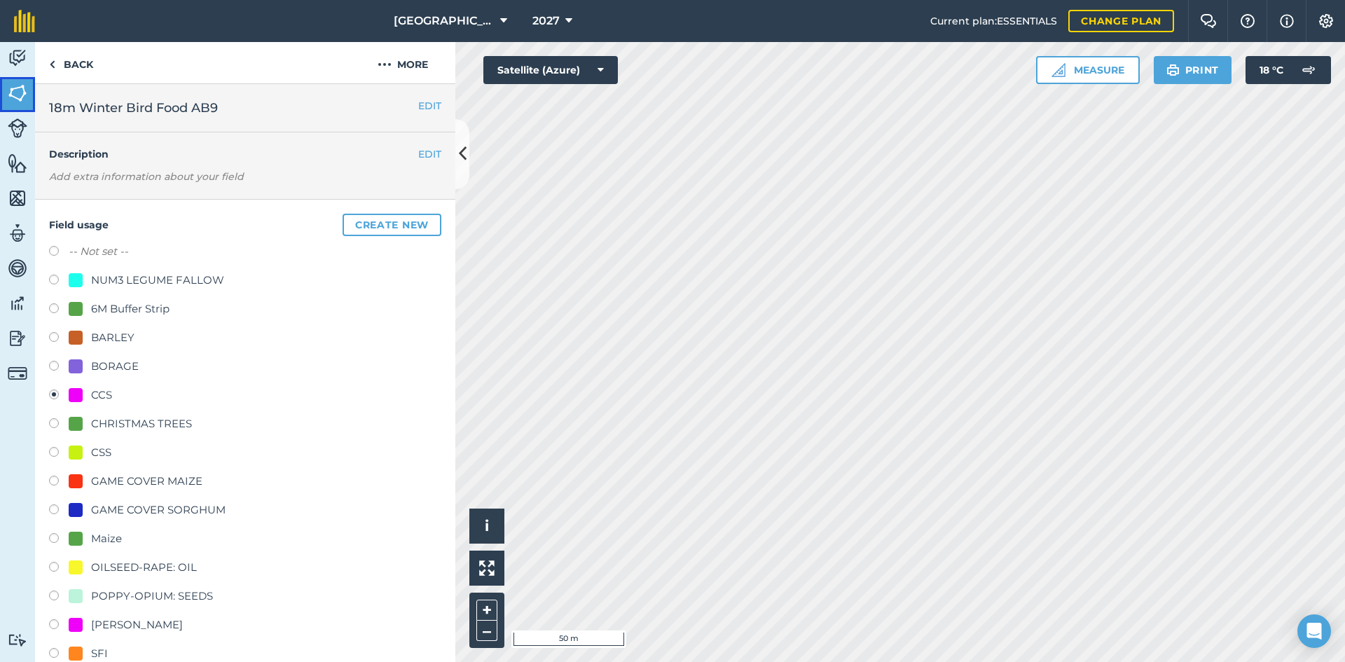
click at [11, 88] on img at bounding box center [18, 93] width 20 height 21
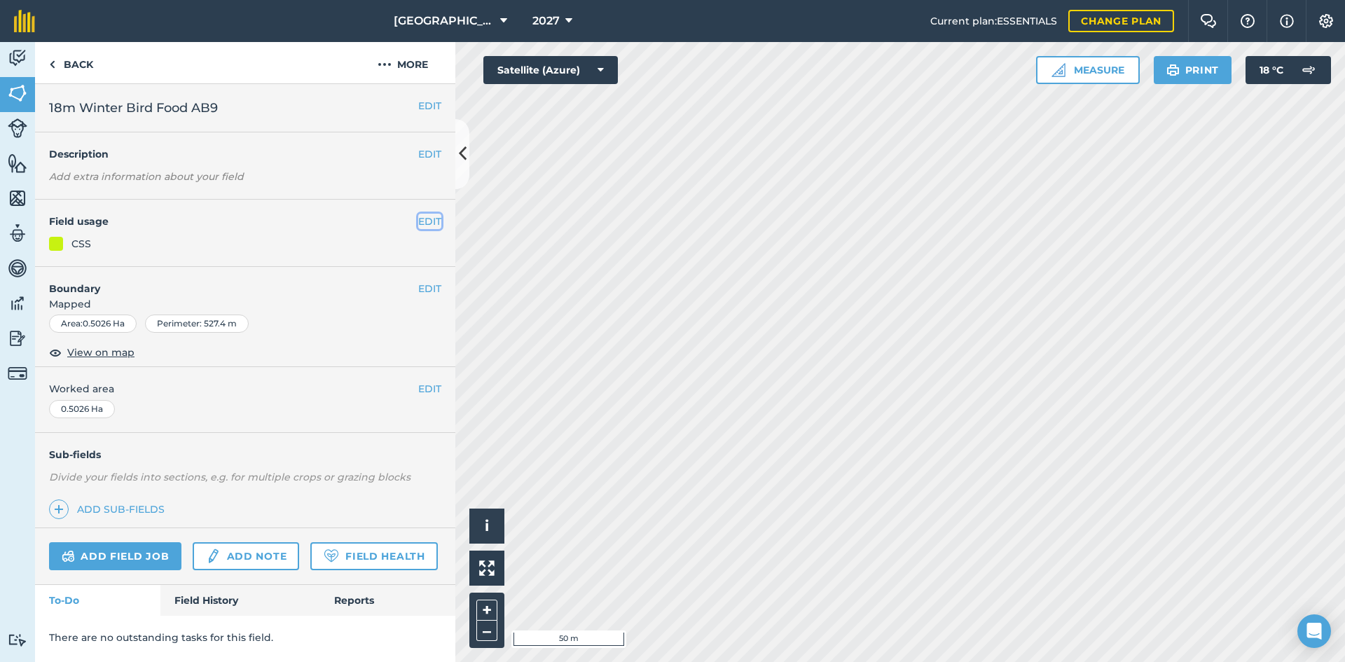
click at [432, 224] on button "EDIT" at bounding box center [429, 221] width 23 height 15
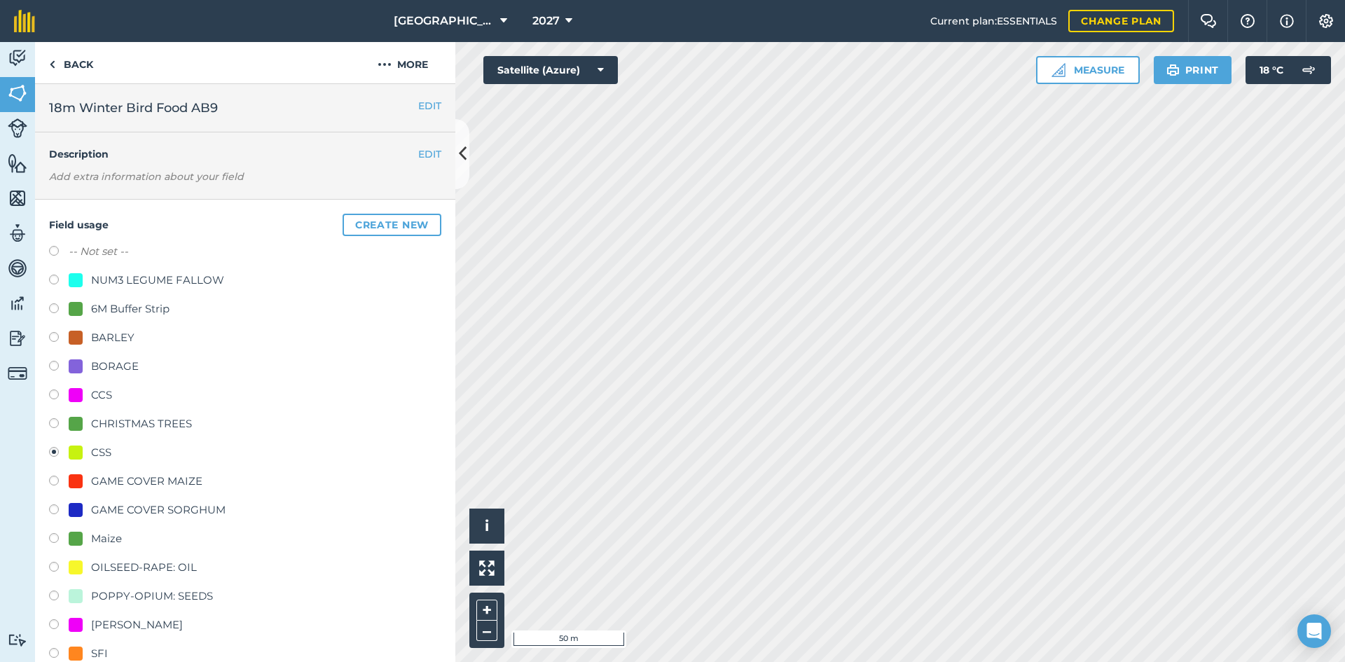
click at [83, 396] on div "CCS" at bounding box center [90, 395] width 43 height 17
radio input "true"
radio input "false"
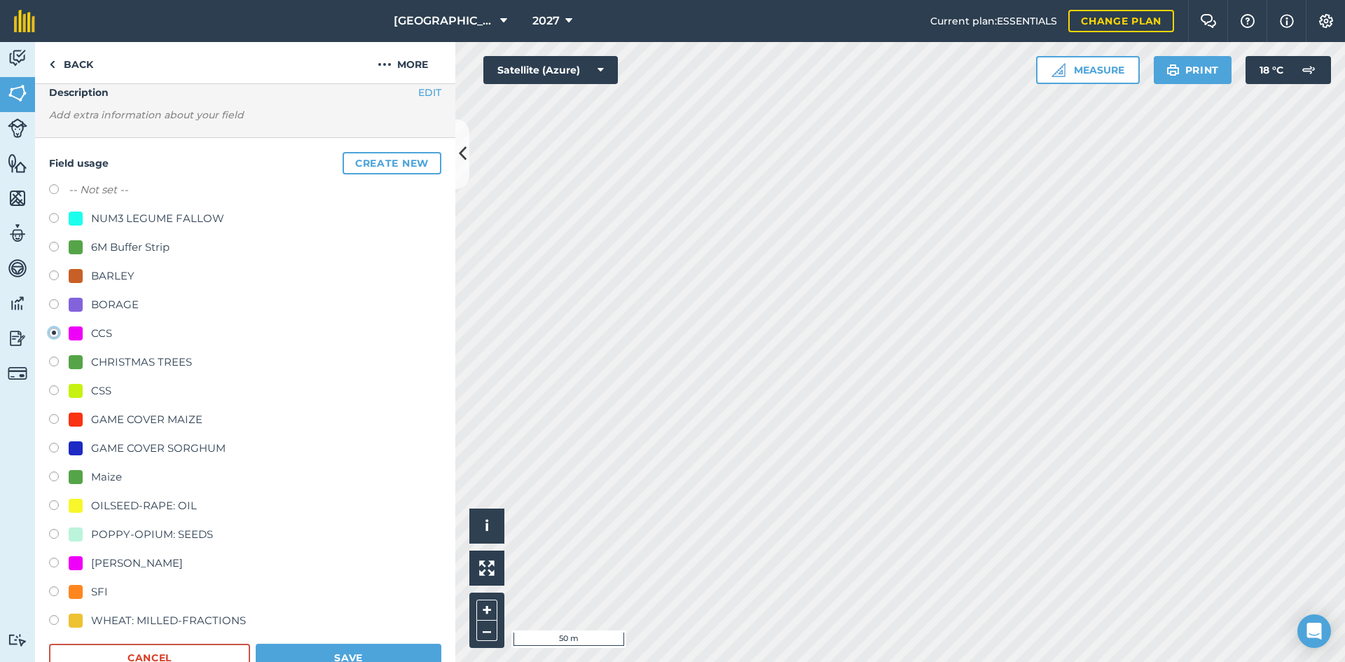
scroll to position [140, 0]
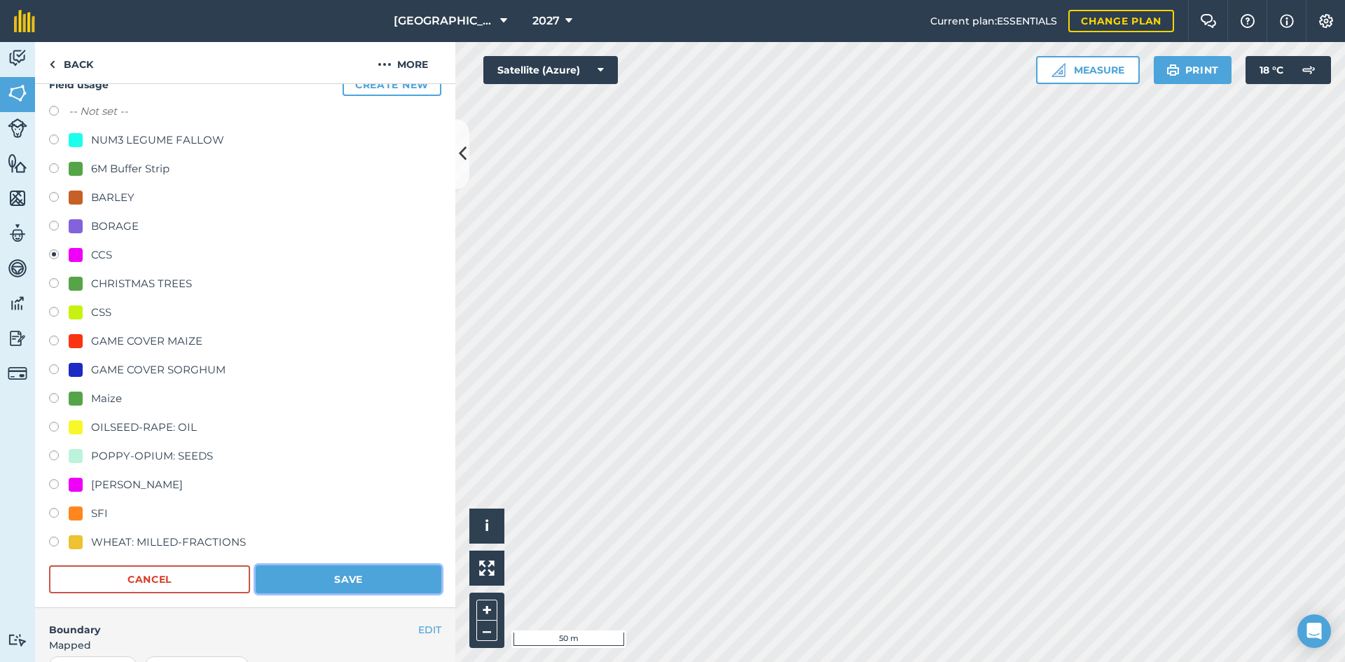
click at [339, 574] on button "Save" at bounding box center [349, 579] width 186 height 28
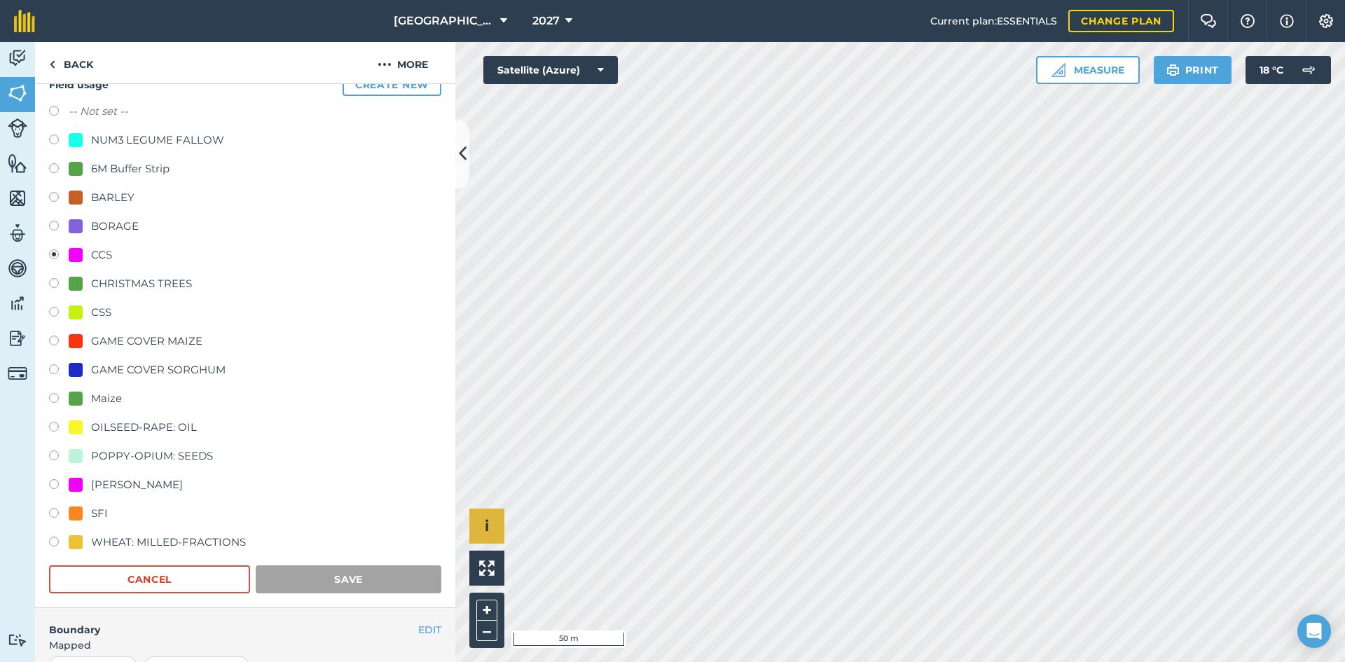
scroll to position [0, 0]
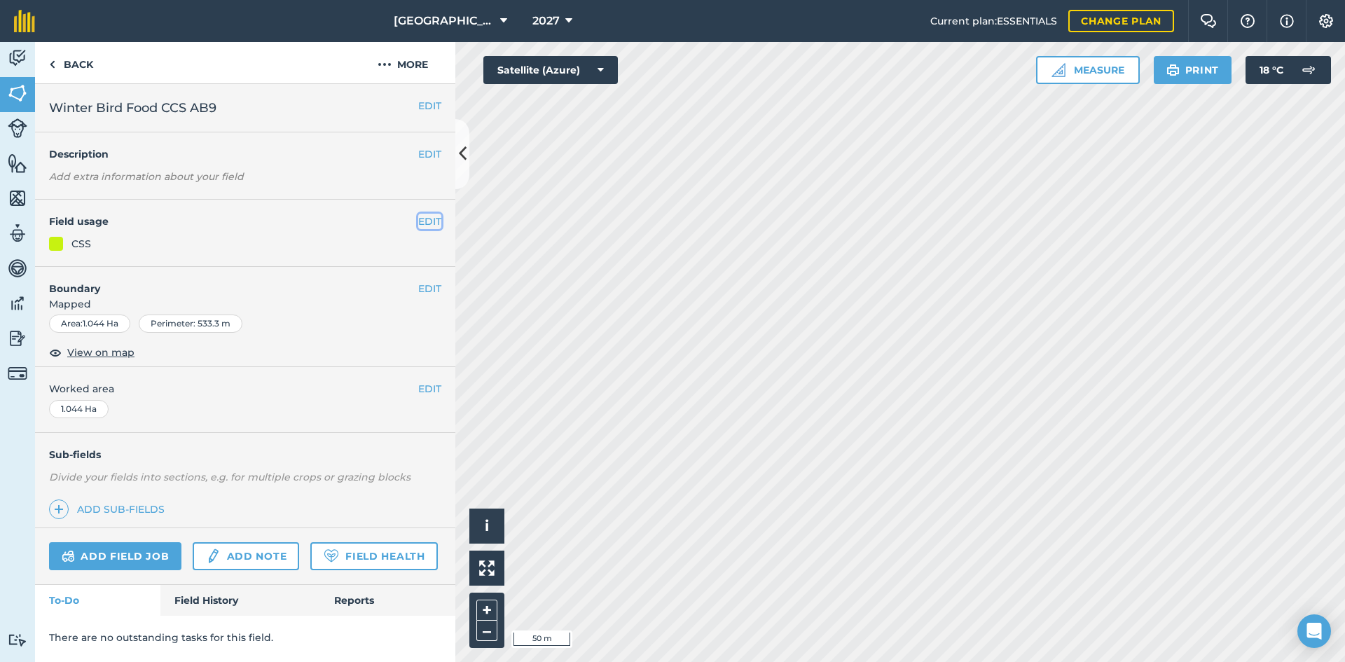
click at [427, 221] on button "EDIT" at bounding box center [429, 221] width 23 height 15
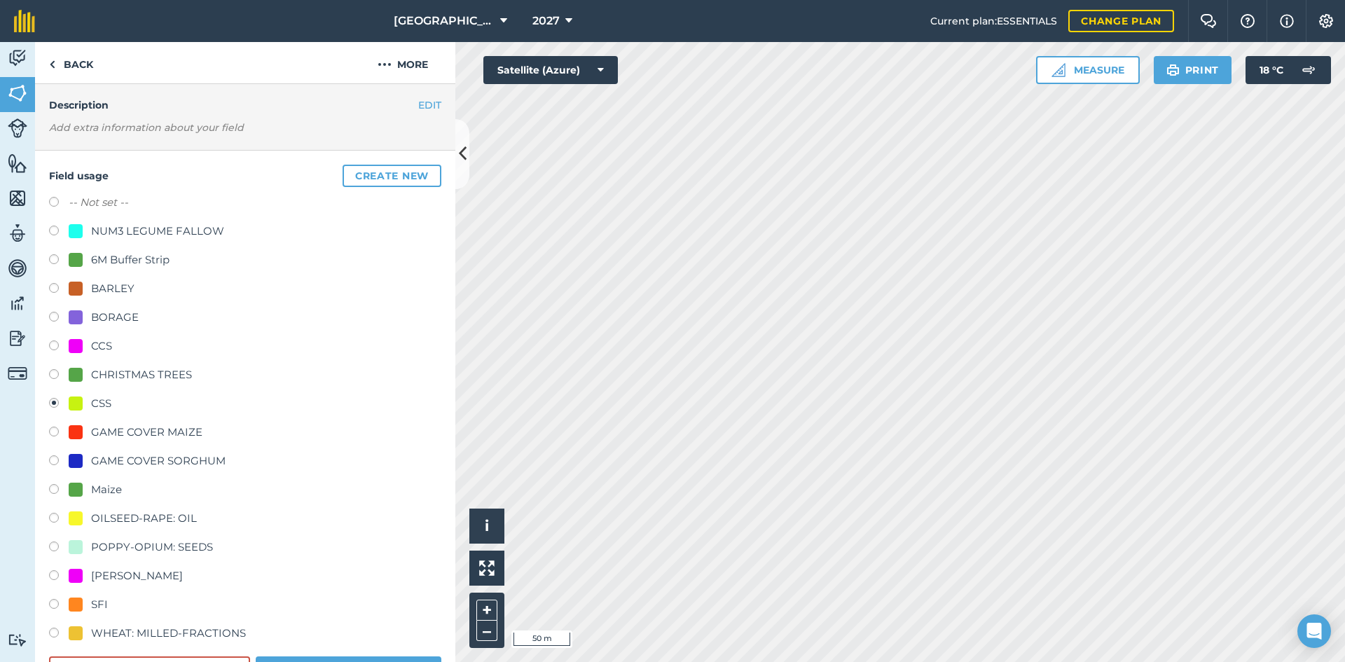
scroll to position [70, 0]
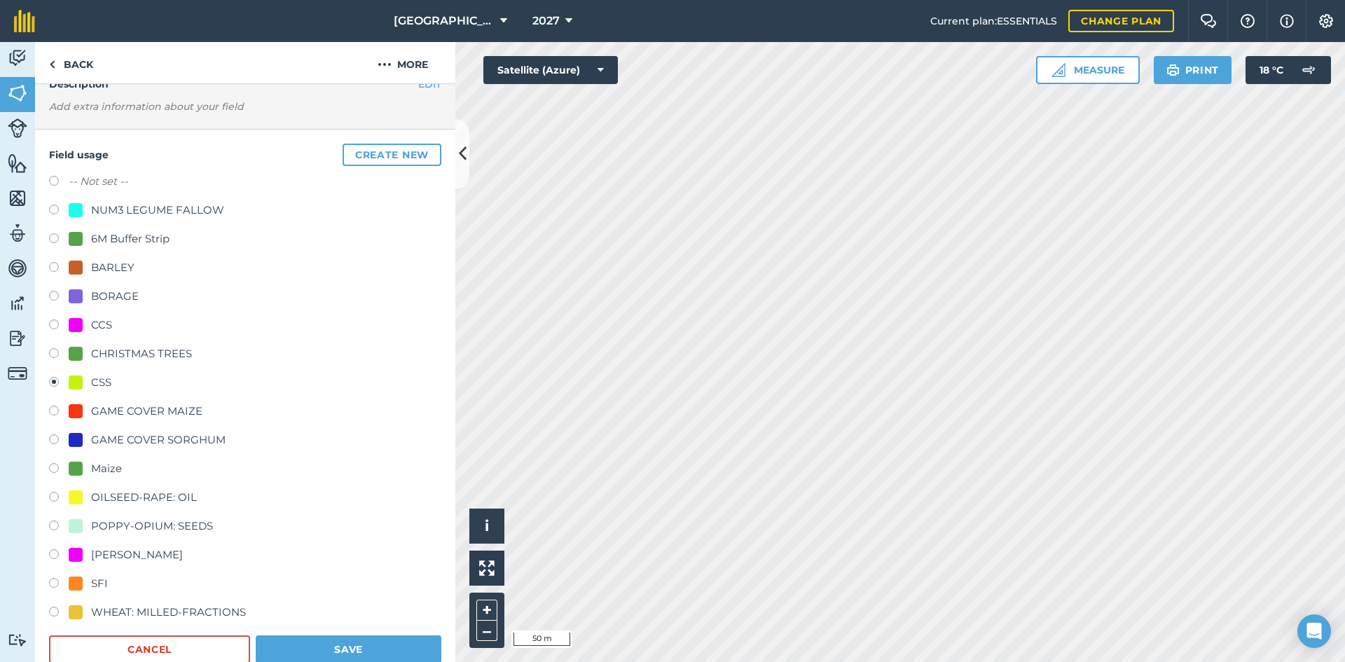
click at [103, 329] on div "CCS" at bounding box center [101, 325] width 21 height 17
radio input "true"
radio input "false"
click at [299, 643] on button "Save" at bounding box center [349, 649] width 186 height 28
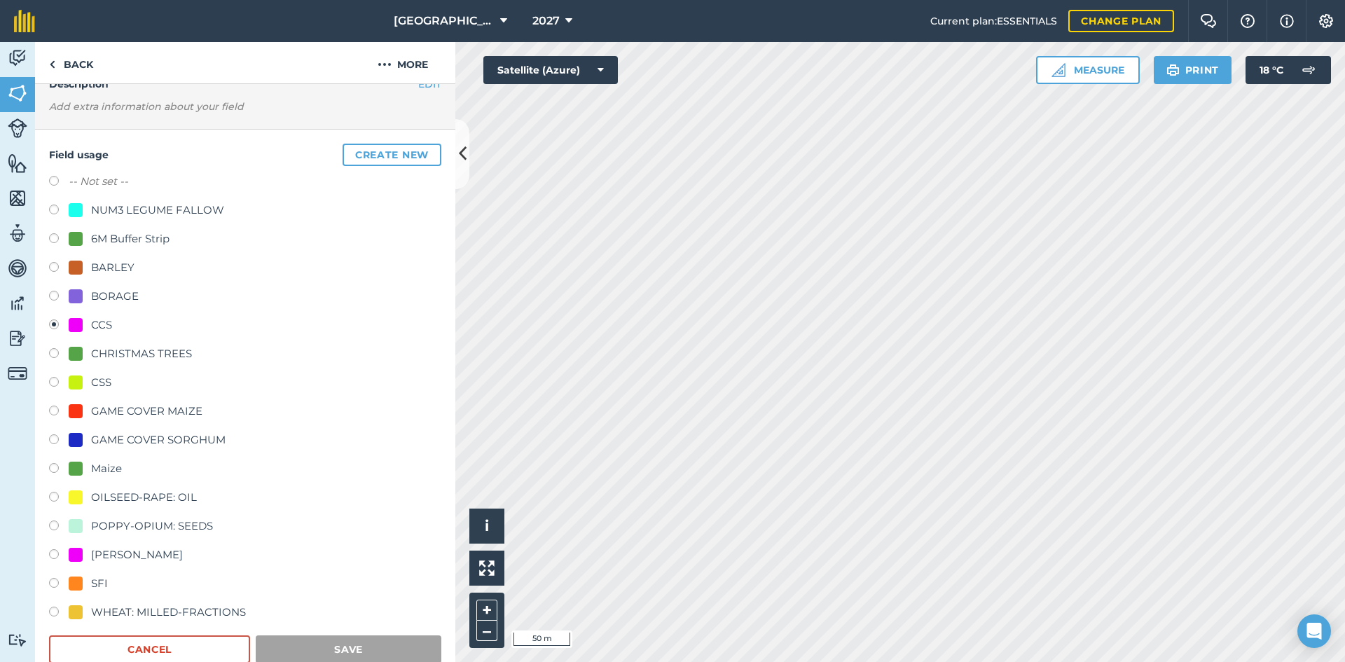
scroll to position [0, 0]
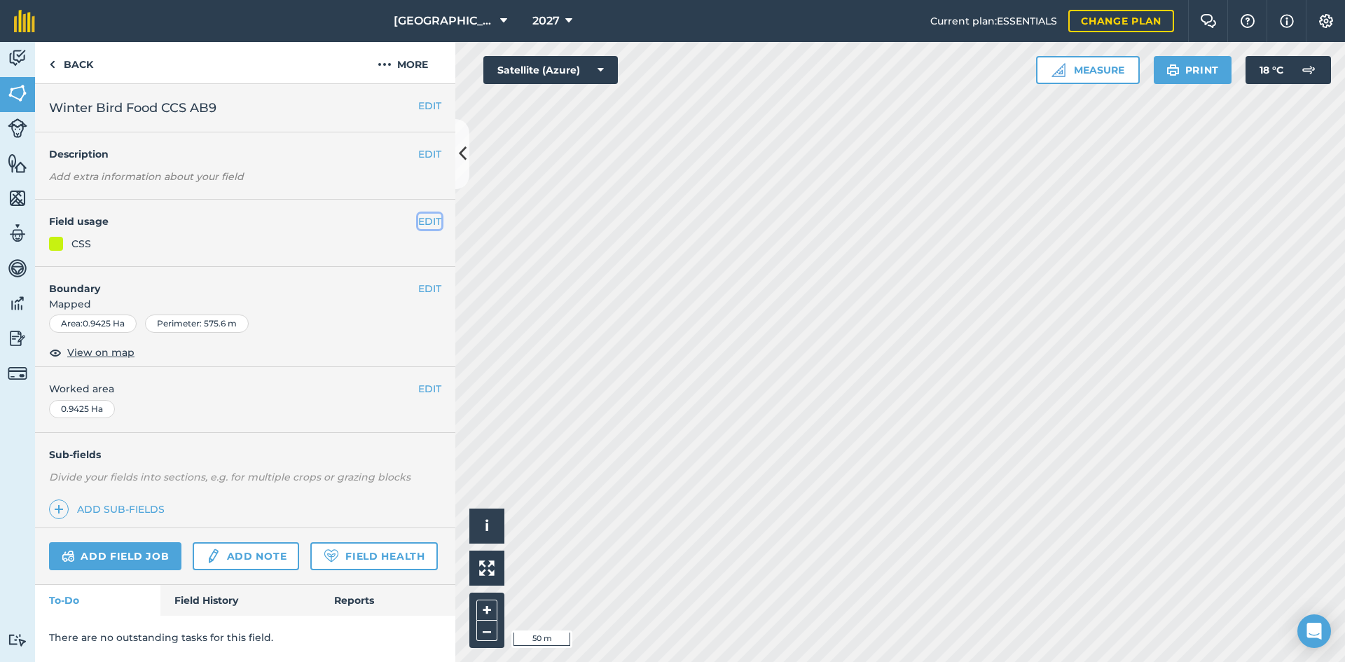
click at [422, 217] on button "EDIT" at bounding box center [429, 221] width 23 height 15
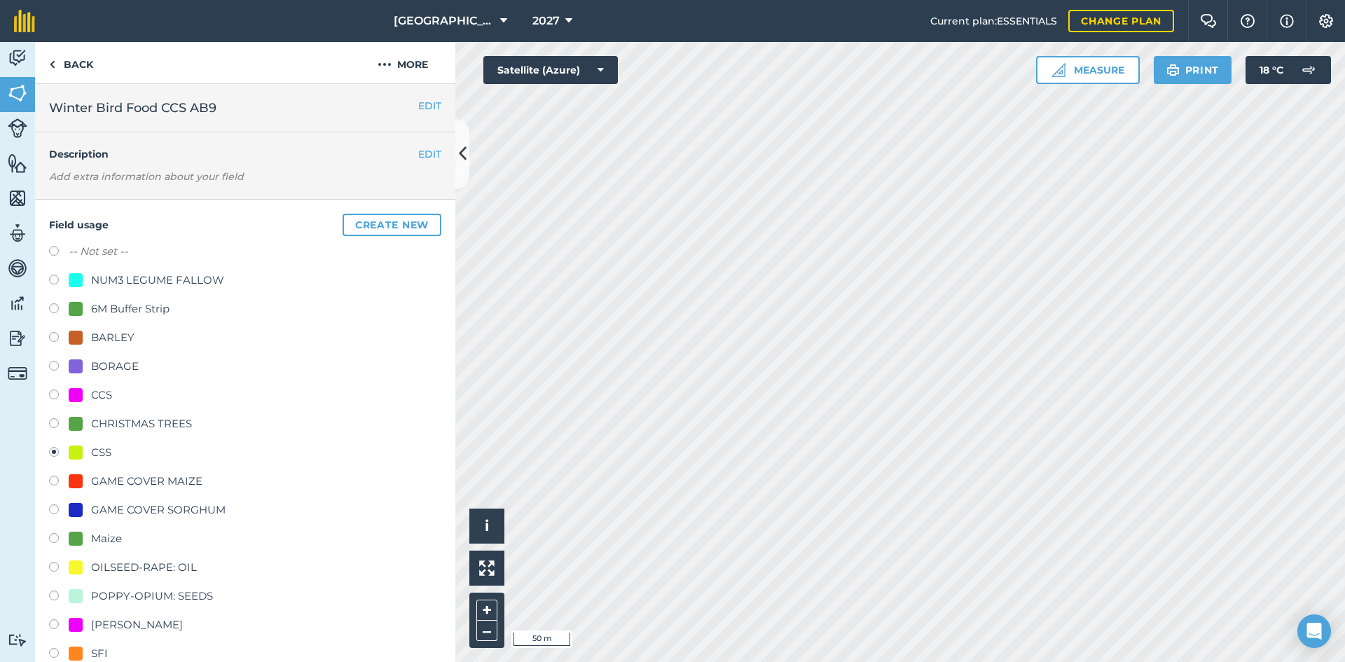
click at [92, 380] on div "-- Not set -- NUM3 LEGUME FALLOW 6M Buffer Strip BARLEY BORAGE CCS CHRISTMAS TR…" at bounding box center [245, 468] width 392 height 451
click at [94, 392] on div "CCS" at bounding box center [101, 395] width 21 height 17
radio input "true"
radio input "false"
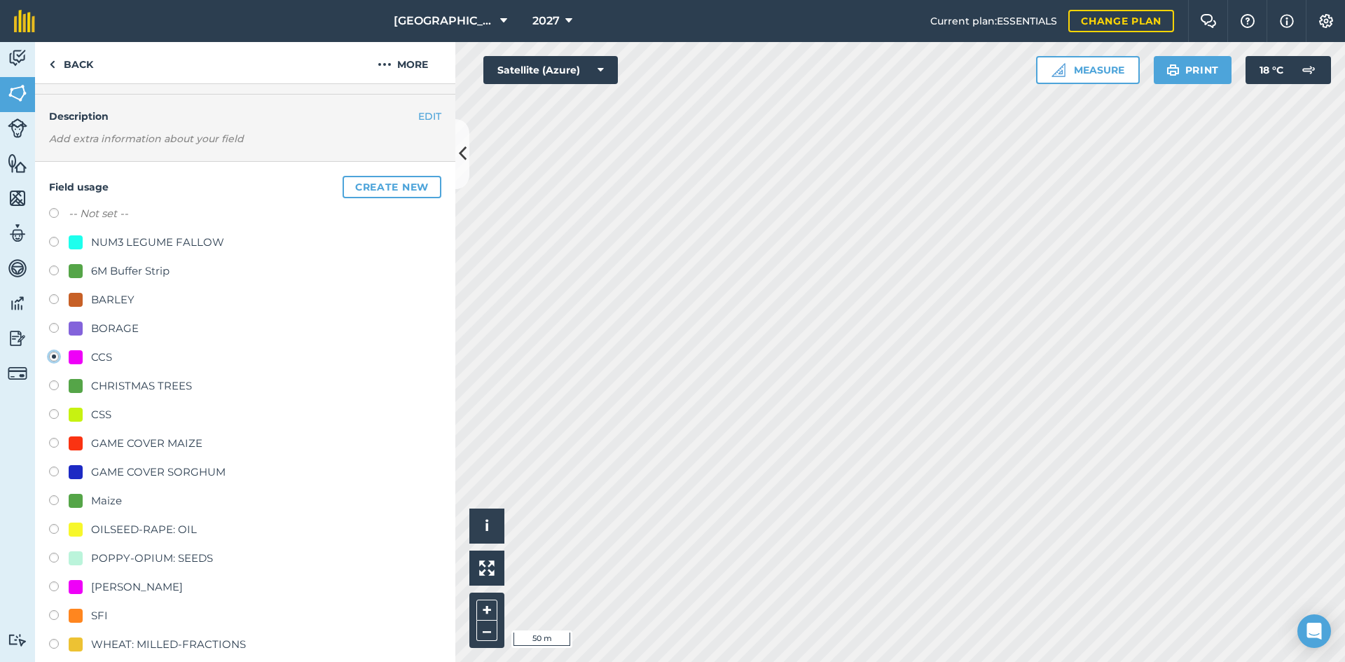
scroll to position [70, 0]
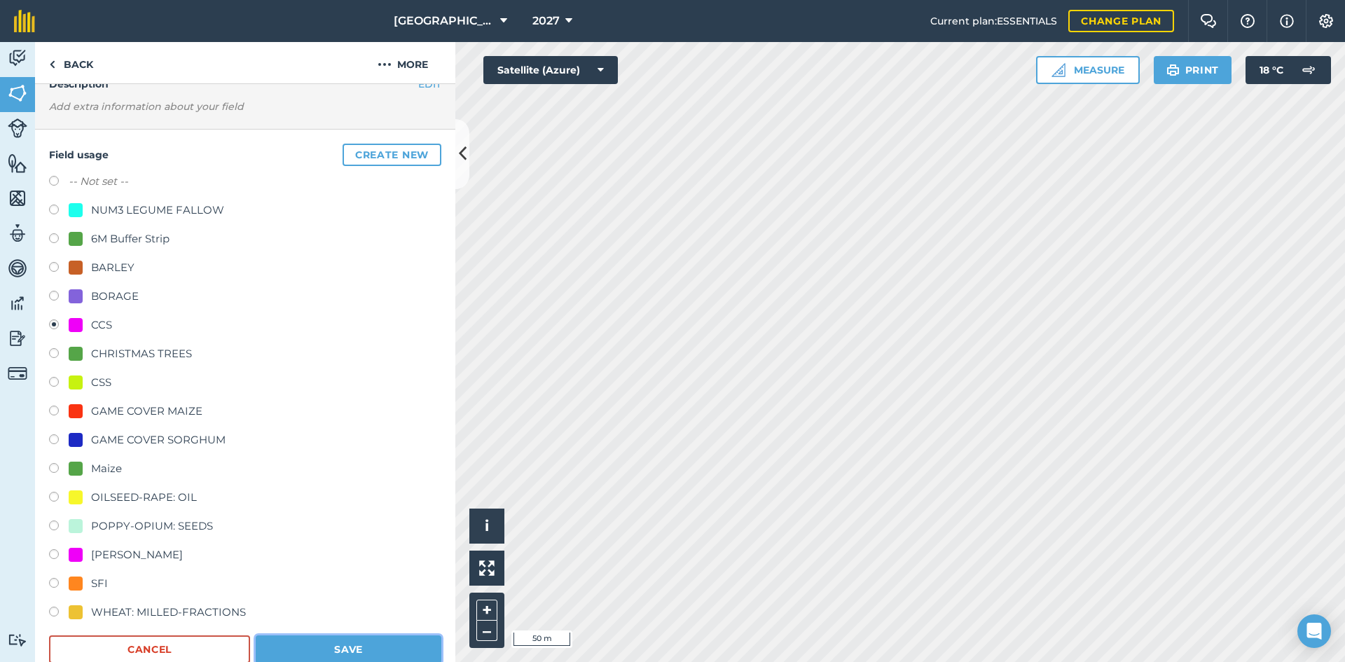
click at [376, 645] on button "Save" at bounding box center [349, 649] width 186 height 28
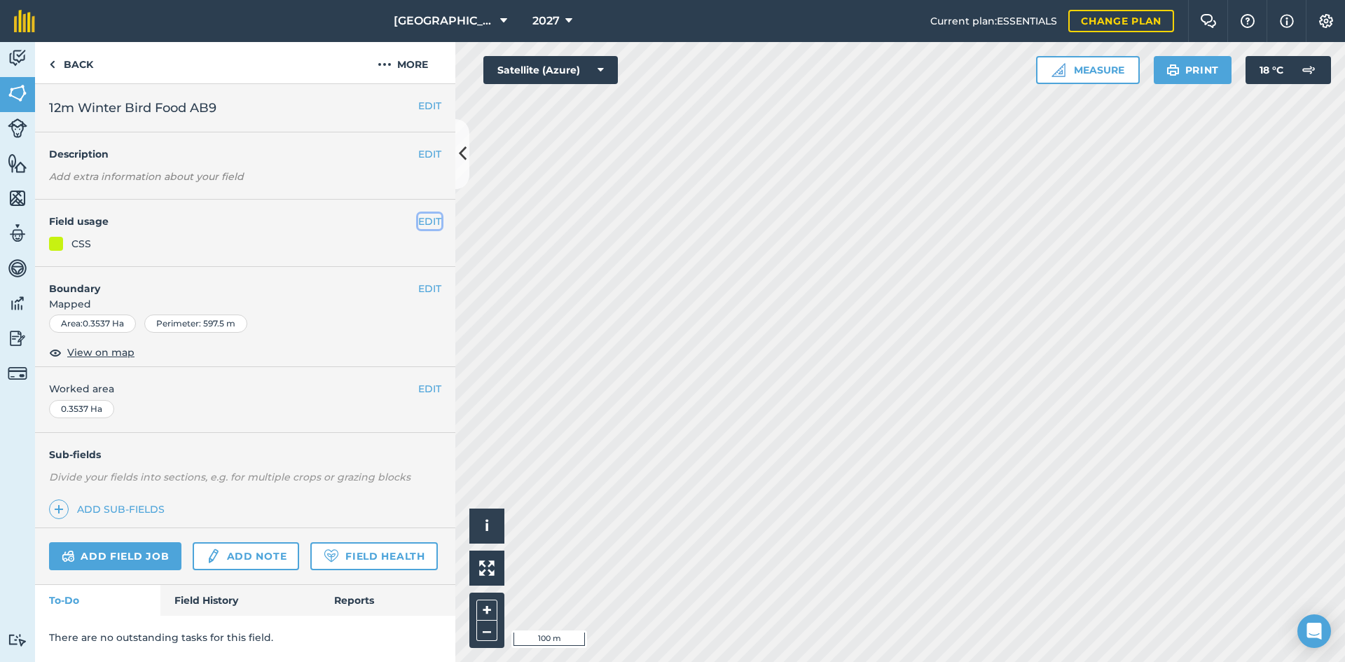
click at [421, 222] on button "EDIT" at bounding box center [429, 221] width 23 height 15
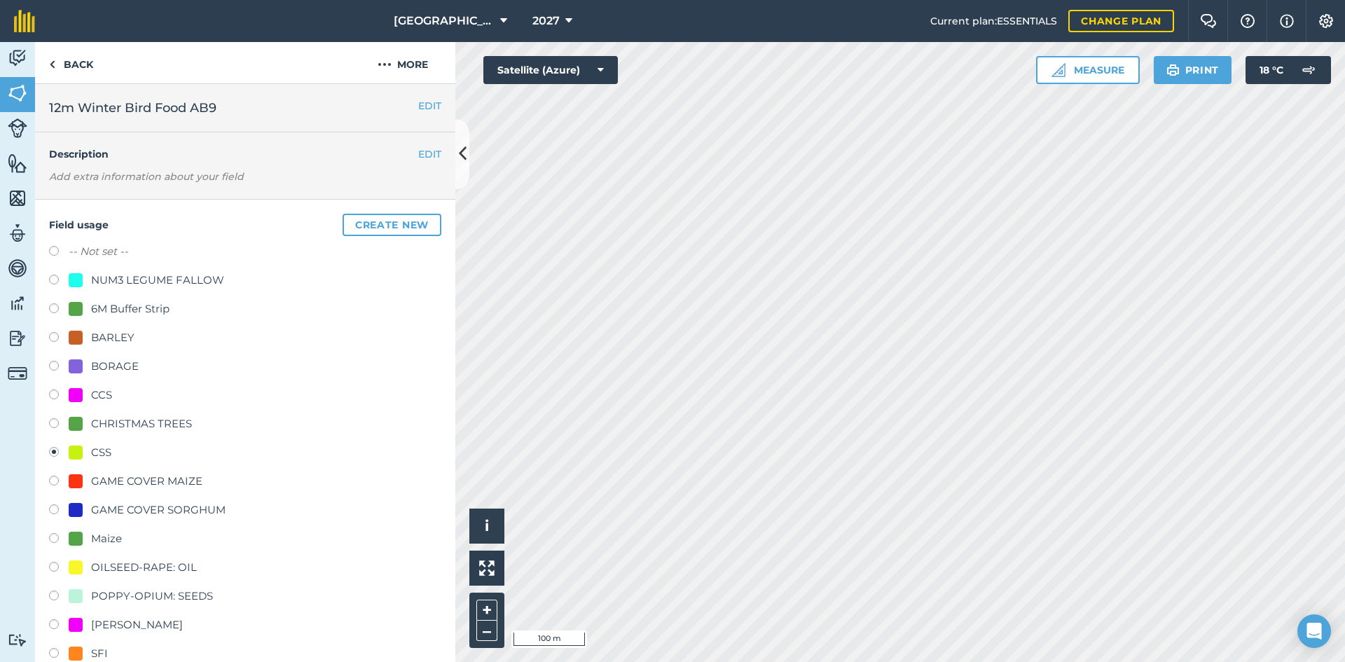
click at [92, 396] on div "CCS" at bounding box center [101, 395] width 21 height 17
radio input "true"
radio input "false"
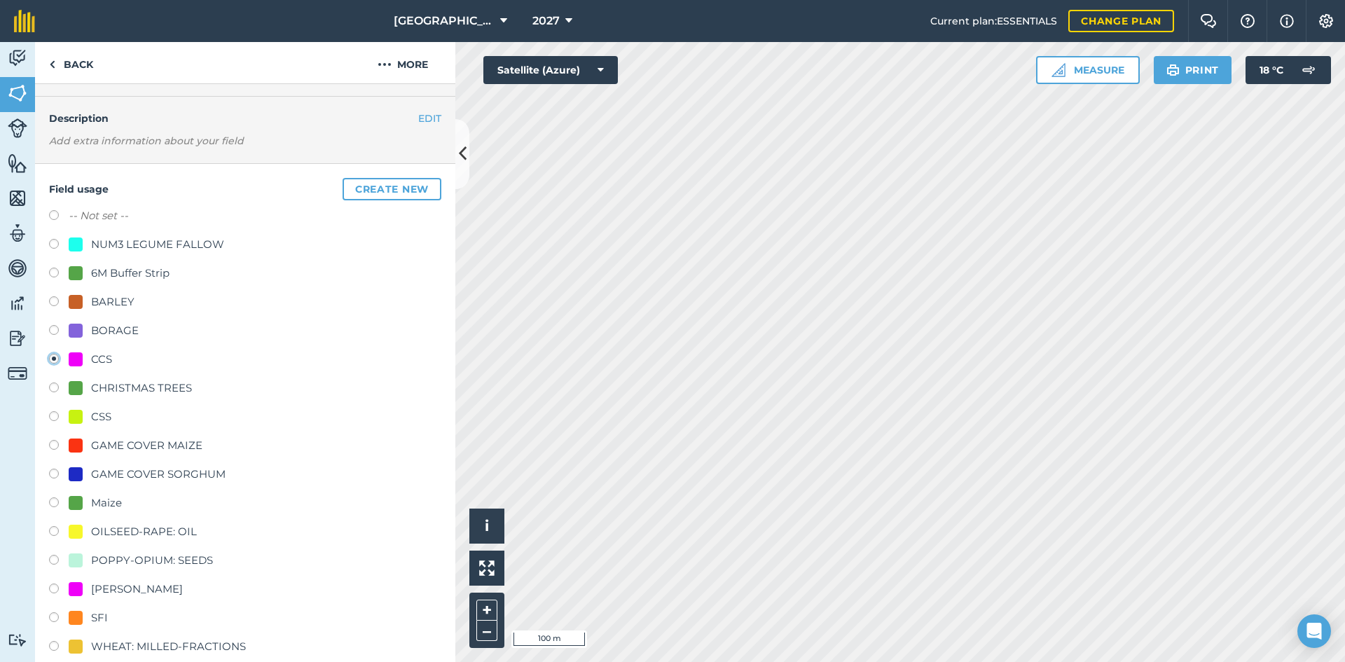
scroll to position [70, 0]
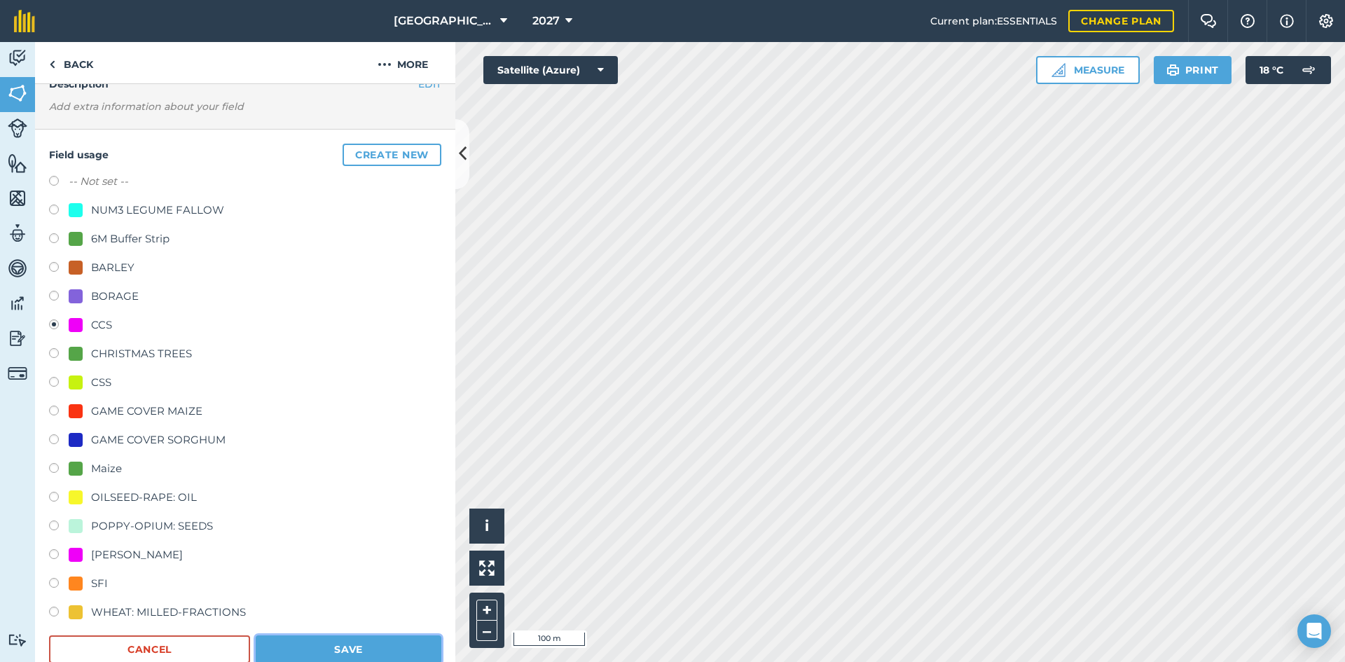
click at [375, 647] on button "Save" at bounding box center [349, 649] width 186 height 28
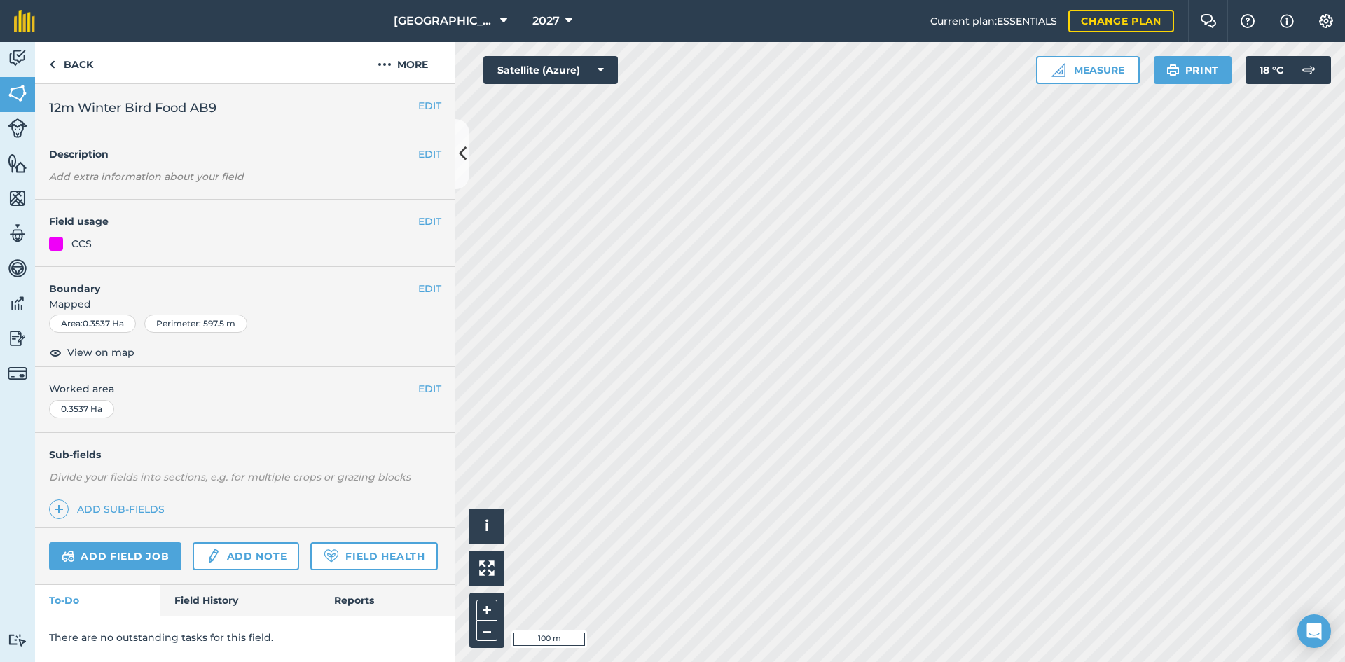
scroll to position [0, 0]
click at [433, 222] on button "EDIT" at bounding box center [429, 221] width 23 height 15
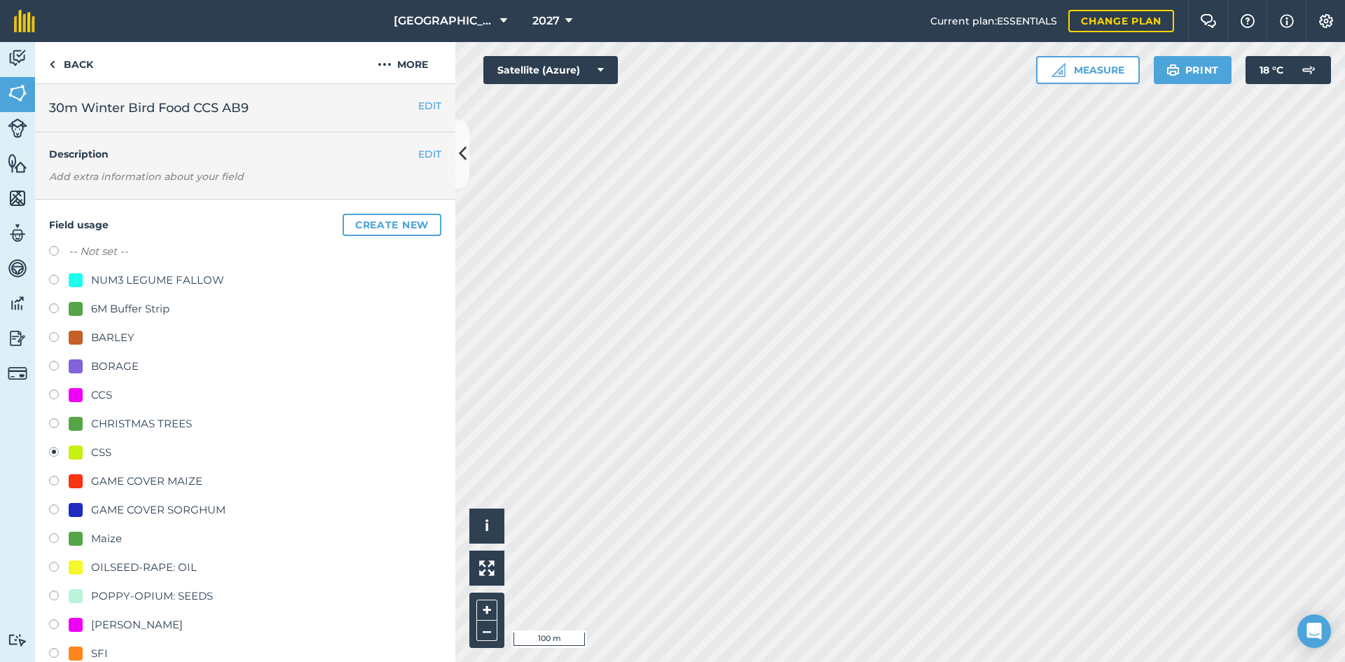
click at [108, 390] on div "CCS" at bounding box center [101, 395] width 21 height 17
radio input "true"
radio input "false"
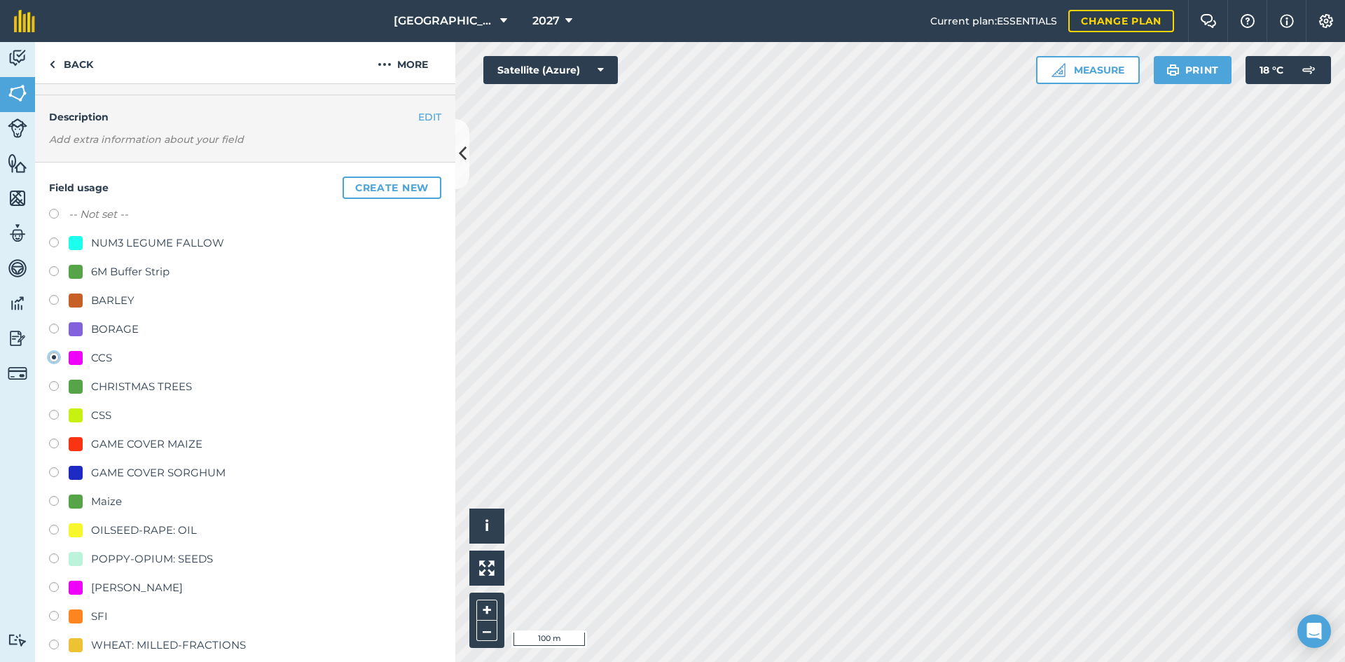
scroll to position [70, 0]
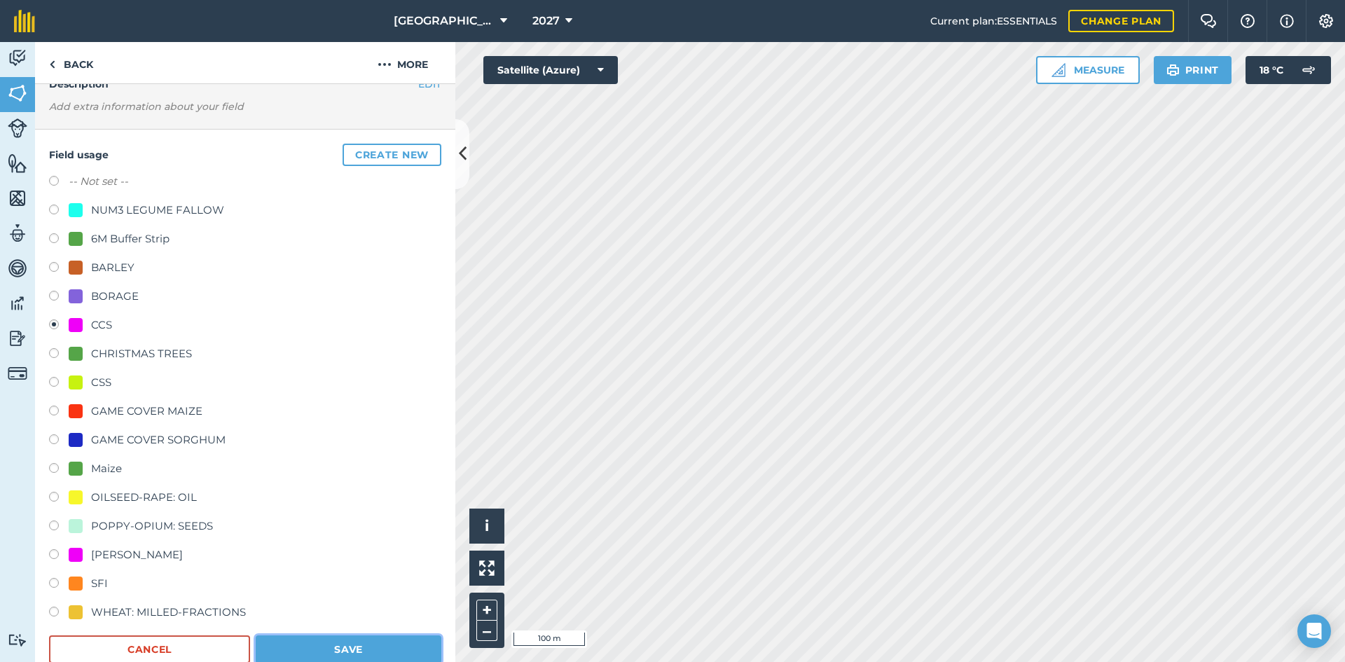
click at [377, 644] on button "Save" at bounding box center [349, 649] width 186 height 28
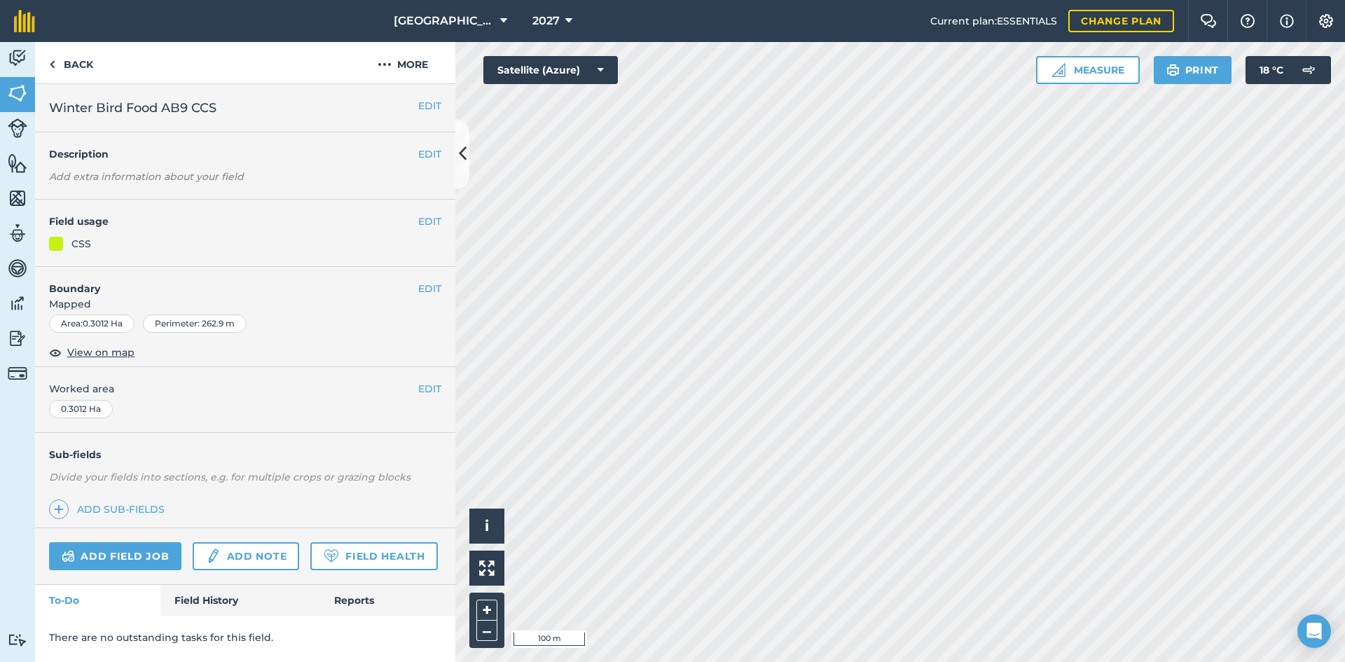
click at [415, 221] on h4 "Field usage" at bounding box center [233, 221] width 369 height 15
click at [421, 221] on button "EDIT" at bounding box center [429, 221] width 23 height 15
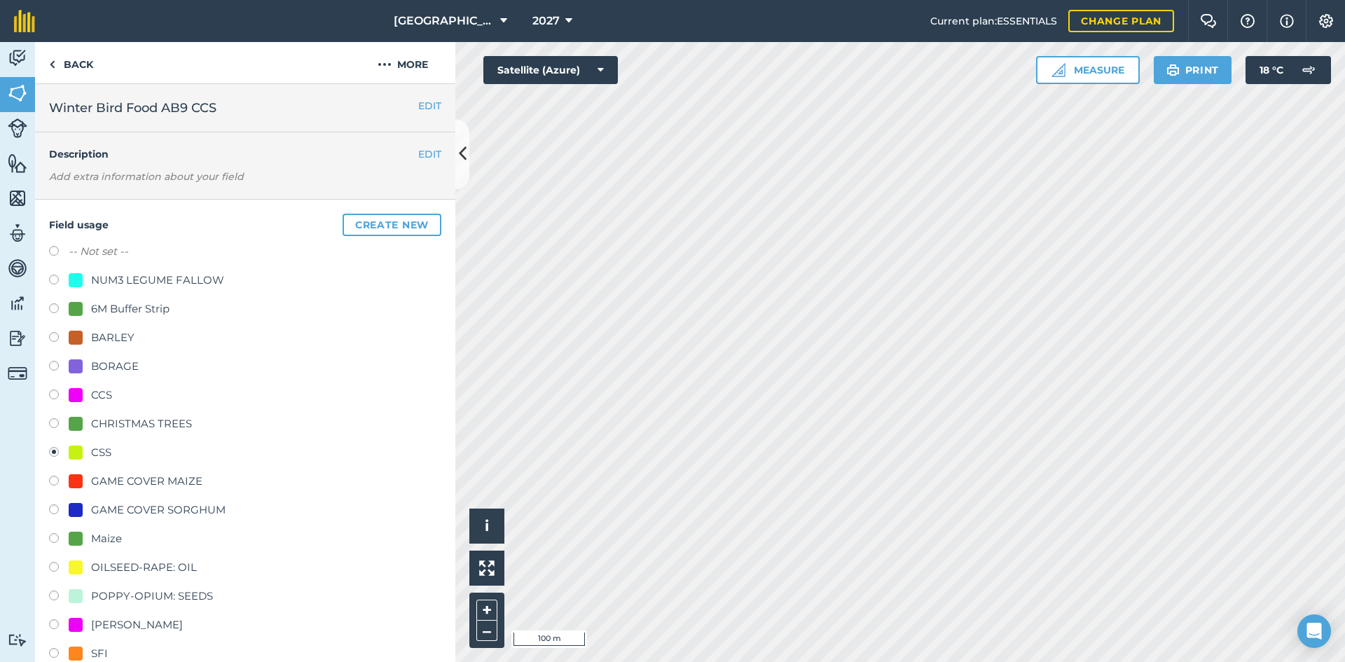
click at [99, 389] on div "CCS" at bounding box center [101, 395] width 21 height 17
radio input "true"
radio input "false"
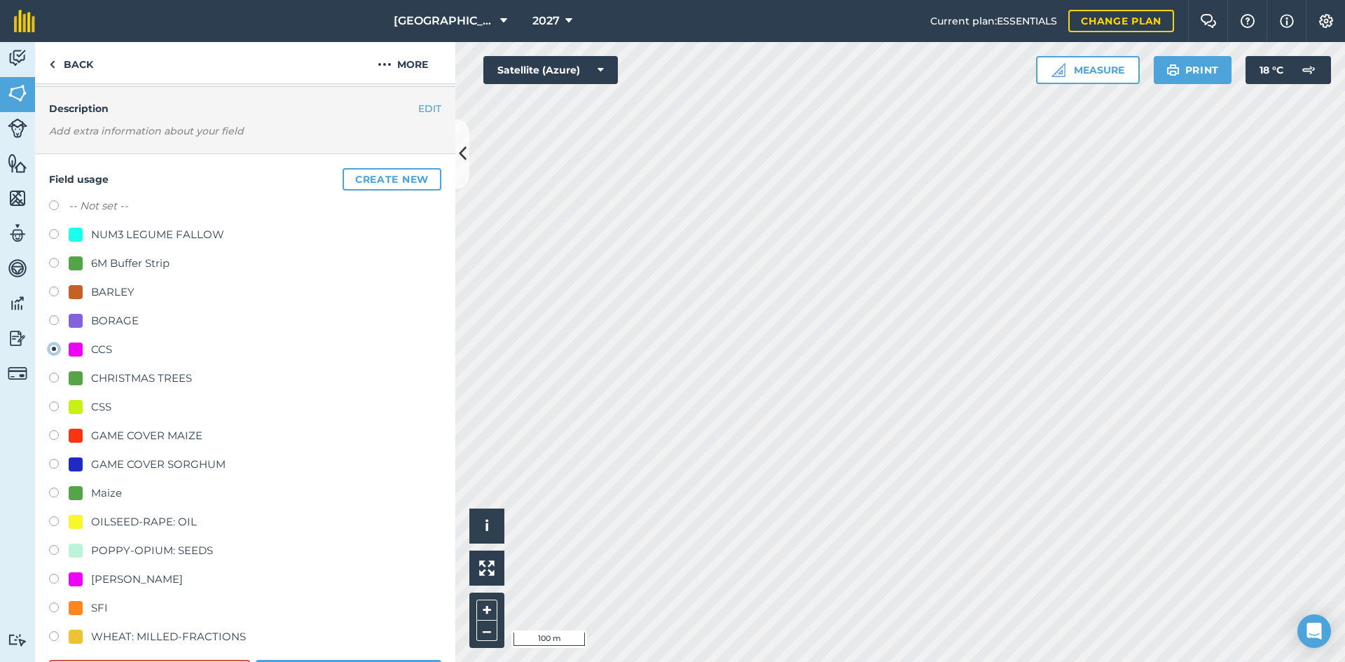
scroll to position [70, 0]
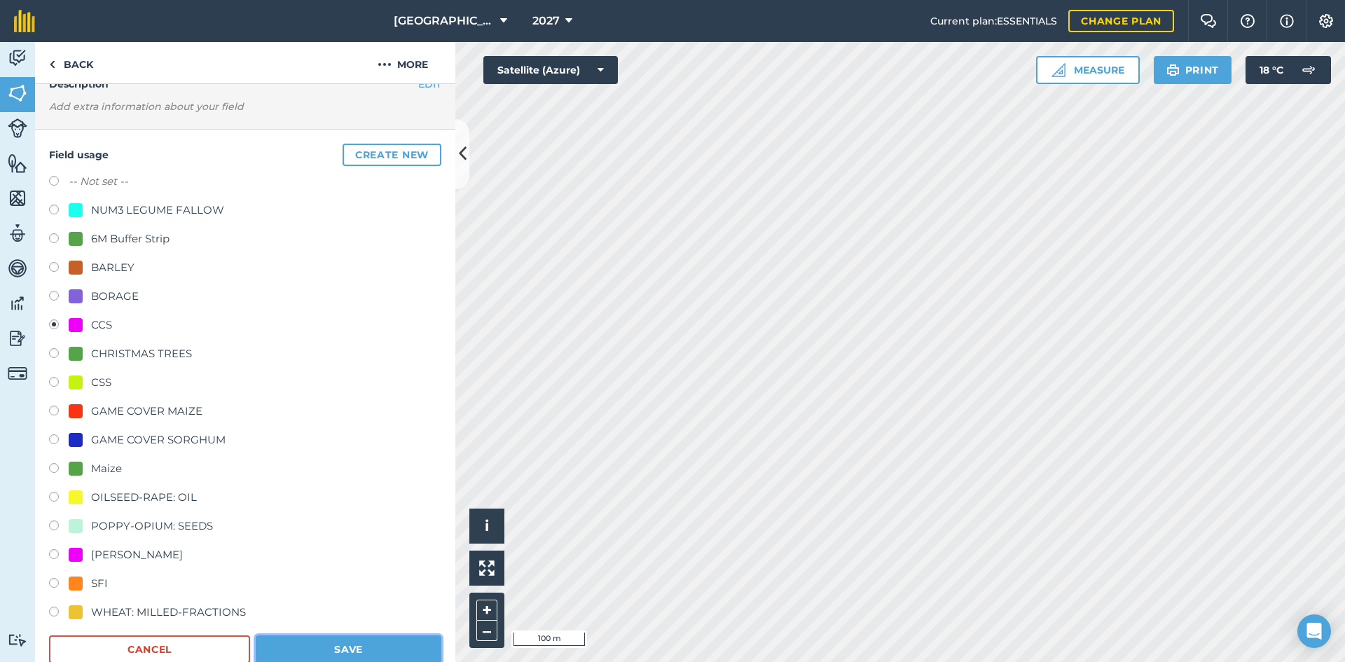
click at [397, 652] on button "Save" at bounding box center [349, 649] width 186 height 28
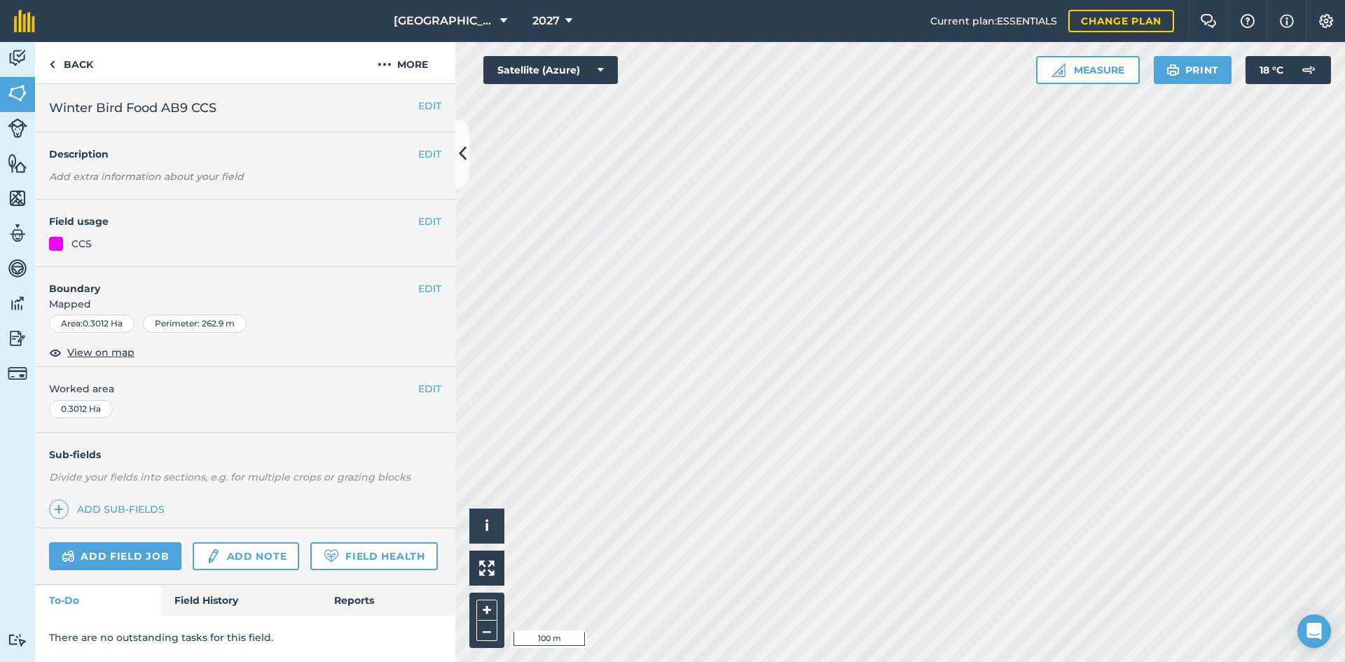
scroll to position [0, 0]
click at [434, 224] on button "EDIT" at bounding box center [429, 221] width 23 height 15
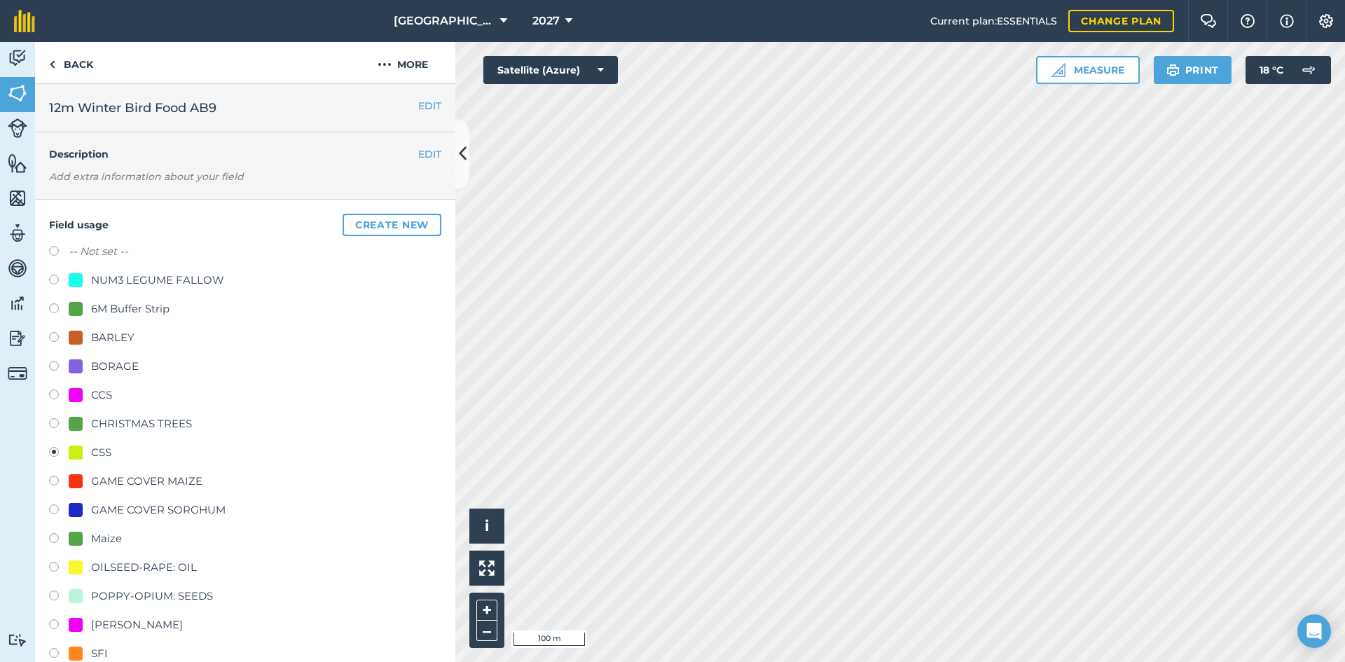
click at [103, 396] on div "CCS" at bounding box center [101, 395] width 21 height 17
radio input "true"
radio input "false"
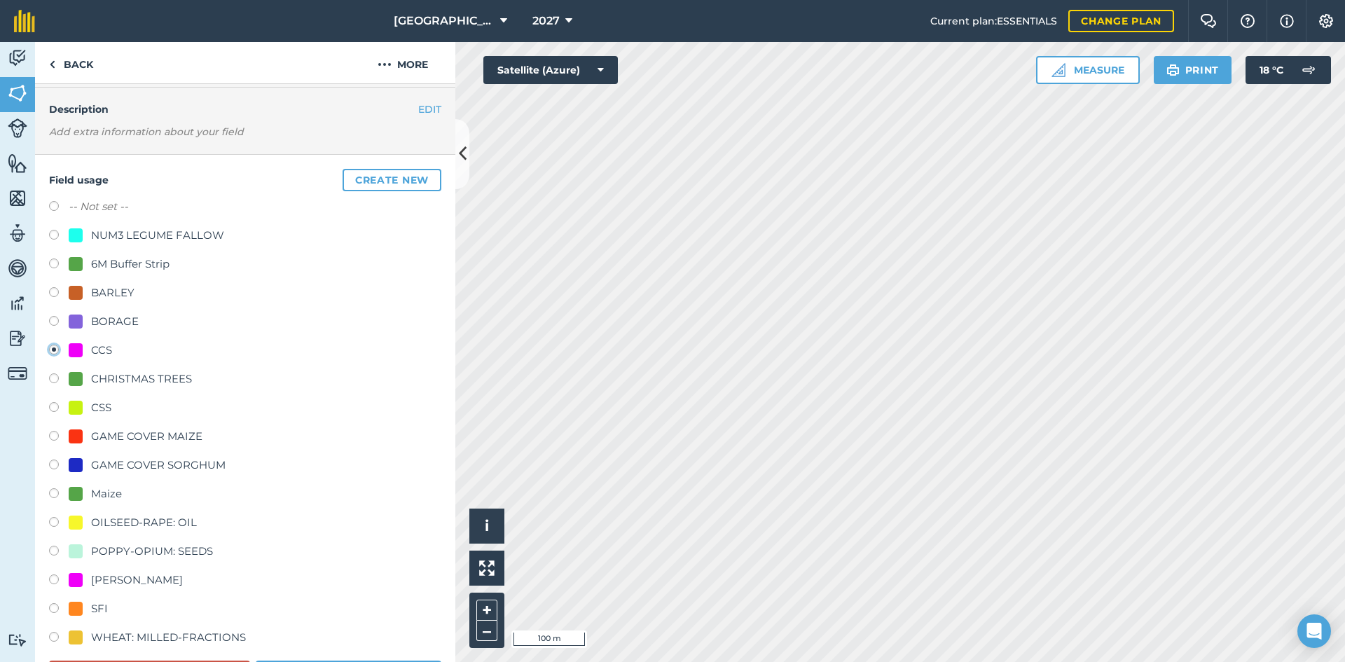
scroll to position [70, 0]
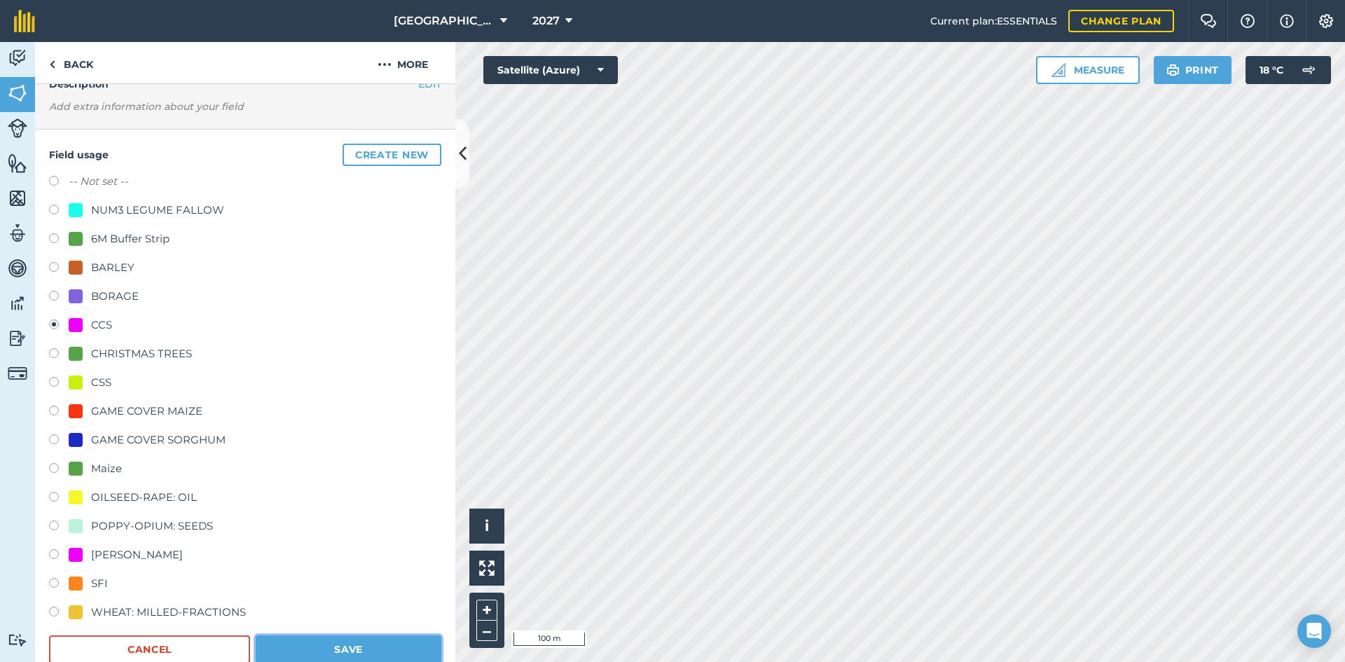
click at [397, 647] on button "Save" at bounding box center [349, 649] width 186 height 28
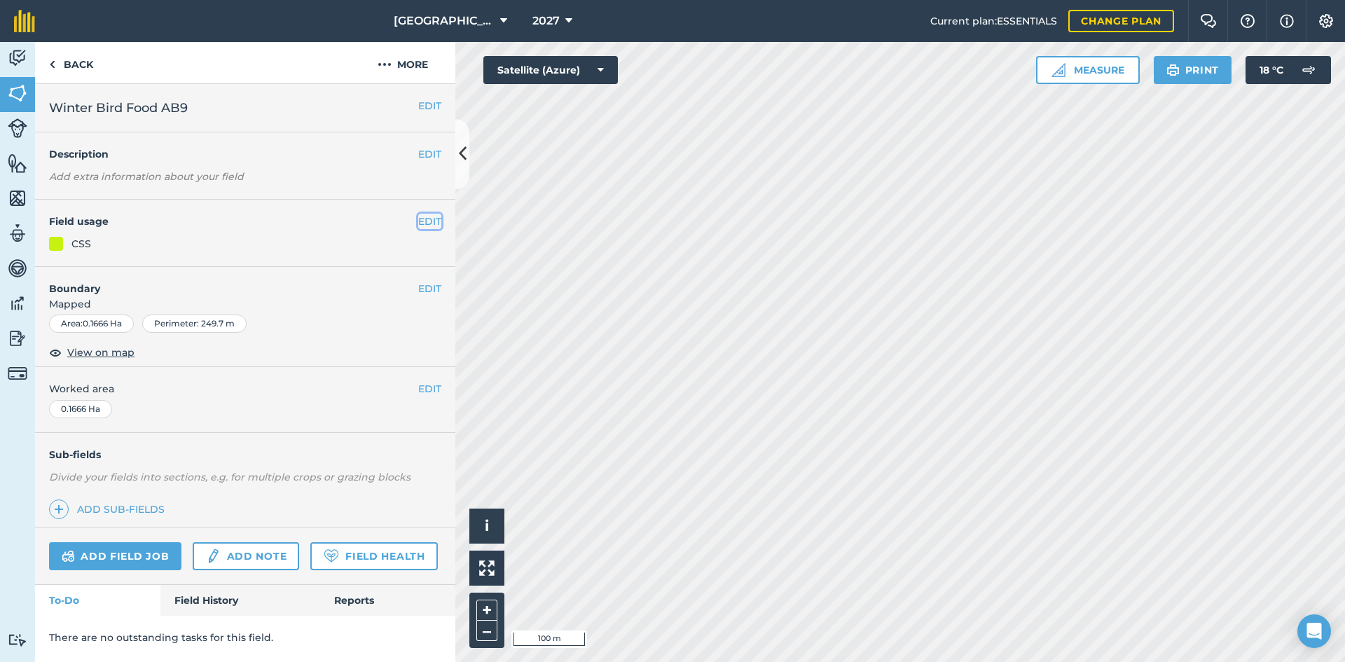
click at [431, 228] on button "EDIT" at bounding box center [429, 221] width 23 height 15
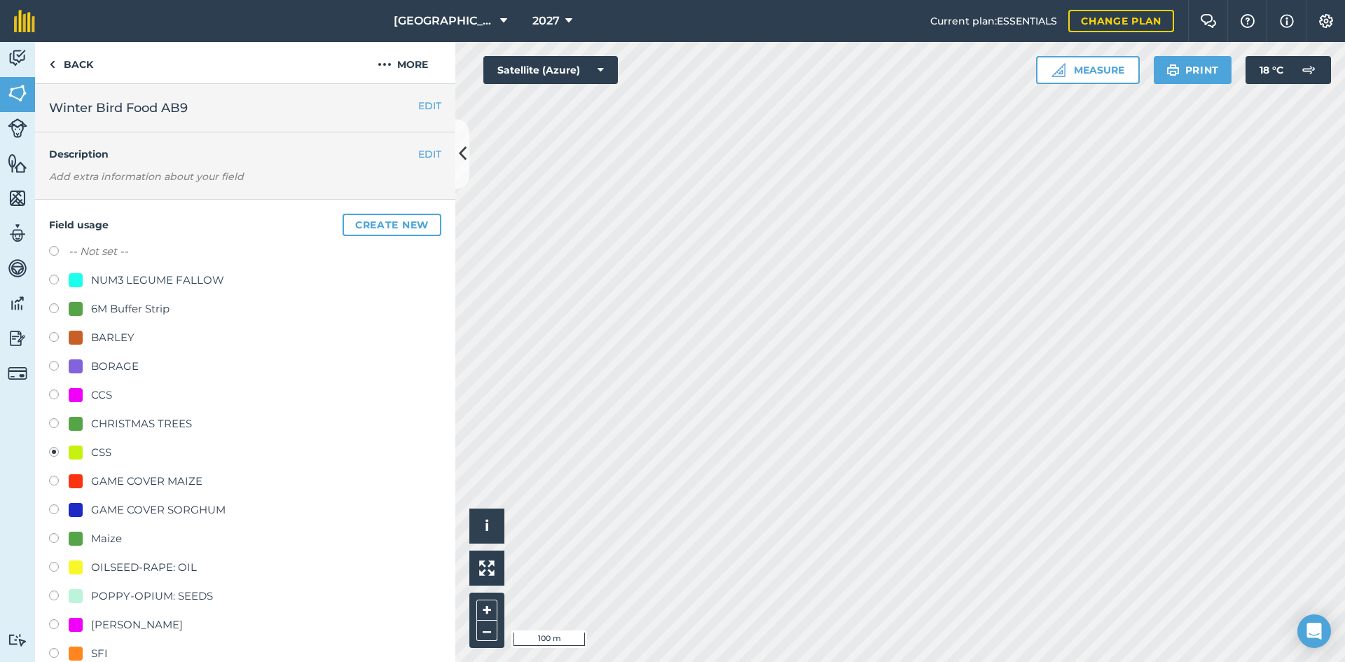
click at [109, 399] on div "CCS" at bounding box center [101, 395] width 21 height 17
radio input "true"
radio input "false"
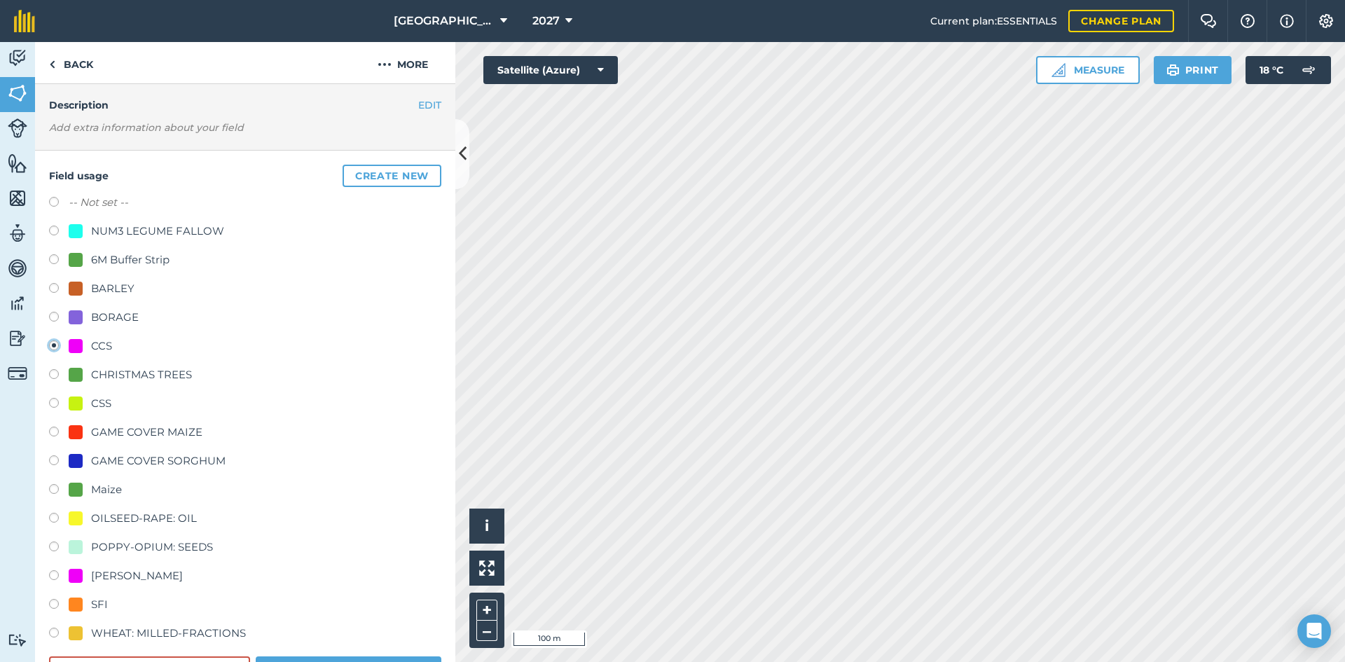
scroll to position [70, 0]
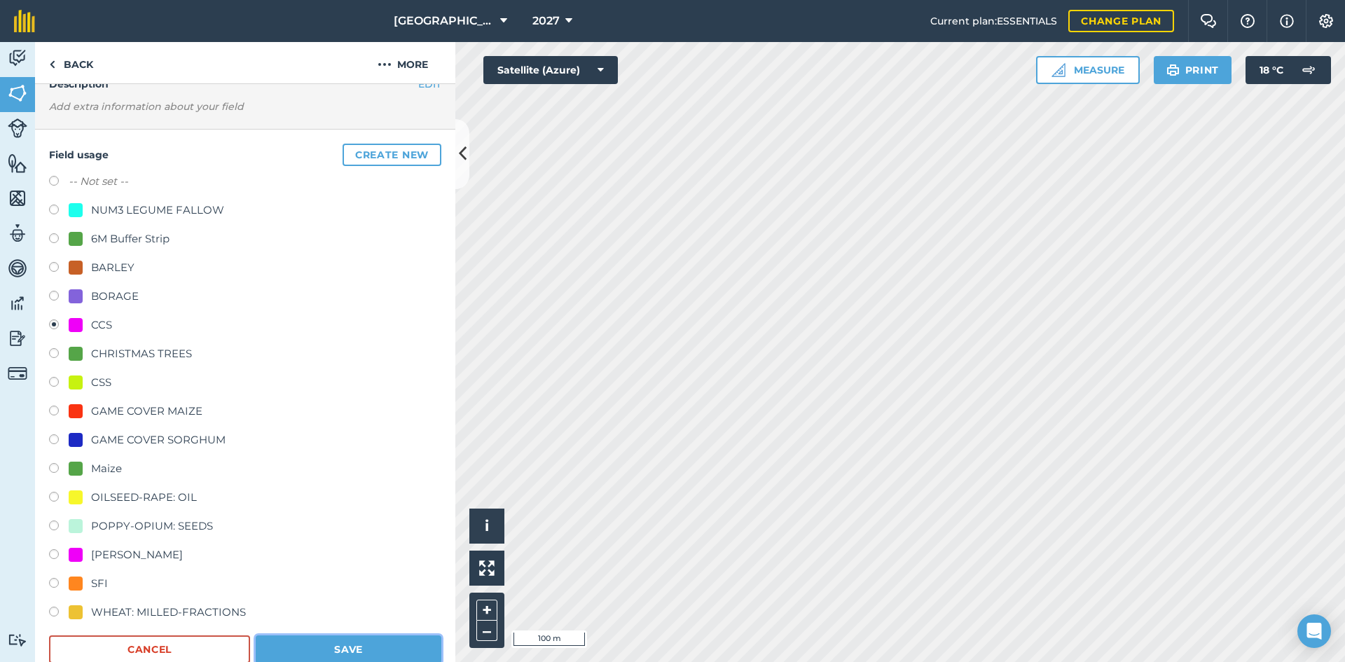
click at [385, 647] on button "Save" at bounding box center [349, 649] width 186 height 28
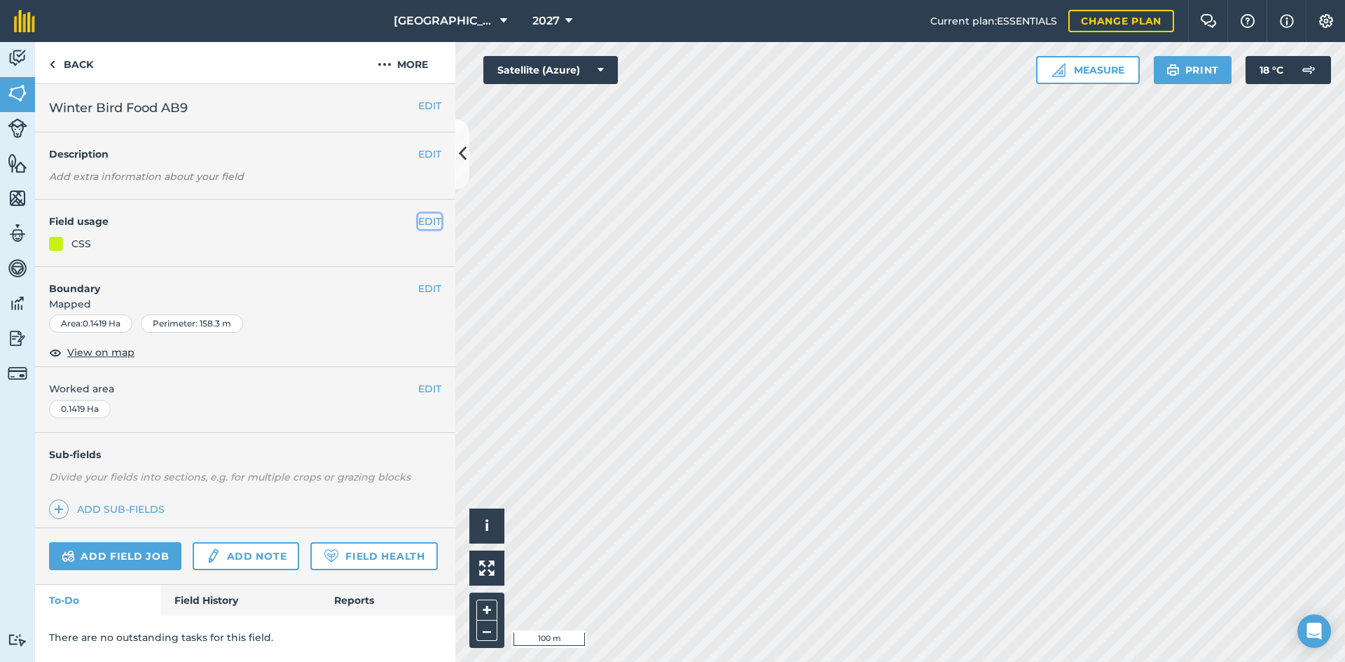
click at [424, 225] on button "EDIT" at bounding box center [429, 221] width 23 height 15
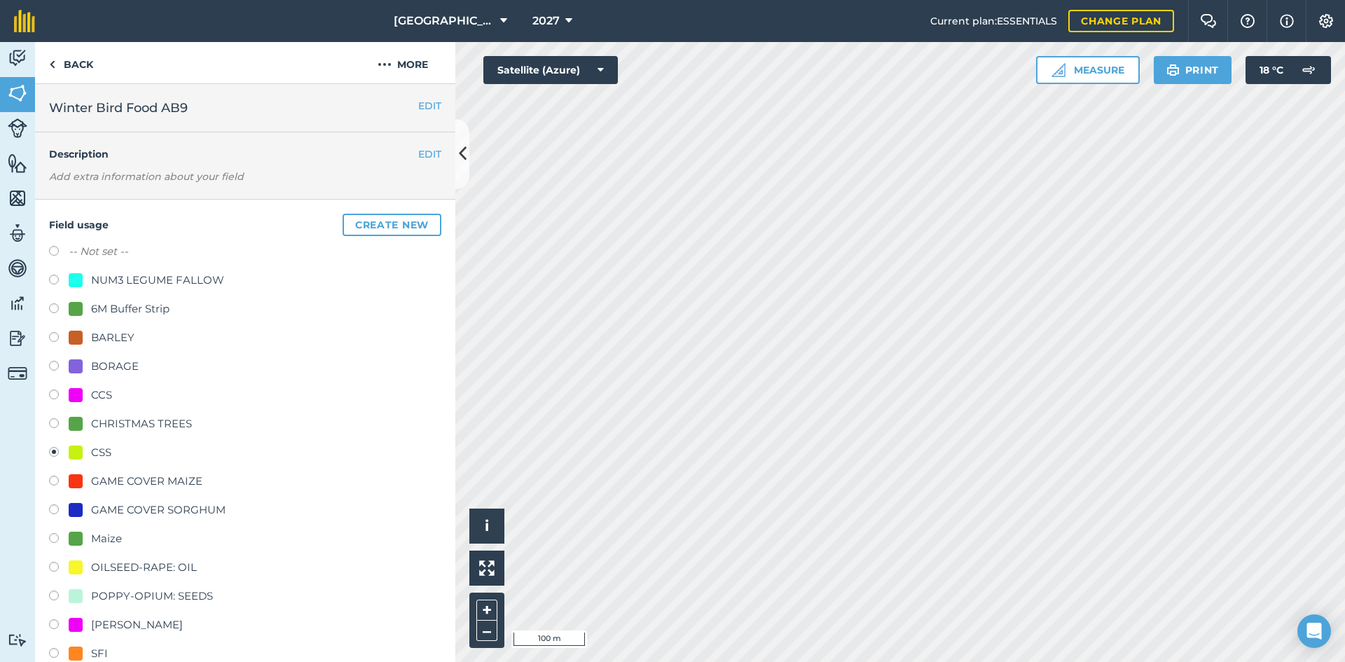
click at [99, 391] on div "CCS" at bounding box center [101, 395] width 21 height 17
radio input "true"
radio input "false"
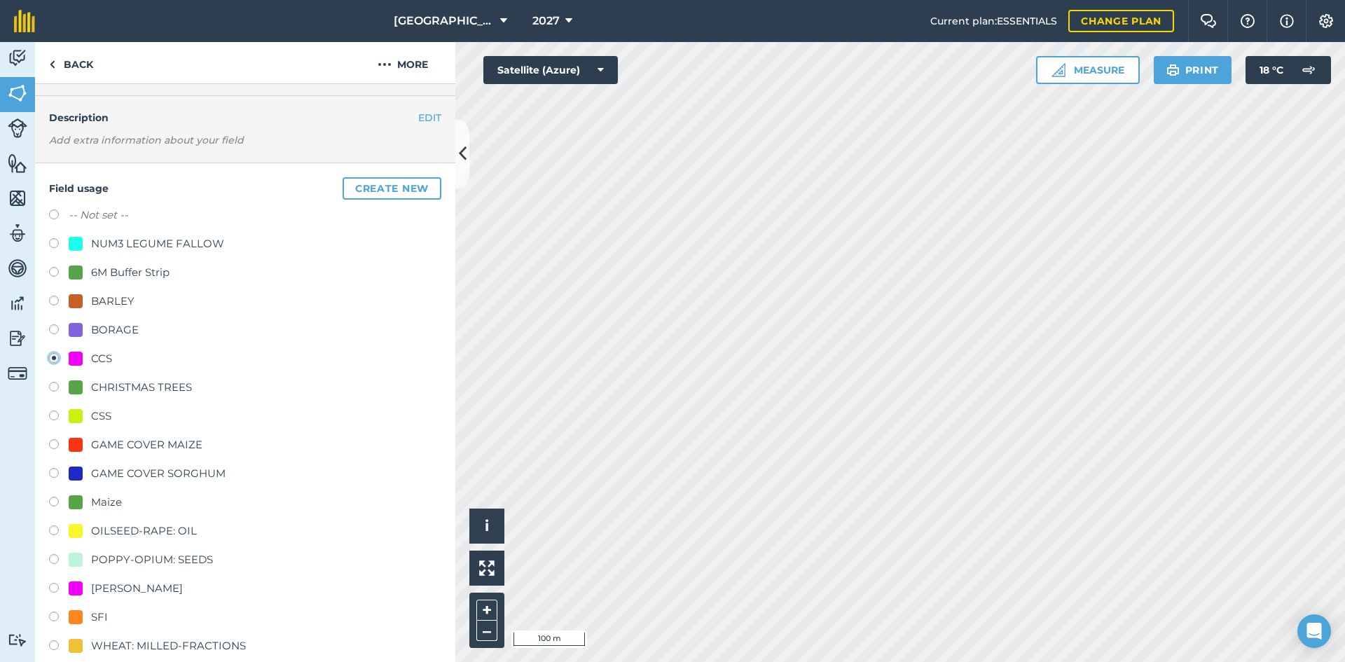
scroll to position [70, 0]
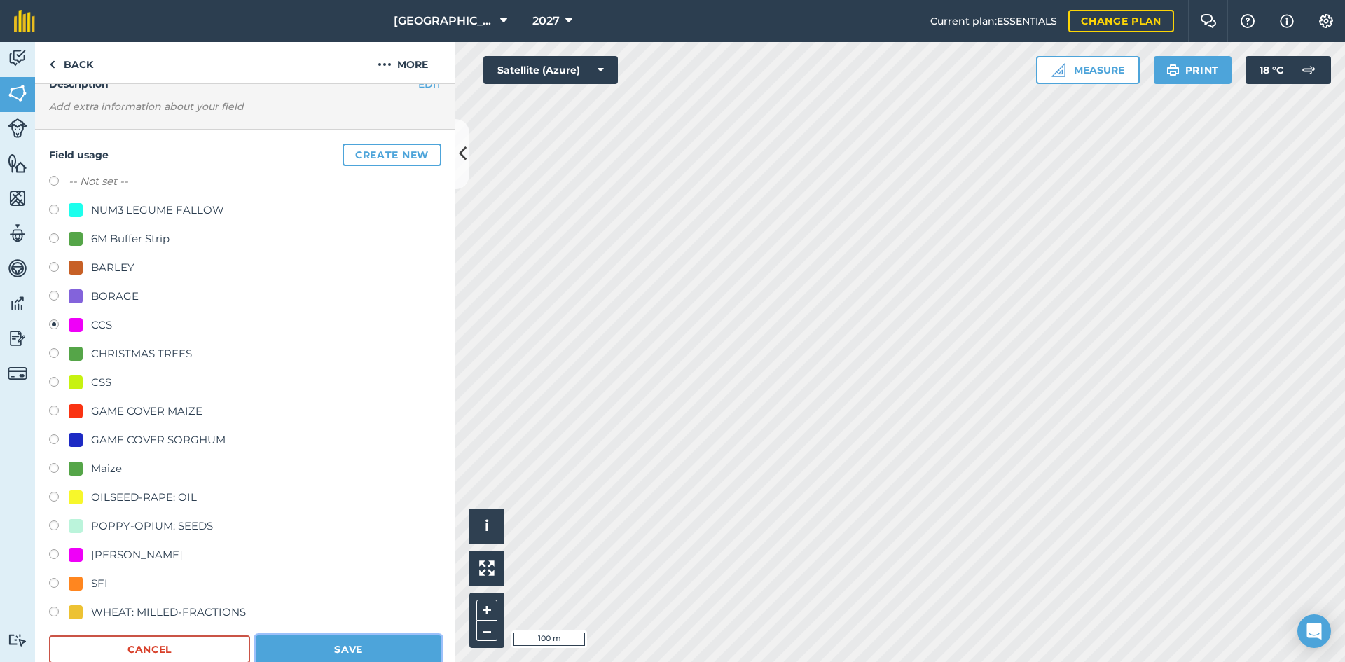
click at [420, 651] on button "Save" at bounding box center [349, 649] width 186 height 28
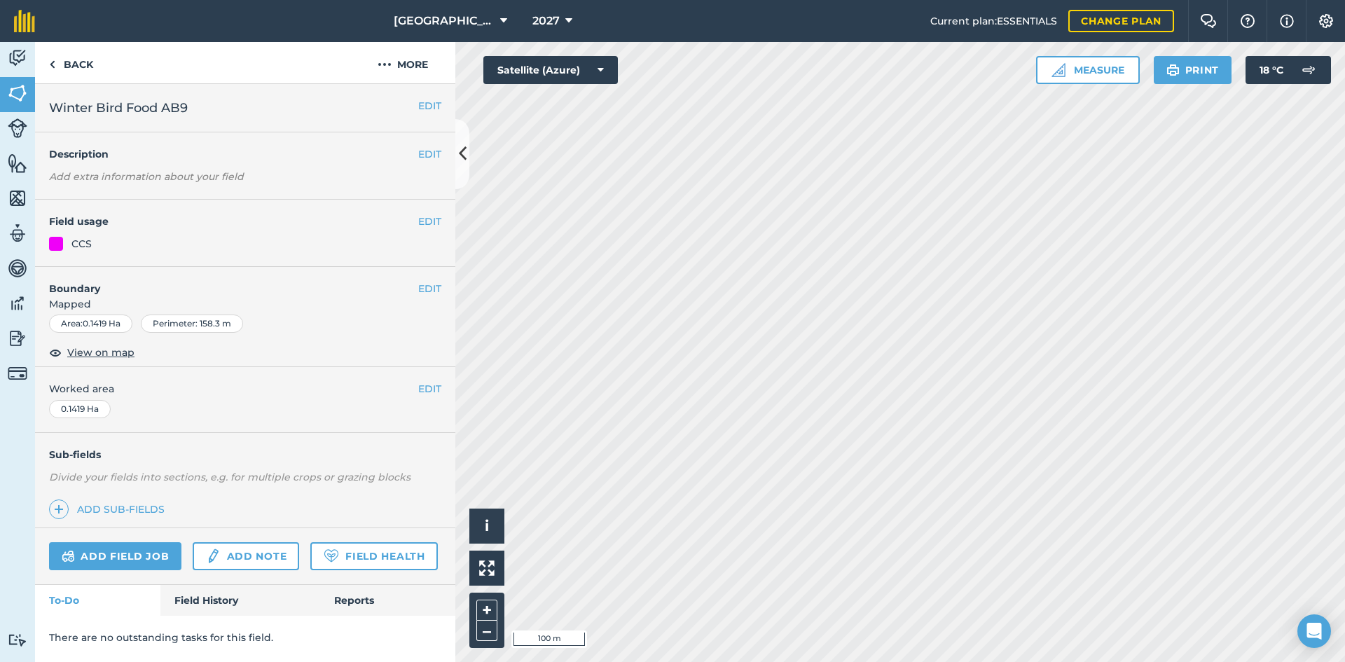
scroll to position [0, 0]
click at [426, 221] on button "EDIT" at bounding box center [429, 221] width 23 height 15
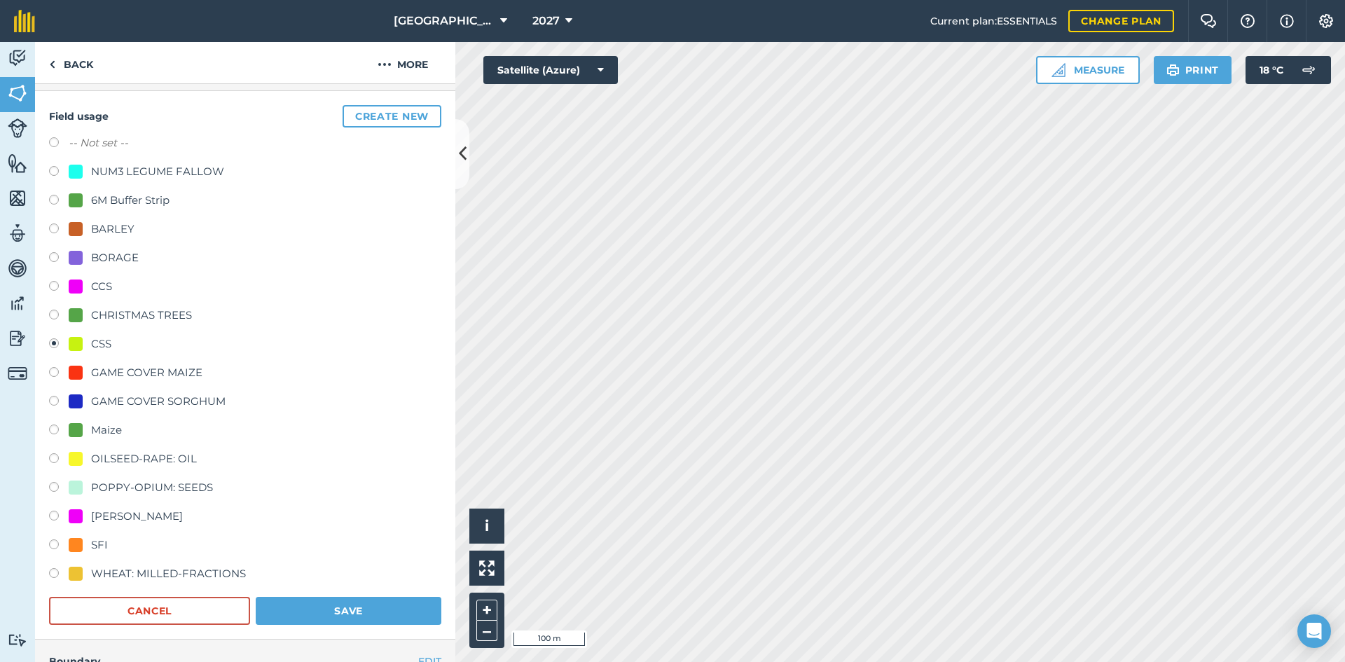
scroll to position [140, 0]
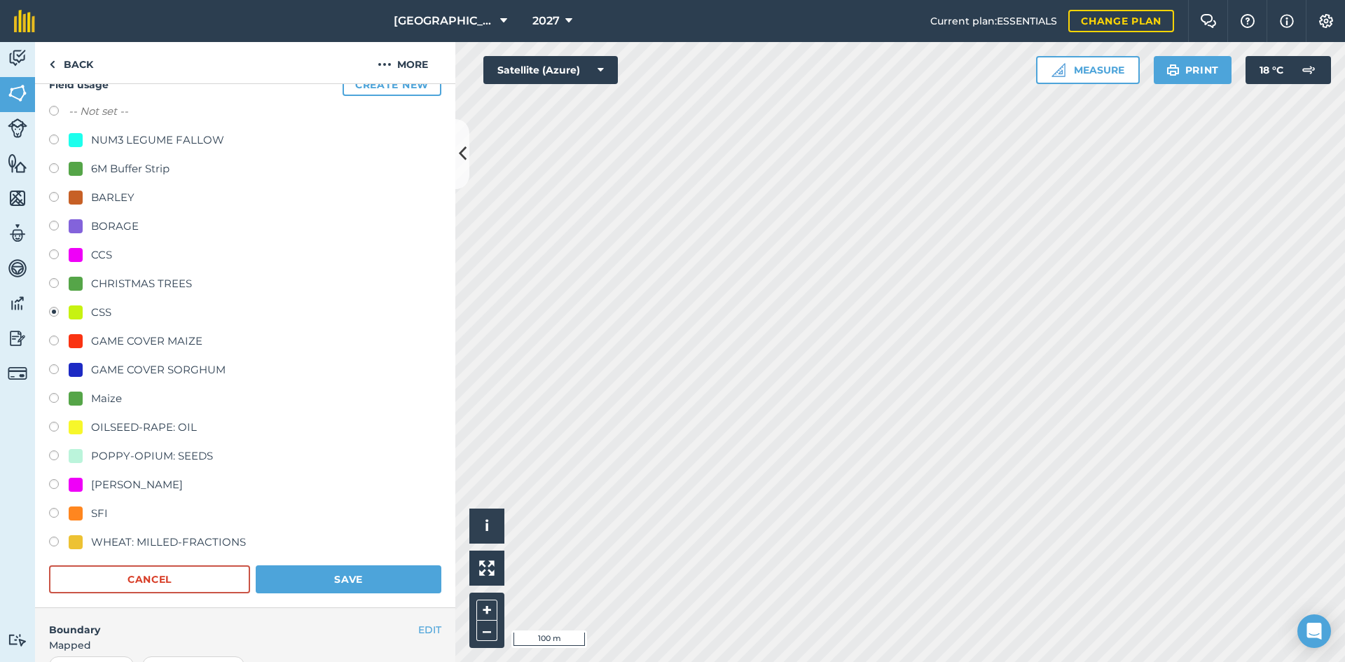
click at [99, 250] on div "CCS" at bounding box center [101, 255] width 21 height 17
radio input "true"
radio input "false"
click at [342, 580] on button "Save" at bounding box center [349, 579] width 186 height 28
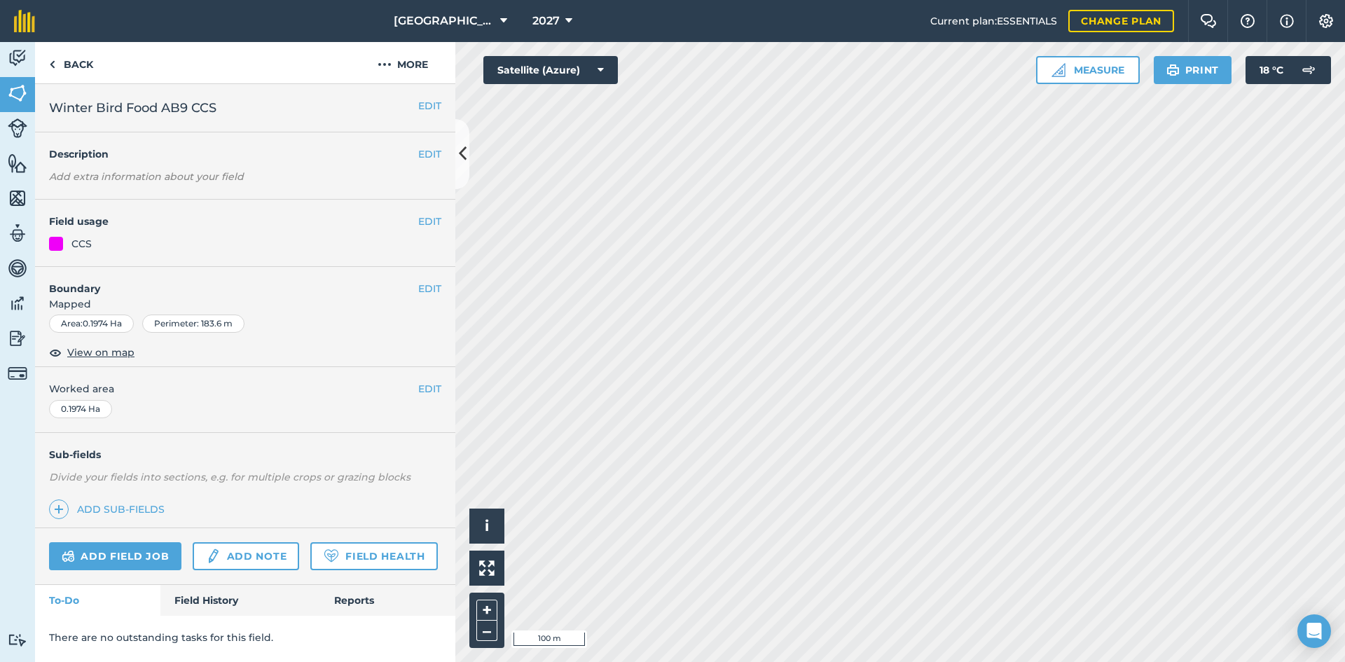
scroll to position [0, 0]
click at [413, 102] on h2 "Maize" at bounding box center [233, 108] width 369 height 20
click at [415, 103] on h2 "Maize" at bounding box center [233, 108] width 369 height 20
click at [437, 100] on button "EDIT" at bounding box center [429, 105] width 23 height 15
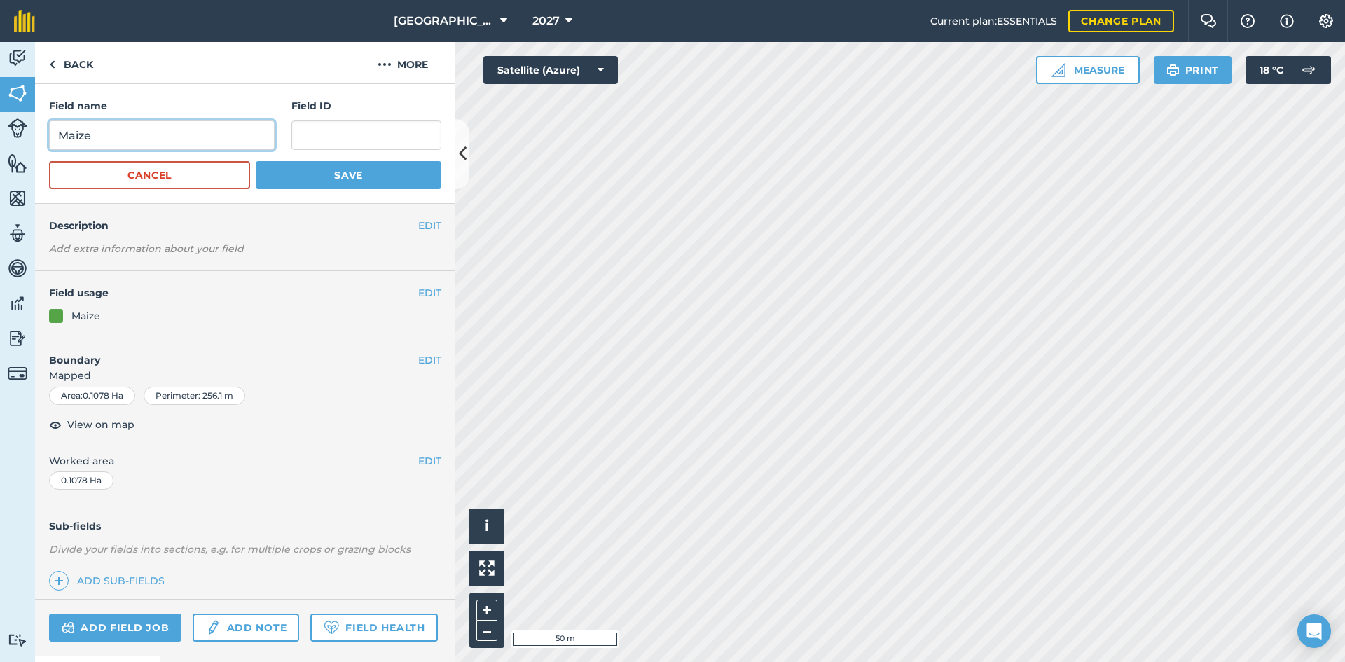
click at [53, 132] on input "Maize" at bounding box center [162, 134] width 226 height 29
type input "12m Maize"
click at [317, 175] on button "Save" at bounding box center [349, 175] width 186 height 28
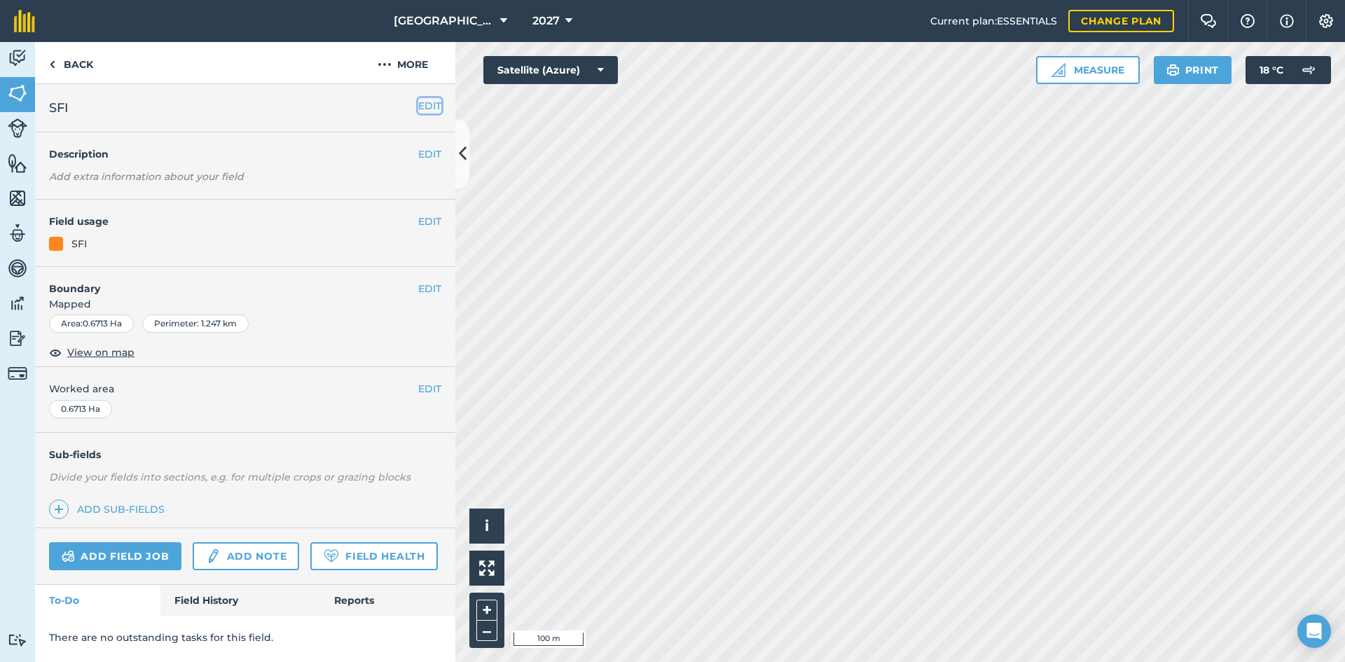
click at [421, 109] on button "EDIT" at bounding box center [429, 105] width 23 height 15
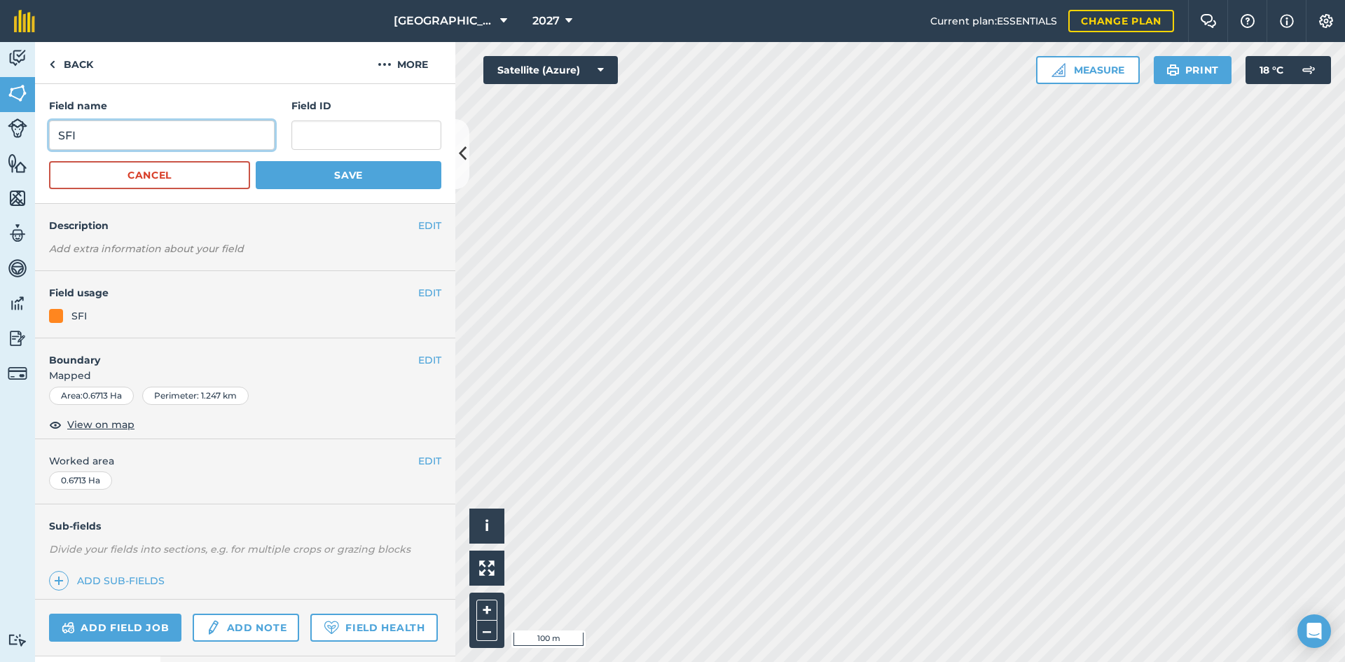
drag, startPoint x: 194, startPoint y: 139, endPoint x: 0, endPoint y: 123, distance: 194.7
click at [0, 123] on div "Activity Fields Livestock Features Maps Team Vehicles Data Reporting Billing Tu…" at bounding box center [672, 352] width 1345 height 620
paste input "Flower Rich Mix AB8 CCS"
click at [60, 137] on input "Flower Rich Mix AB8 CCS" at bounding box center [162, 134] width 226 height 29
type input "6m Flower Rich Mix AB8 CCS"
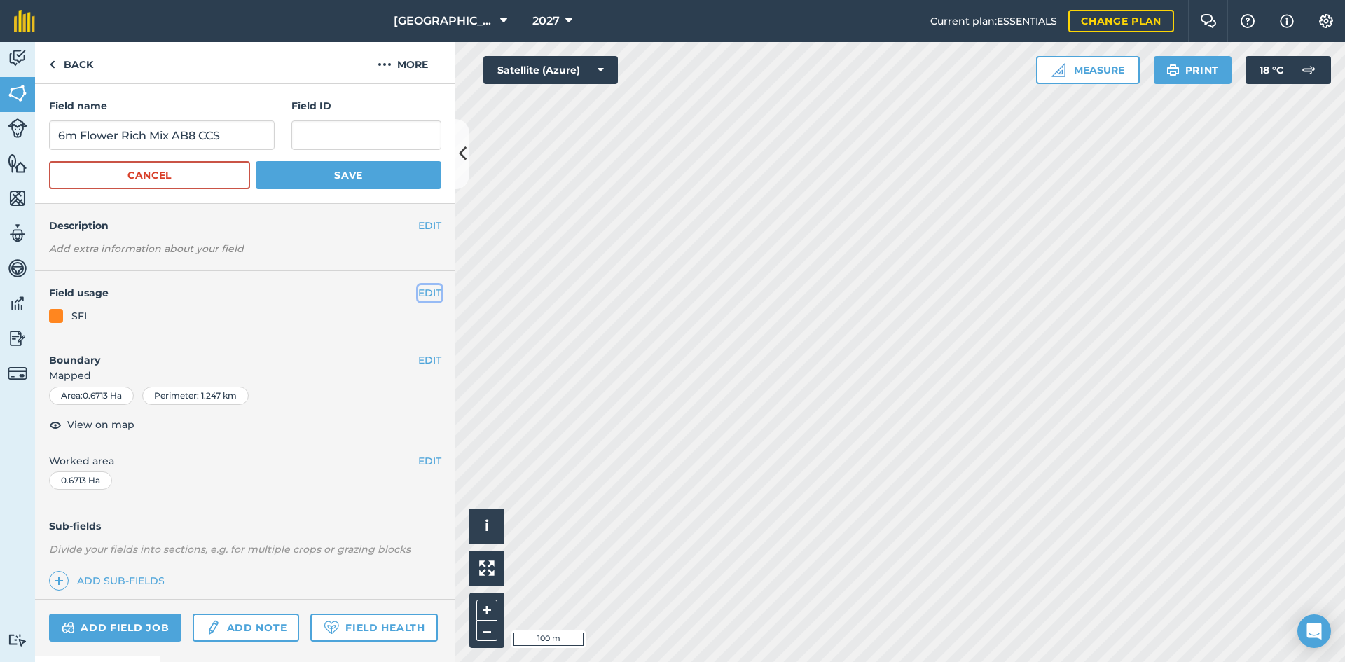
click at [430, 290] on button "EDIT" at bounding box center [429, 292] width 23 height 15
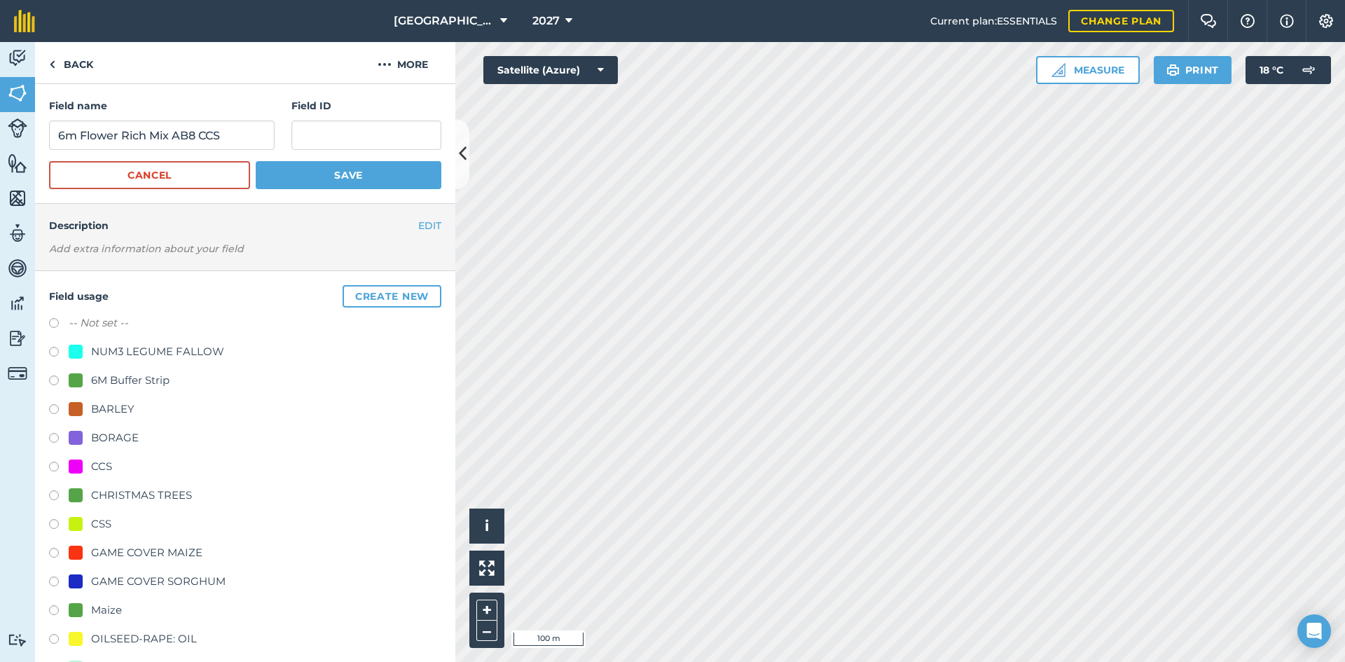
click at [100, 527] on div "CSS" at bounding box center [101, 524] width 20 height 17
radio input "true"
radio input "false"
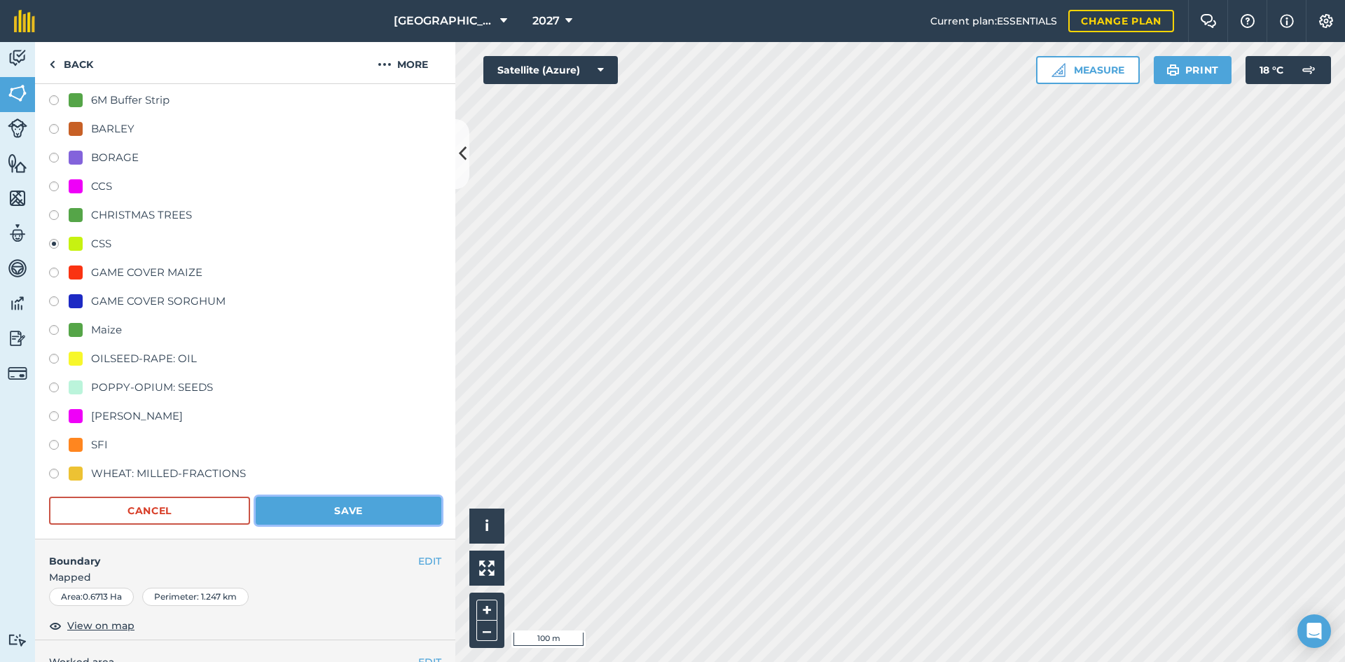
click at [340, 513] on button "Save" at bounding box center [349, 511] width 186 height 28
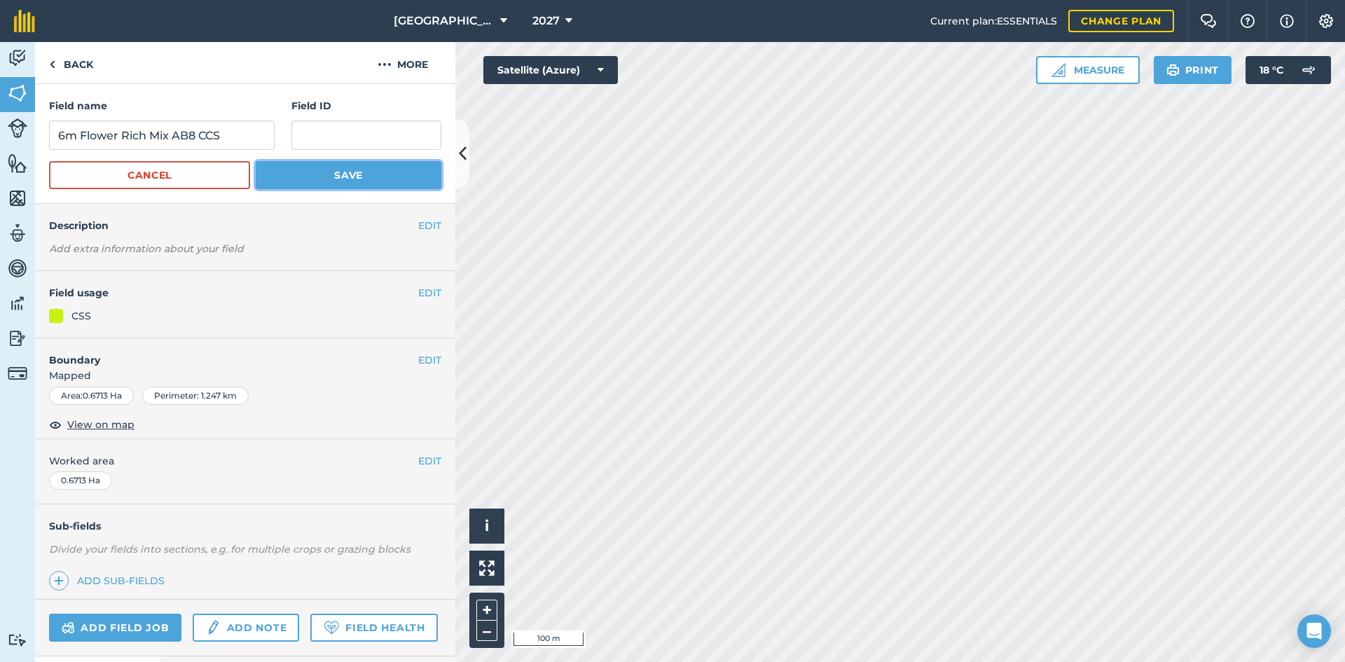
click at [392, 171] on button "Save" at bounding box center [349, 175] width 186 height 28
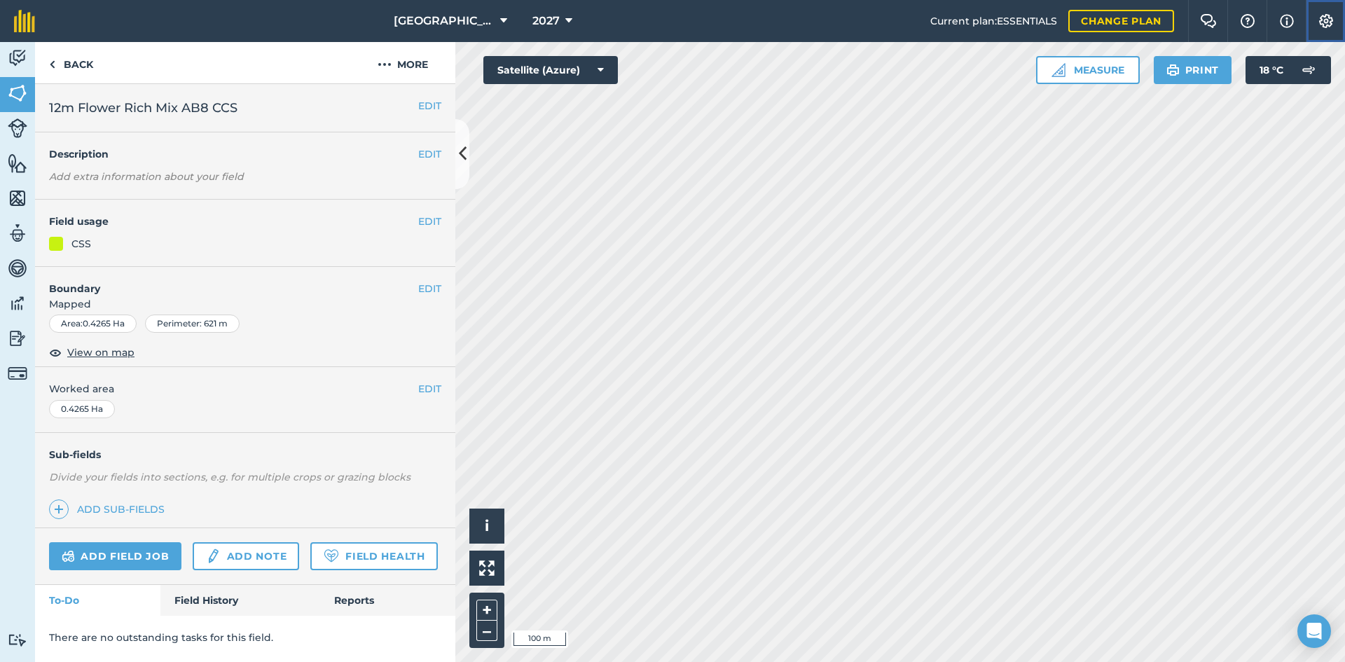
click at [1324, 20] on img at bounding box center [1326, 21] width 17 height 14
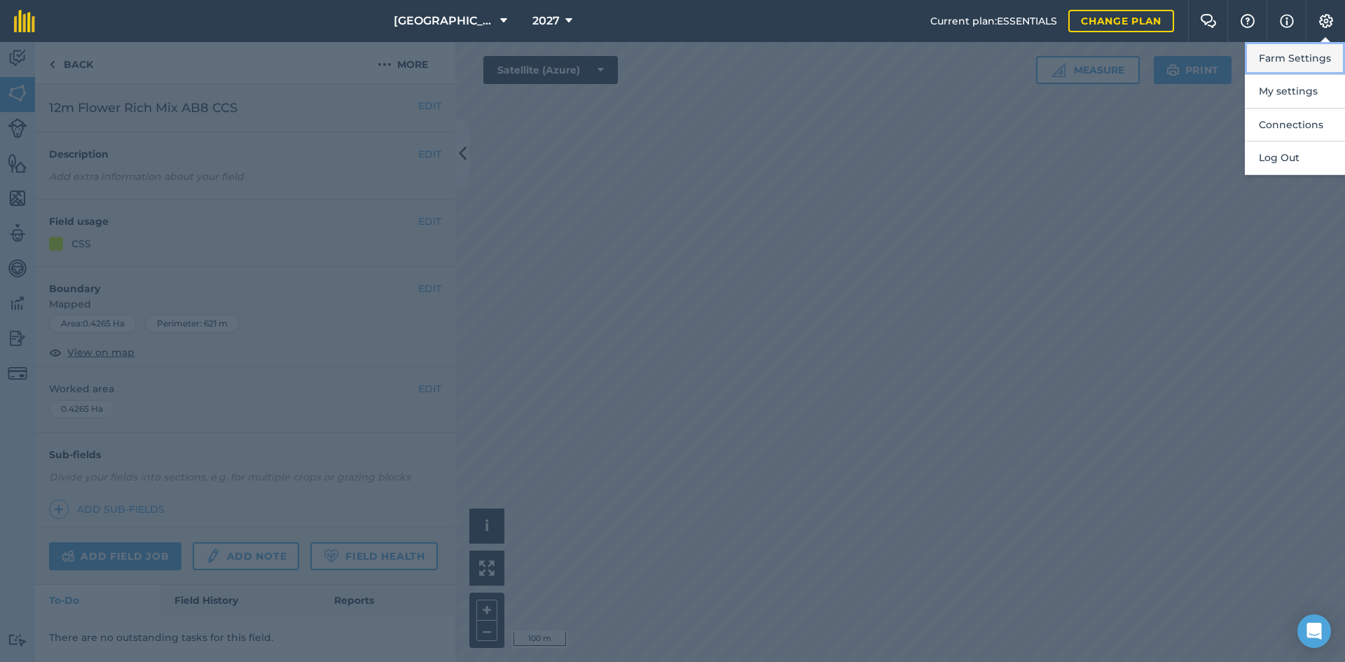
click at [1303, 56] on button "Farm Settings" at bounding box center [1295, 58] width 100 height 33
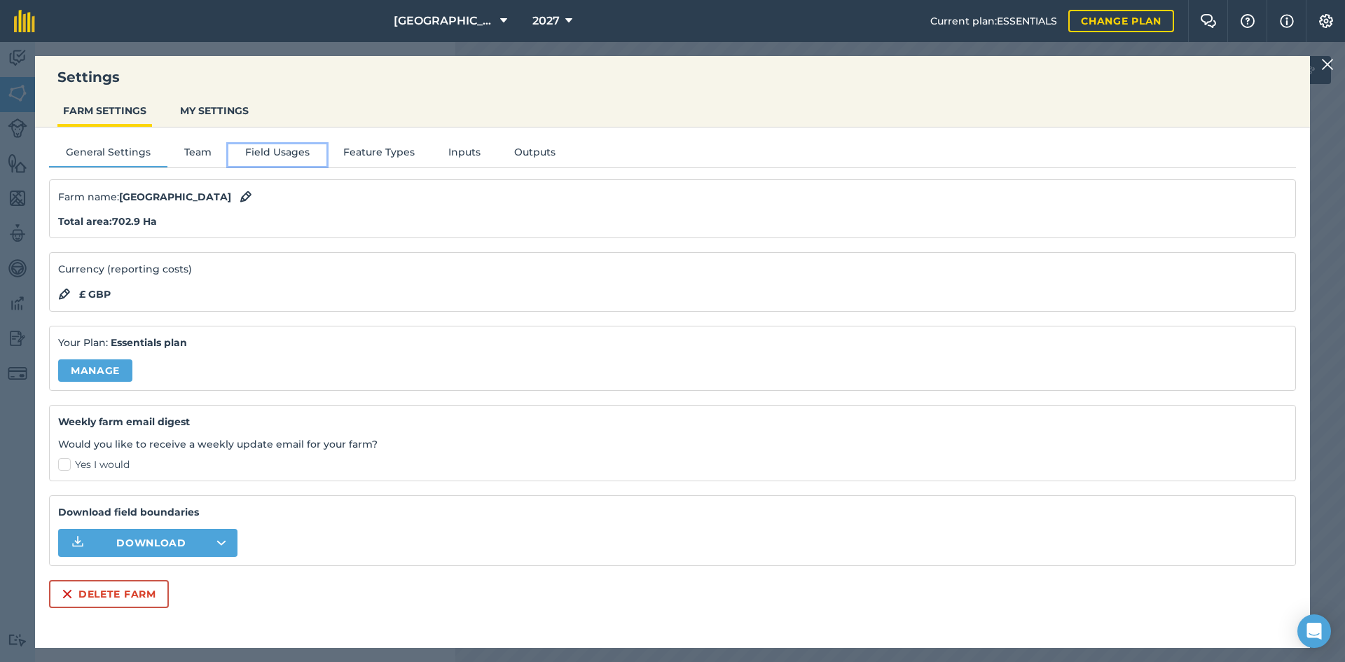
click at [280, 158] on button "Field Usages" at bounding box center [277, 154] width 98 height 21
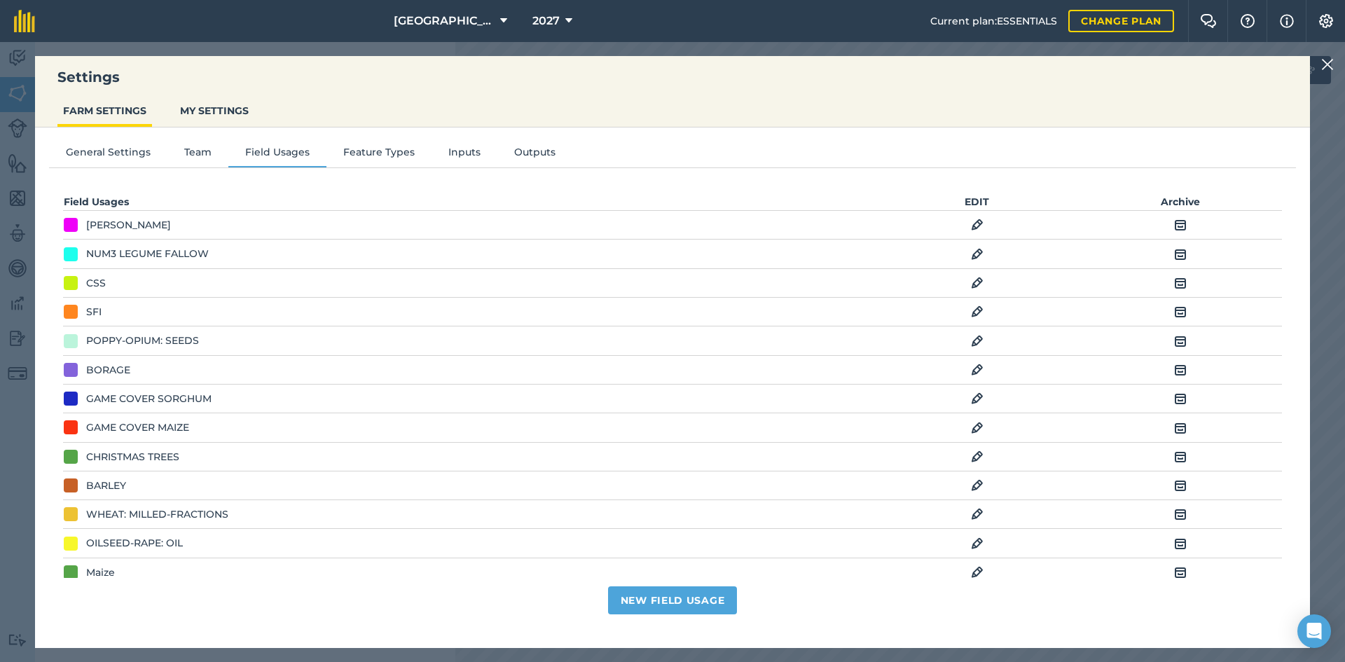
click at [974, 284] on img at bounding box center [977, 283] width 13 height 17
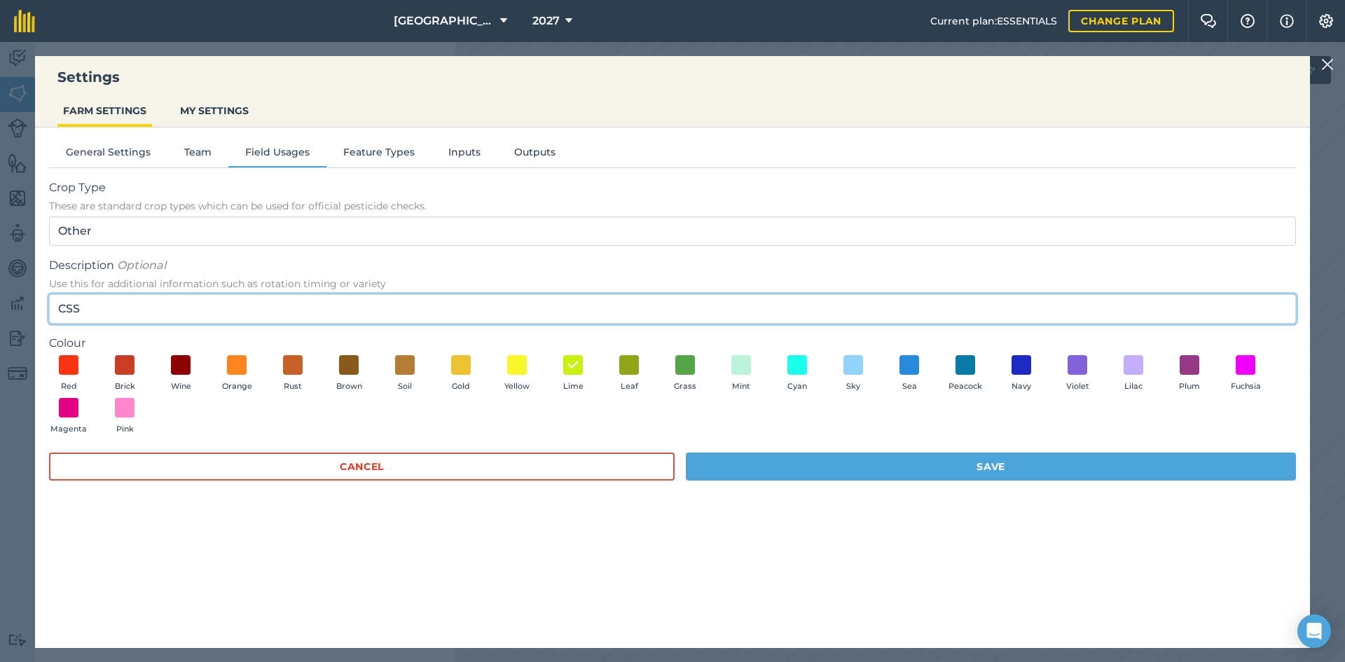
click at [116, 309] on input "CSS" at bounding box center [672, 308] width 1247 height 29
type input "CSS Flower Rich Mix"
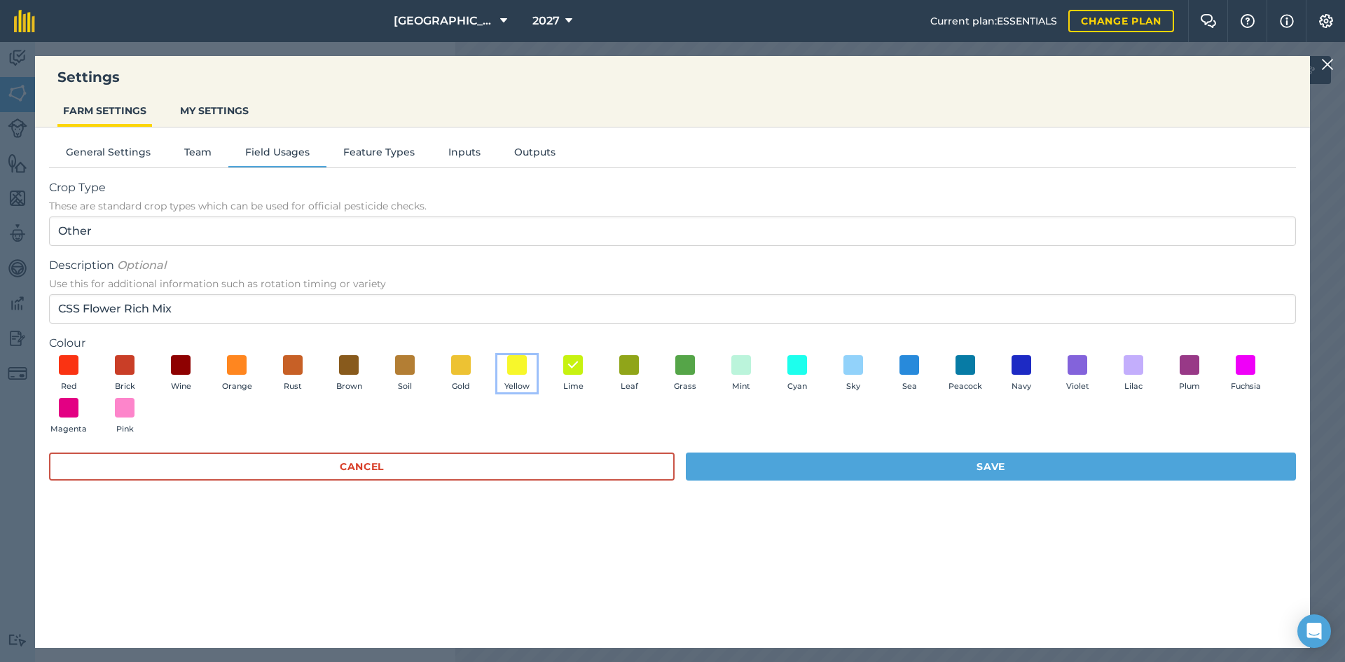
drag, startPoint x: 514, startPoint y: 371, endPoint x: 512, endPoint y: 380, distance: 9.3
click at [516, 371] on span at bounding box center [517, 365] width 20 height 20
click at [812, 452] on button "Save" at bounding box center [991, 466] width 610 height 28
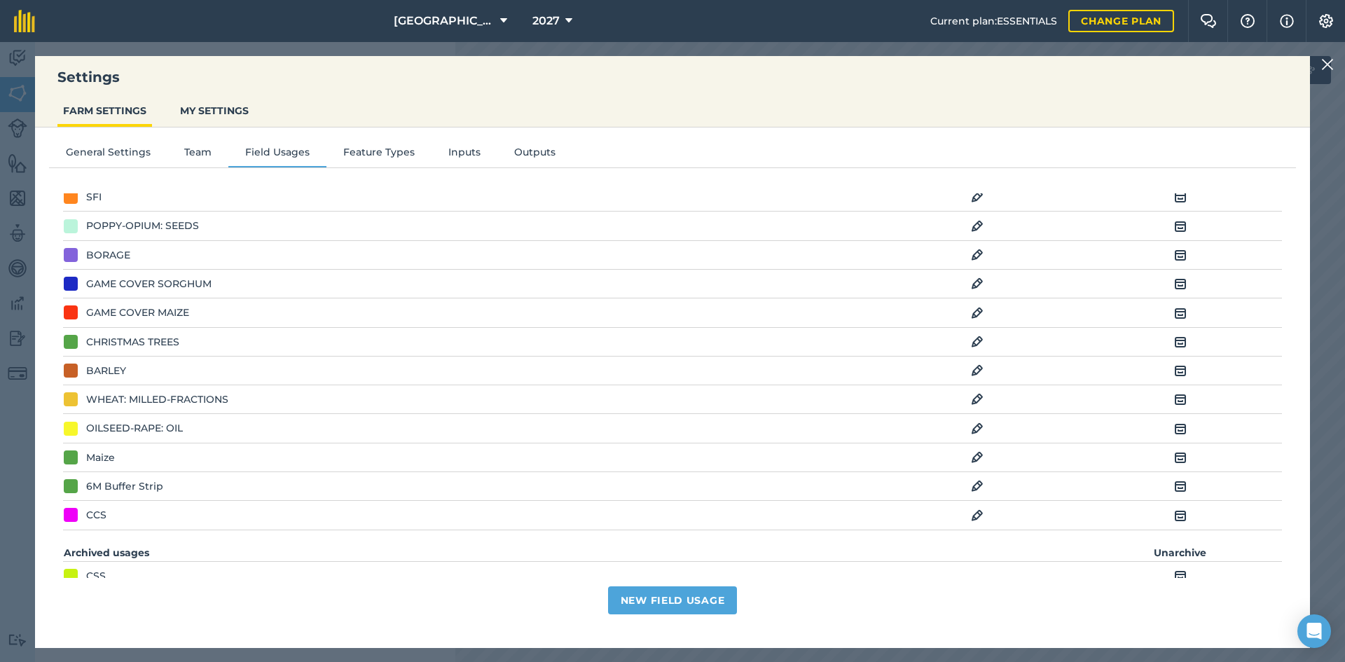
scroll to position [140, 0]
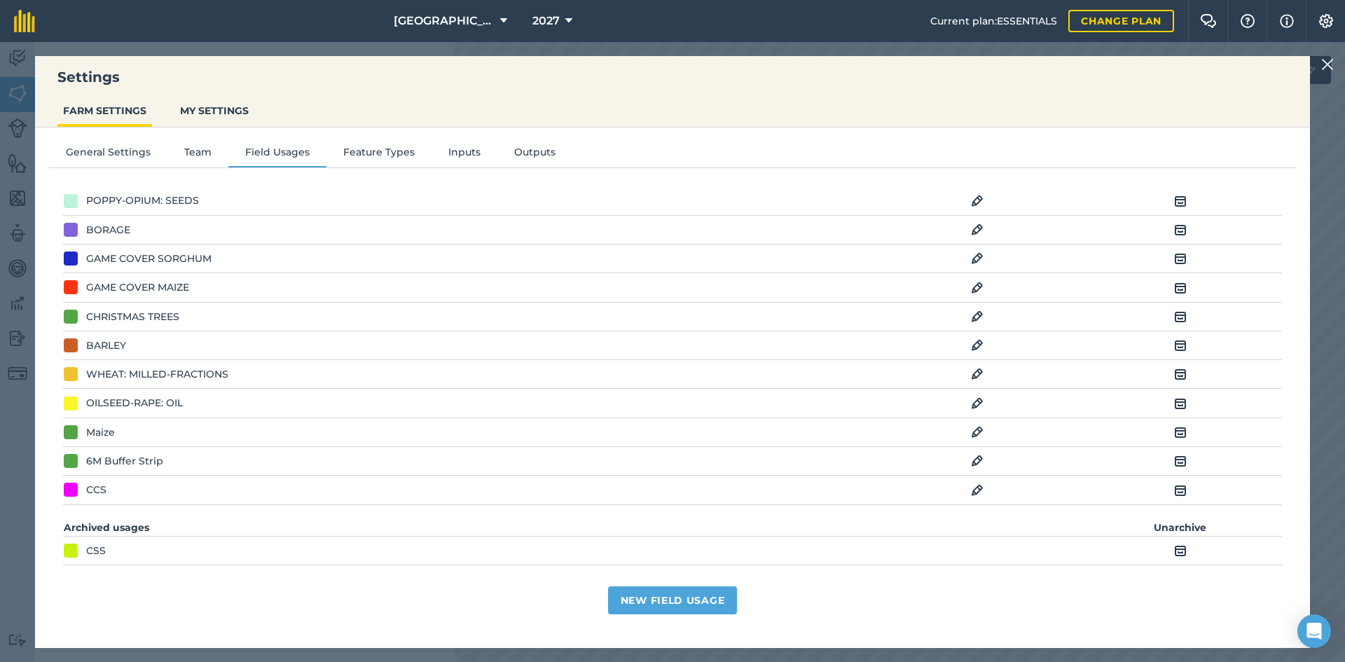
click at [97, 488] on div "CCS" at bounding box center [96, 489] width 20 height 15
click at [971, 484] on img at bounding box center [977, 490] width 13 height 17
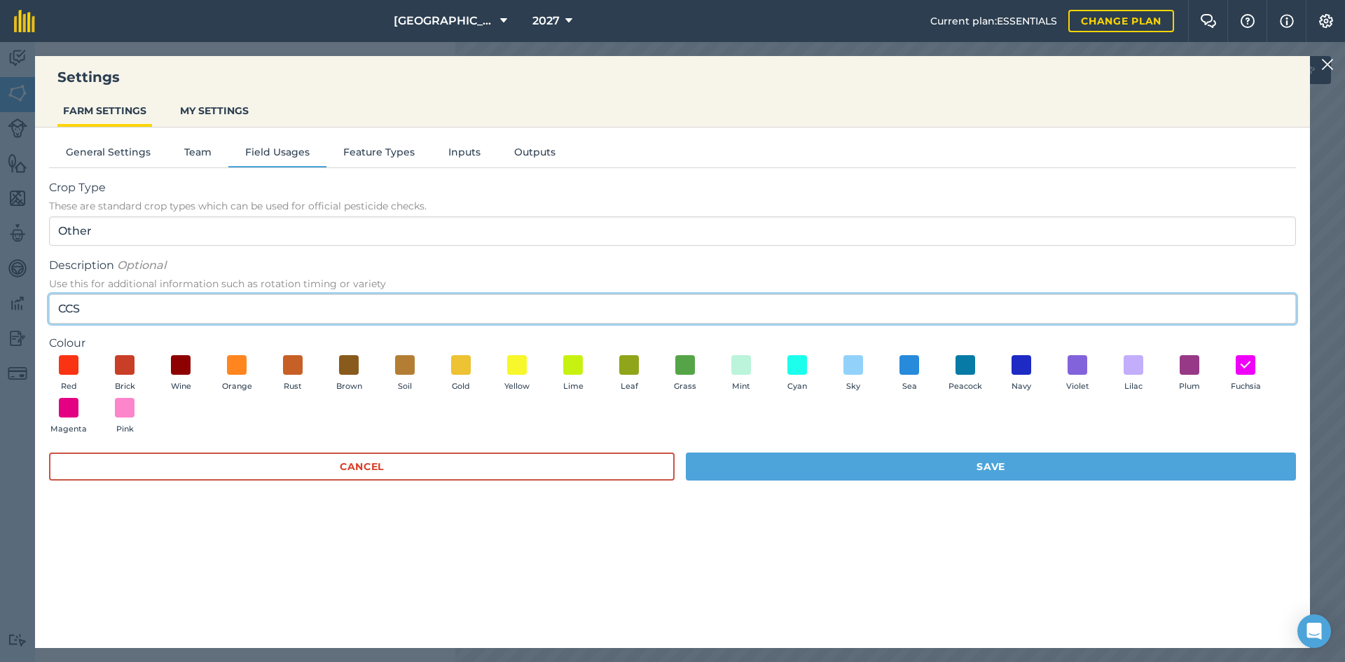
click at [158, 301] on input "CCS" at bounding box center [672, 308] width 1247 height 29
type input "CCS Winter Bird Food"
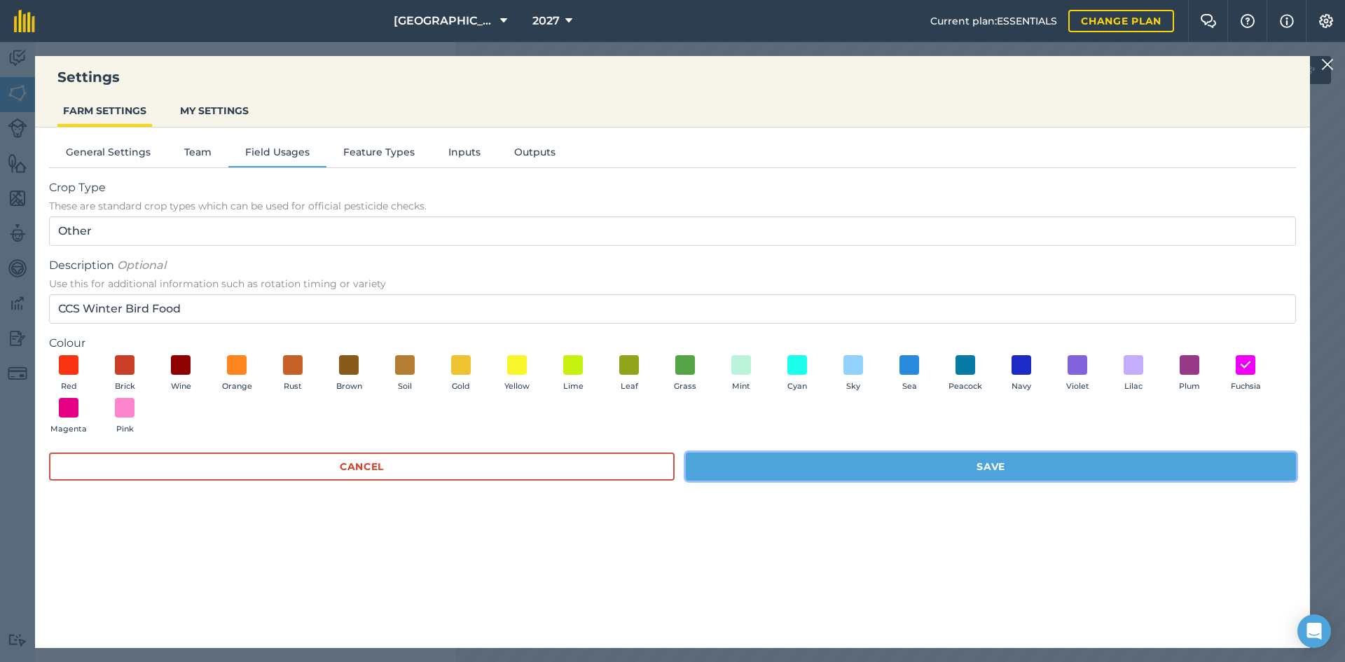
click at [813, 458] on button "Save" at bounding box center [991, 466] width 610 height 28
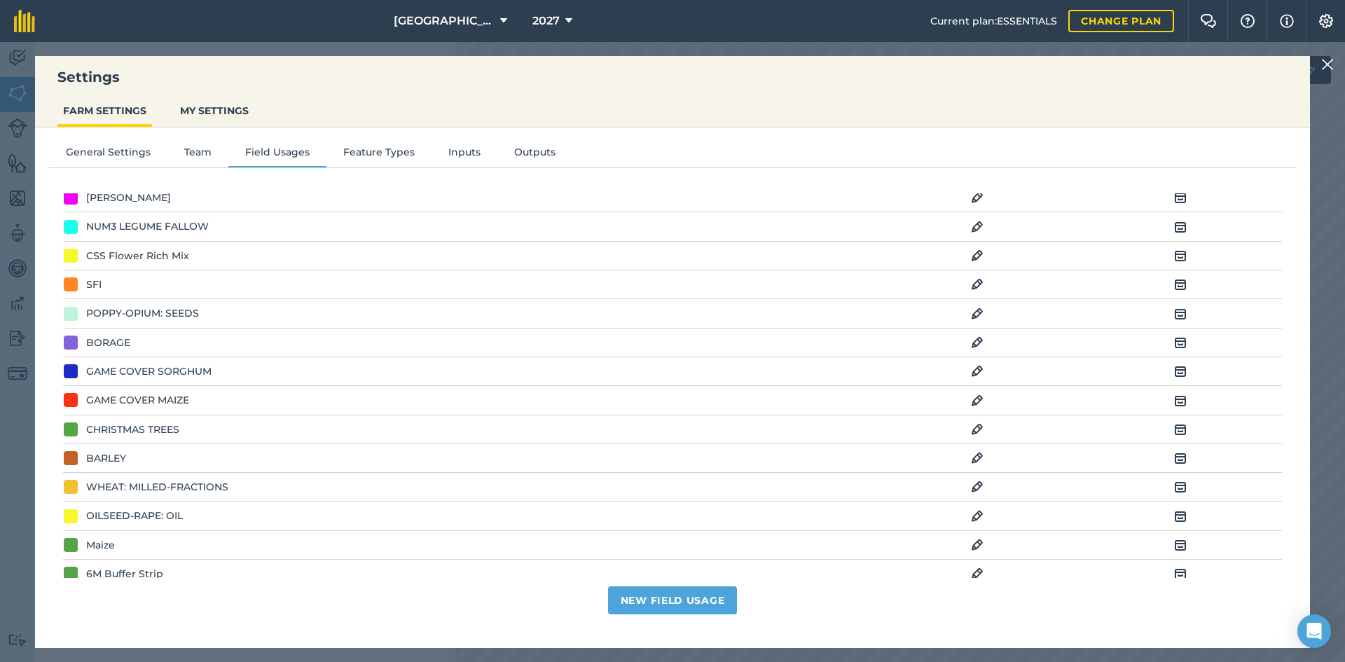
scroll to position [70, 0]
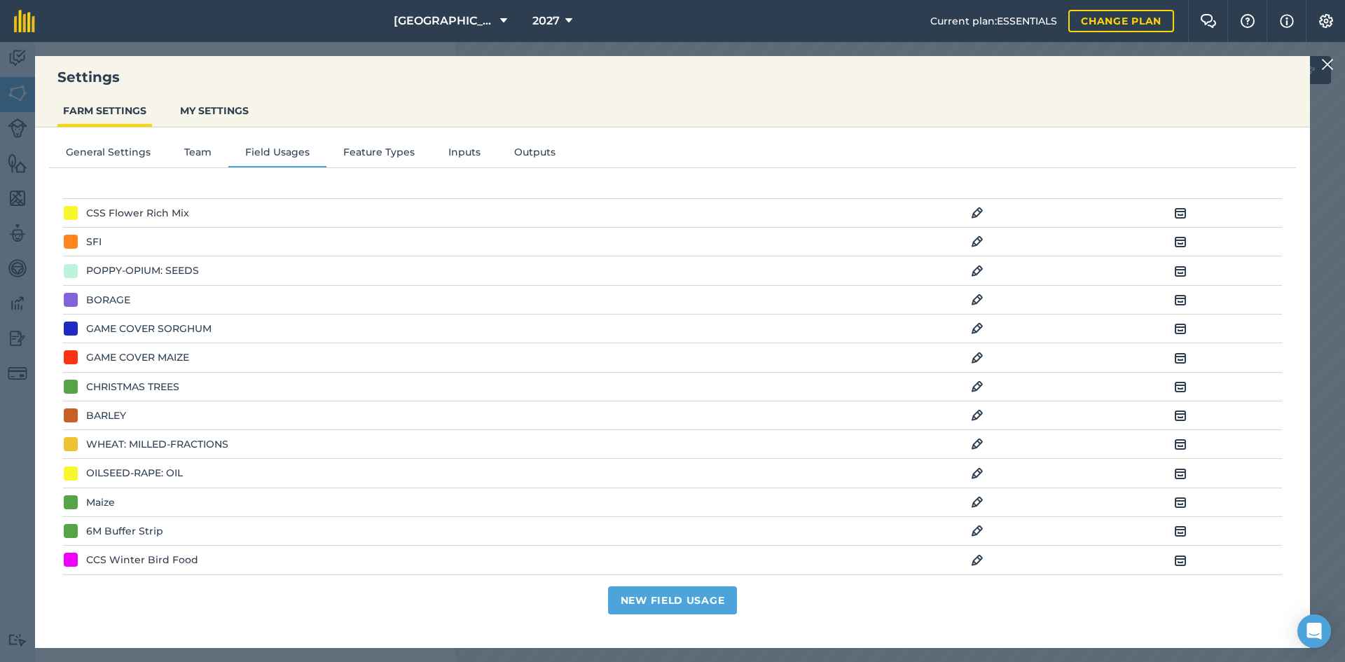
click at [971, 499] on img at bounding box center [977, 502] width 13 height 17
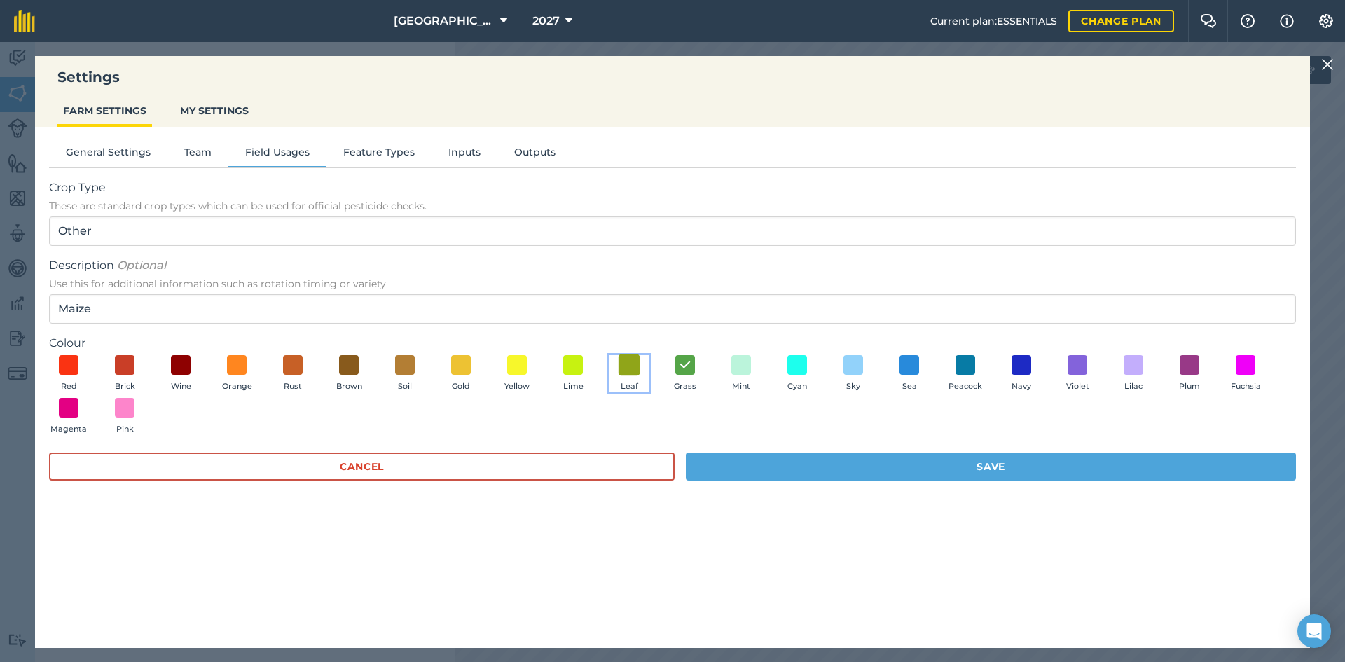
click at [632, 368] on span at bounding box center [629, 365] width 22 height 22
click at [831, 465] on button "Save" at bounding box center [991, 466] width 610 height 28
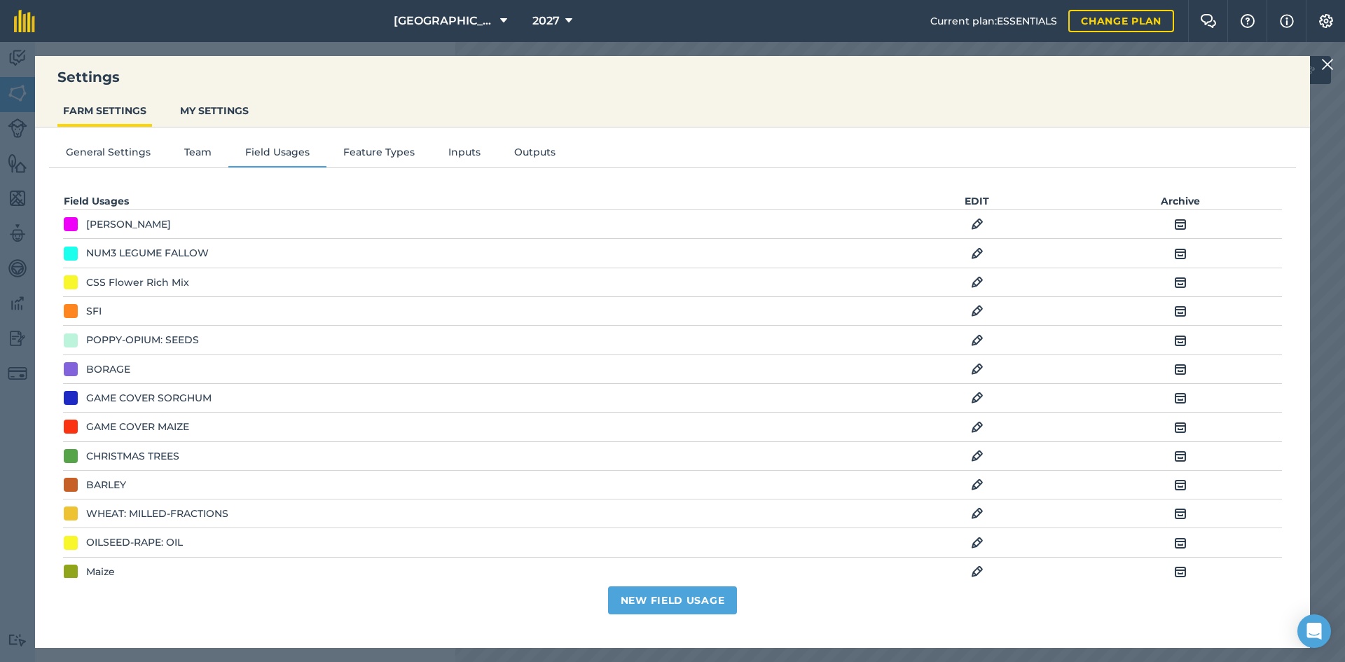
scroll to position [0, 0]
click at [1325, 53] on div "Settings FARM SETTINGS MY SETTINGS General Settings Team Field Usages Feature T…" at bounding box center [672, 352] width 1345 height 620
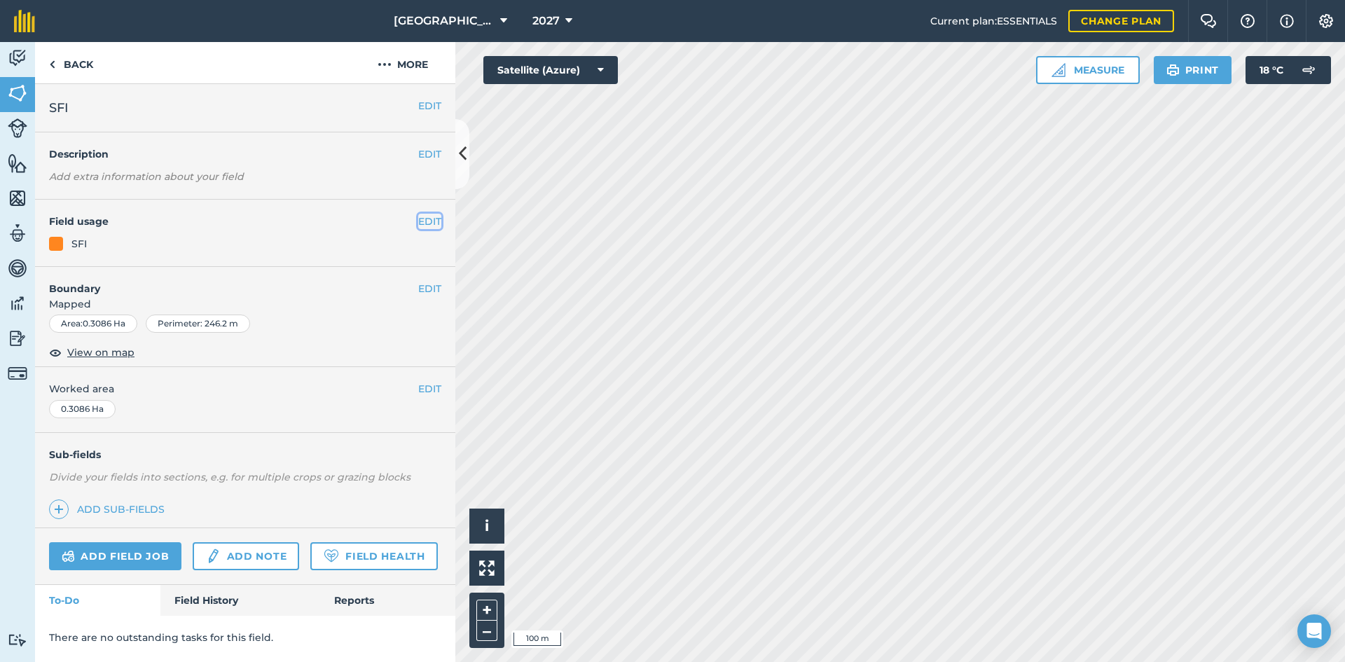
click at [433, 214] on button "EDIT" at bounding box center [429, 221] width 23 height 15
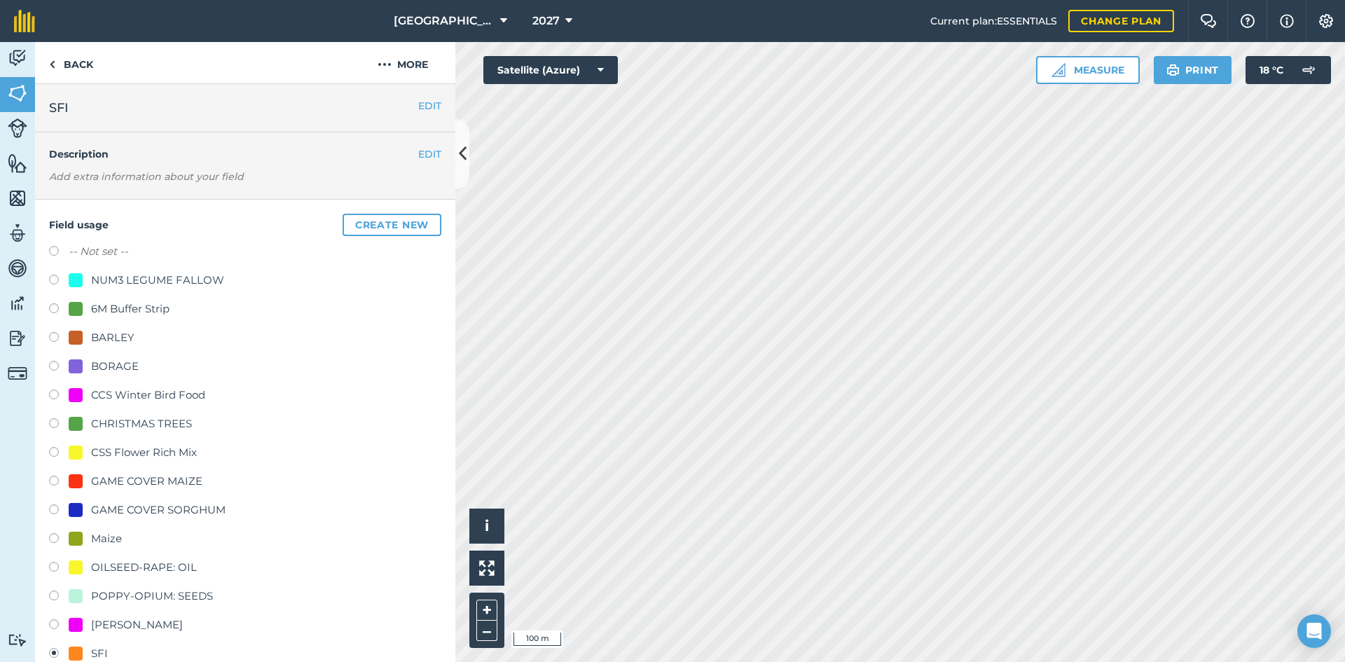
click at [111, 455] on div "CSS Flower Rich Mix" at bounding box center [144, 452] width 106 height 17
radio input "true"
radio input "false"
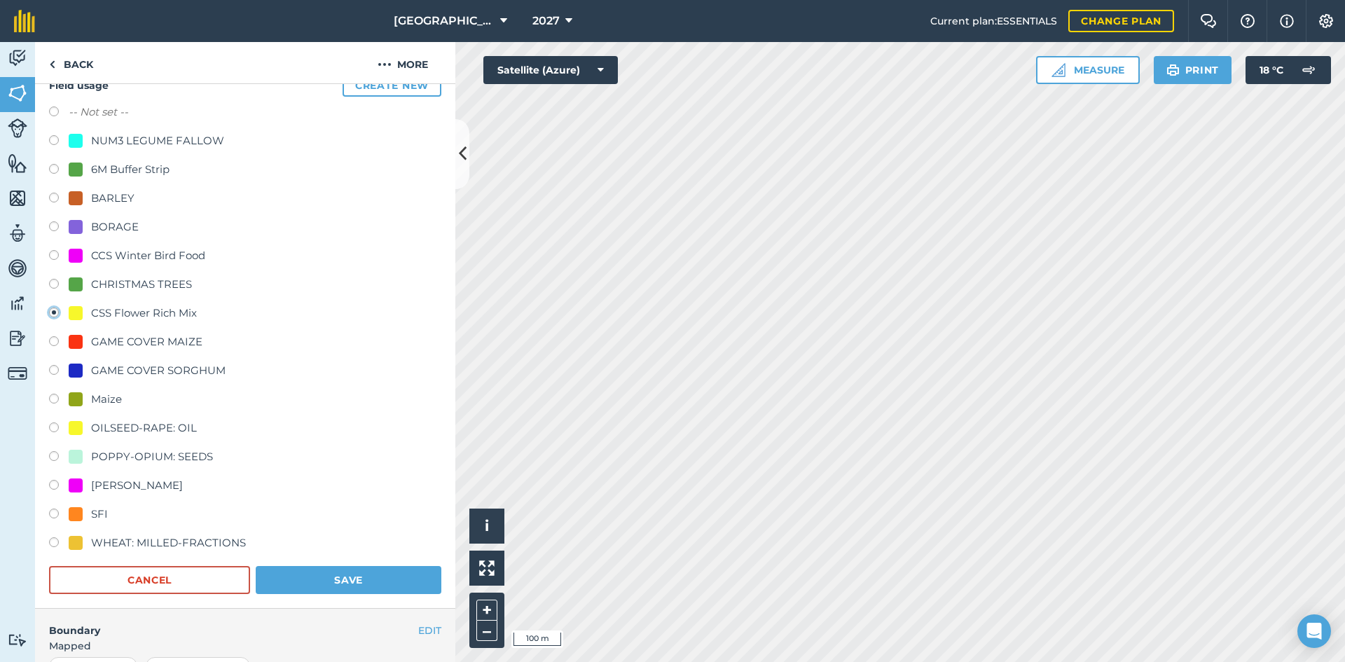
scroll to position [140, 0]
click at [372, 578] on button "Save" at bounding box center [349, 579] width 186 height 28
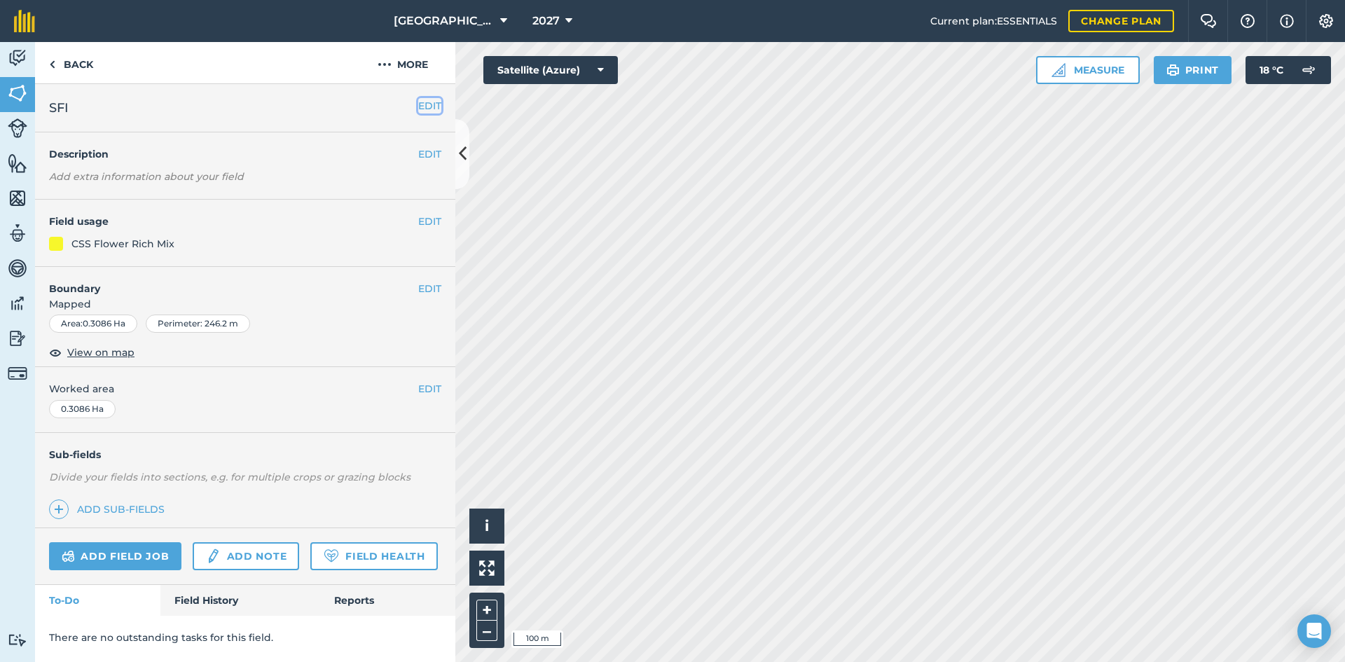
click at [420, 102] on button "EDIT" at bounding box center [429, 105] width 23 height 15
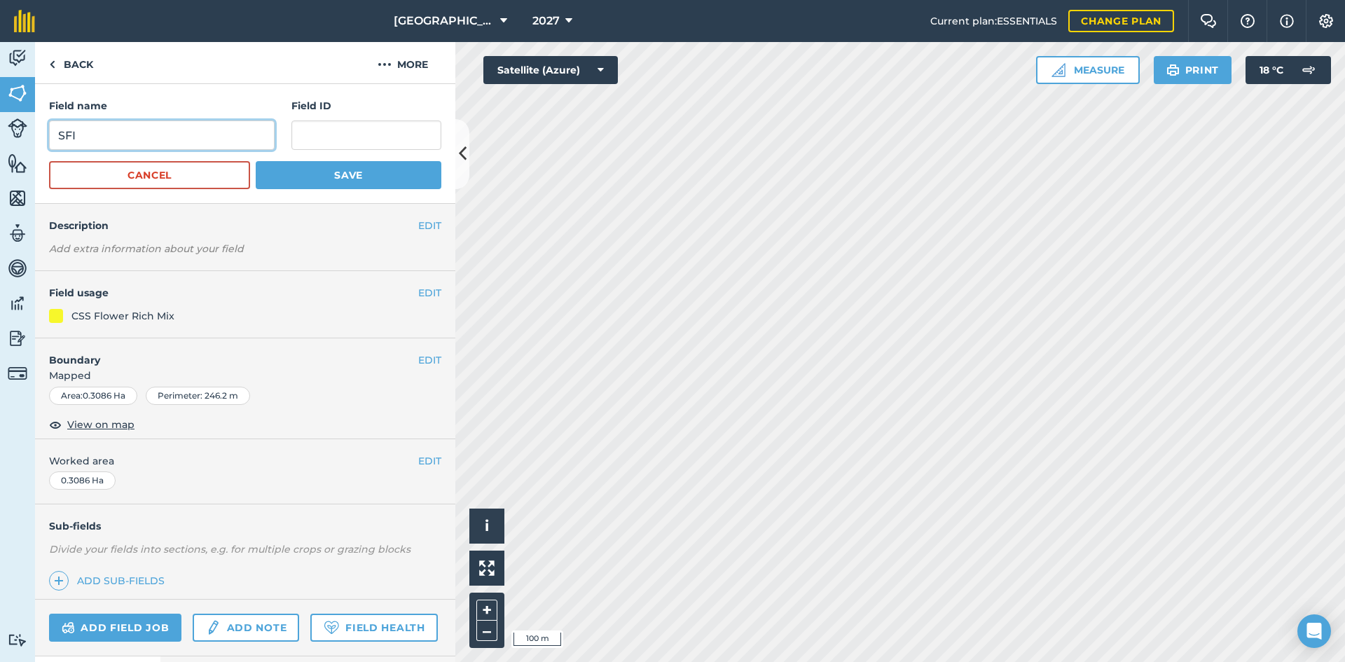
click at [181, 134] on input "SFI" at bounding box center [162, 134] width 226 height 29
drag, startPoint x: 59, startPoint y: 139, endPoint x: 25, endPoint y: 135, distance: 34.6
click at [28, 135] on div "Activity Fields Livestock Features Maps Team Vehicles Data Reporting Billing Tu…" at bounding box center [672, 352] width 1345 height 620
paste input "Flower Rich Mix AB8 CCS"
type input "Flower Rich Mix AB8 CCS"
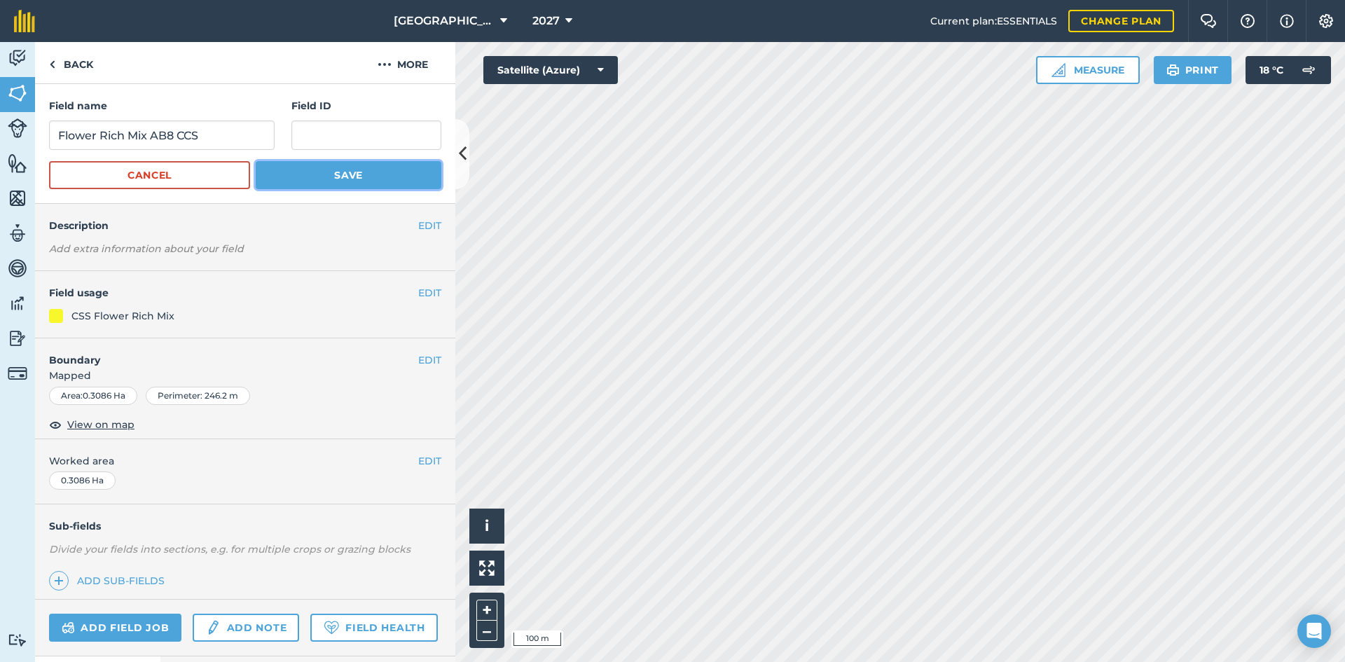
click at [316, 177] on button "Save" at bounding box center [349, 175] width 186 height 28
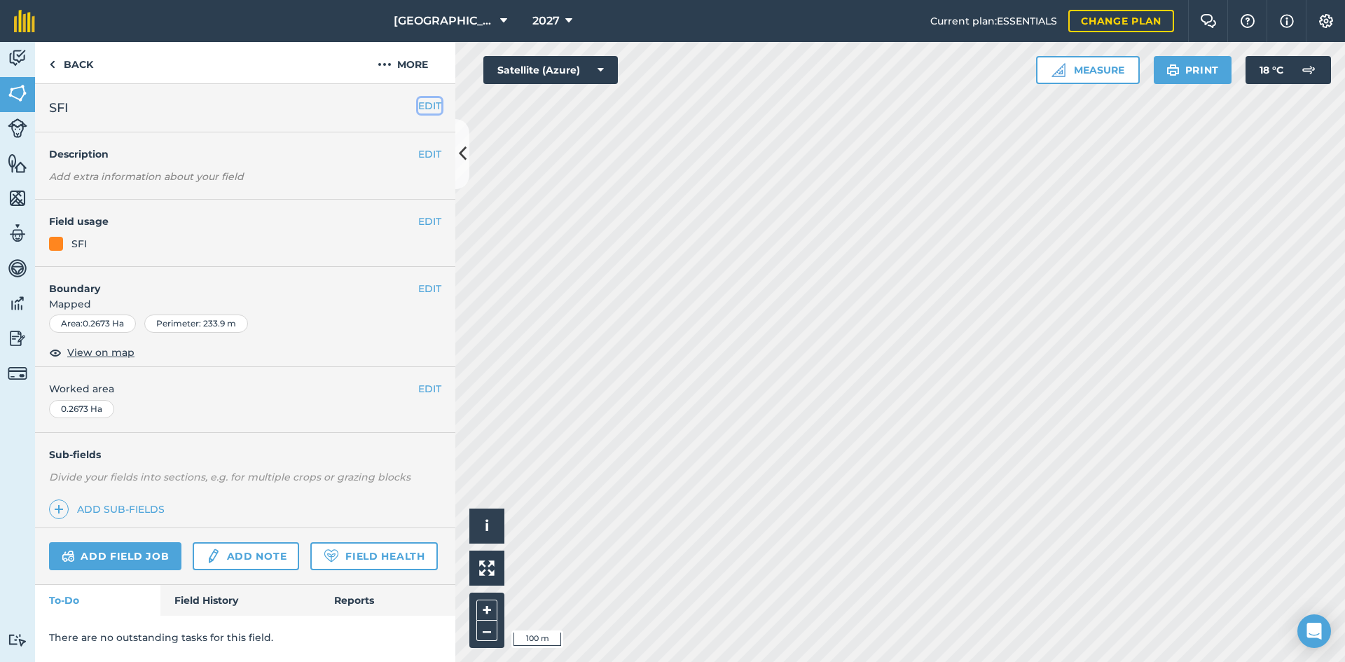
click at [431, 105] on button "EDIT" at bounding box center [429, 105] width 23 height 15
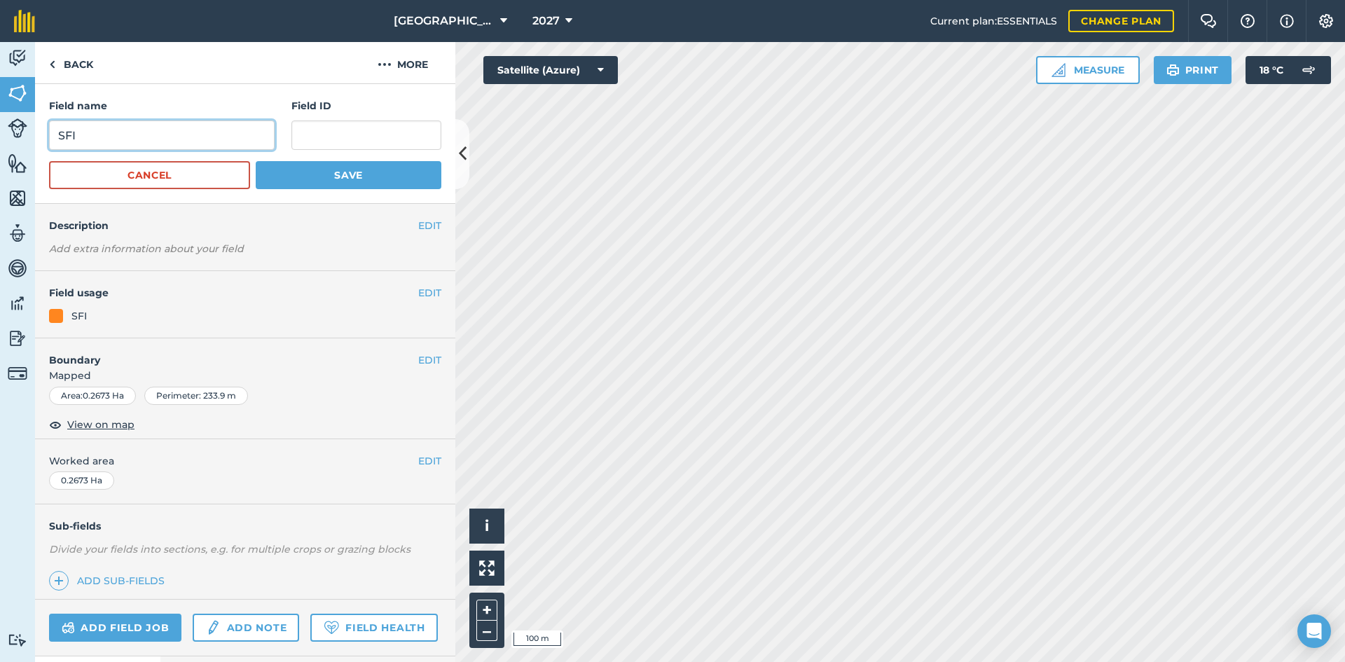
drag, startPoint x: 172, startPoint y: 136, endPoint x: 0, endPoint y: 126, distance: 172.6
click at [0, 126] on div "Activity Fields Livestock Features Maps Team Vehicles Data Reporting Billing Tu…" at bounding box center [672, 352] width 1345 height 620
paste input "Flower Rich Mix AB8 CCS"
type input "Flower Rich Mix AB8 CCS"
click at [303, 167] on button "Save" at bounding box center [349, 175] width 186 height 28
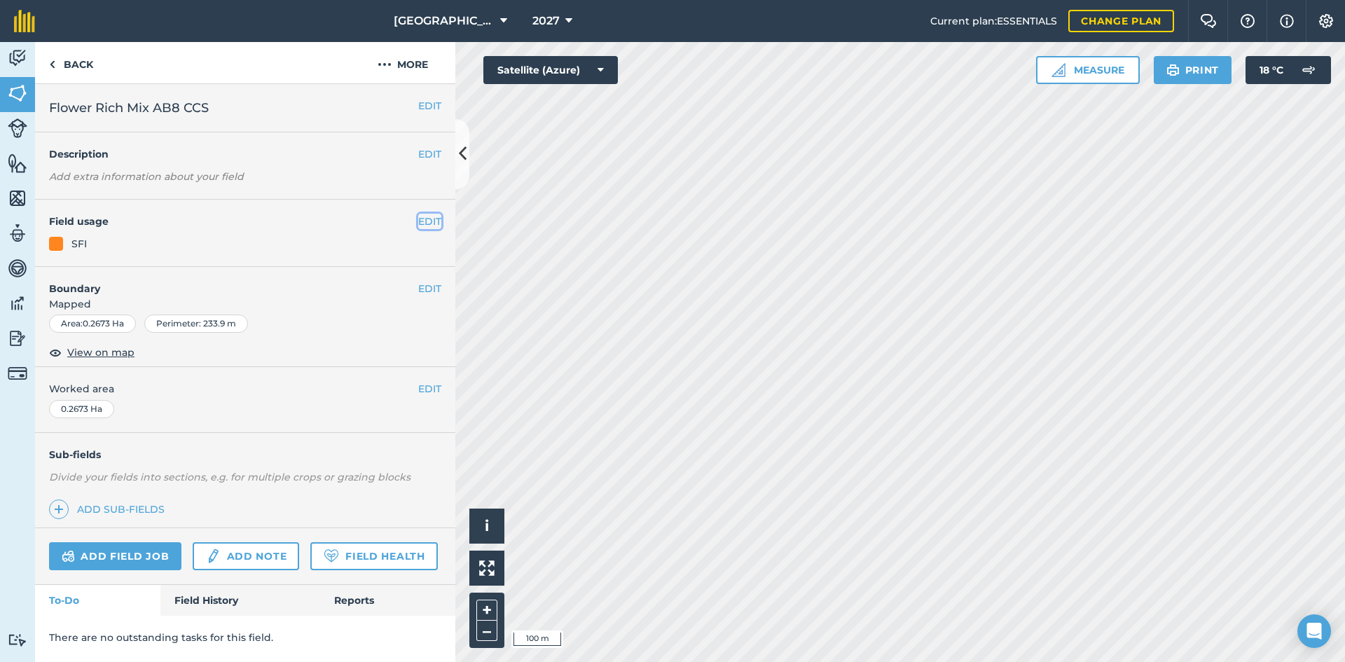
click at [424, 214] on button "EDIT" at bounding box center [429, 221] width 23 height 15
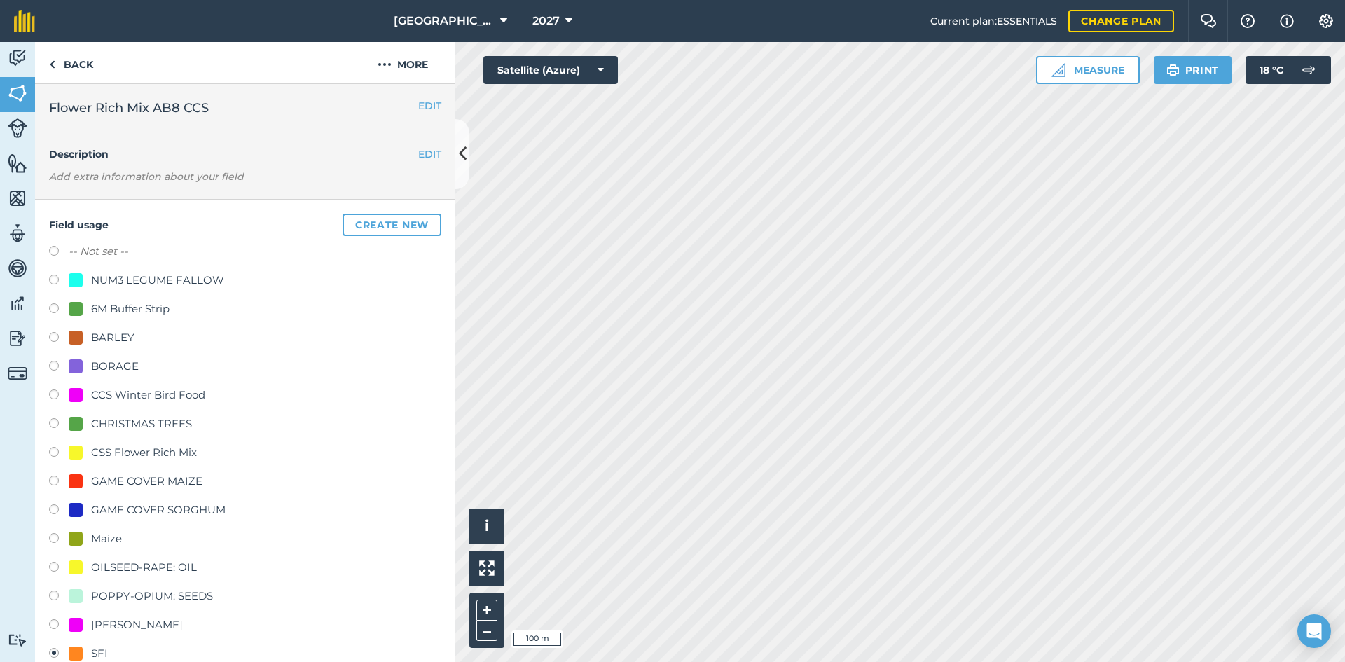
drag, startPoint x: 105, startPoint y: 455, endPoint x: 126, endPoint y: 458, distance: 21.2
click at [106, 455] on div "CSS Flower Rich Mix" at bounding box center [144, 452] width 106 height 17
radio input "true"
radio input "false"
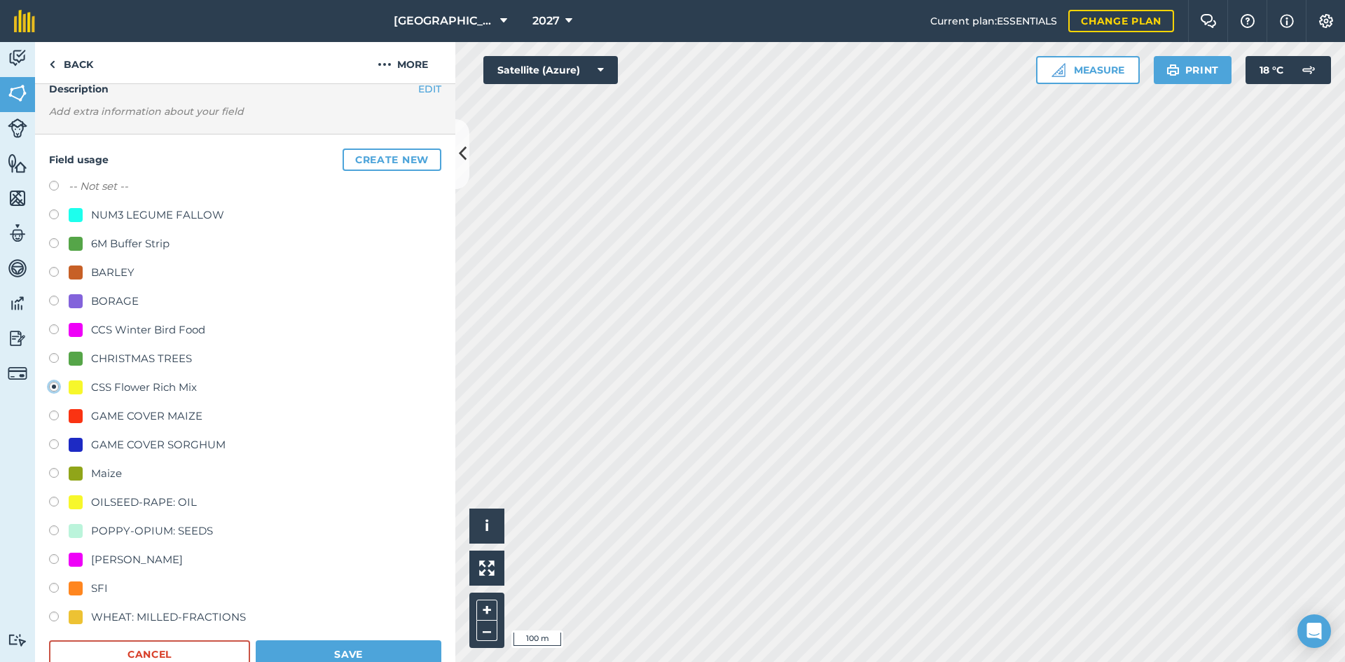
scroll to position [140, 0]
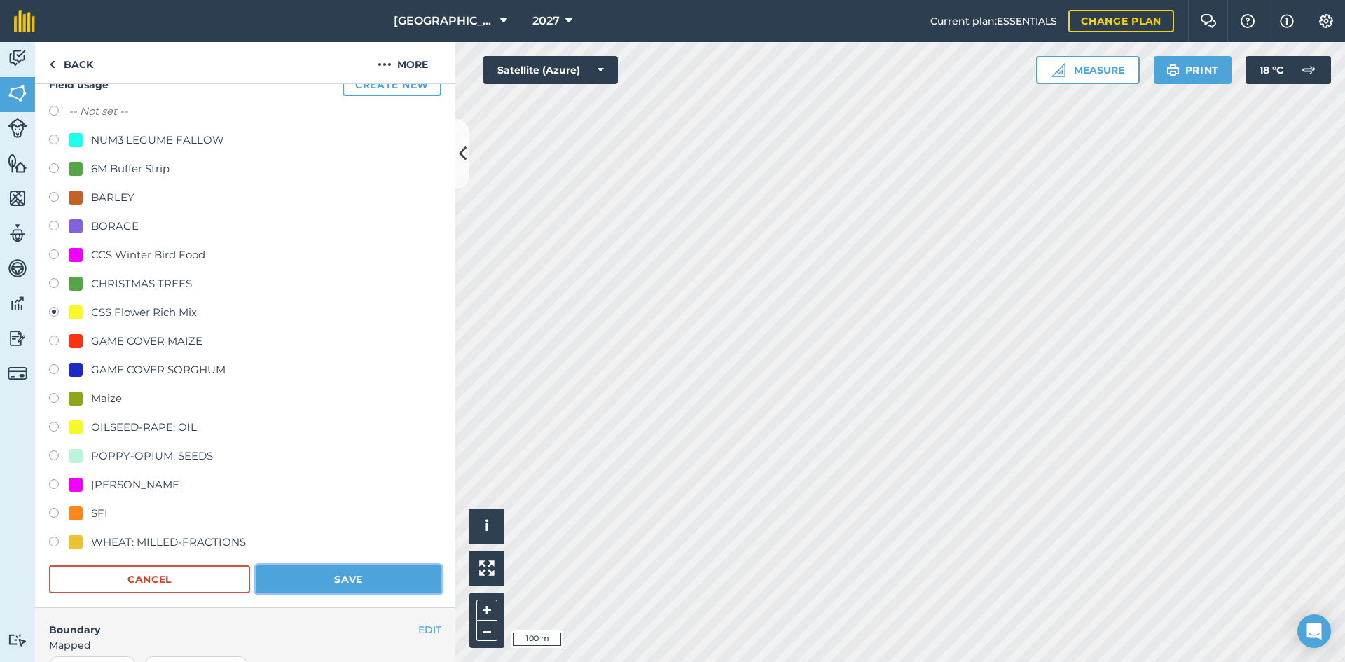
drag, startPoint x: 387, startPoint y: 593, endPoint x: 378, endPoint y: 583, distance: 13.4
click at [387, 592] on button "Save" at bounding box center [349, 579] width 186 height 28
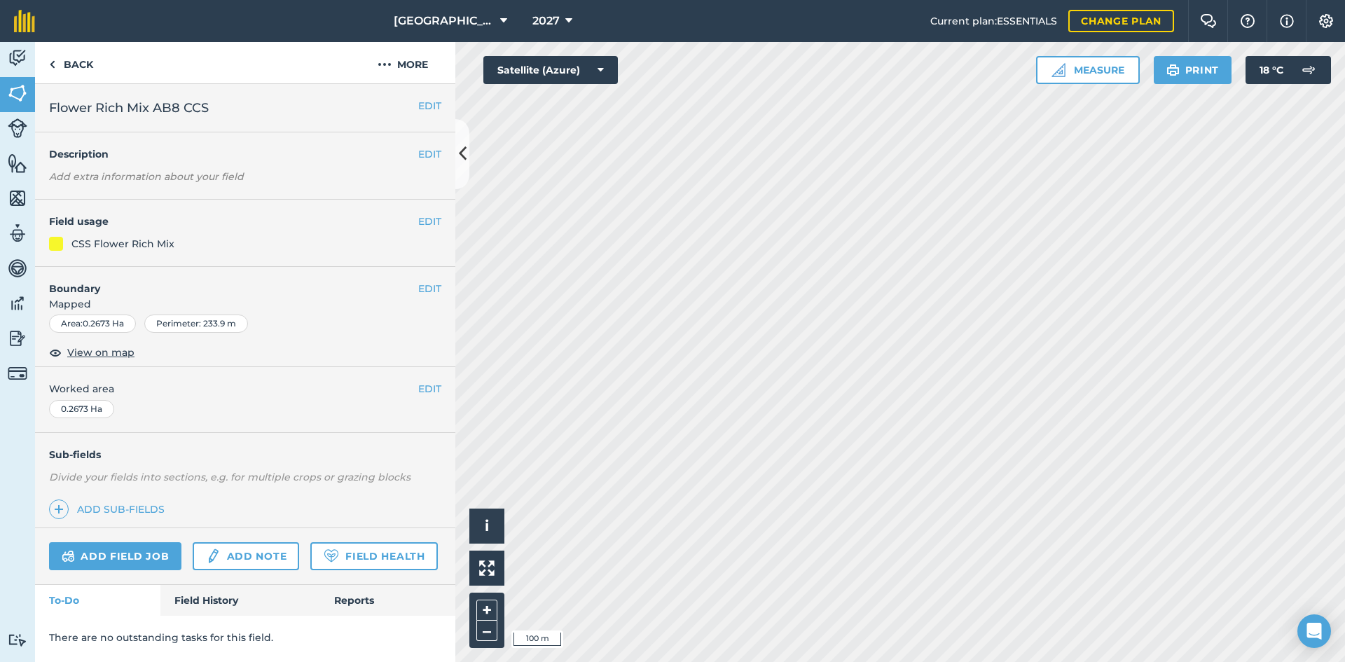
scroll to position [0, 0]
click at [442, 219] on div "EDIT Field usage SFI" at bounding box center [245, 233] width 420 height 67
click at [436, 223] on button "EDIT" at bounding box center [429, 221] width 23 height 15
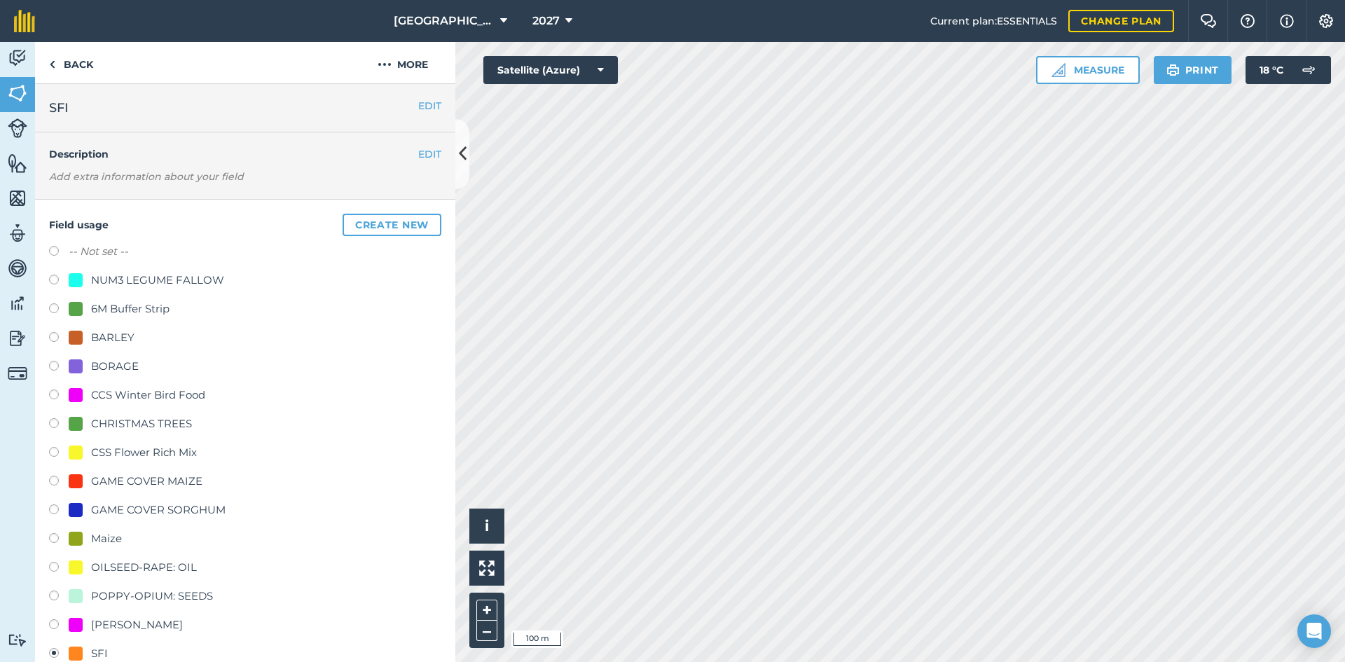
click at [111, 453] on div "CSS Flower Rich Mix" at bounding box center [144, 452] width 106 height 17
radio input "true"
radio input "false"
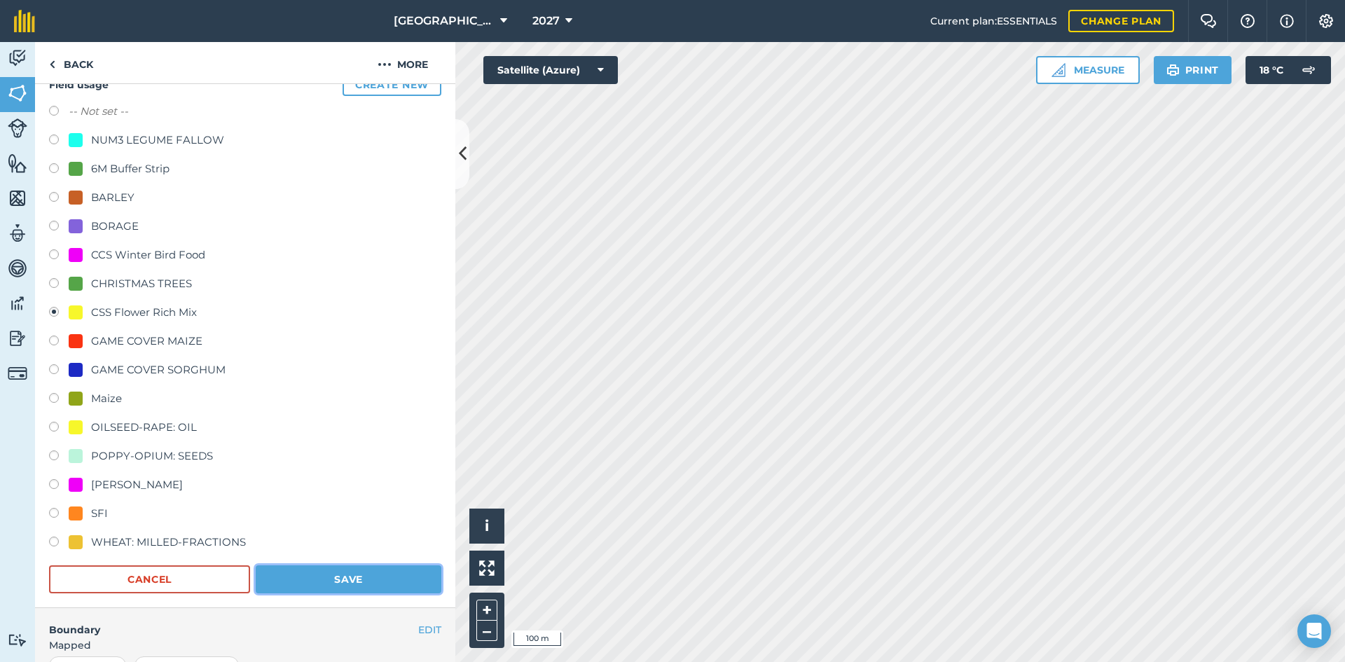
click at [363, 575] on button "Save" at bounding box center [349, 579] width 186 height 28
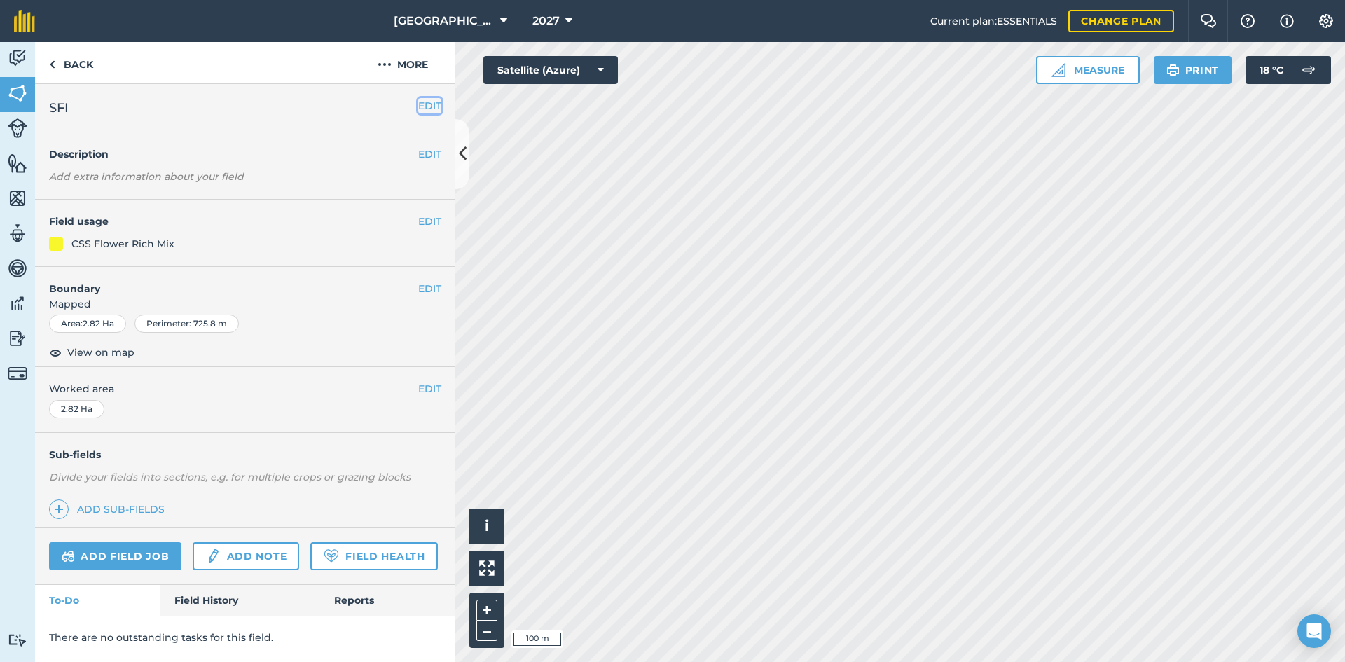
click at [434, 104] on button "EDIT" at bounding box center [429, 105] width 23 height 15
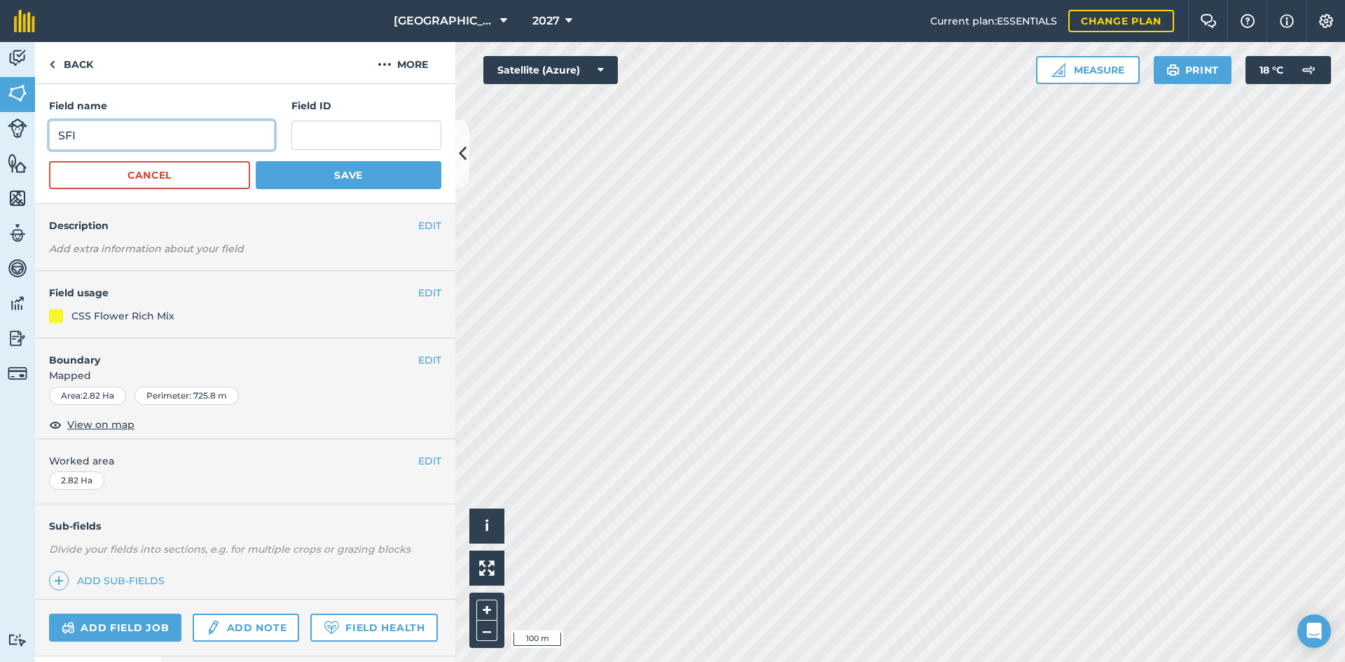
drag, startPoint x: 175, startPoint y: 134, endPoint x: 0, endPoint y: 120, distance: 175.7
click at [0, 120] on div "Activity Fields Livestock Features Maps Team Vehicles Data Reporting Billing Tu…" at bounding box center [672, 352] width 1345 height 620
paste input "Flower Rich Mix AB8 CCS"
type input "Flower Rich Mix AB8 CCS"
click at [280, 174] on button "Save" at bounding box center [349, 175] width 186 height 28
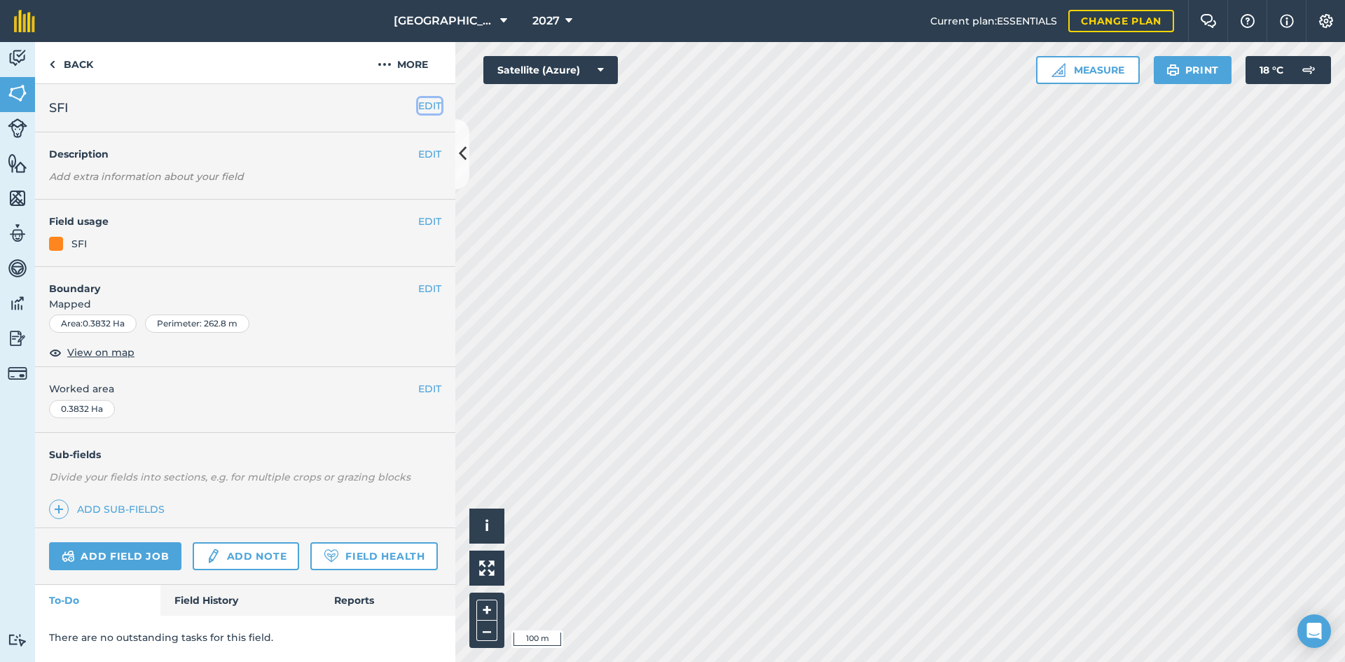
click at [425, 106] on button "EDIT" at bounding box center [429, 105] width 23 height 15
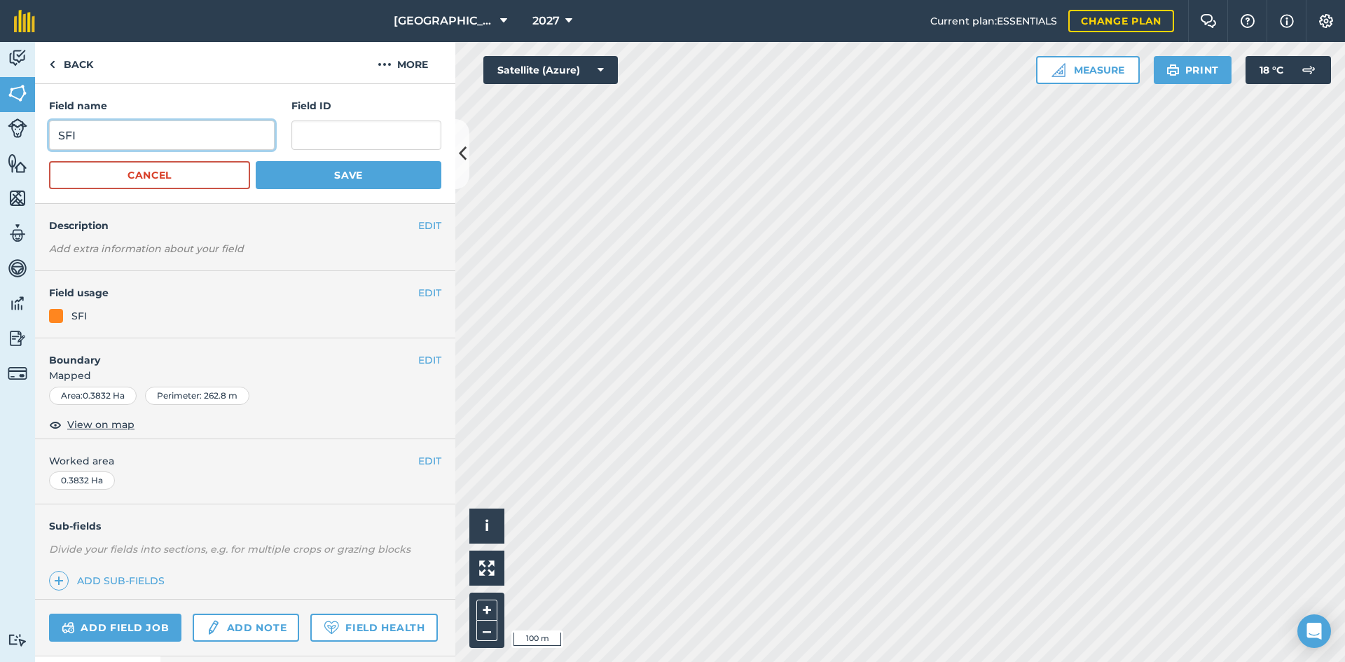
drag, startPoint x: 80, startPoint y: 139, endPoint x: 37, endPoint y: 133, distance: 43.2
click at [36, 133] on div "Field name SFI Field ID Cancel Save" at bounding box center [245, 144] width 420 height 120
paste input "Flower Rich Mix AB8 CCS"
type input "Flower Rich Mix AB8 CCS"
click at [287, 171] on button "Save" at bounding box center [349, 175] width 186 height 28
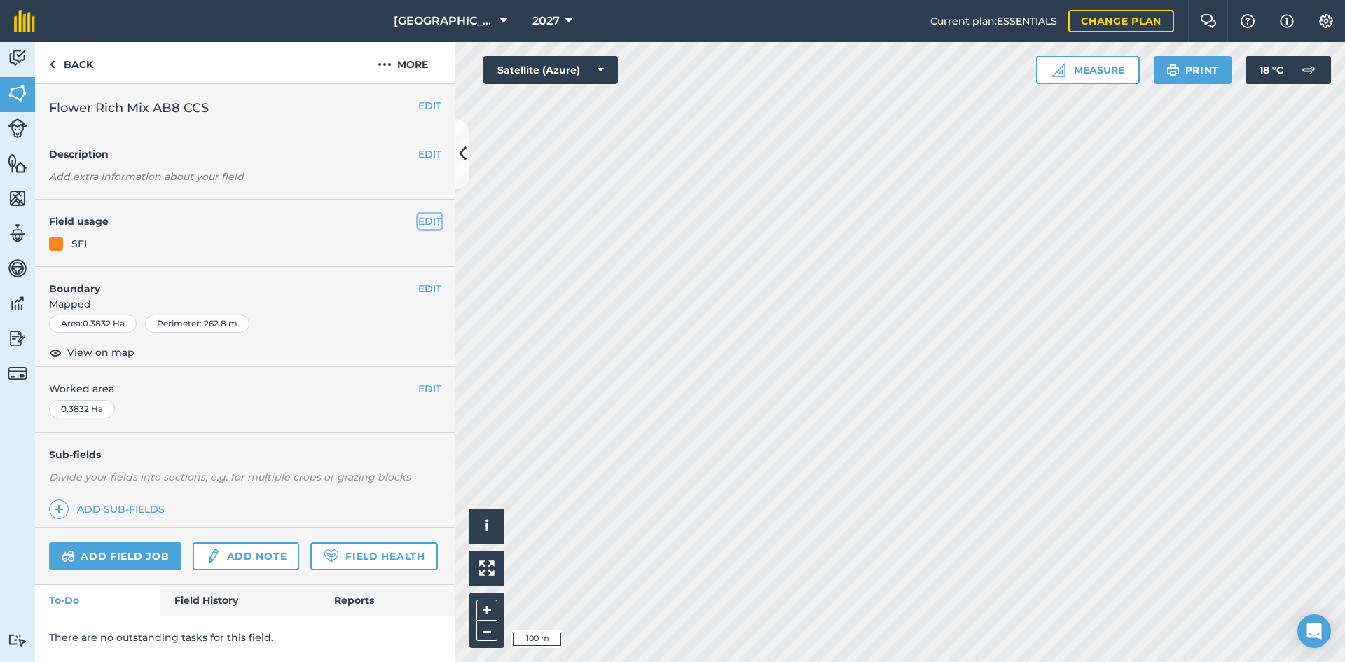
drag, startPoint x: 438, startPoint y: 217, endPoint x: 431, endPoint y: 221, distance: 7.8
click at [437, 218] on button "EDIT" at bounding box center [429, 221] width 23 height 15
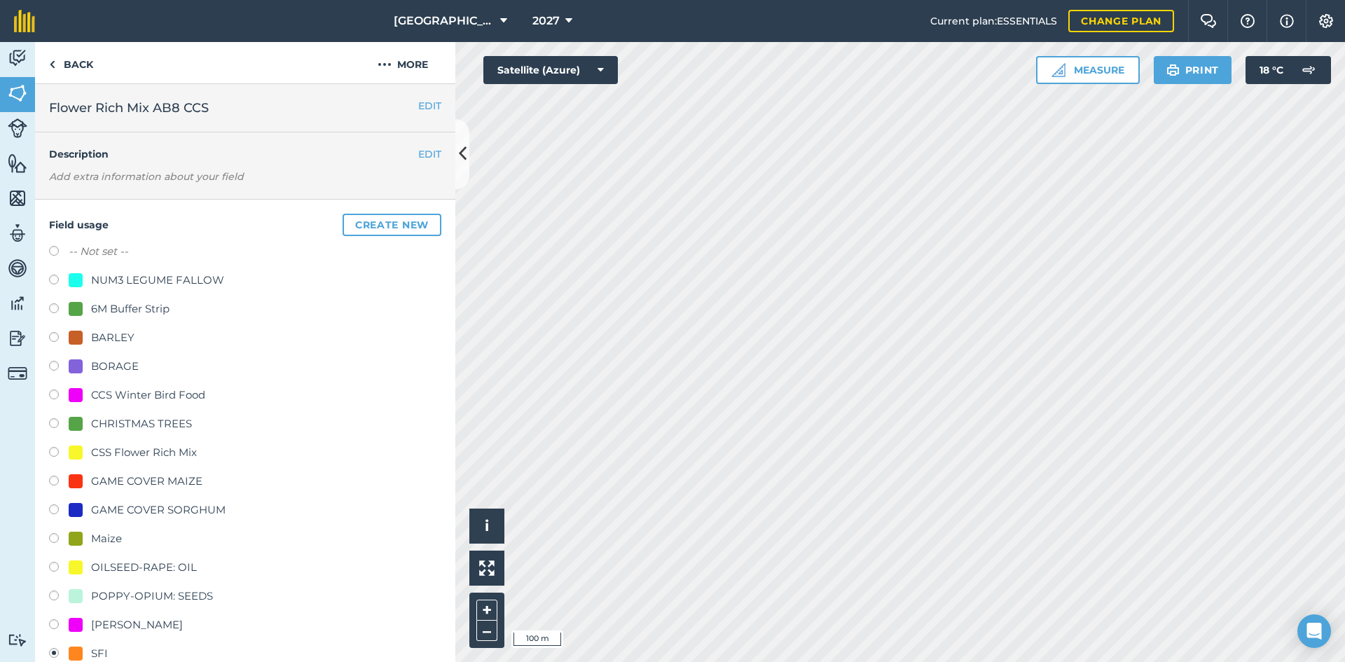
click at [151, 454] on div "CSS Flower Rich Mix" at bounding box center [144, 452] width 106 height 17
radio input "true"
radio input "false"
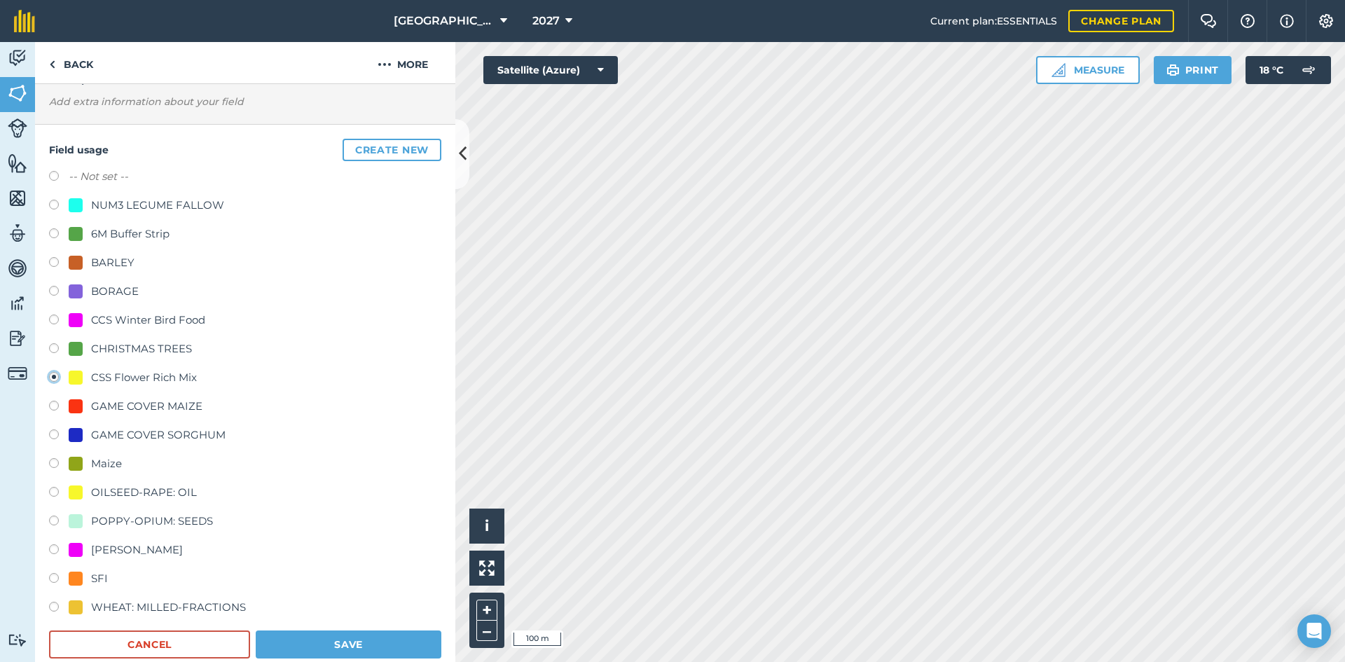
scroll to position [140, 0]
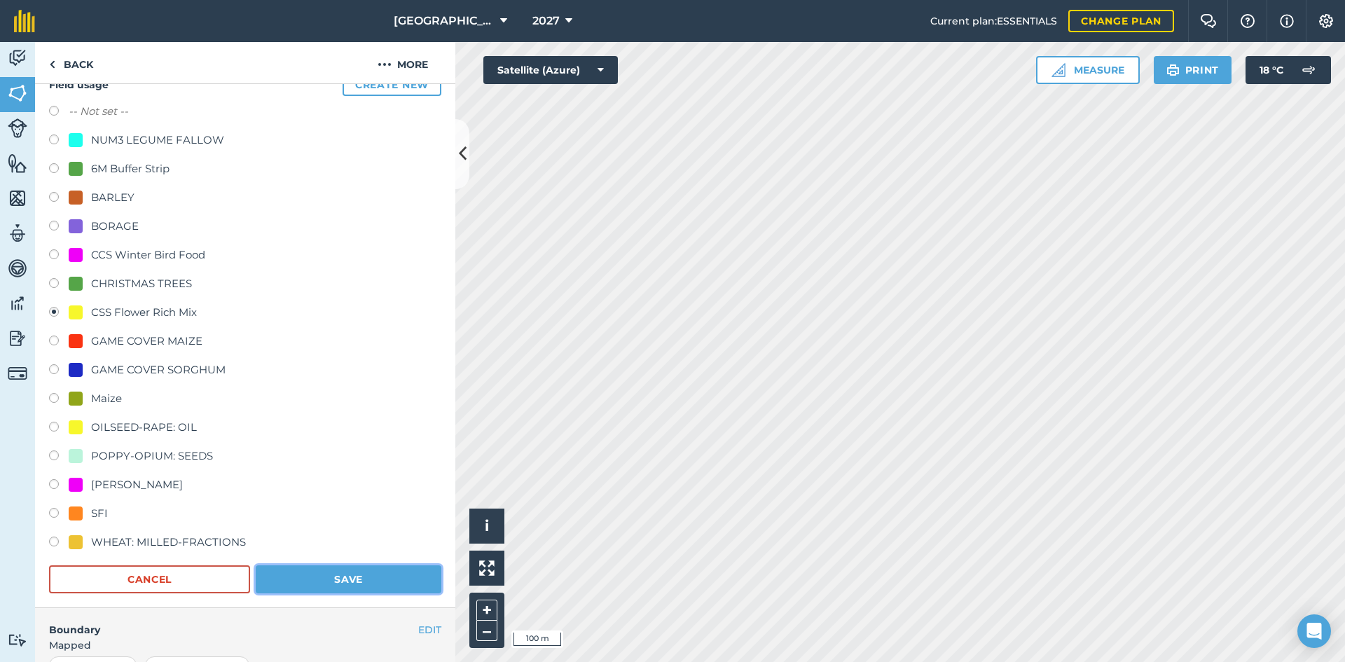
click at [394, 586] on button "Save" at bounding box center [349, 579] width 186 height 28
